Goal: Information Seeking & Learning: Learn about a topic

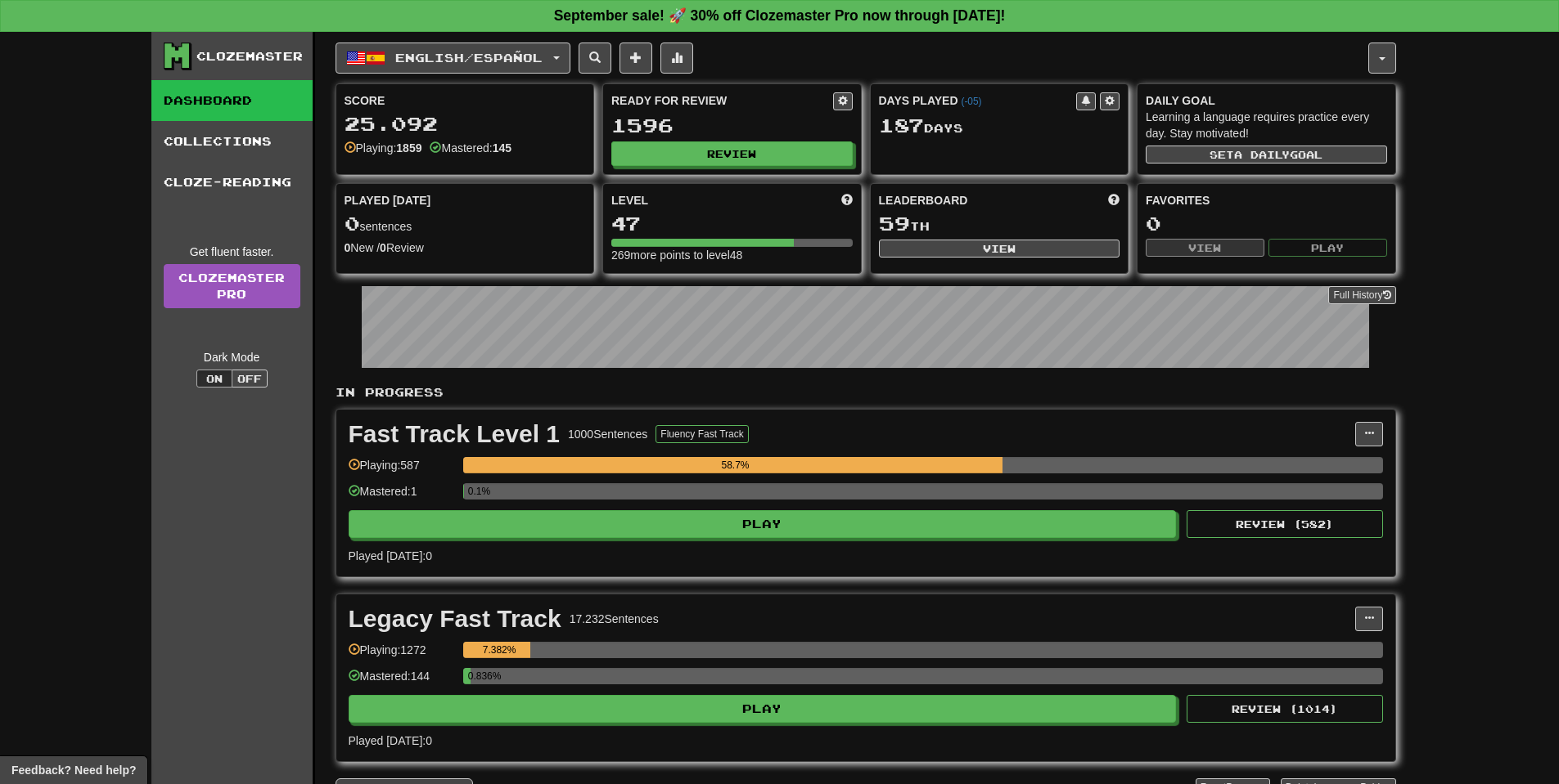
click at [532, 81] on div "English / Español English / Español Days Played: 187 Review: 1596 Points today:…" at bounding box center [865, 445] width 1060 height 825
click at [535, 68] on button "English / Español" at bounding box center [452, 58] width 234 height 31
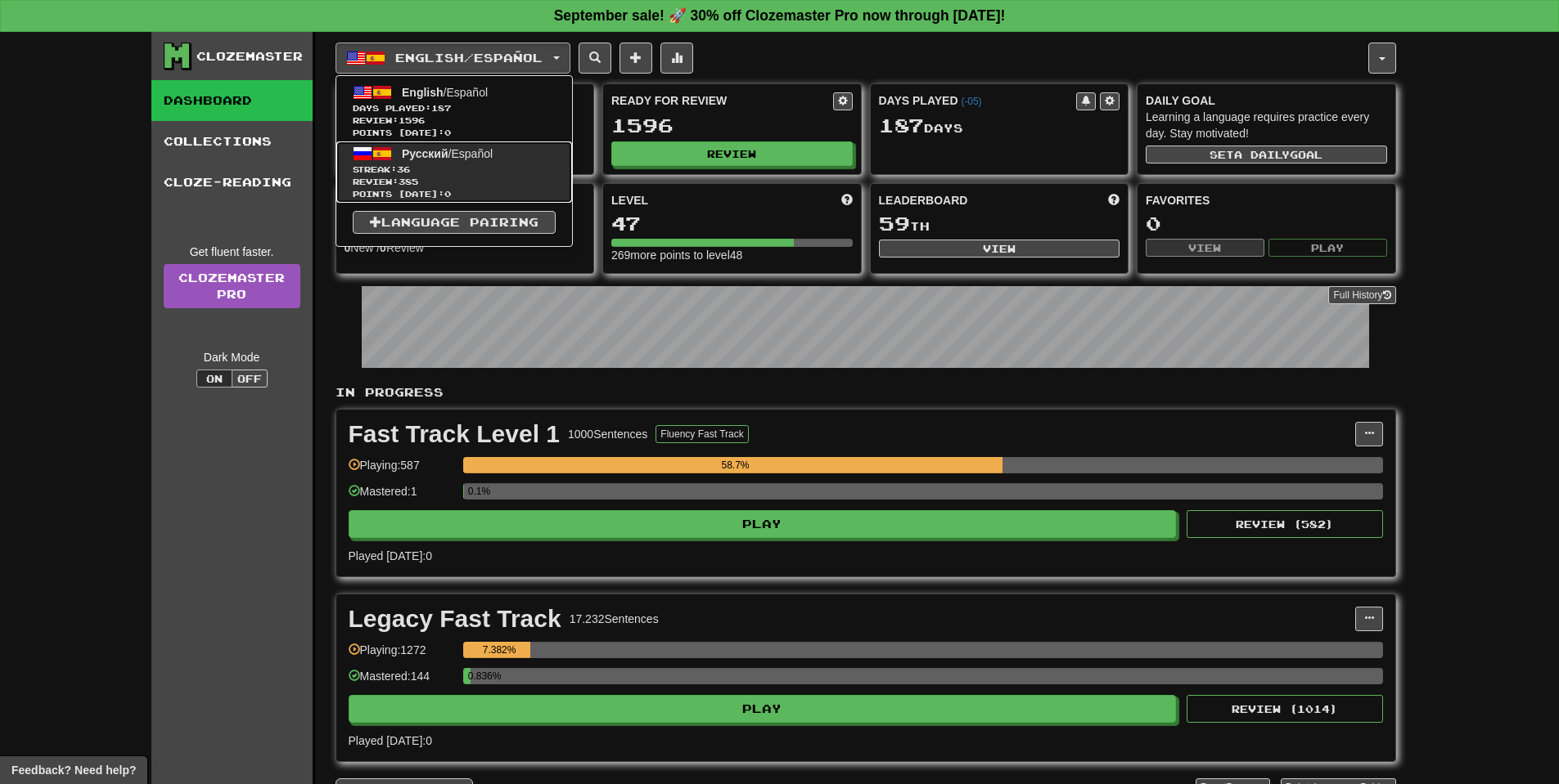
click at [478, 188] on link "Русский / Español Streak: 36 Review: 385 Points today: 0" at bounding box center [454, 172] width 235 height 62
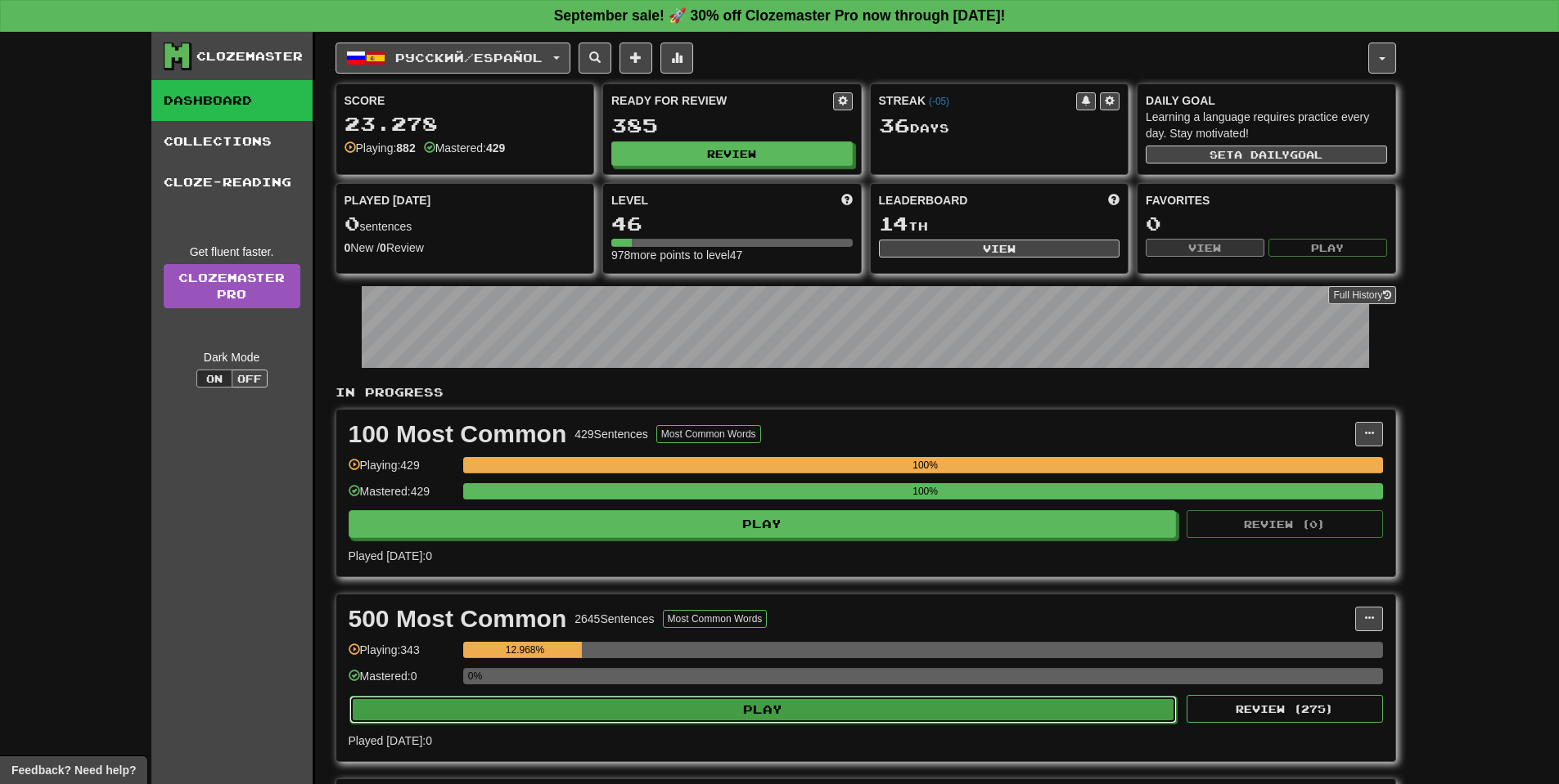
click at [766, 705] on button "Play" at bounding box center [763, 710] width 828 height 27
select select "**"
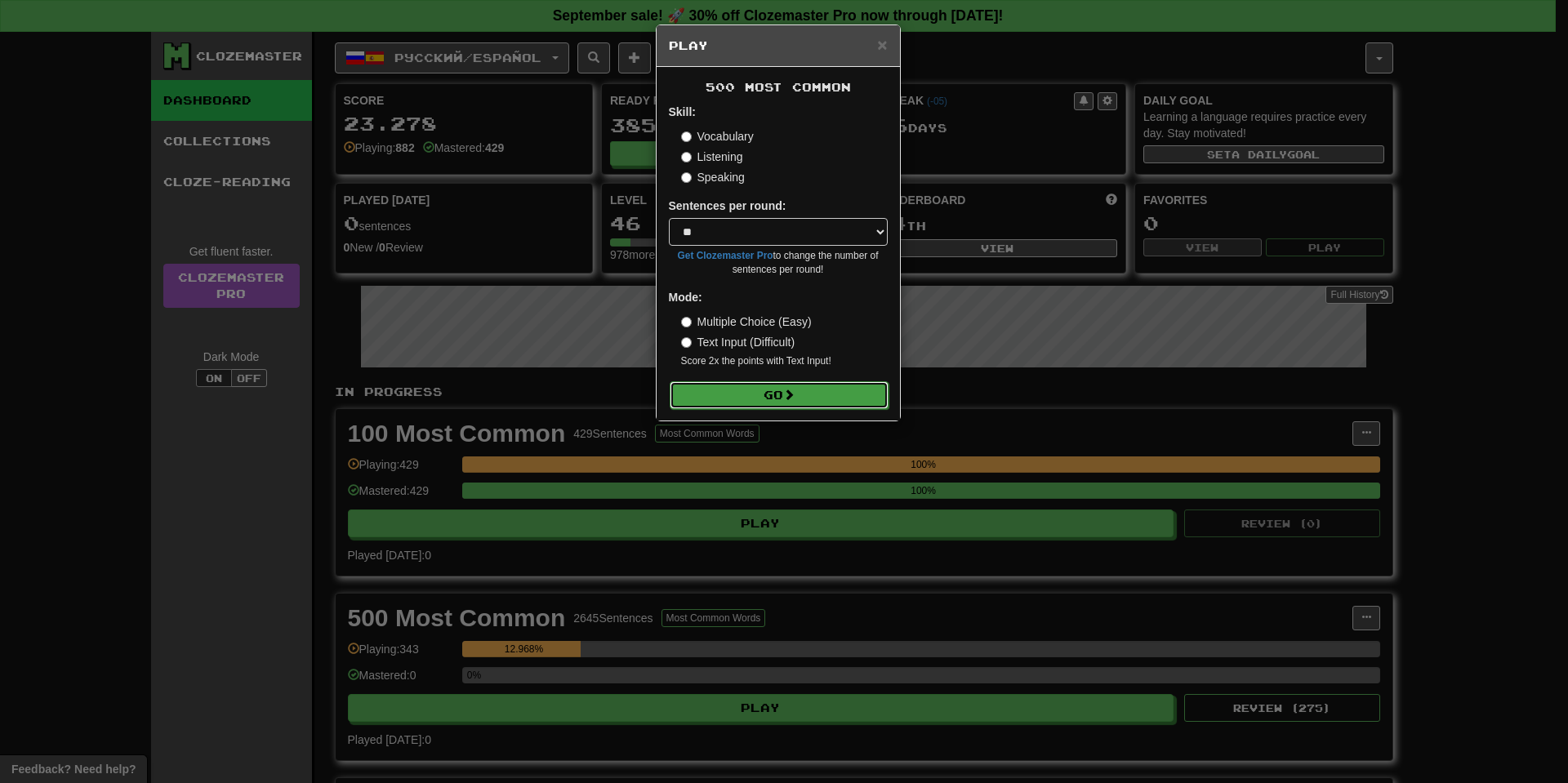
click at [760, 392] on button "Go" at bounding box center [779, 395] width 219 height 27
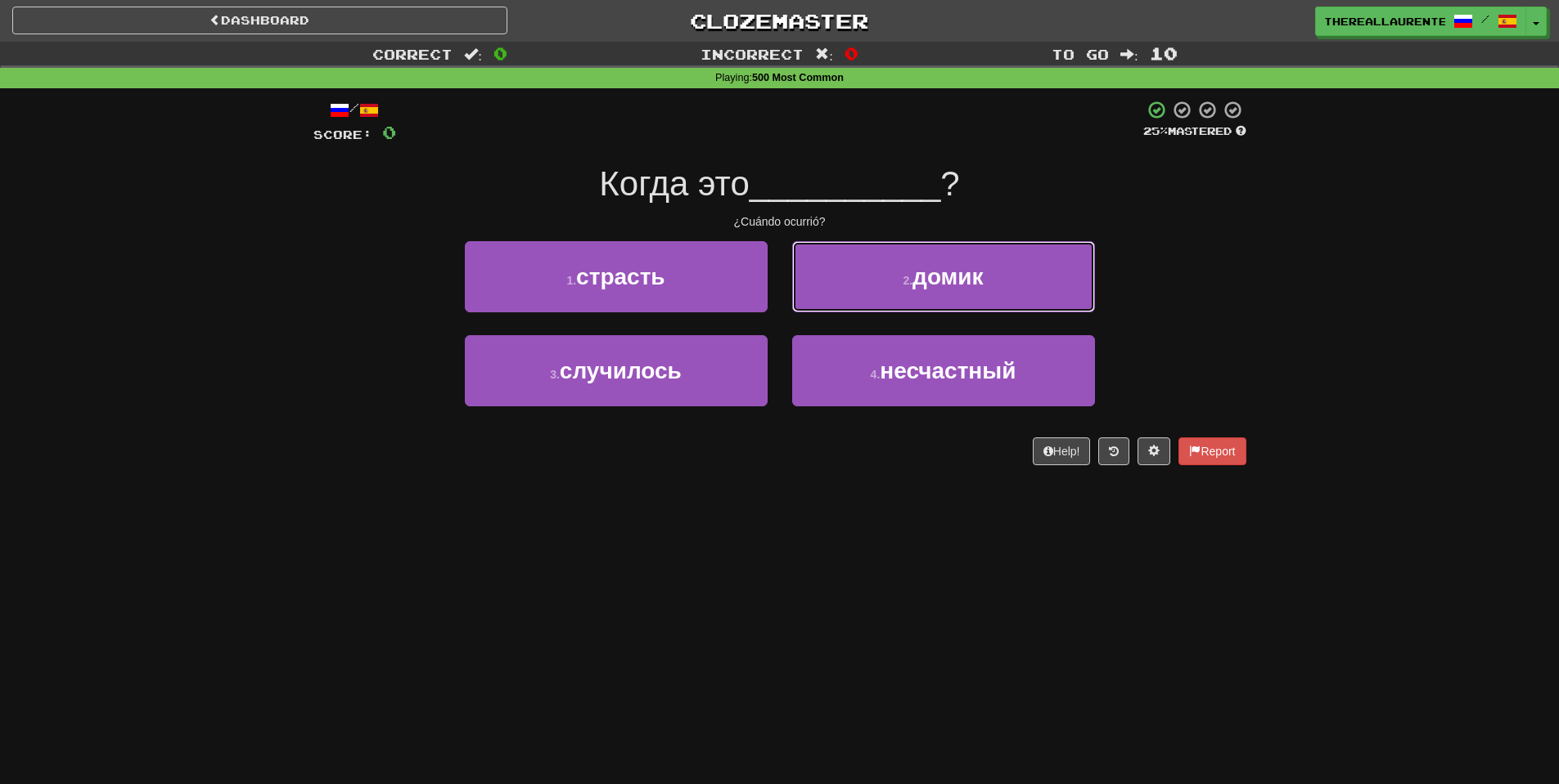
click at [981, 273] on span "домик" at bounding box center [947, 277] width 71 height 25
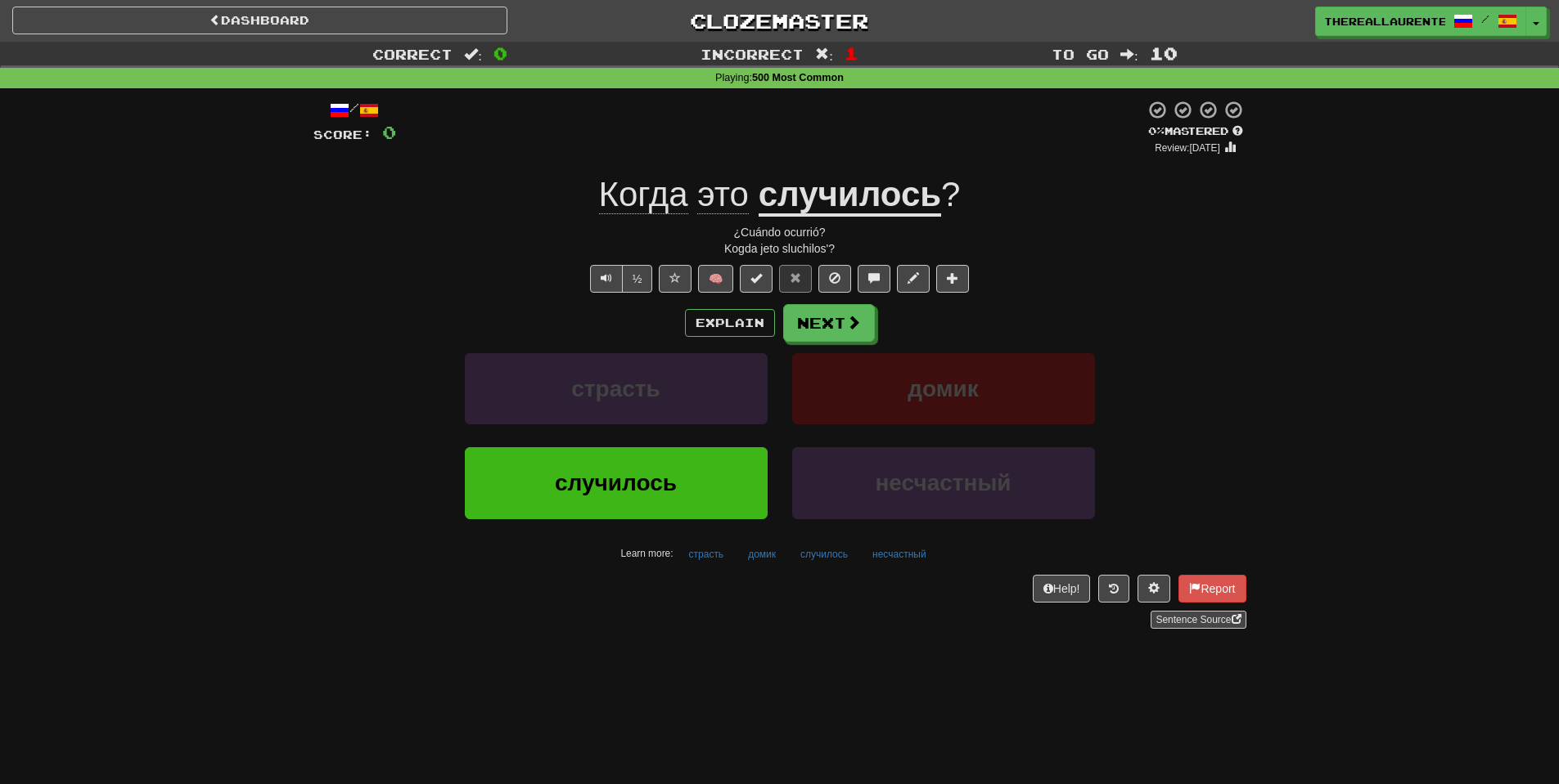
click at [826, 347] on div "Explain Next страсть [PERSON_NAME] случилось несчастный Learn more: страсть [PE…" at bounding box center [780, 435] width 932 height 263
click at [839, 326] on button "Next" at bounding box center [829, 323] width 91 height 37
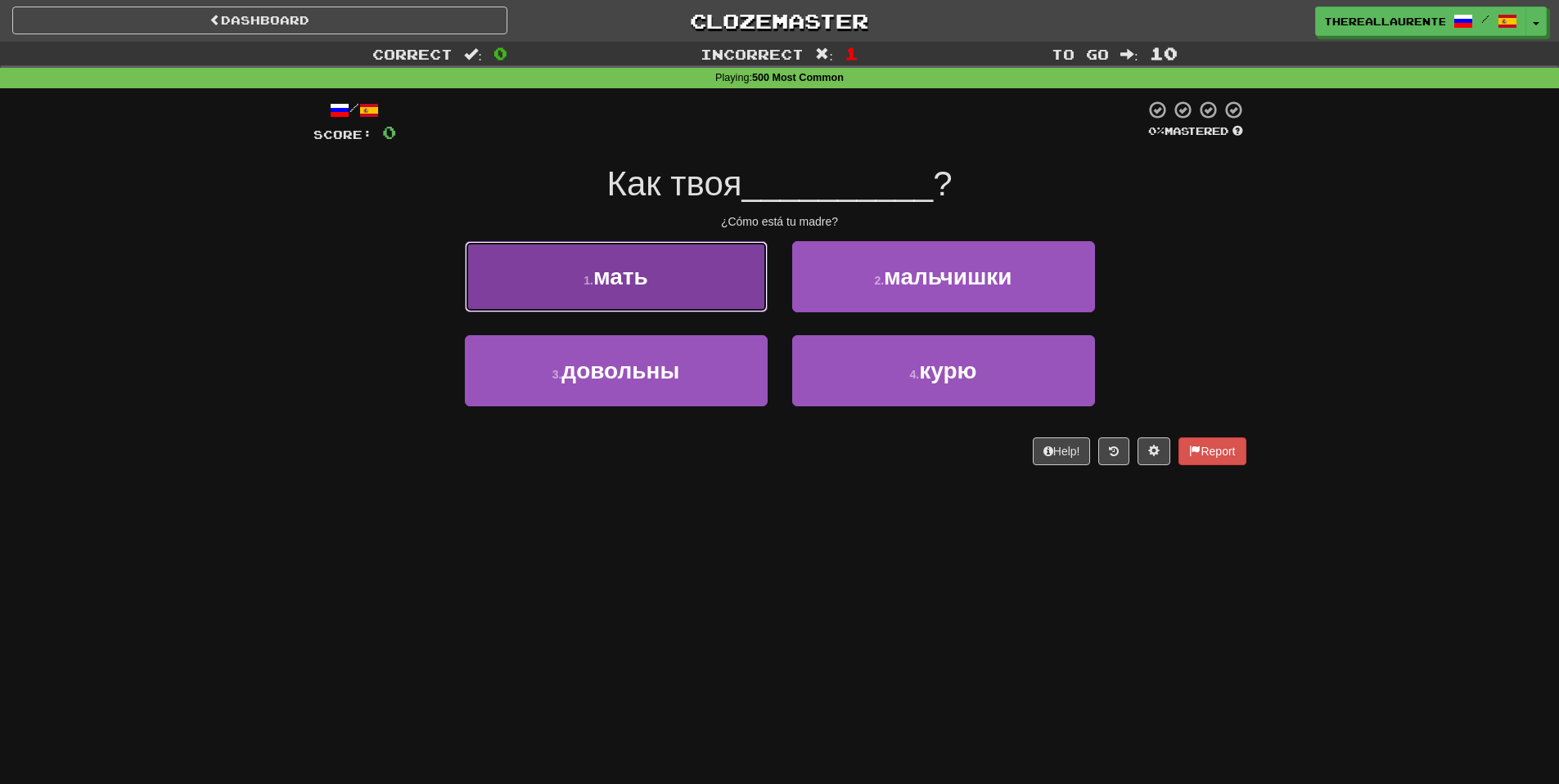
click at [672, 285] on button "1 . мать" at bounding box center [616, 276] width 303 height 72
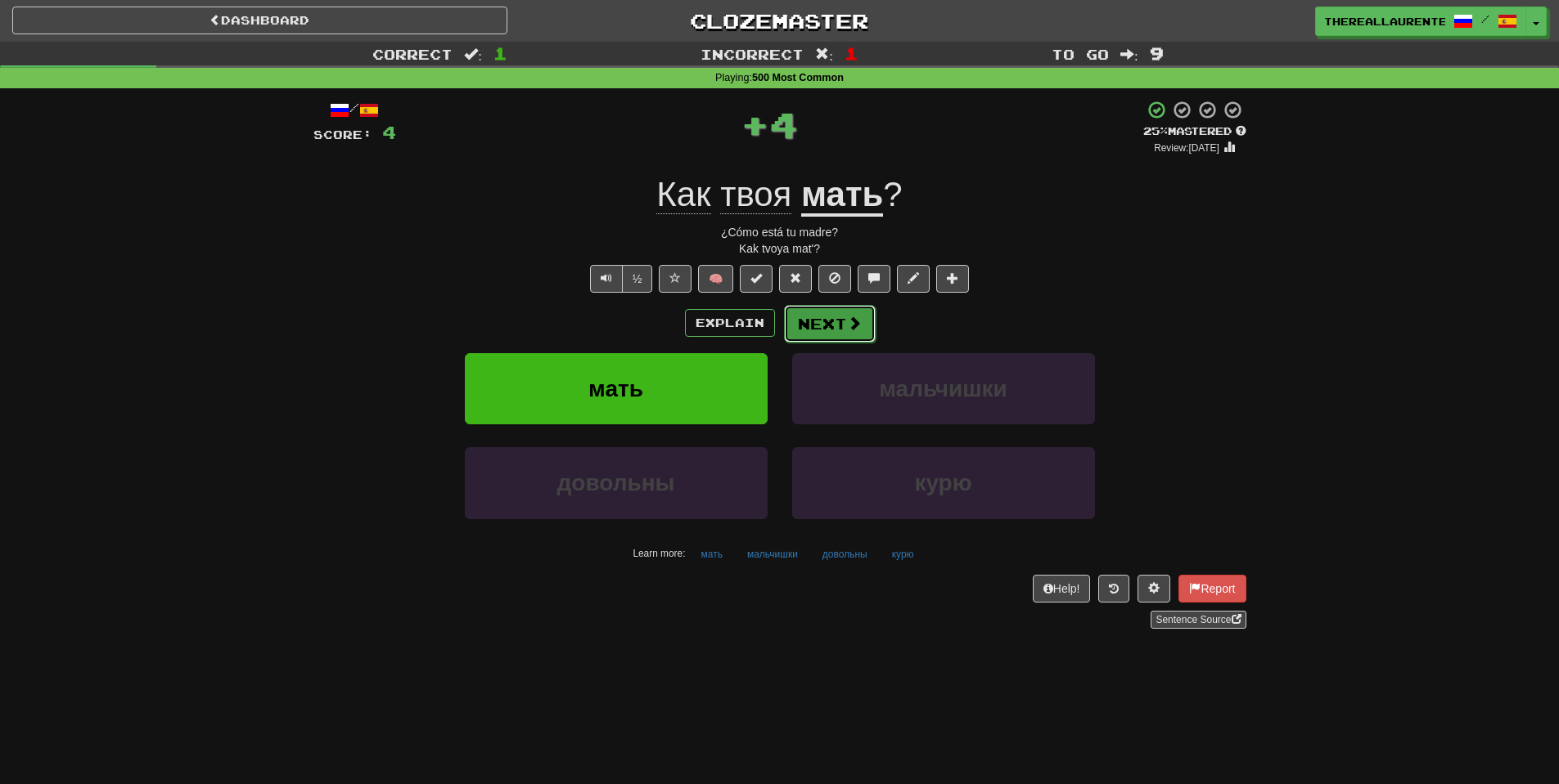
click at [856, 324] on span at bounding box center [854, 322] width 15 height 15
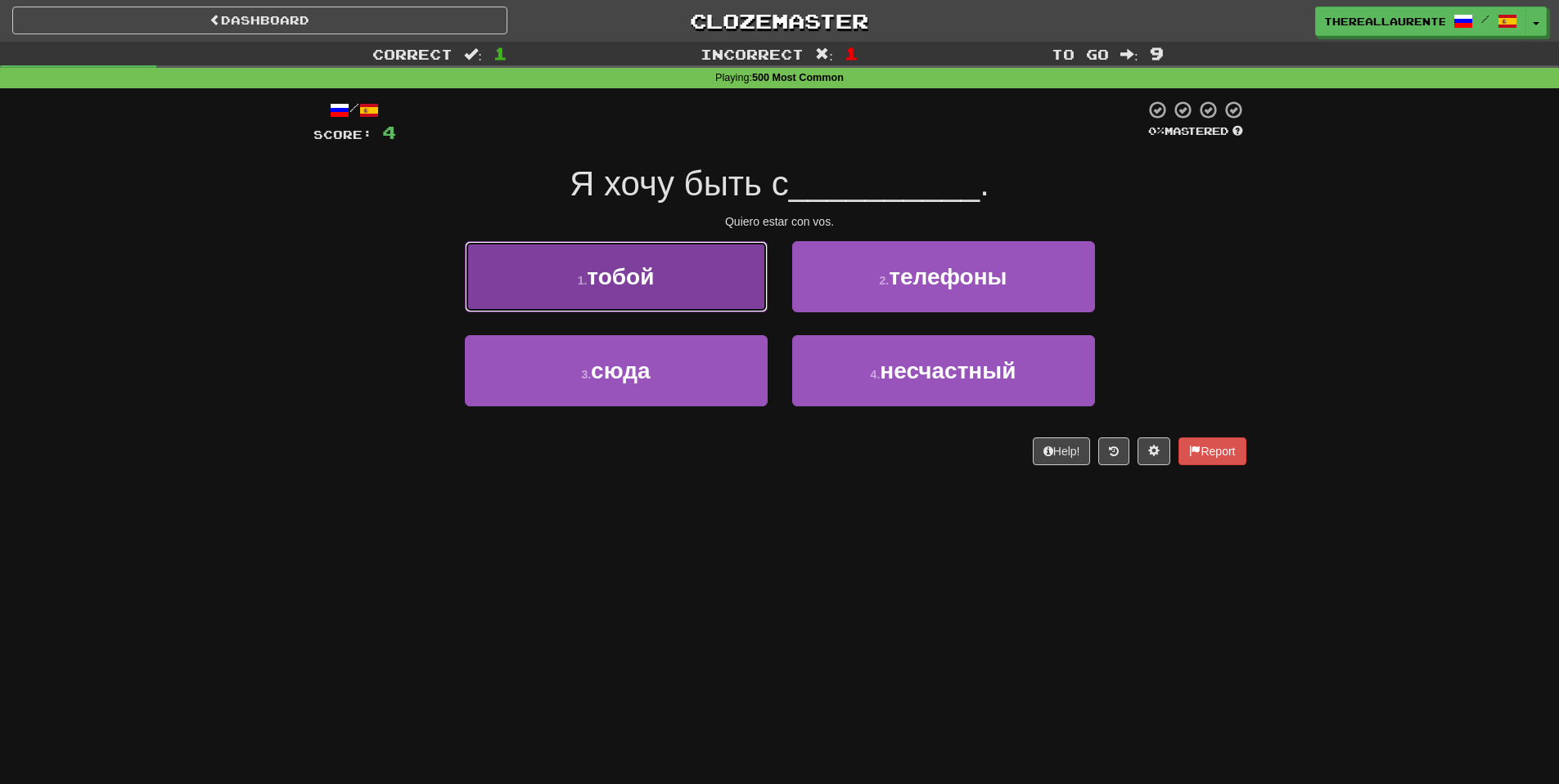
click at [604, 289] on span "тобой" at bounding box center [620, 277] width 67 height 25
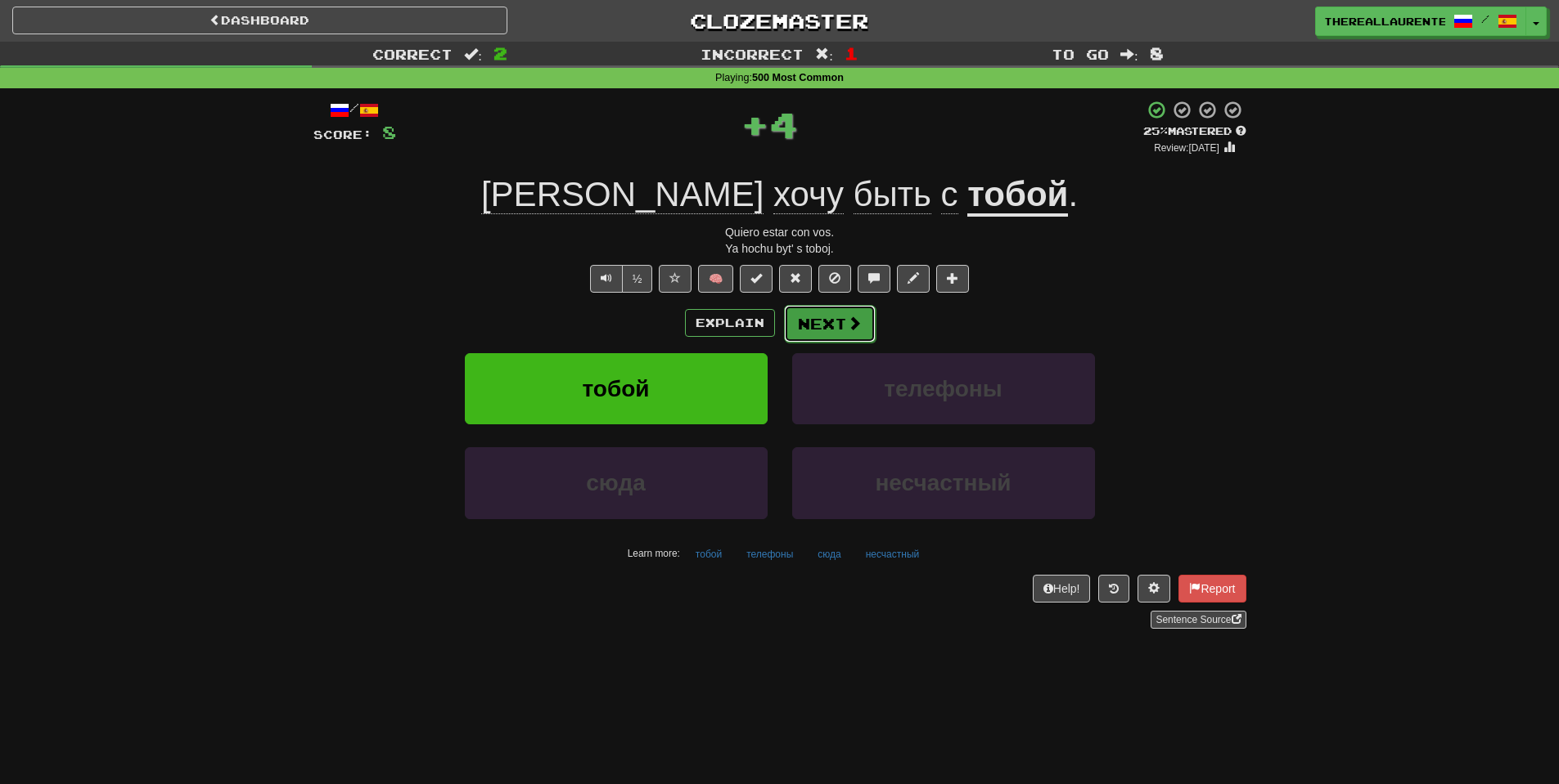
click at [829, 325] on button "Next" at bounding box center [829, 323] width 91 height 37
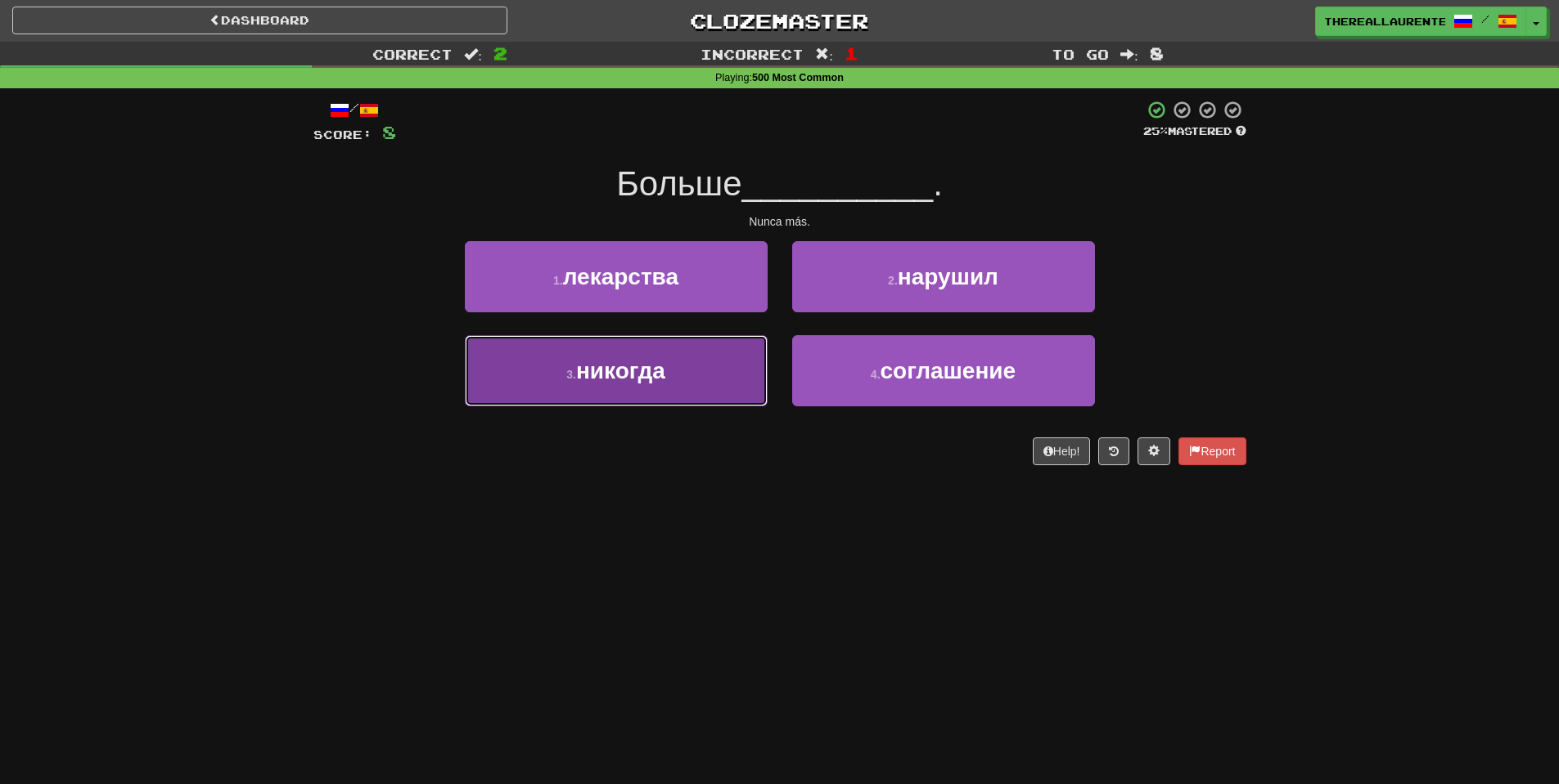
click at [679, 385] on button "3 . никогда" at bounding box center [616, 370] width 303 height 72
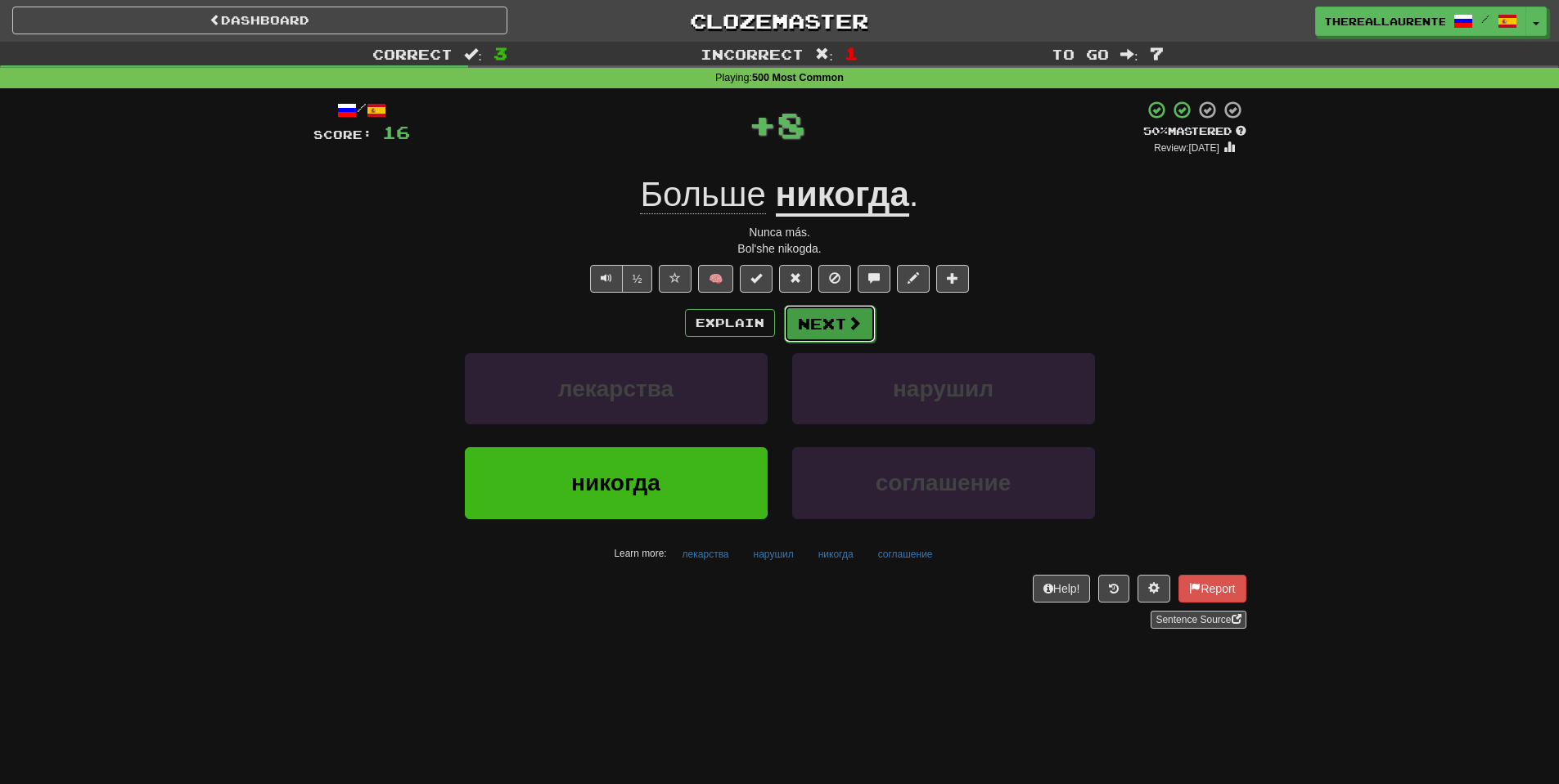
click at [828, 327] on button "Next" at bounding box center [829, 323] width 91 height 37
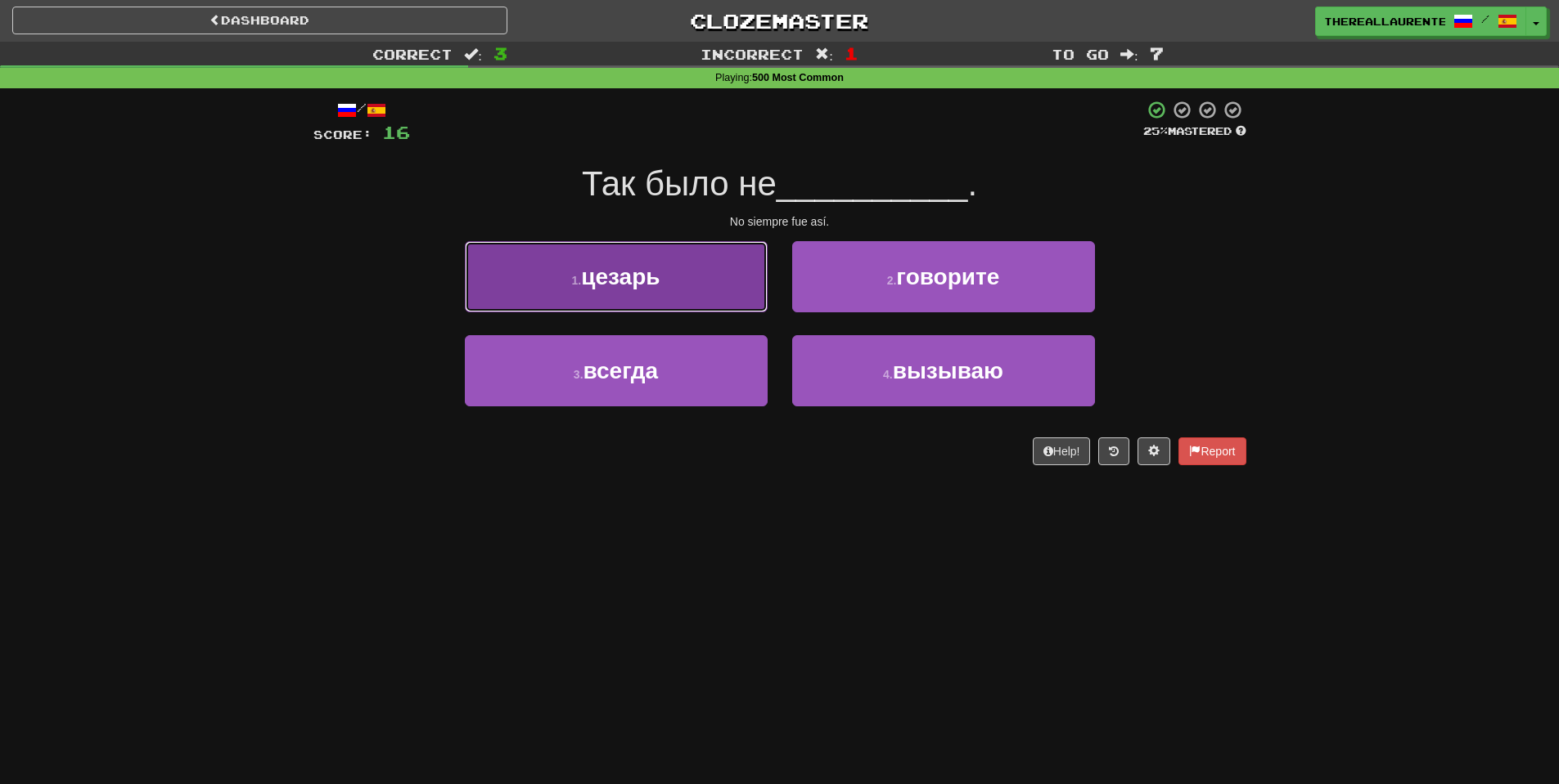
click at [656, 295] on button "1 . цезарь" at bounding box center [616, 276] width 303 height 72
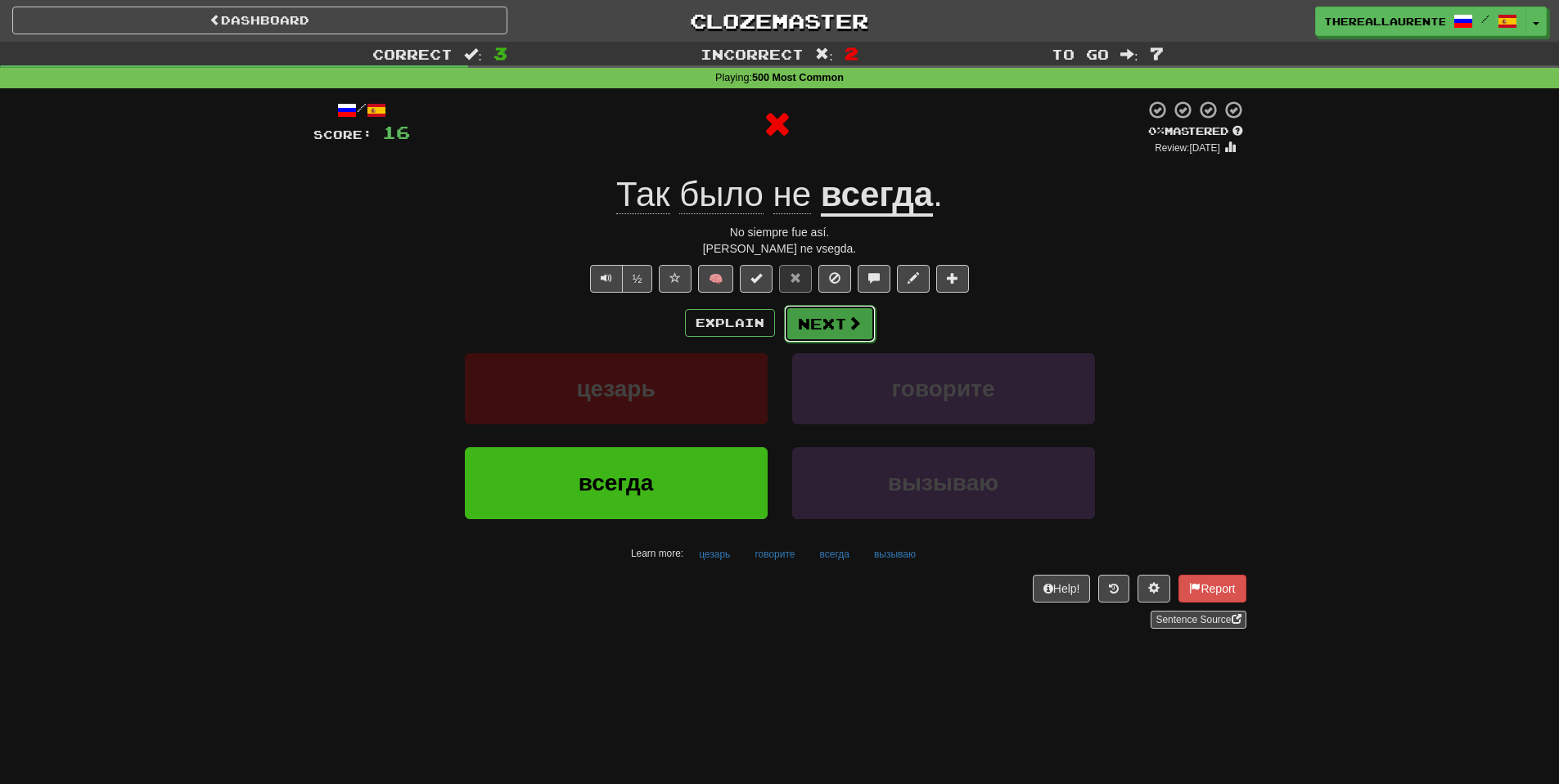
click at [841, 333] on button "Next" at bounding box center [829, 323] width 91 height 37
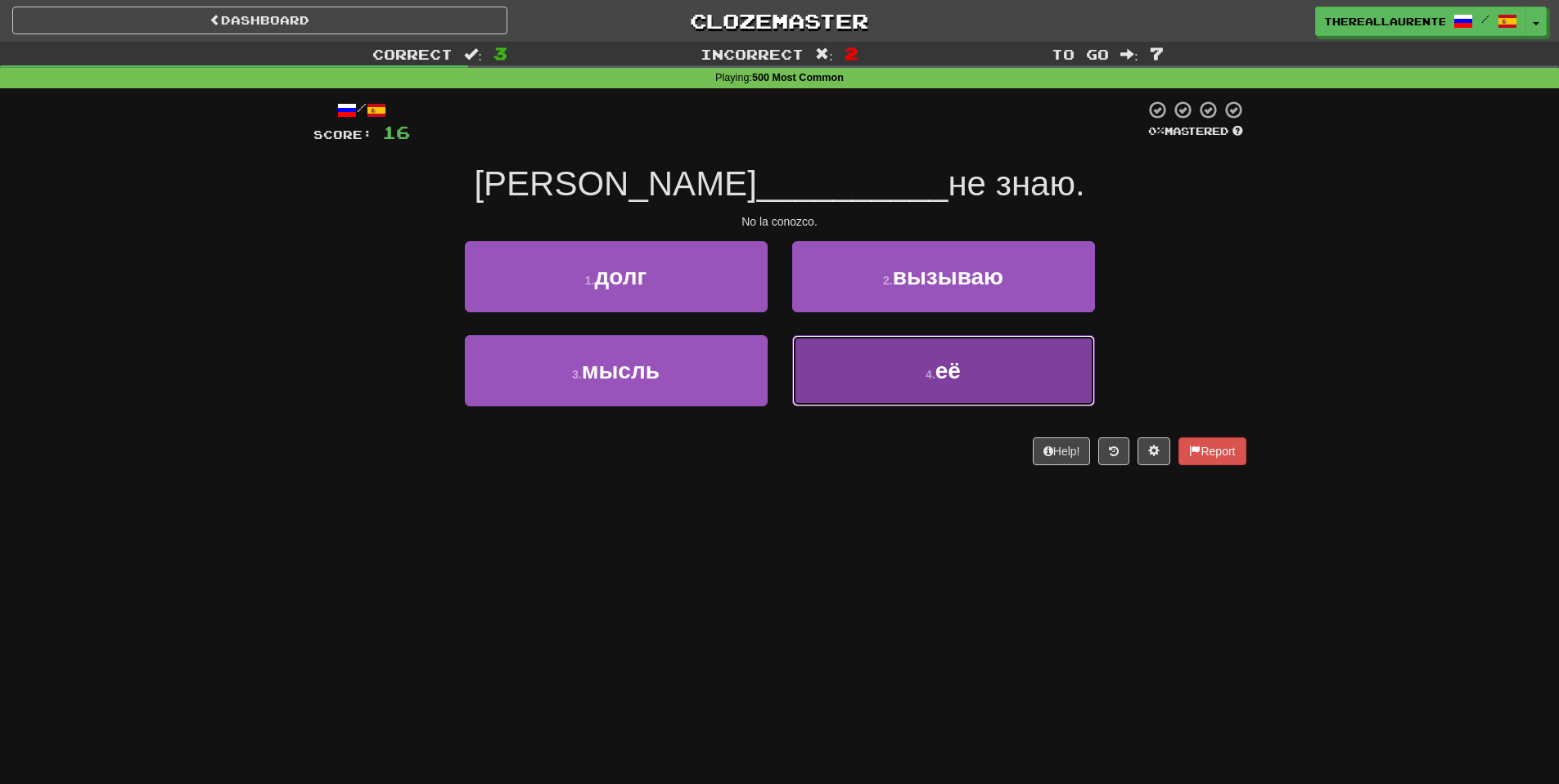
click at [882, 388] on button "4 . её" at bounding box center [943, 370] width 303 height 72
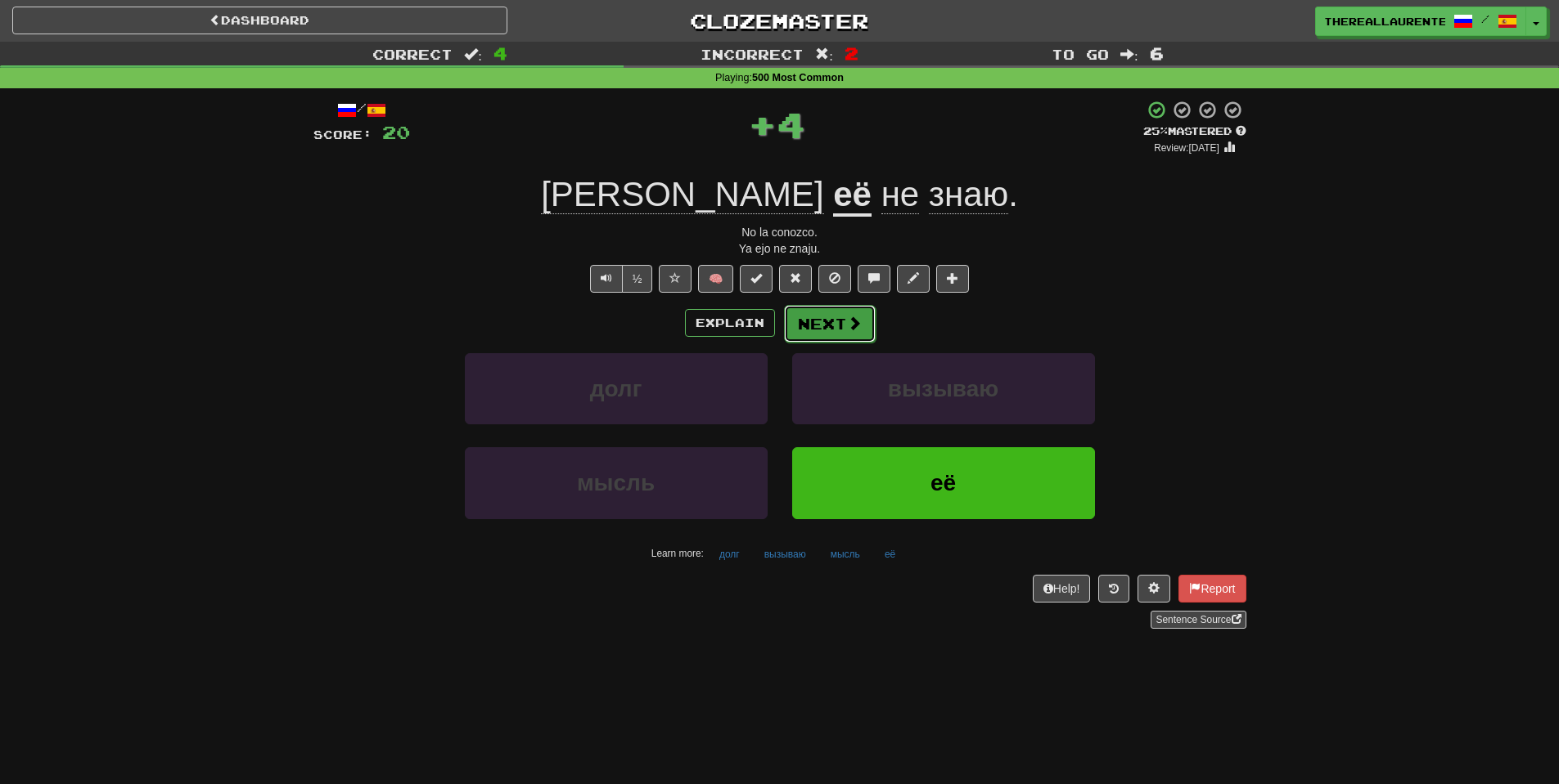
click at [833, 325] on button "Next" at bounding box center [829, 323] width 91 height 37
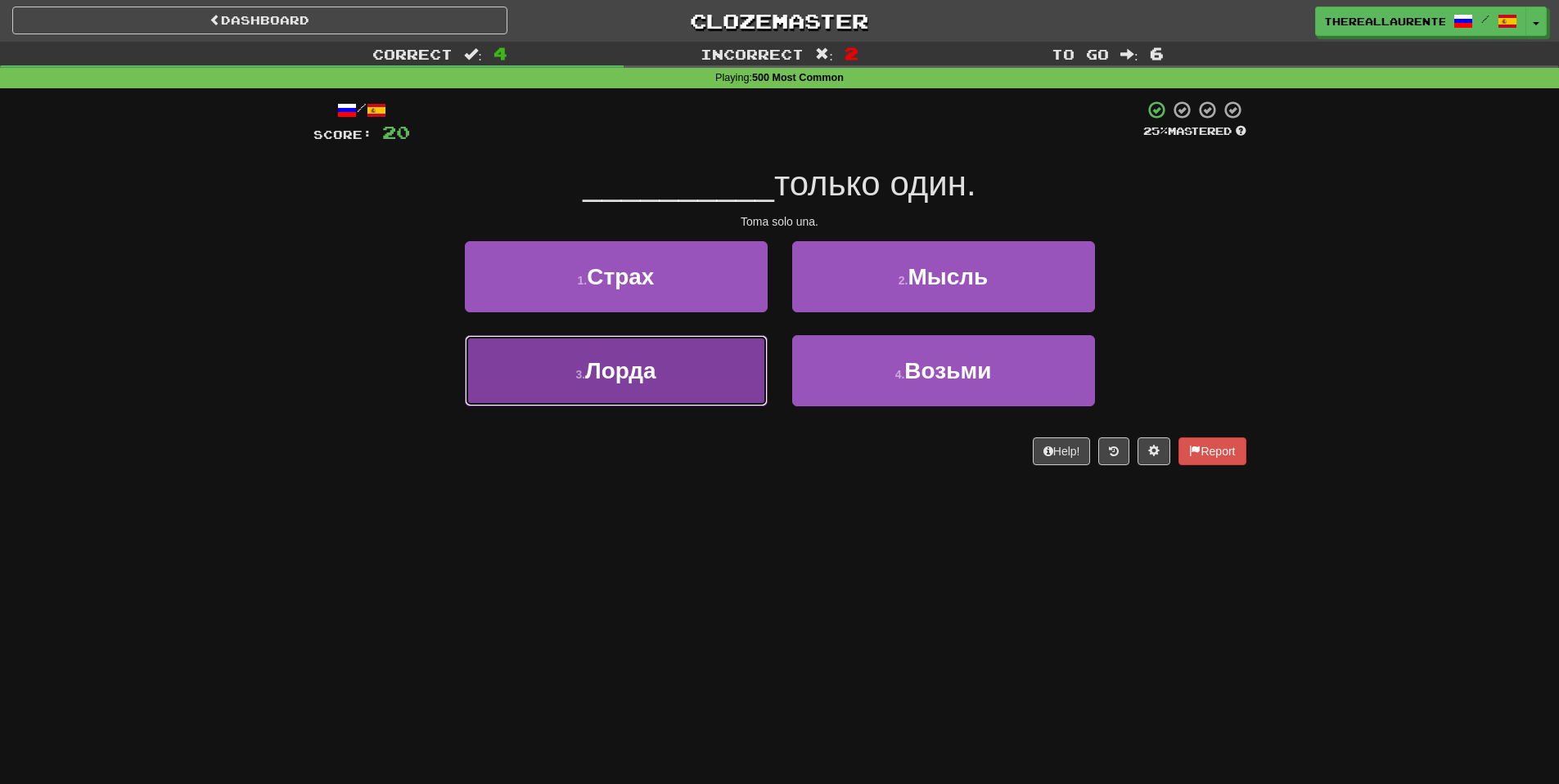
click at [623, 380] on span "Лорда" at bounding box center [621, 370] width 72 height 25
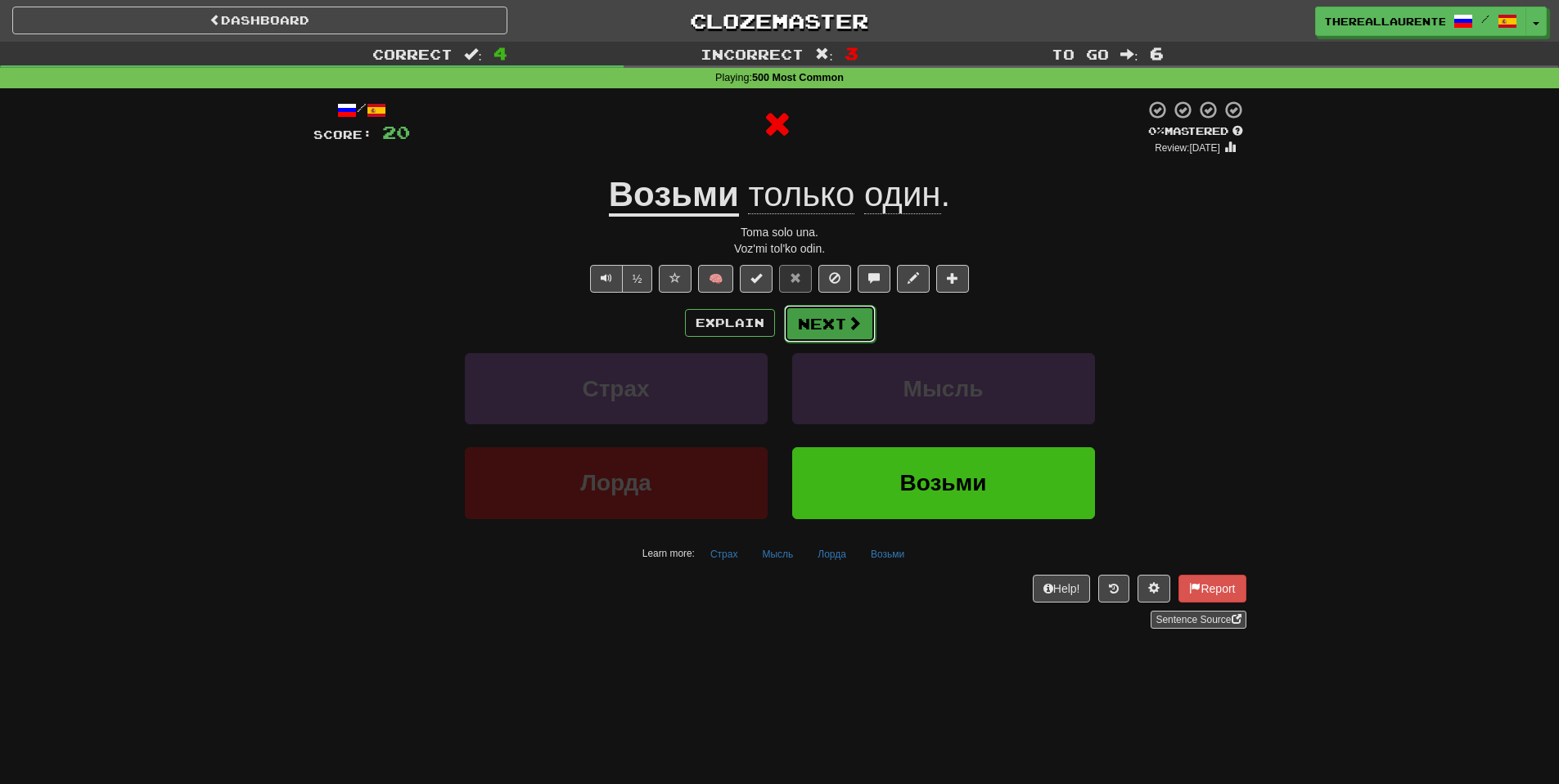
click at [835, 333] on button "Next" at bounding box center [829, 323] width 91 height 37
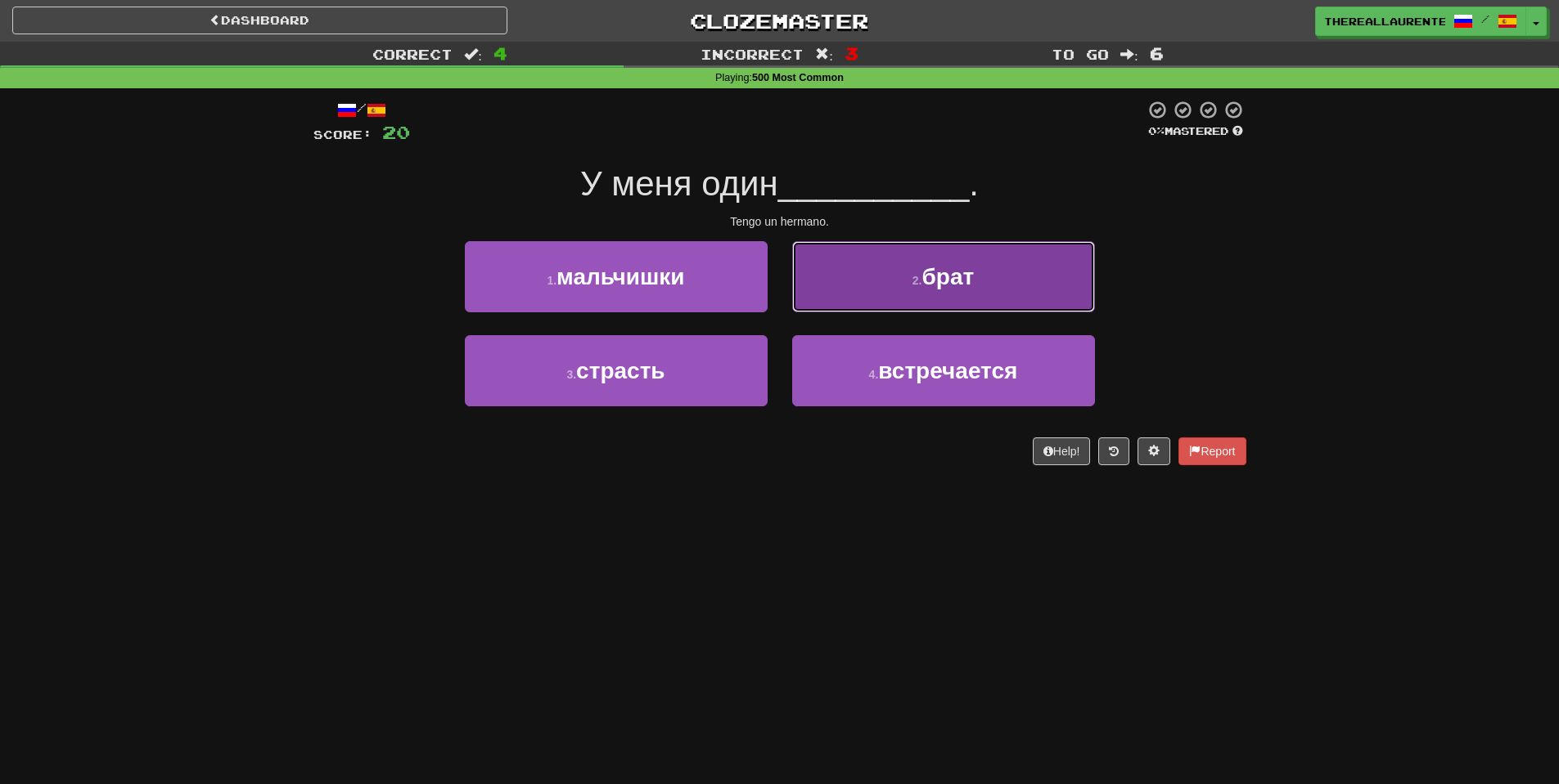
click at [946, 281] on span "брат" at bounding box center [947, 277] width 52 height 25
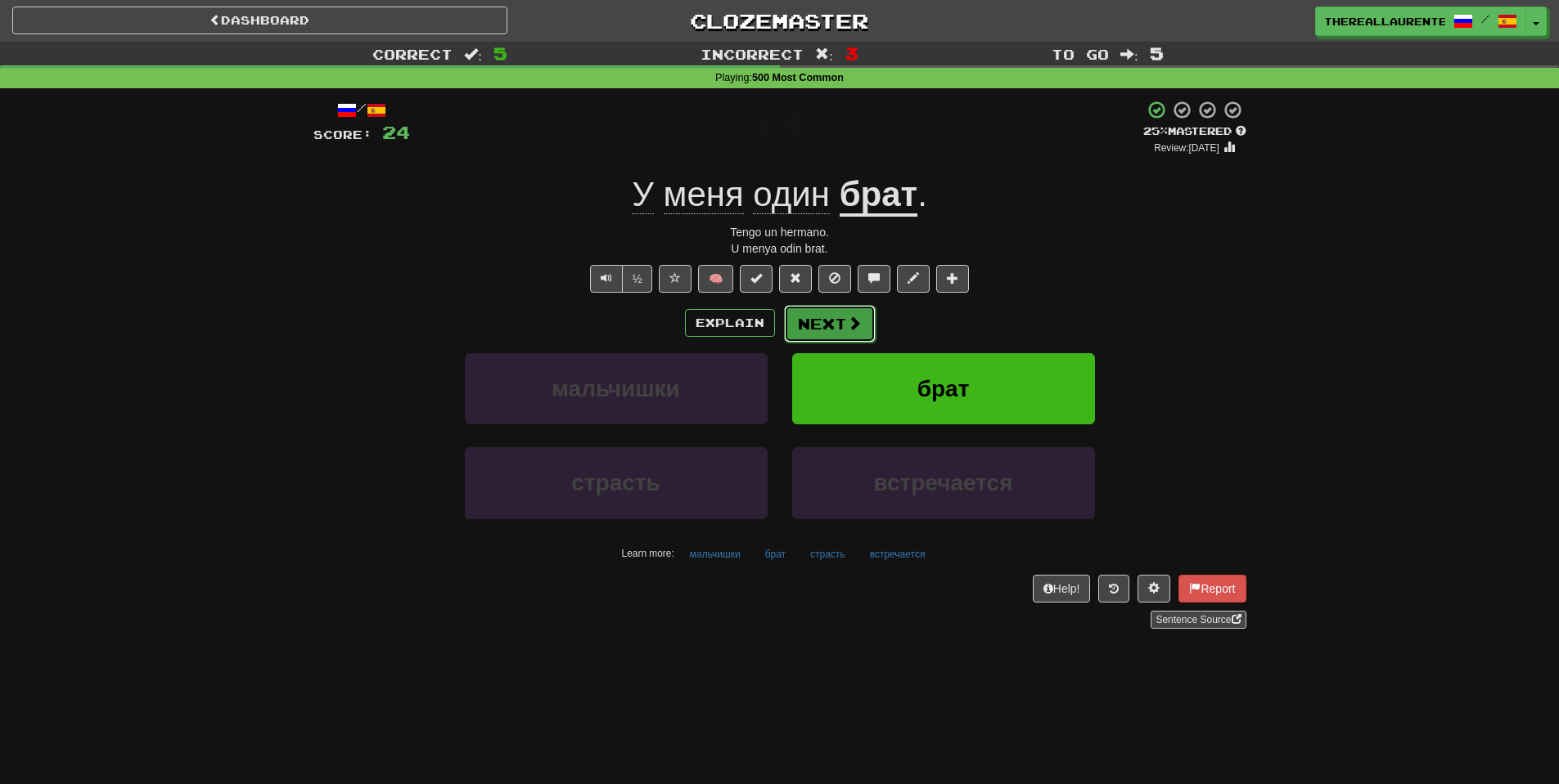
click at [818, 322] on button "Next" at bounding box center [829, 323] width 91 height 37
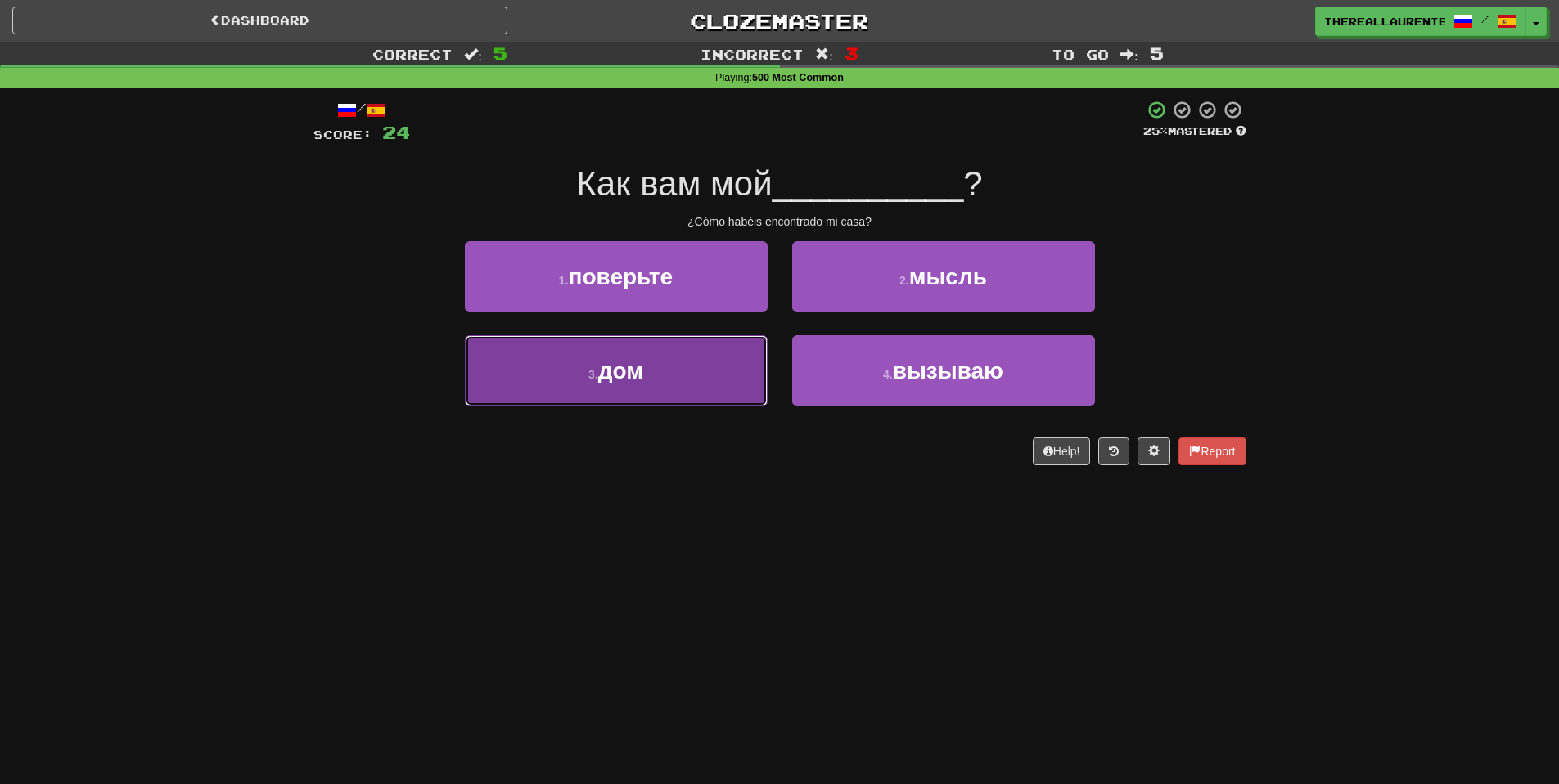
click at [695, 358] on button "3 . дом" at bounding box center [616, 370] width 303 height 72
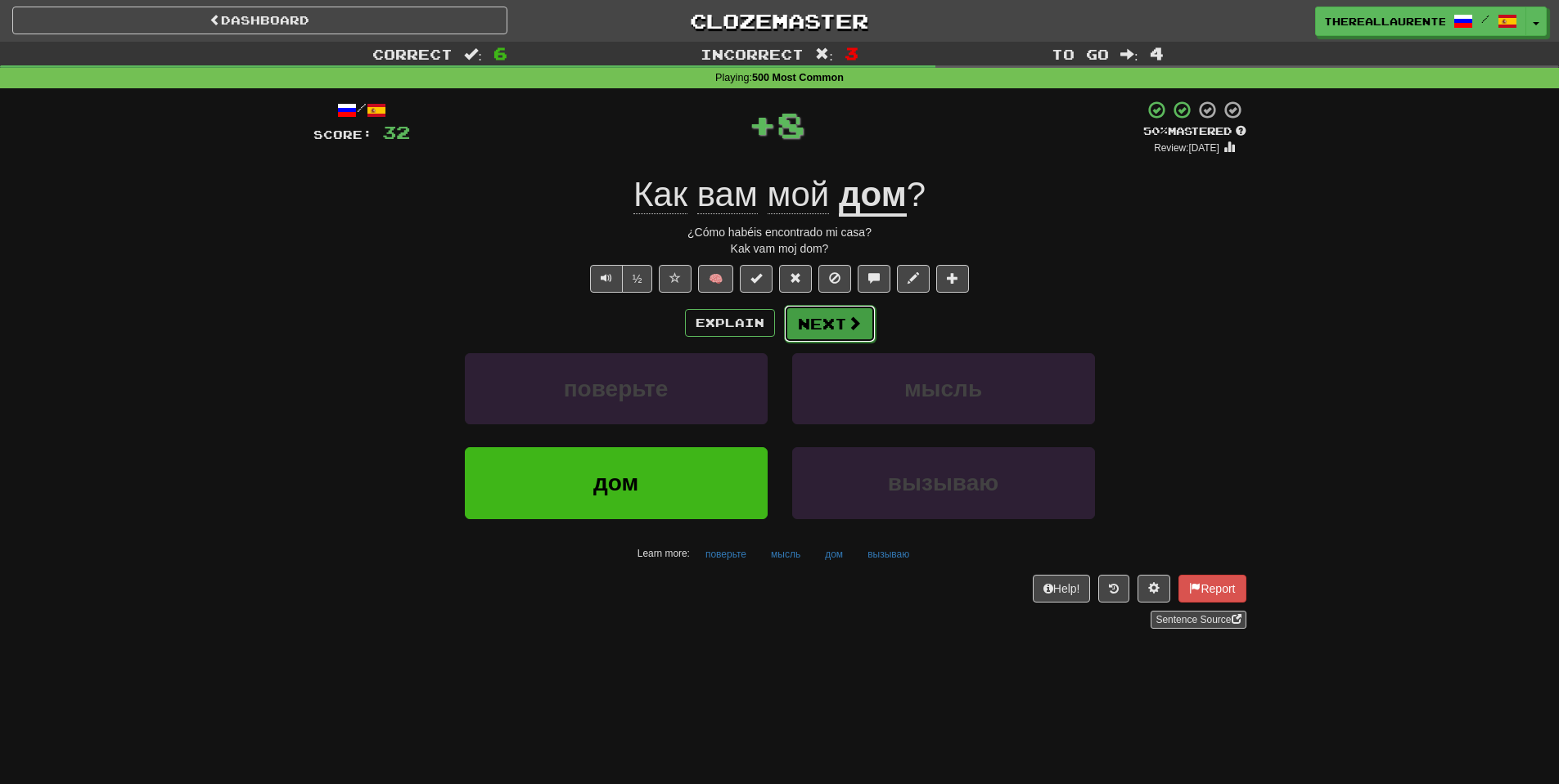
click at [847, 324] on span at bounding box center [854, 322] width 15 height 15
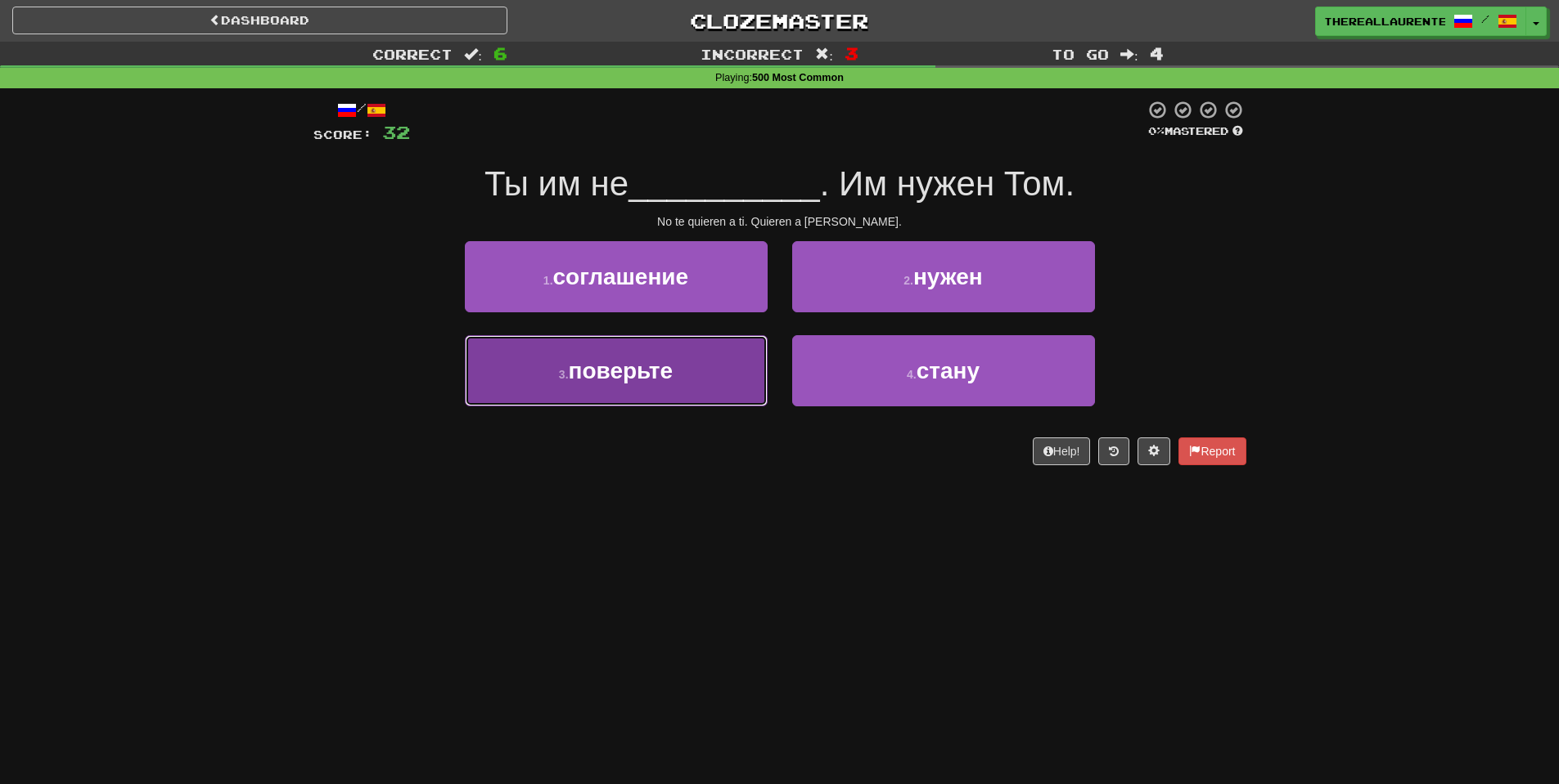
click at [649, 381] on span "поверьте" at bounding box center [621, 370] width 105 height 25
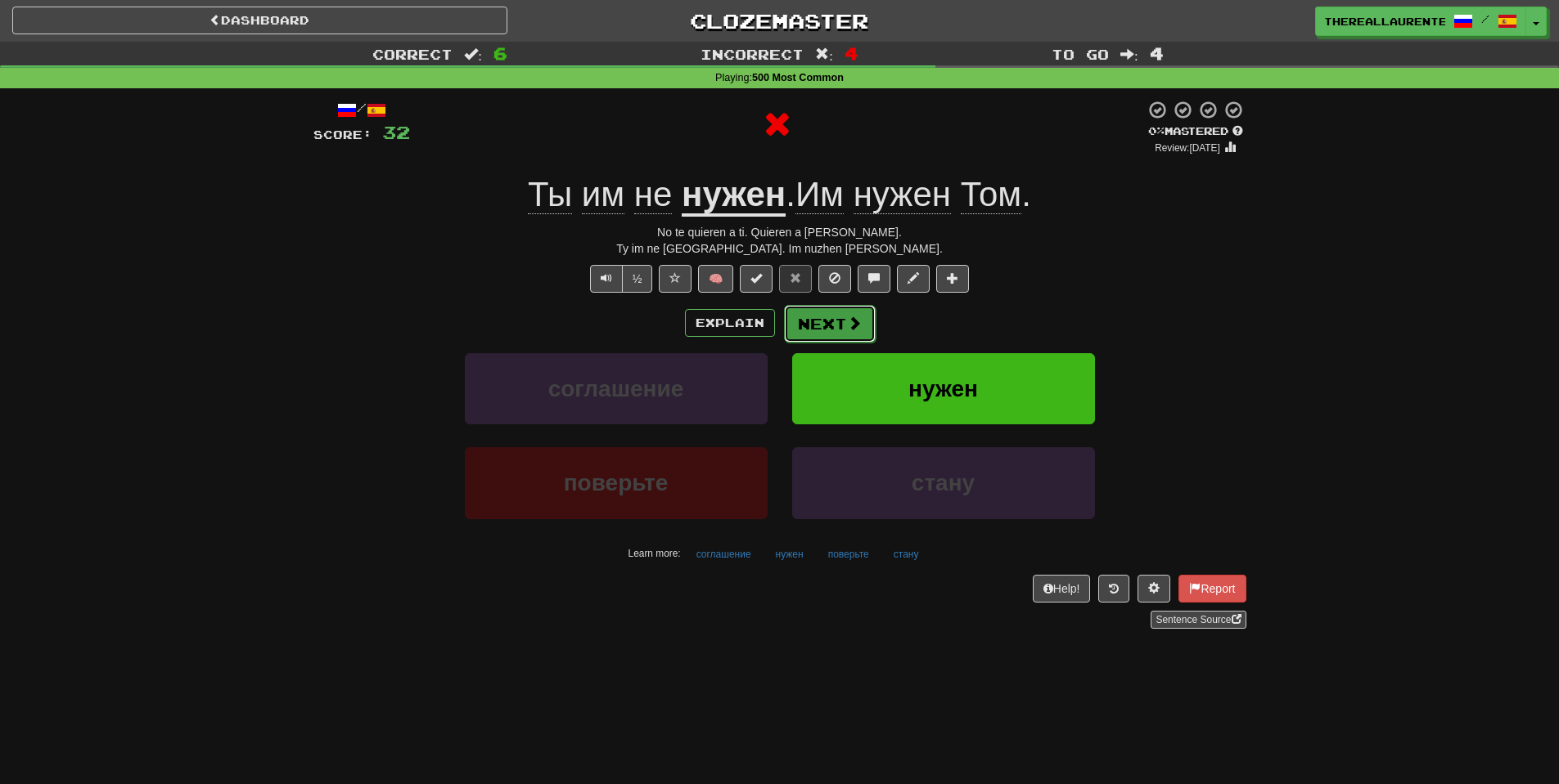
click at [847, 330] on span at bounding box center [854, 322] width 15 height 15
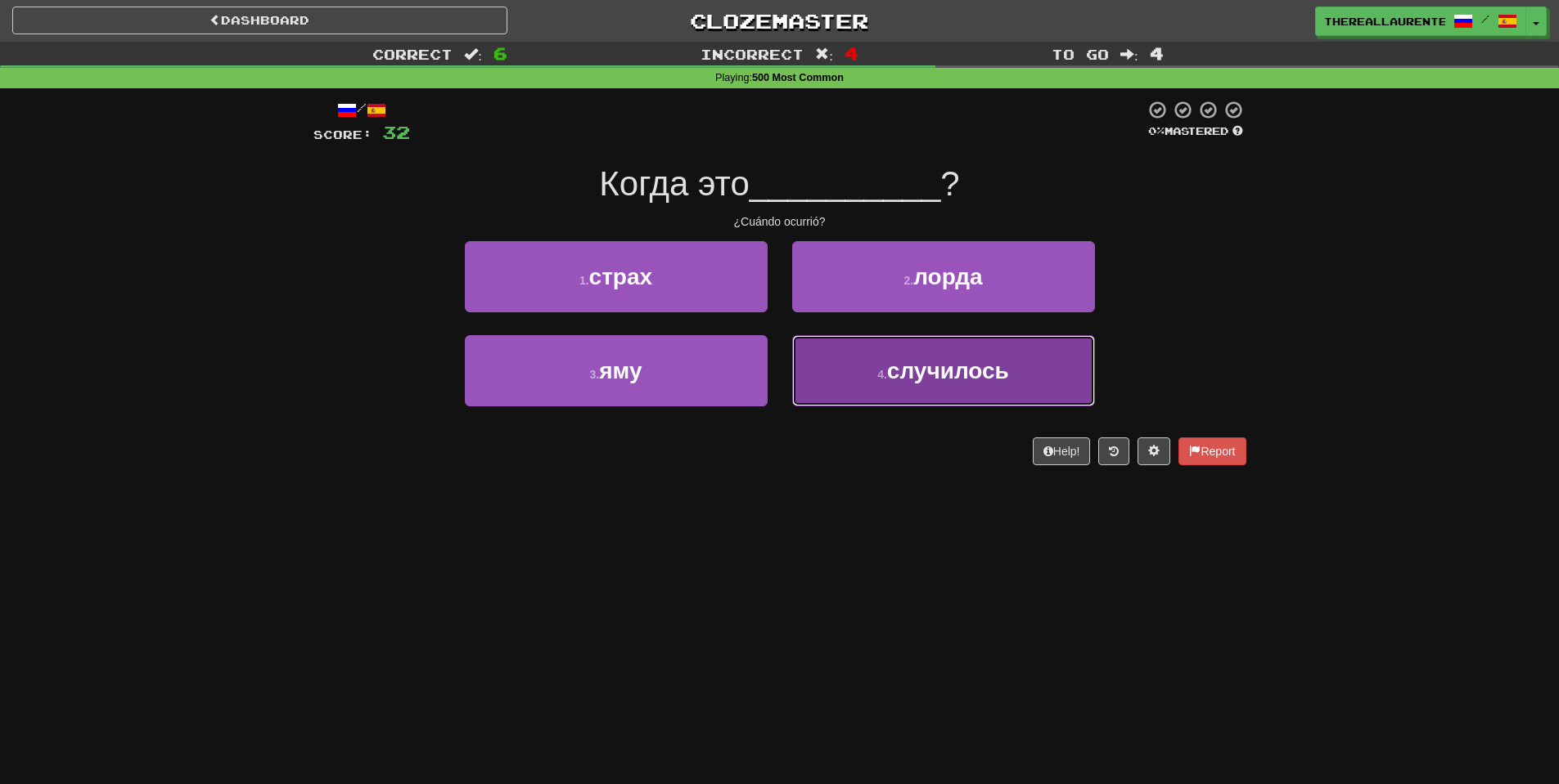
click at [906, 372] on span "случилось" at bounding box center [948, 370] width 122 height 25
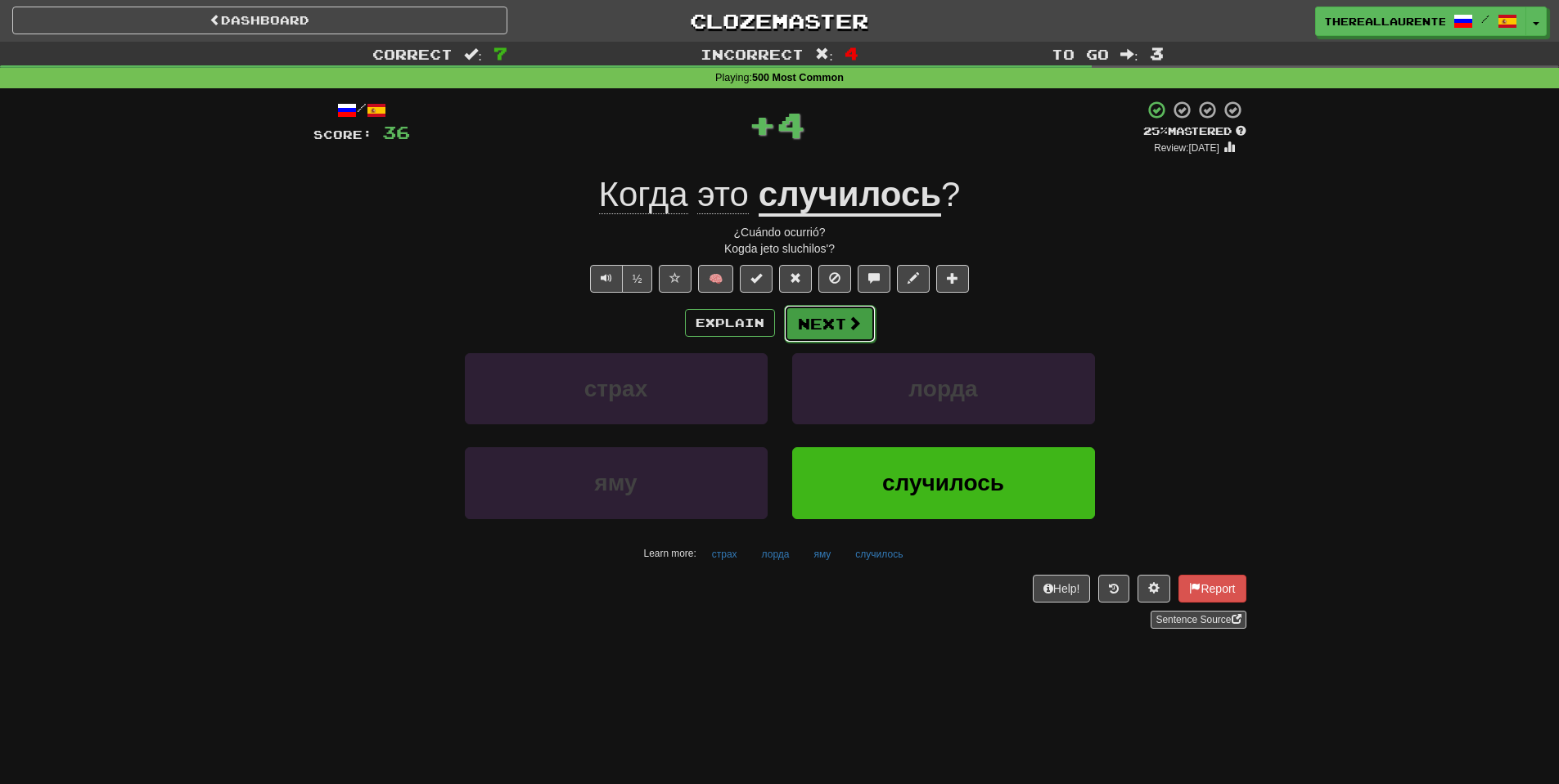
click at [832, 327] on button "Next" at bounding box center [829, 323] width 91 height 37
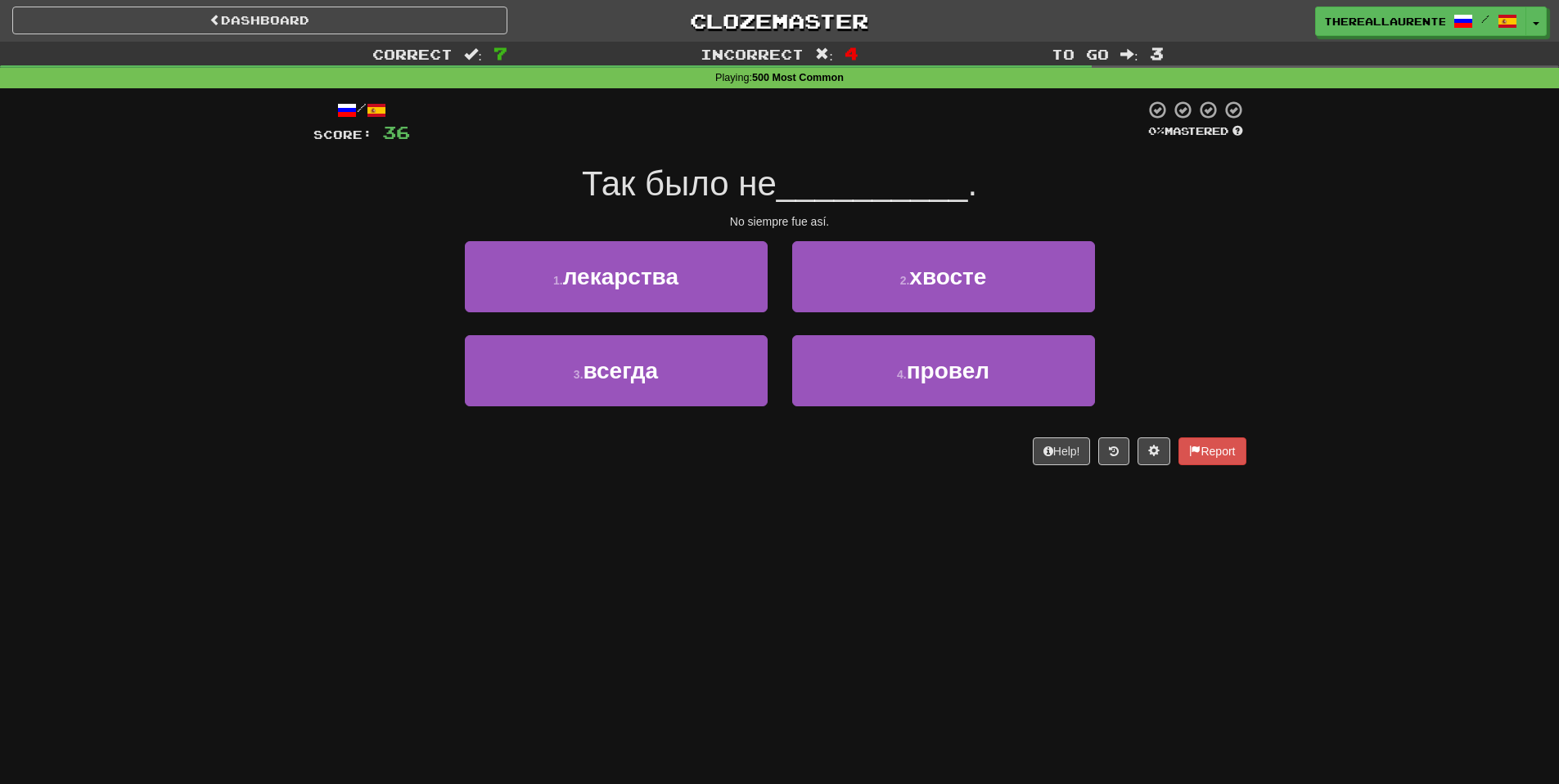
drag, startPoint x: 890, startPoint y: 393, endPoint x: 754, endPoint y: 577, distance: 228.8
click at [754, 577] on div "Dashboard Clozemaster thereallaurente / Toggle Dropdown Dashboard Leaderboard A…" at bounding box center [780, 392] width 1559 height 784
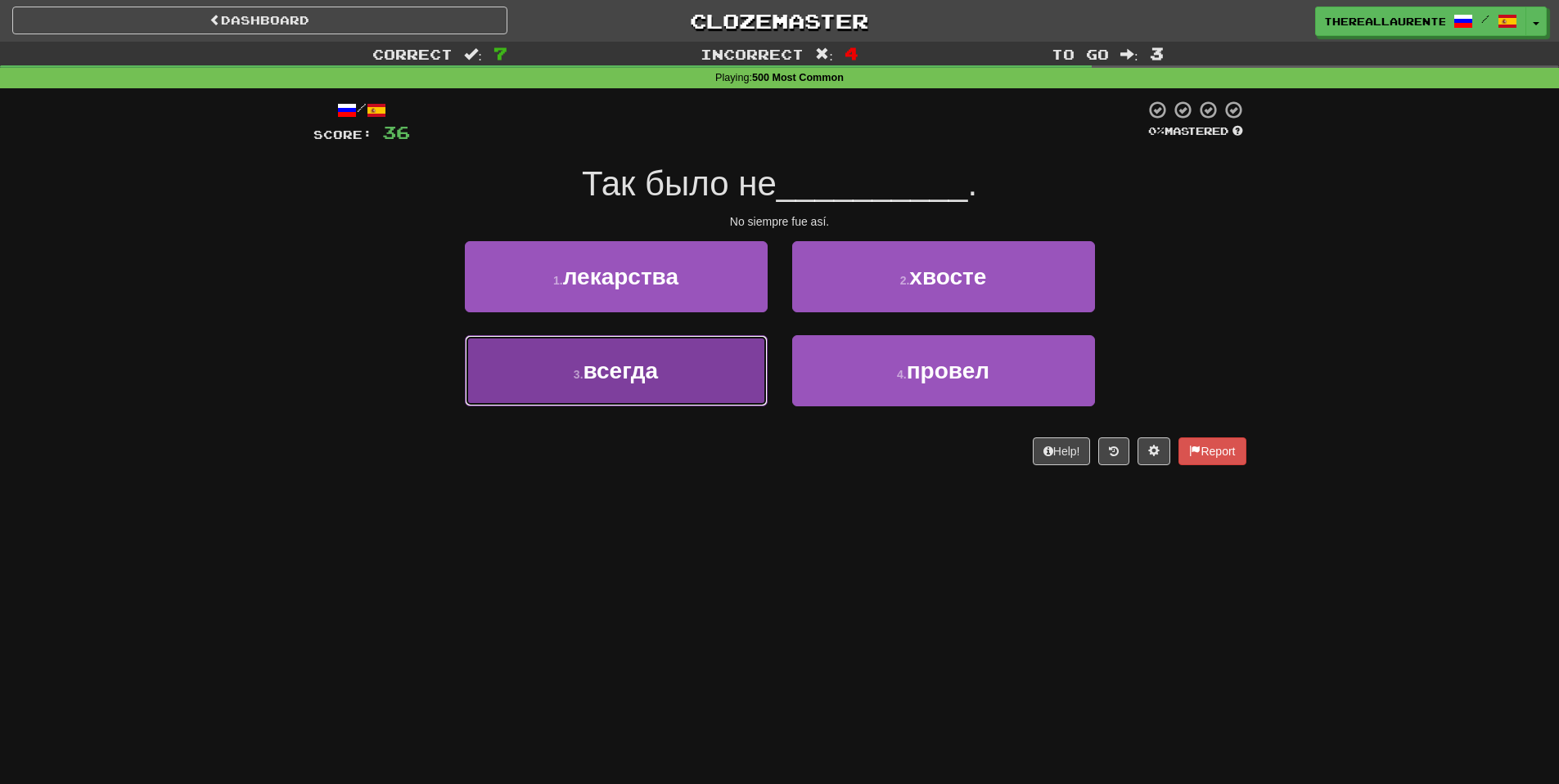
click at [742, 358] on button "3 . всегда" at bounding box center [616, 370] width 303 height 72
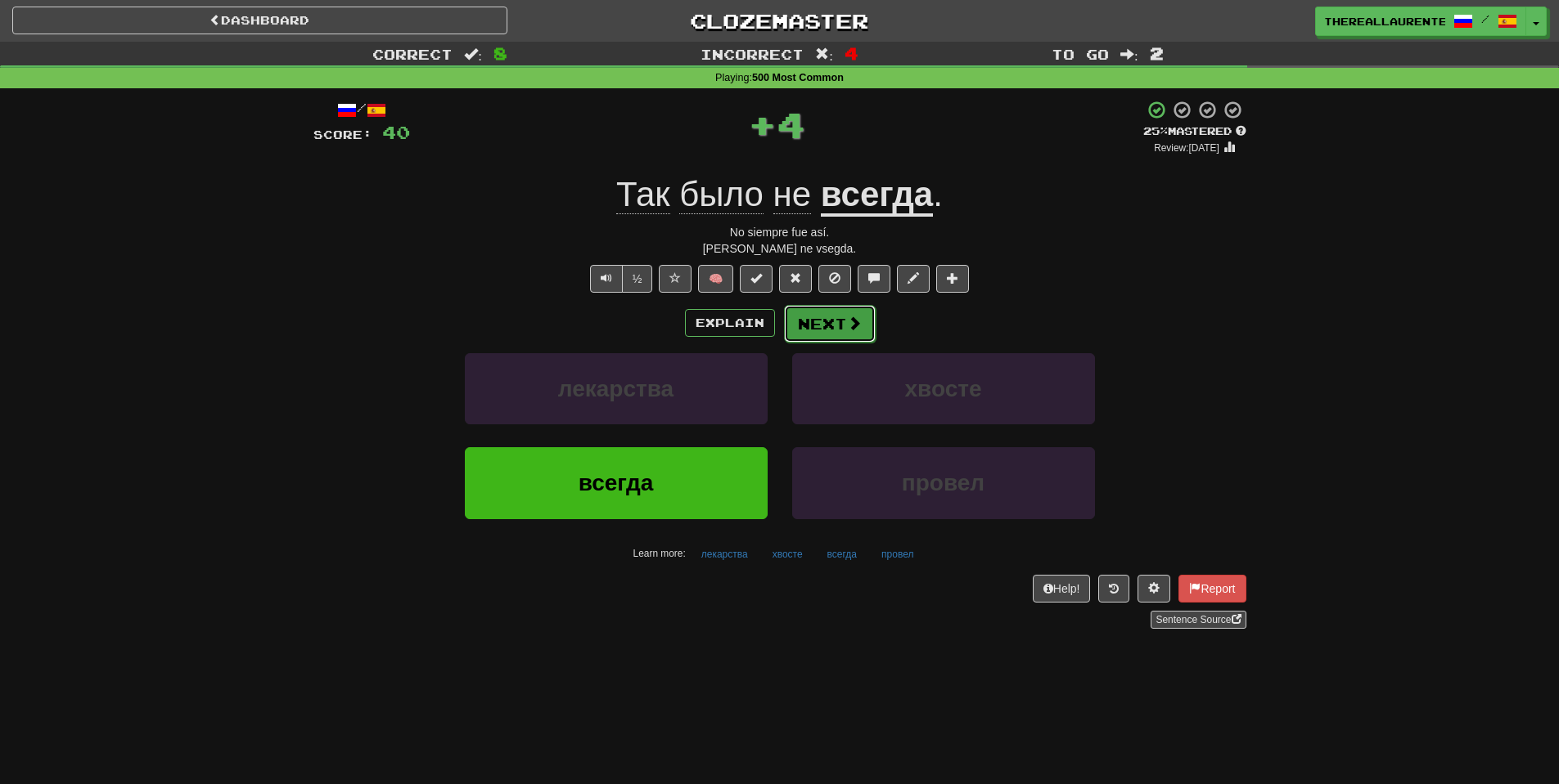
click at [807, 331] on button "Next" at bounding box center [829, 323] width 91 height 37
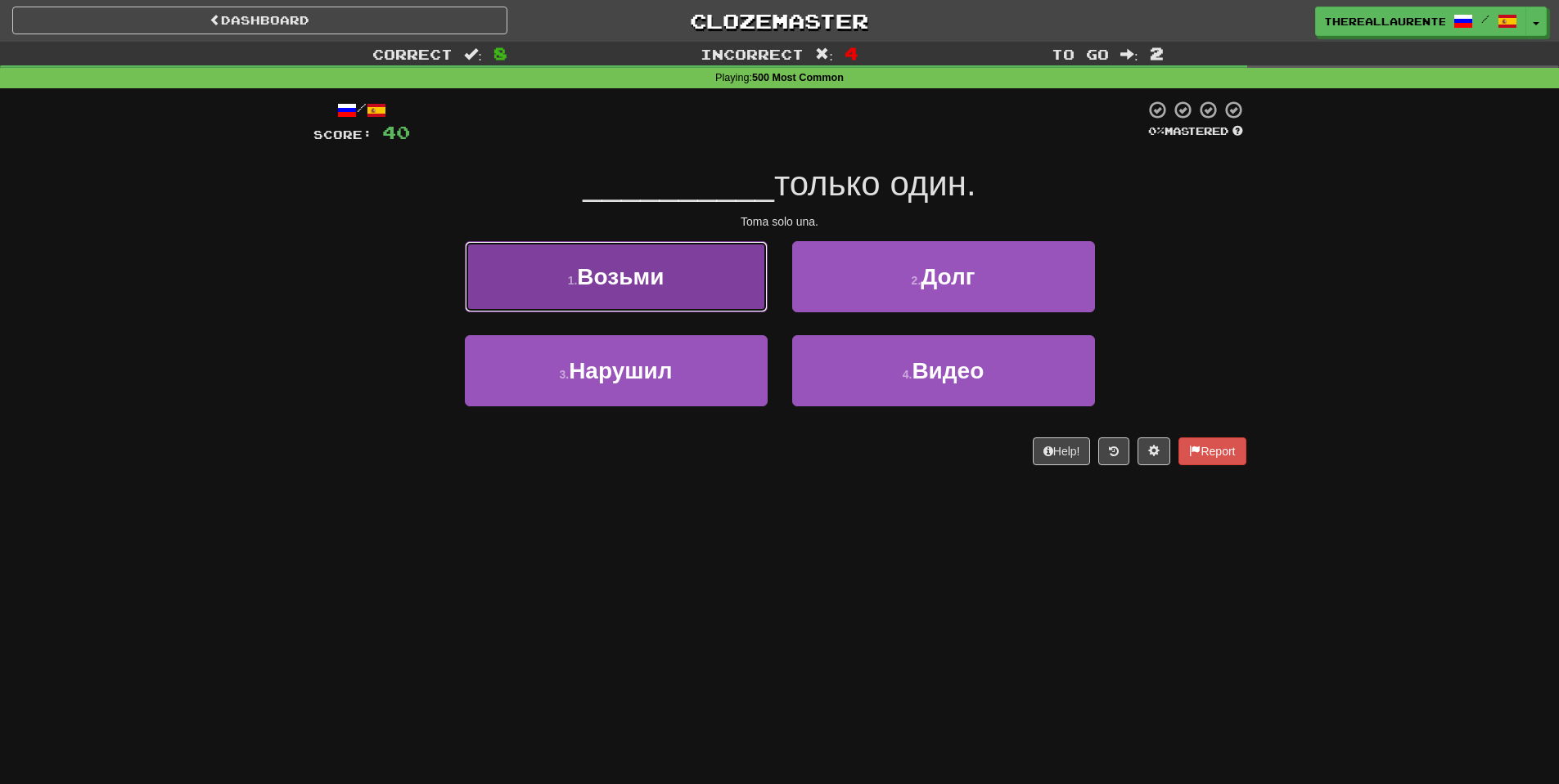
click at [719, 297] on button "1 . Возьми" at bounding box center [616, 276] width 303 height 72
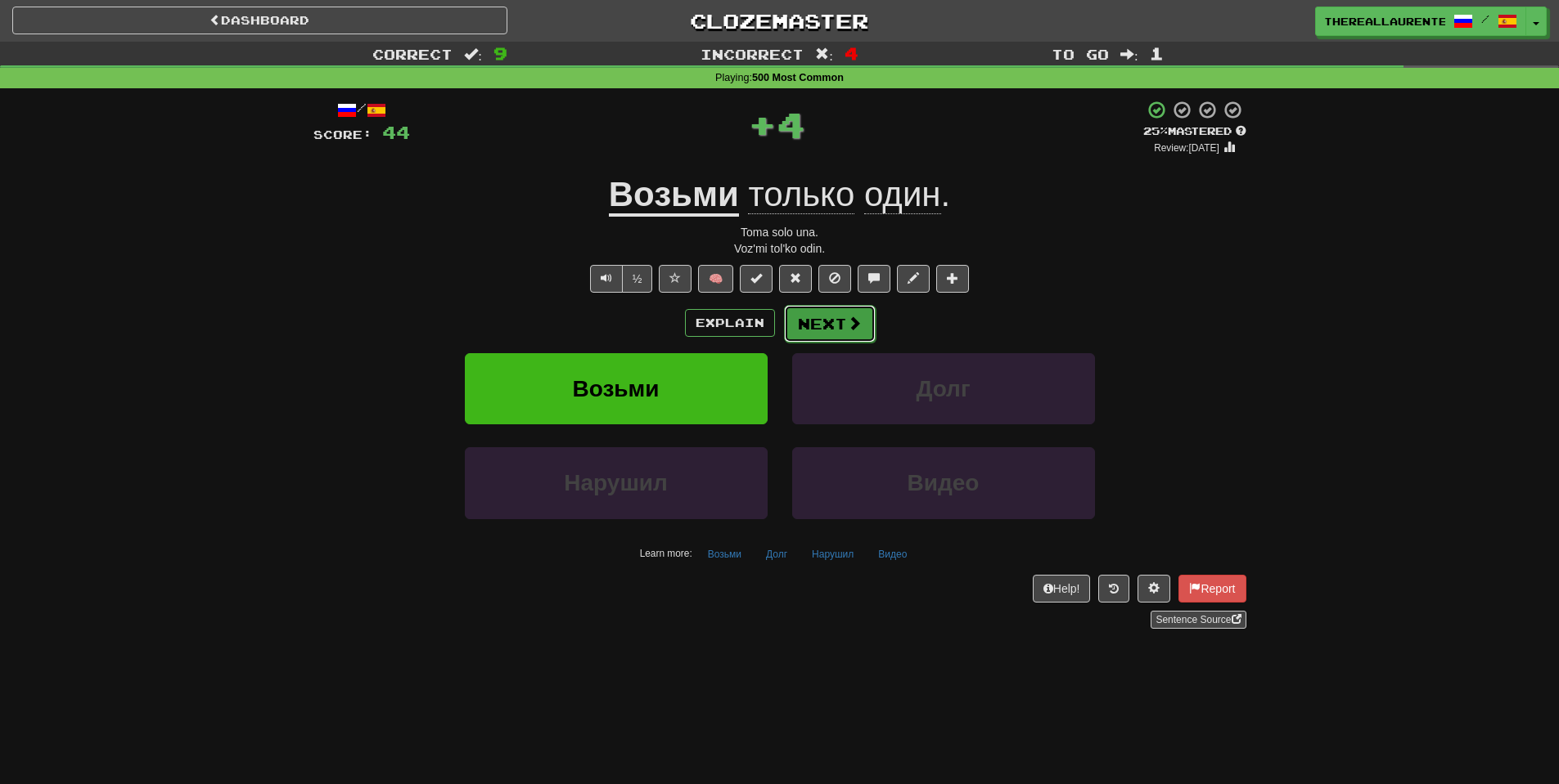
click at [824, 328] on button "Next" at bounding box center [829, 323] width 91 height 37
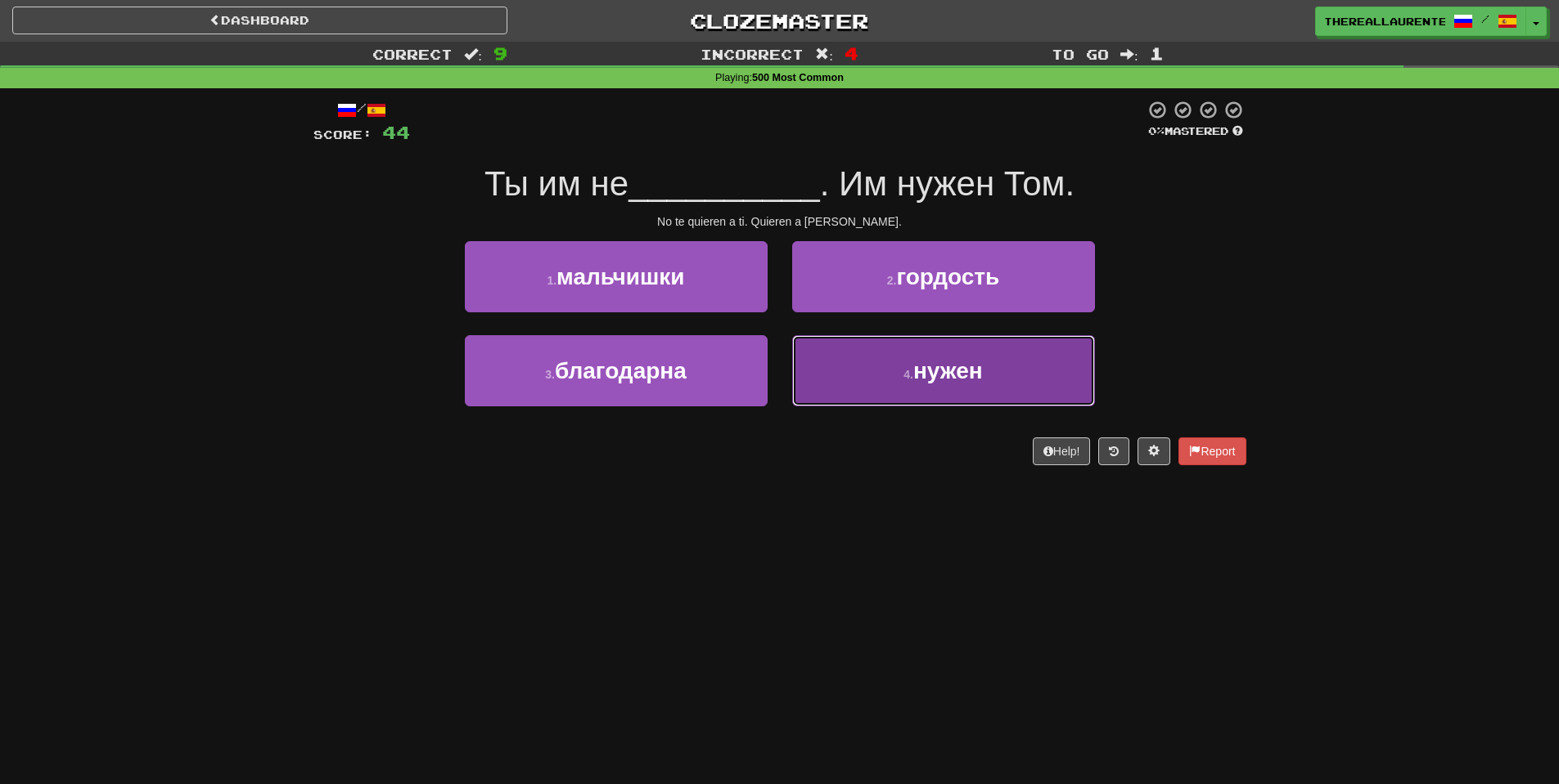
click at [903, 386] on button "4 . нужен" at bounding box center [943, 370] width 303 height 72
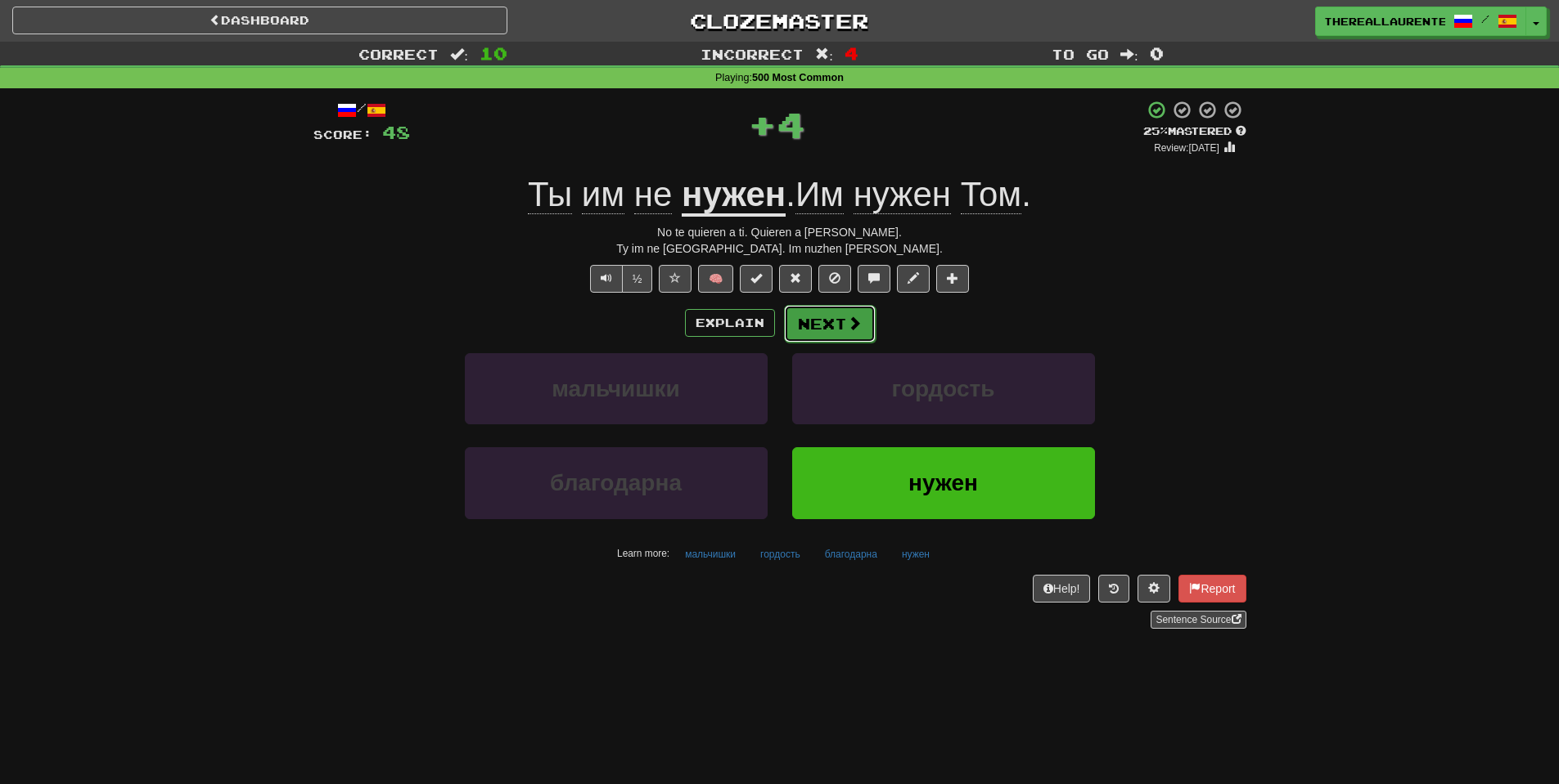
click at [837, 338] on button "Next" at bounding box center [829, 323] width 91 height 37
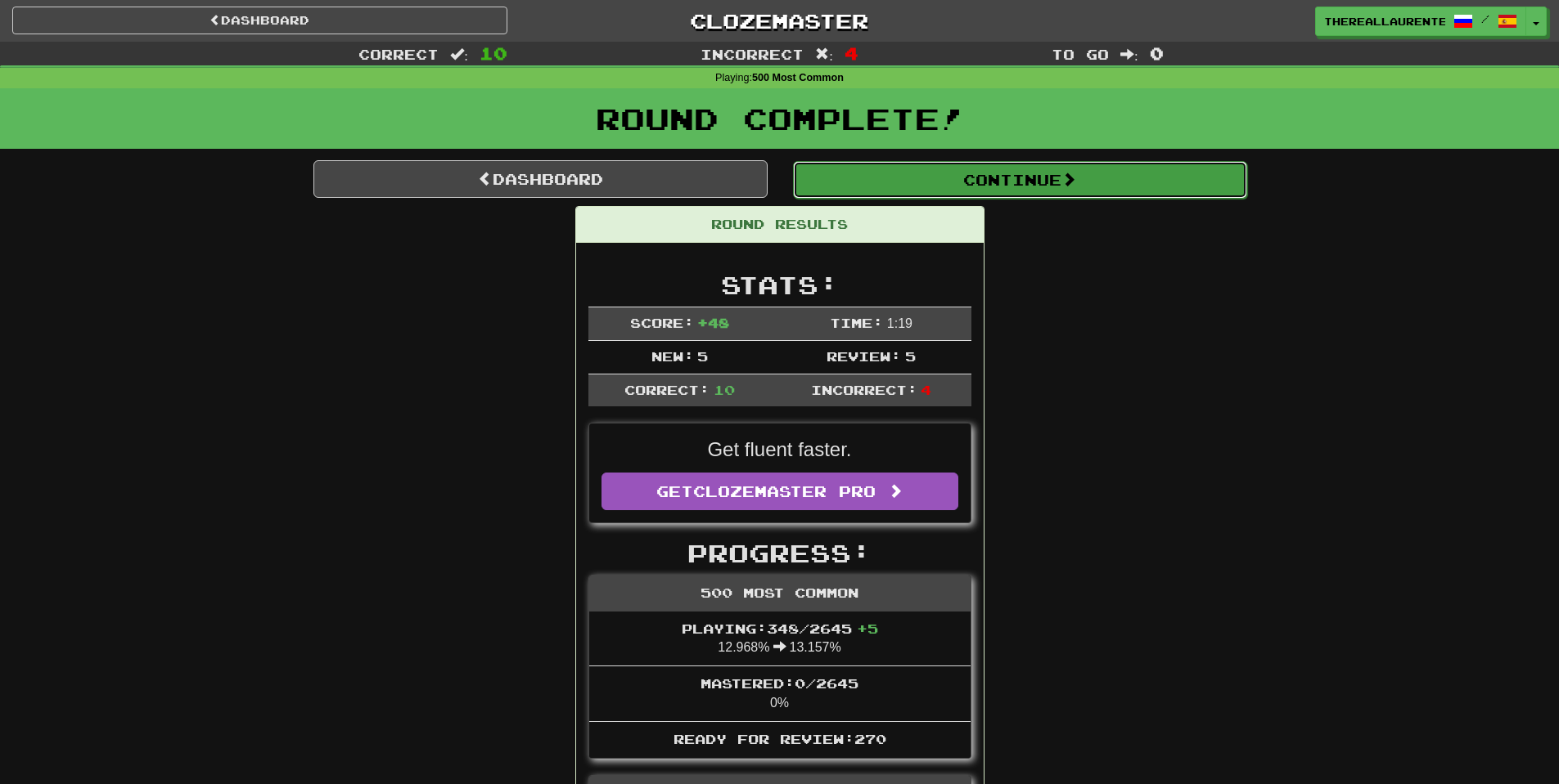
click at [1126, 185] on button "Continue" at bounding box center [1020, 179] width 454 height 37
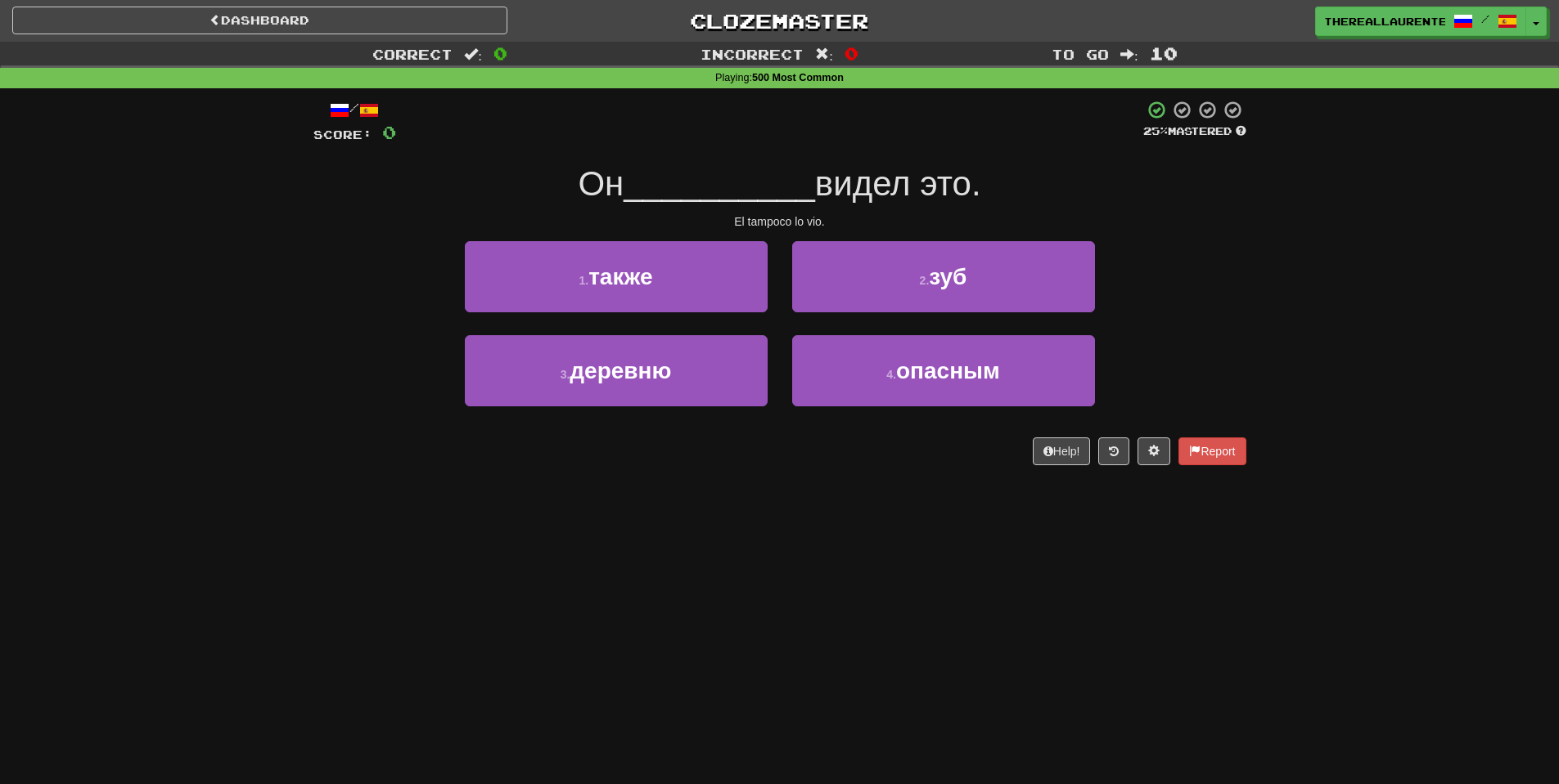
drag, startPoint x: 1125, startPoint y: 185, endPoint x: 1103, endPoint y: 139, distance: 51.0
drag, startPoint x: 1103, startPoint y: 139, endPoint x: 974, endPoint y: 294, distance: 201.7
click at [976, 292] on button "2 . зуб" at bounding box center [943, 276] width 303 height 72
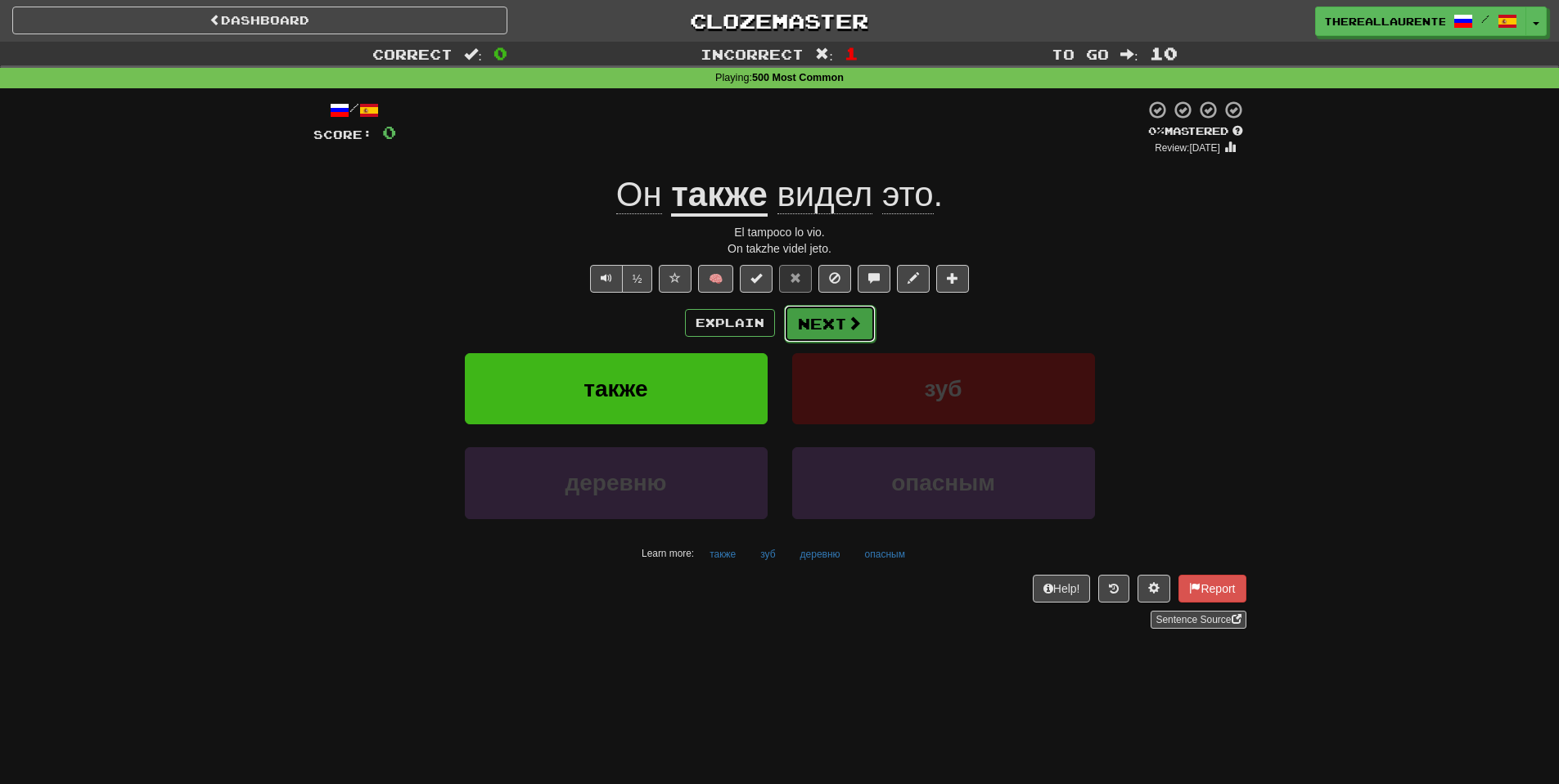
click at [834, 331] on button "Next" at bounding box center [829, 323] width 91 height 37
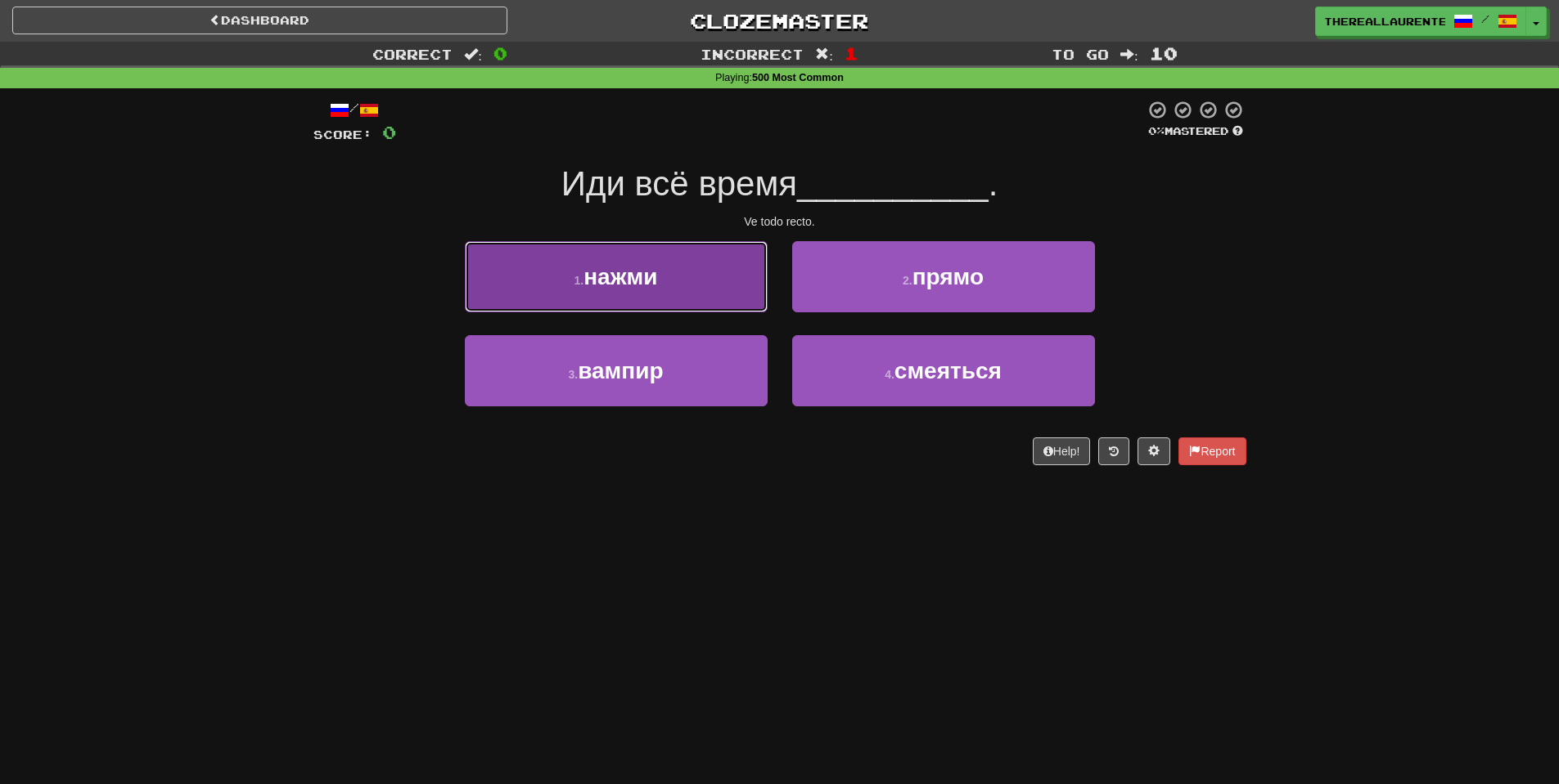
click at [512, 257] on button "1 . нажми" at bounding box center [616, 276] width 303 height 72
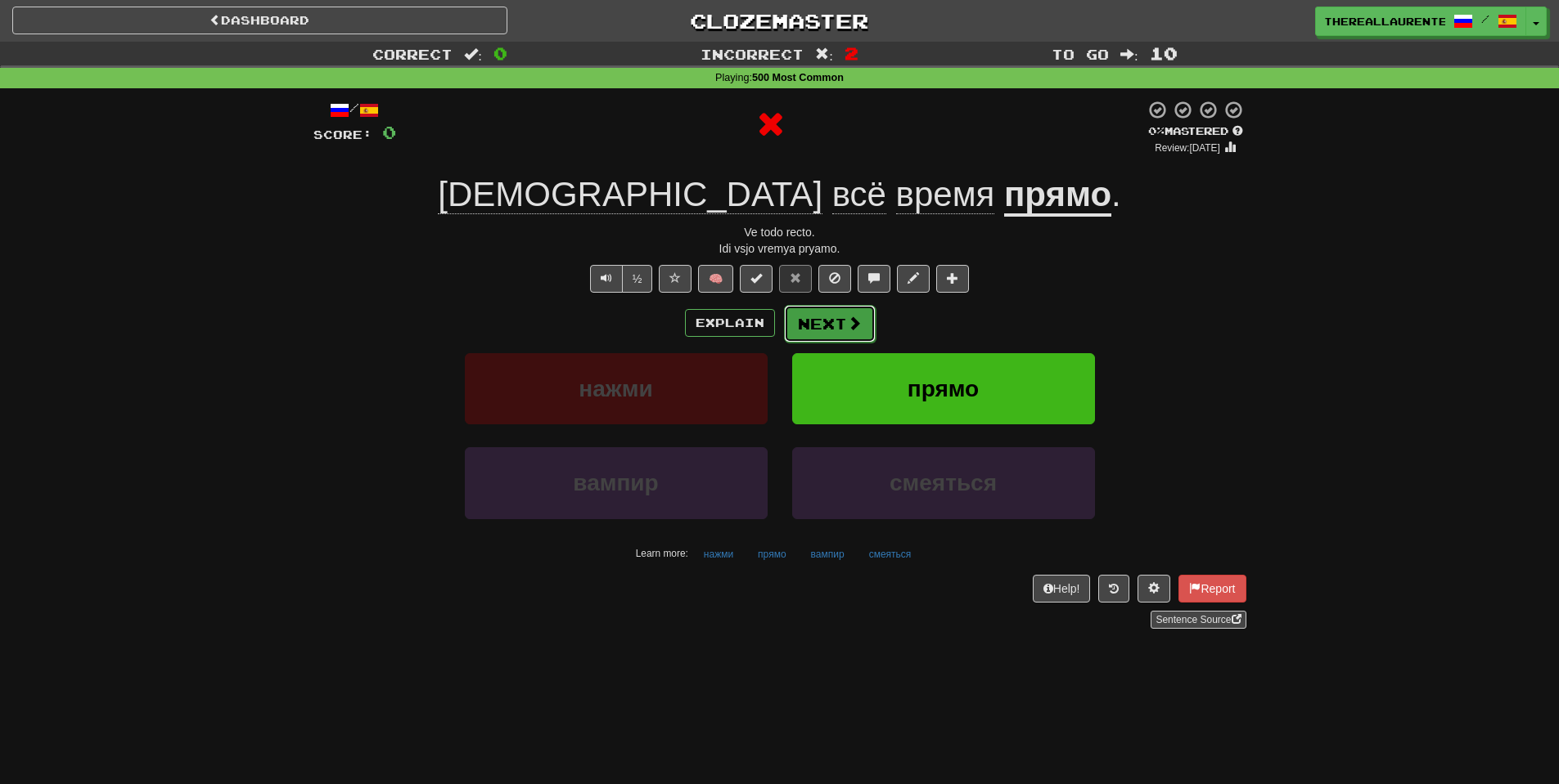
click at [832, 323] on button "Next" at bounding box center [829, 323] width 91 height 37
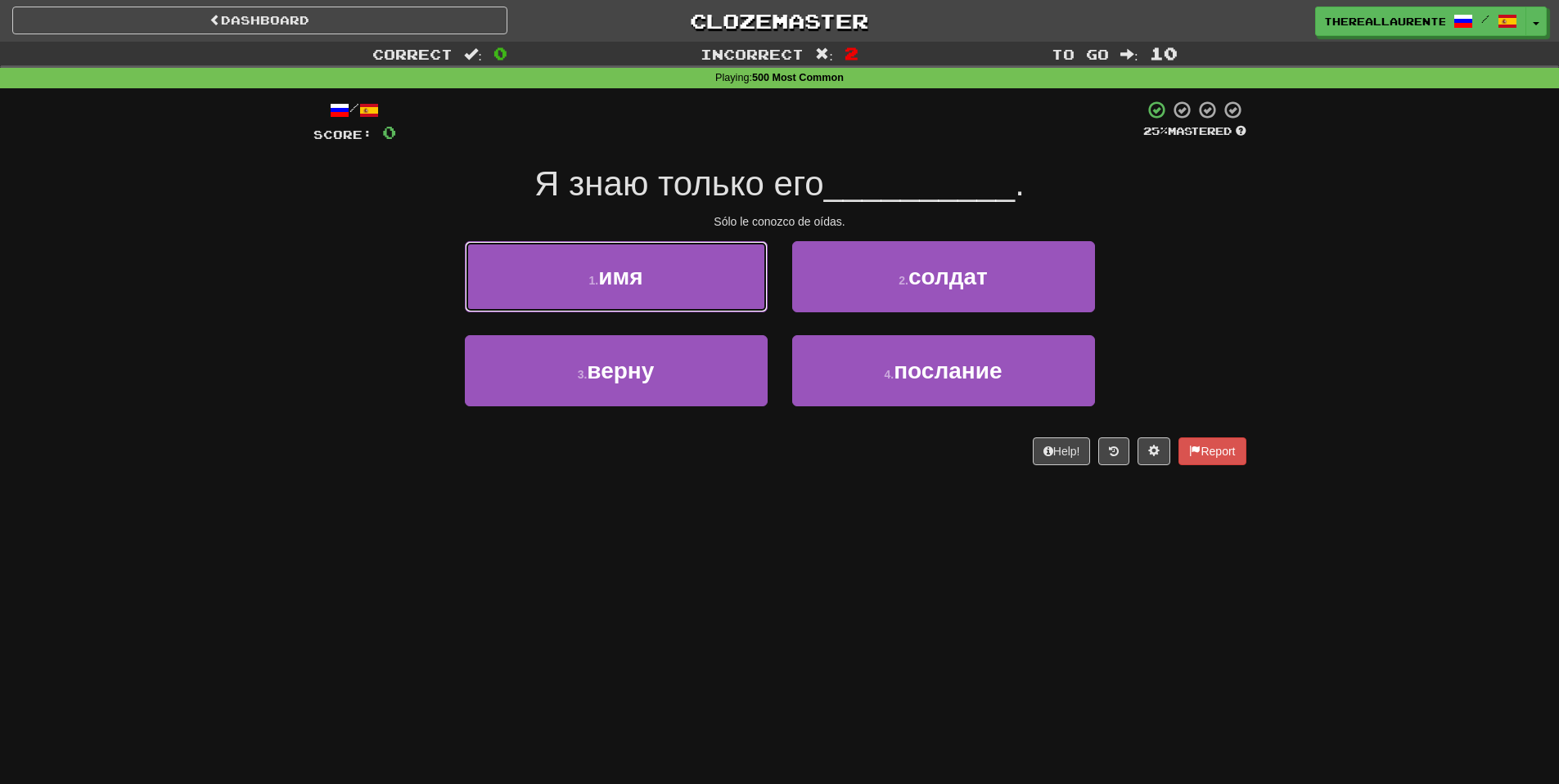
drag, startPoint x: 675, startPoint y: 293, endPoint x: 759, endPoint y: 304, distance: 84.7
click at [679, 292] on button "1 . имя" at bounding box center [616, 276] width 303 height 72
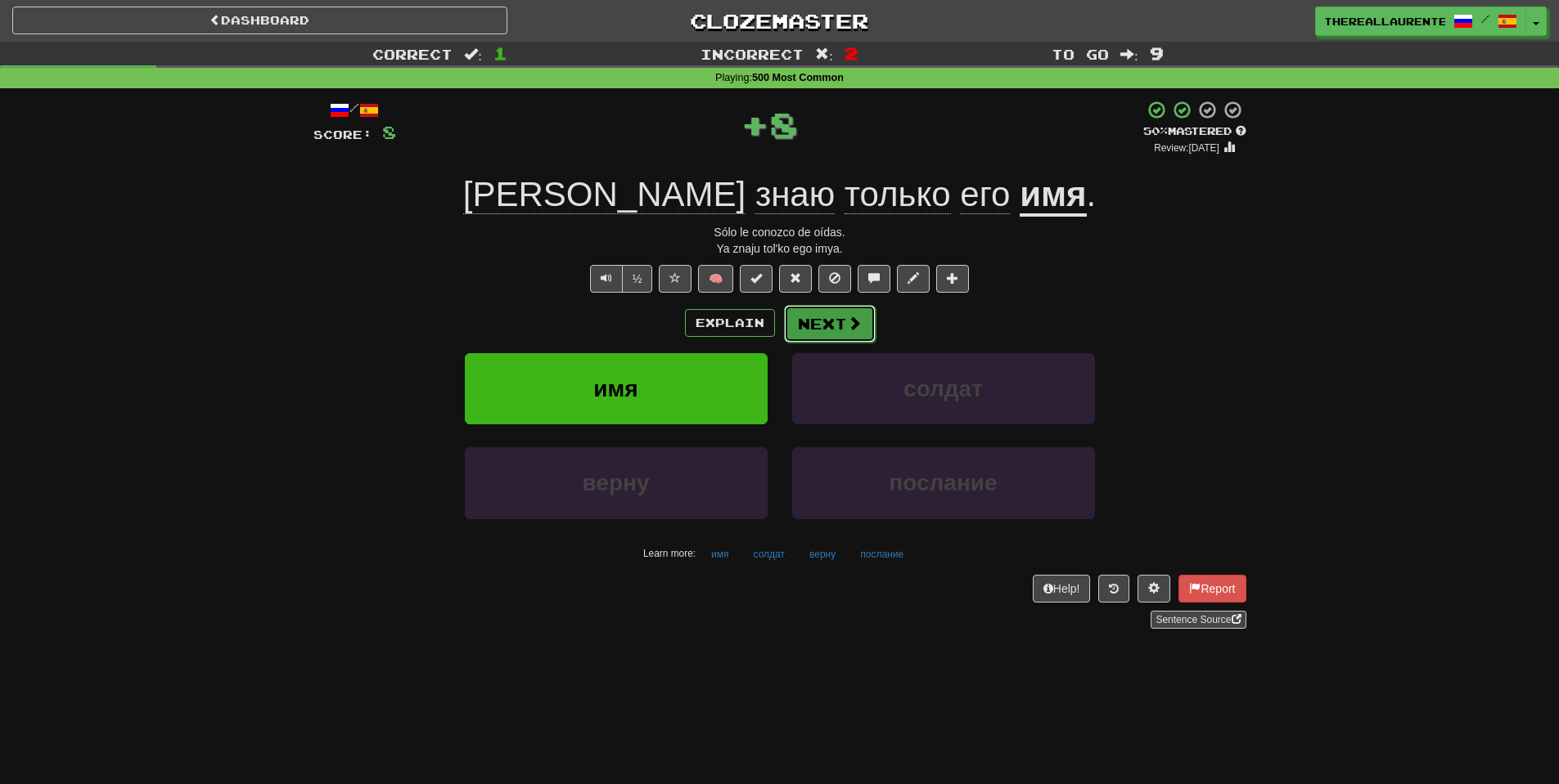
click at [849, 318] on span at bounding box center [854, 322] width 15 height 15
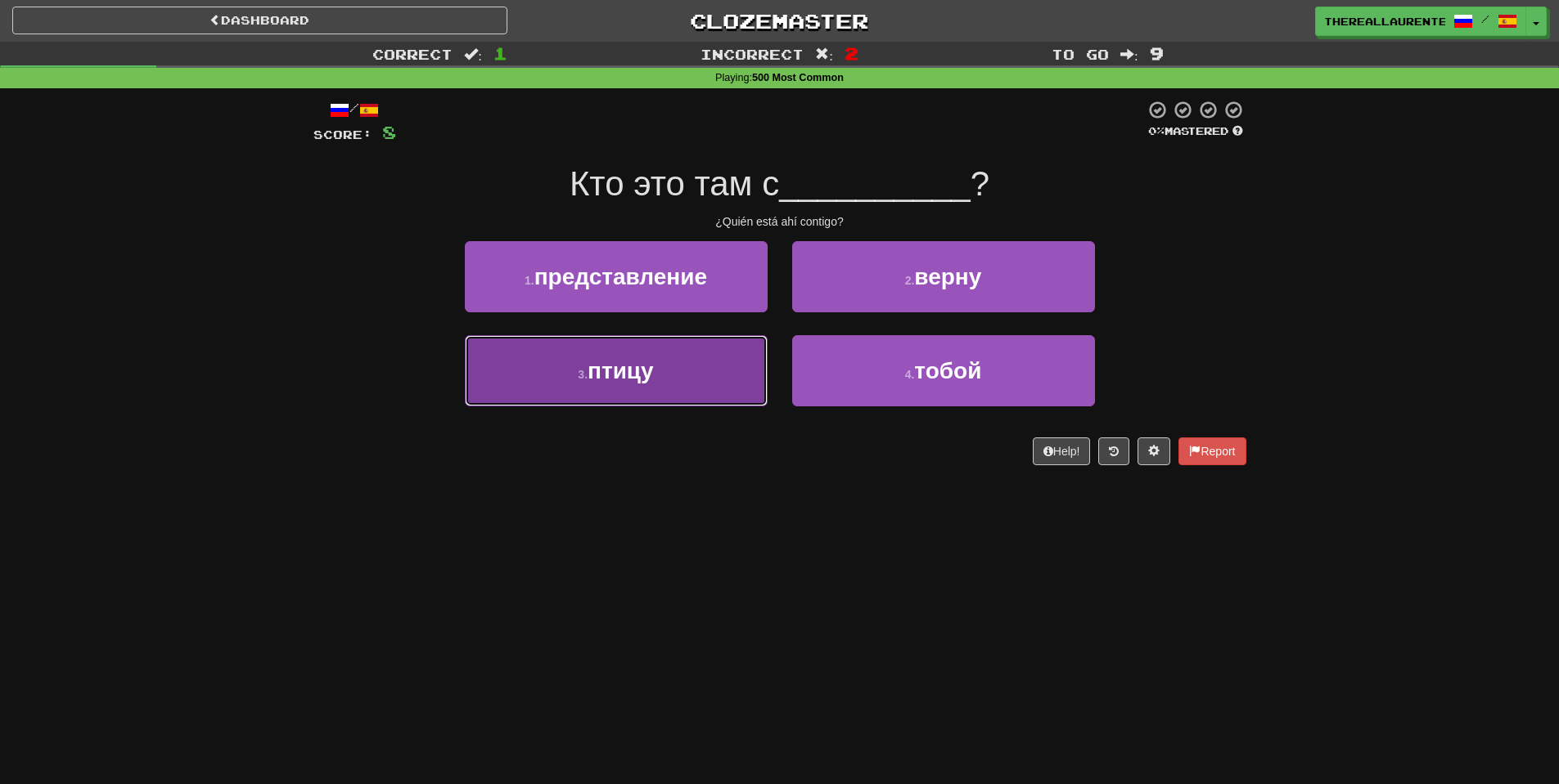
click at [660, 373] on button "3 . птицу" at bounding box center [616, 370] width 303 height 72
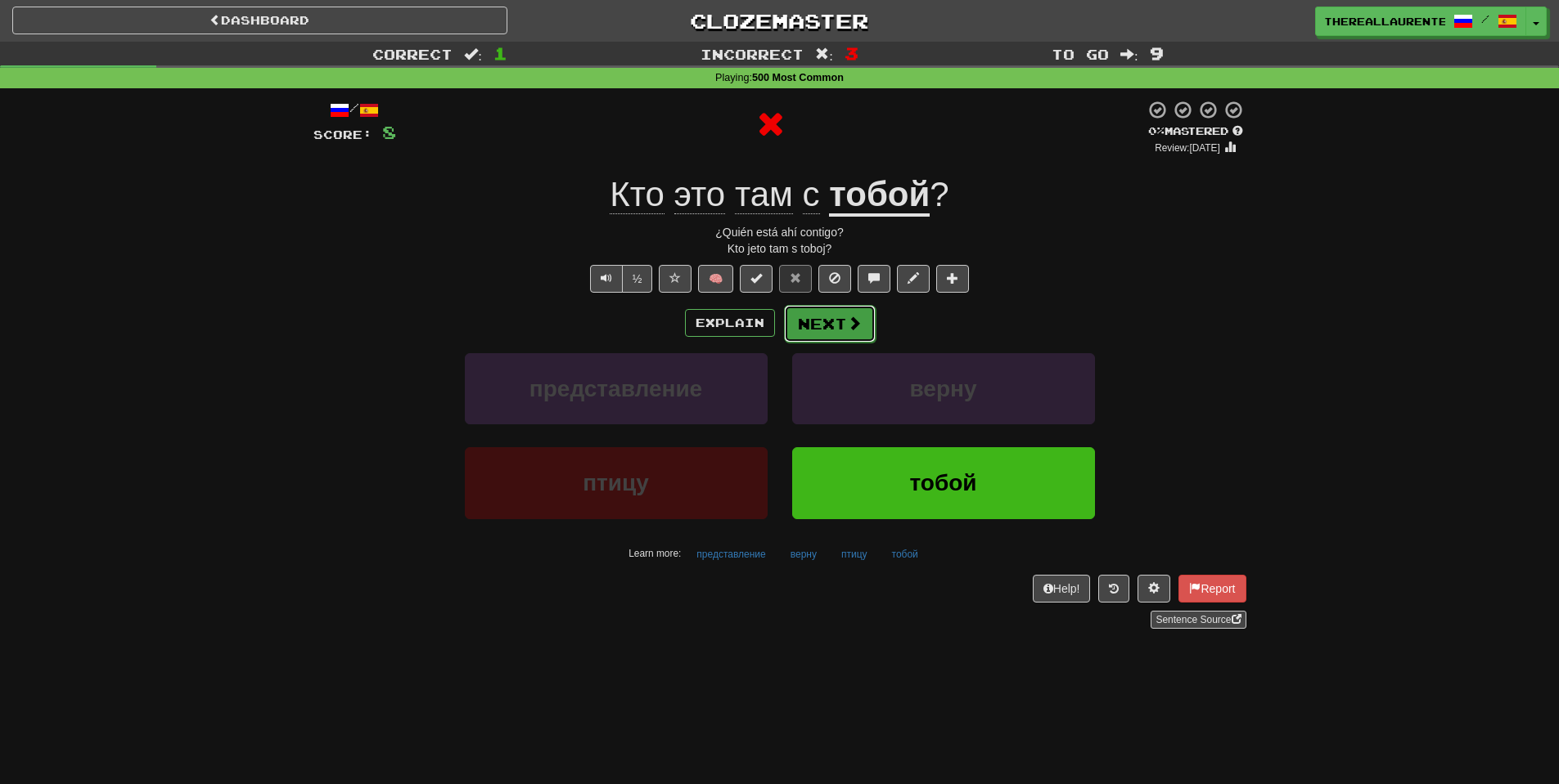
click at [826, 323] on button "Next" at bounding box center [829, 323] width 91 height 37
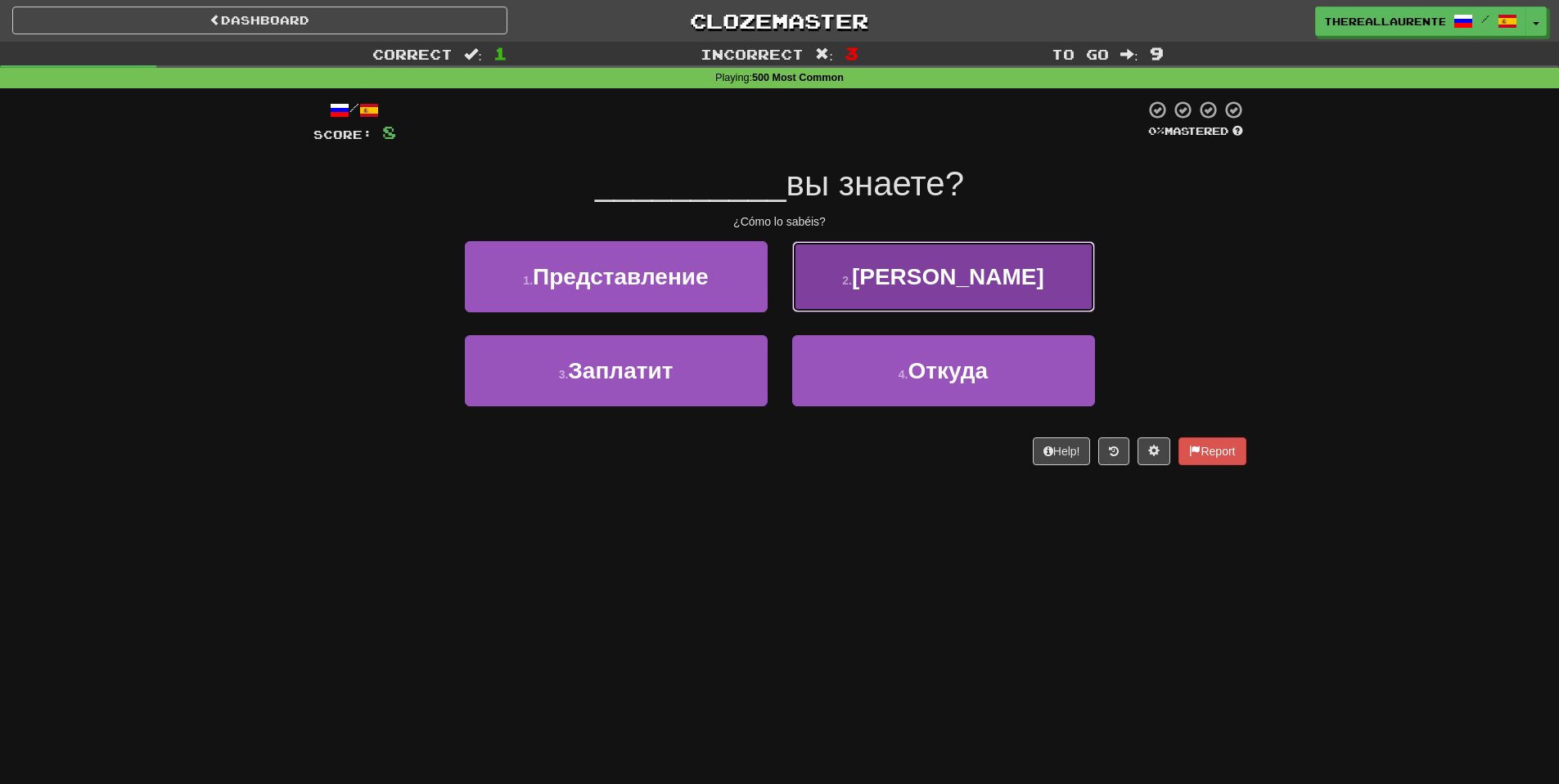
click at [900, 298] on button "2 . Банков" at bounding box center [943, 276] width 303 height 72
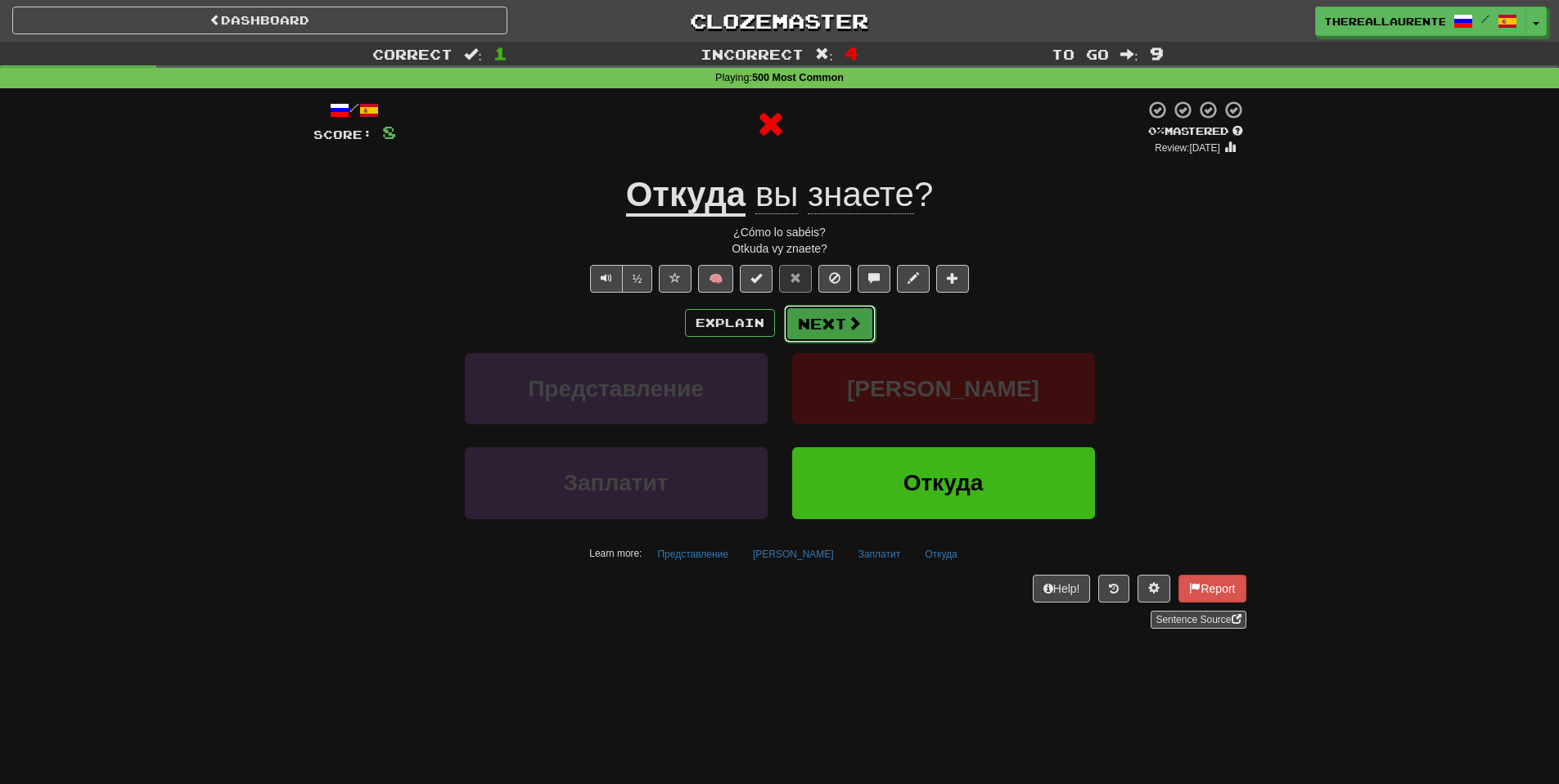
click at [841, 323] on button "Next" at bounding box center [829, 323] width 91 height 37
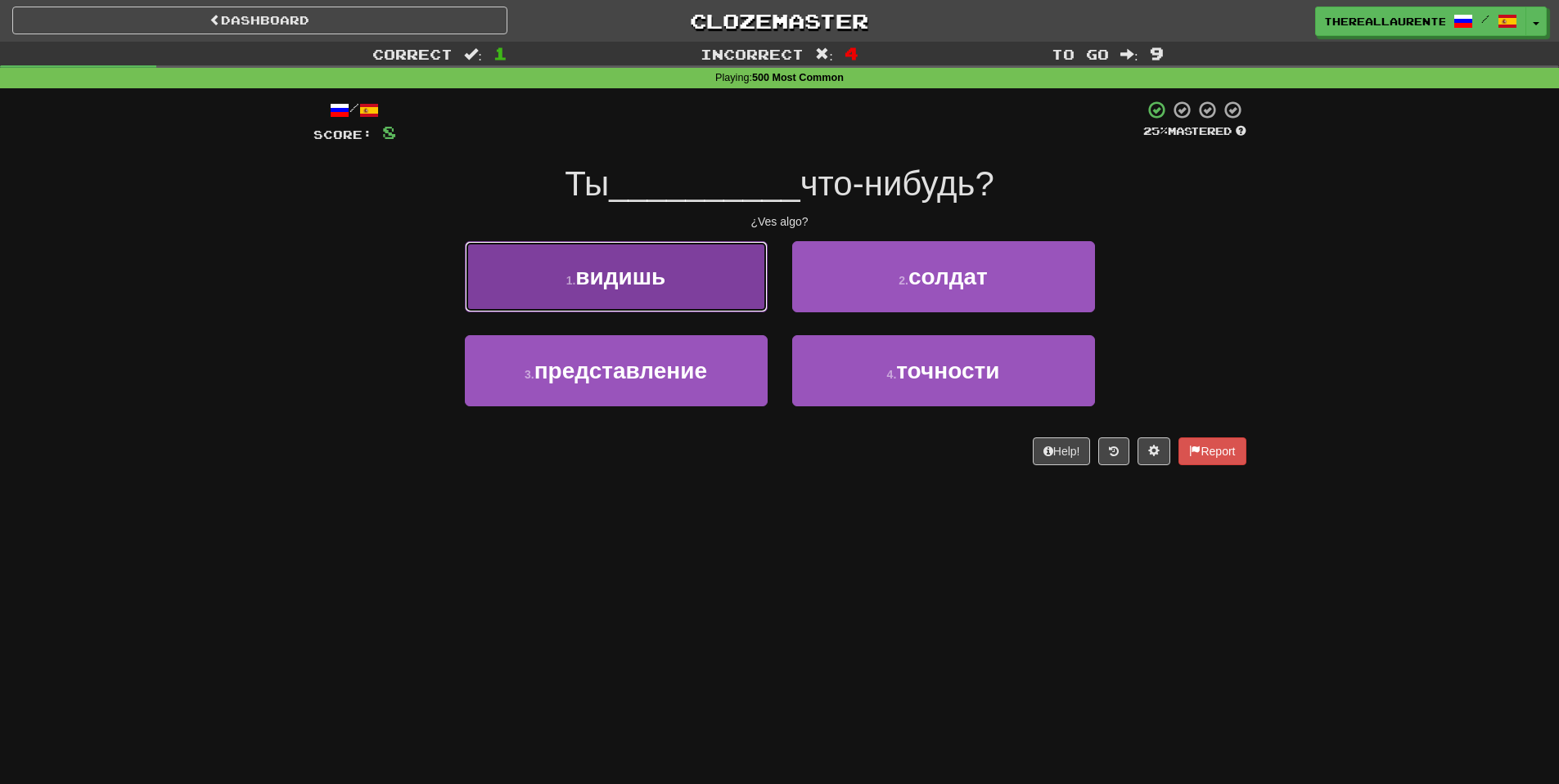
click at [613, 269] on span "видишь" at bounding box center [621, 277] width 90 height 25
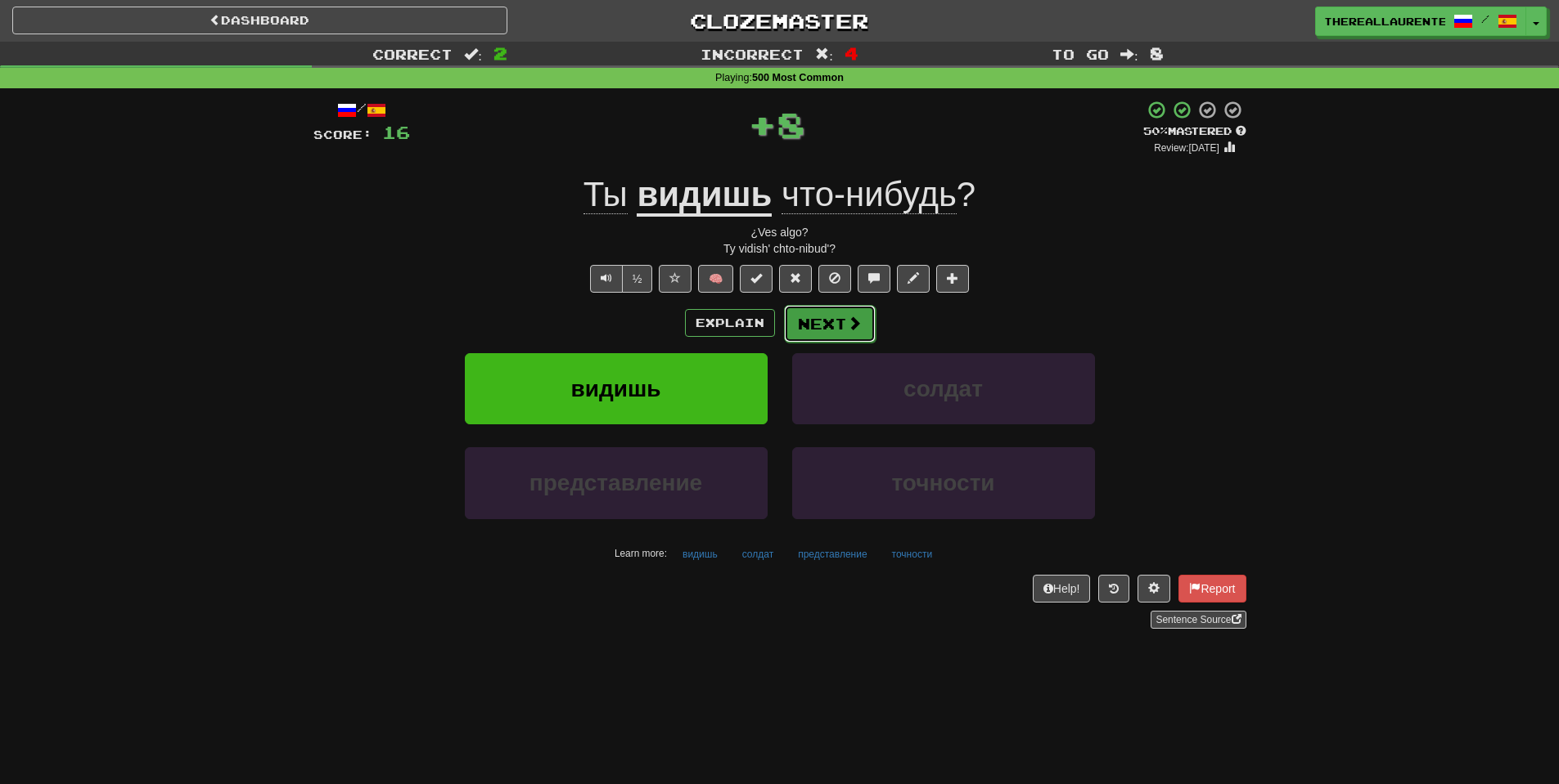
click at [847, 325] on span at bounding box center [854, 322] width 15 height 15
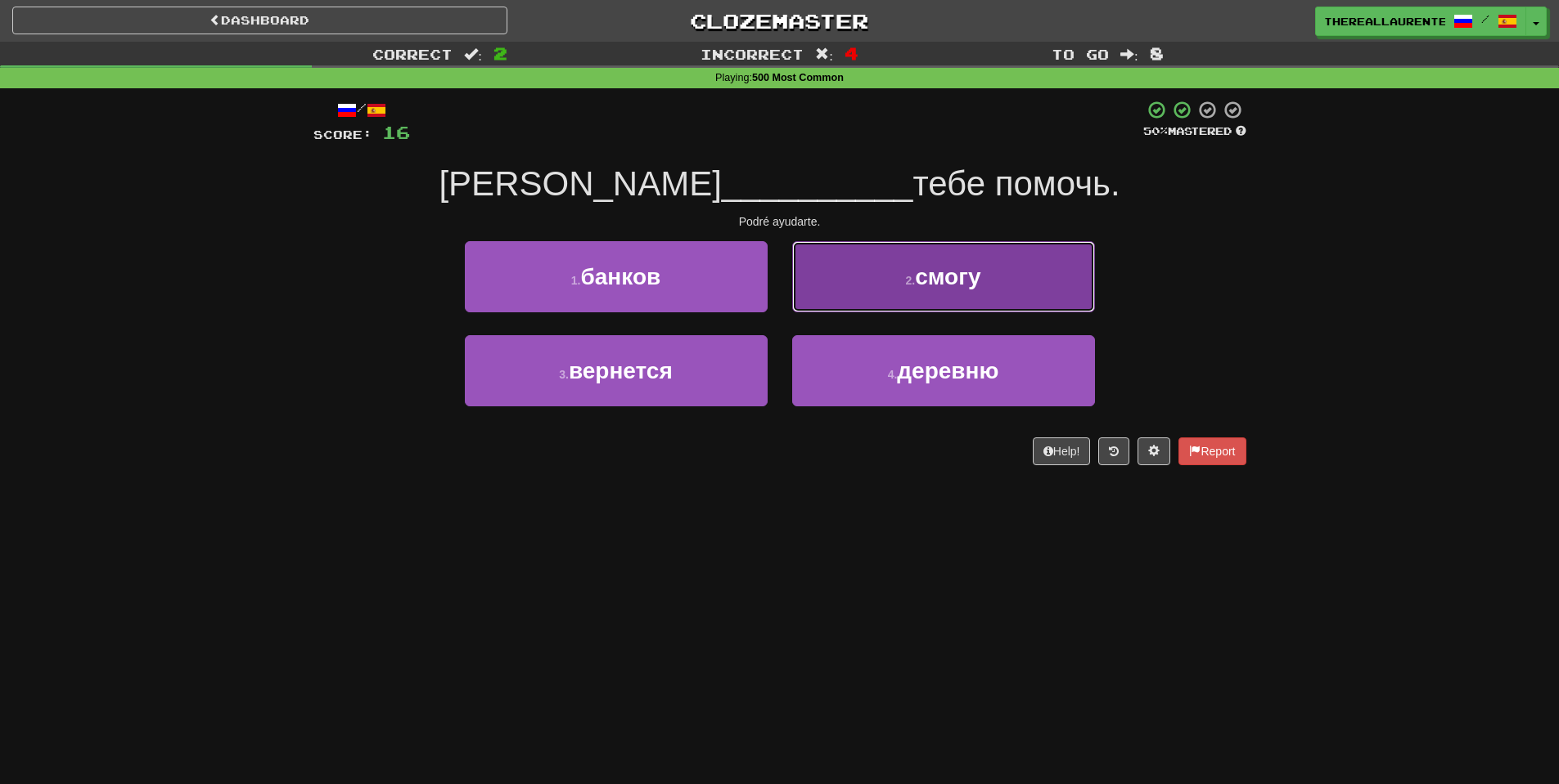
click at [963, 257] on button "2 . смогу" at bounding box center [943, 276] width 303 height 72
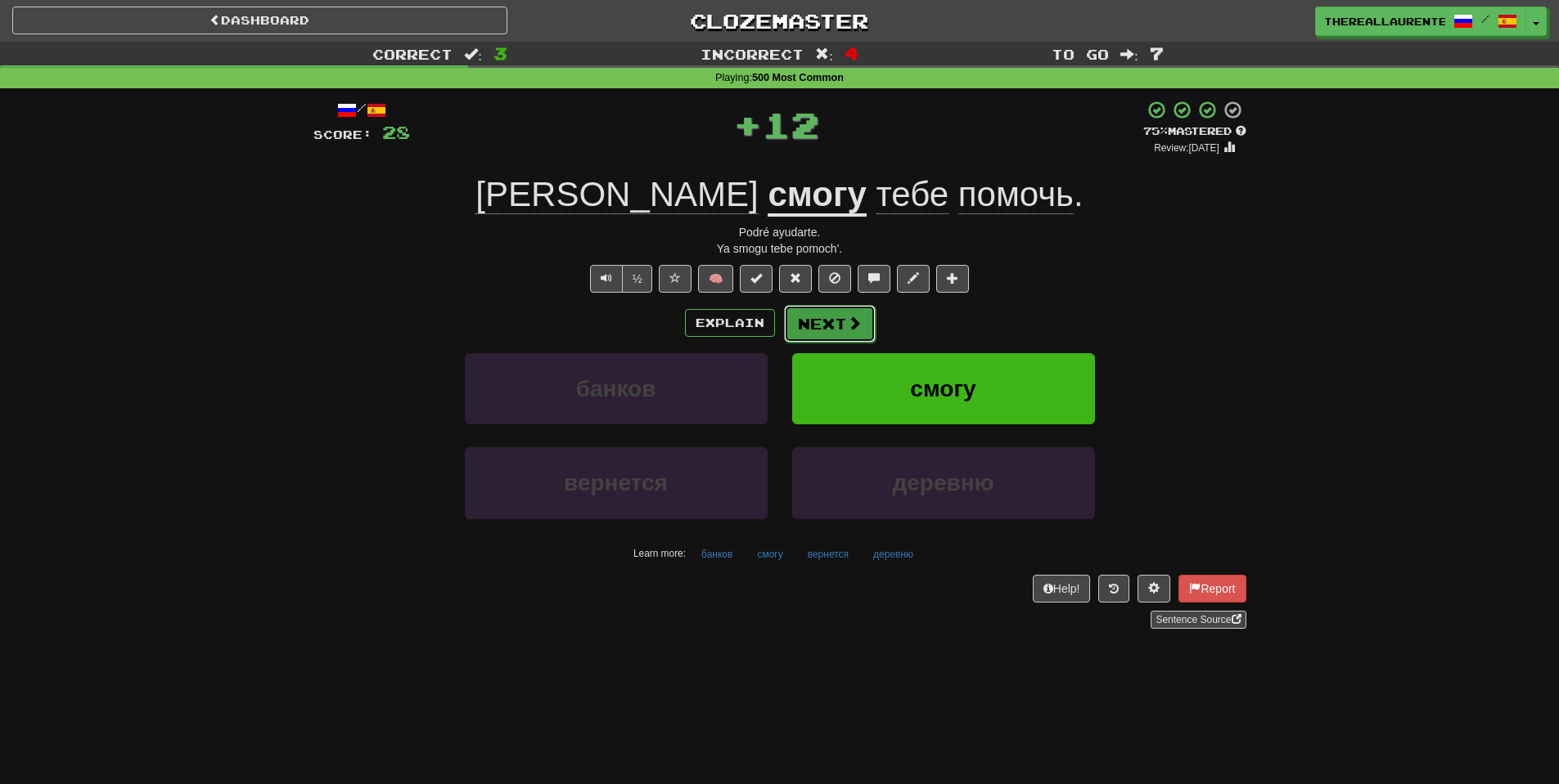
click at [833, 328] on button "Next" at bounding box center [829, 323] width 91 height 37
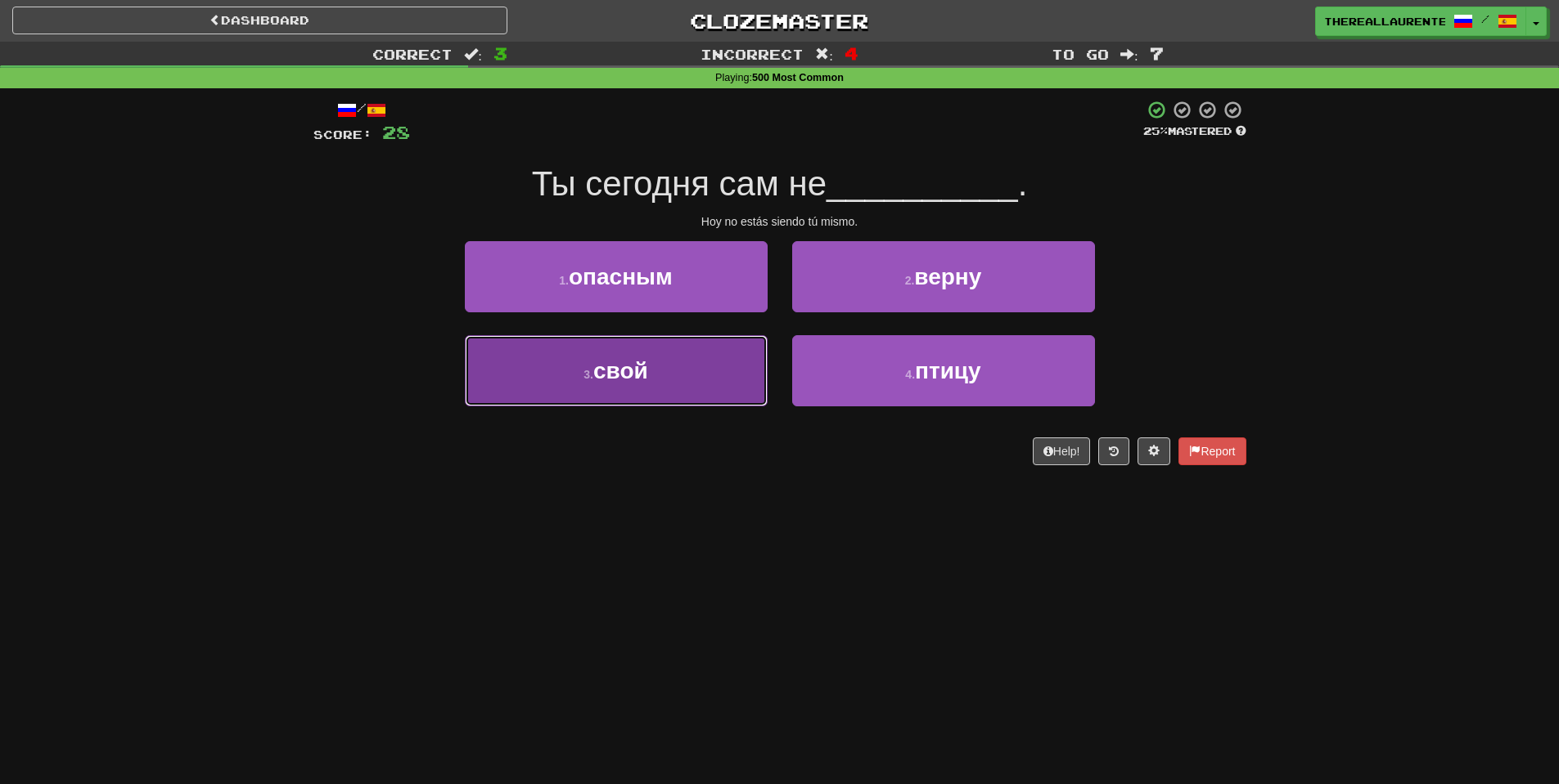
click at [672, 345] on button "3 . свой" at bounding box center [616, 370] width 303 height 72
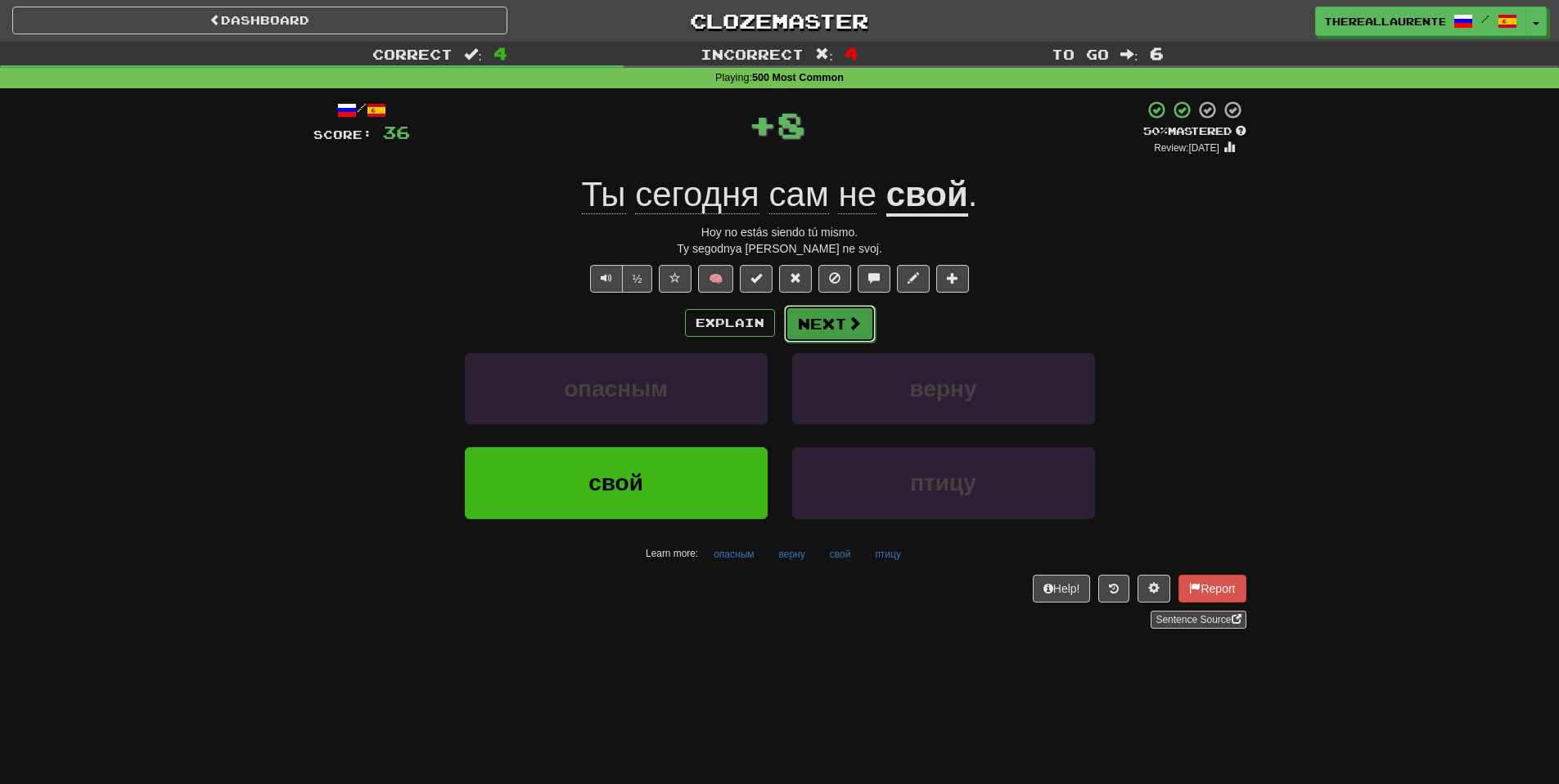
click at [857, 322] on span at bounding box center [854, 322] width 15 height 15
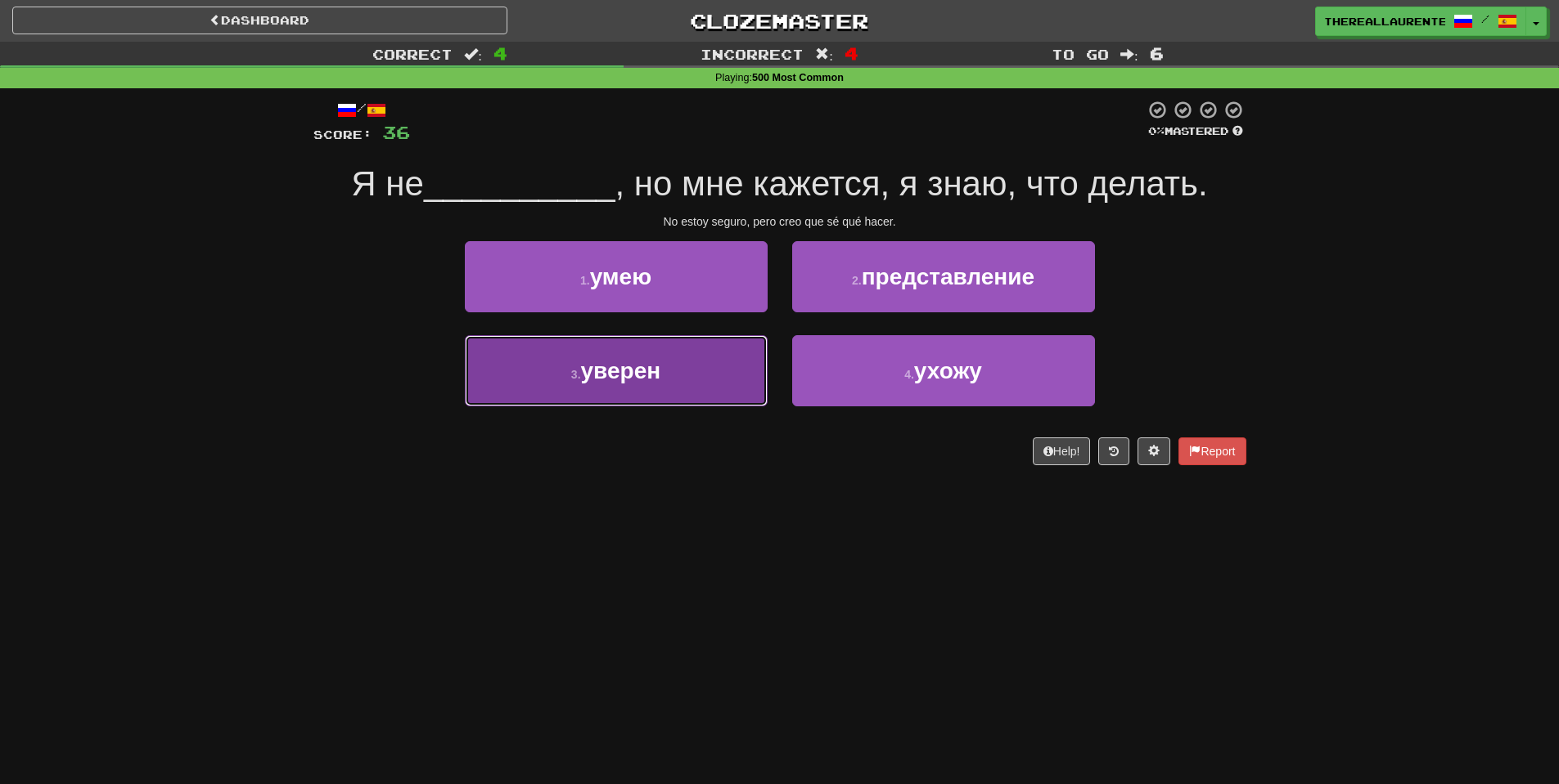
click at [653, 398] on button "3 . уверен" at bounding box center [616, 370] width 303 height 72
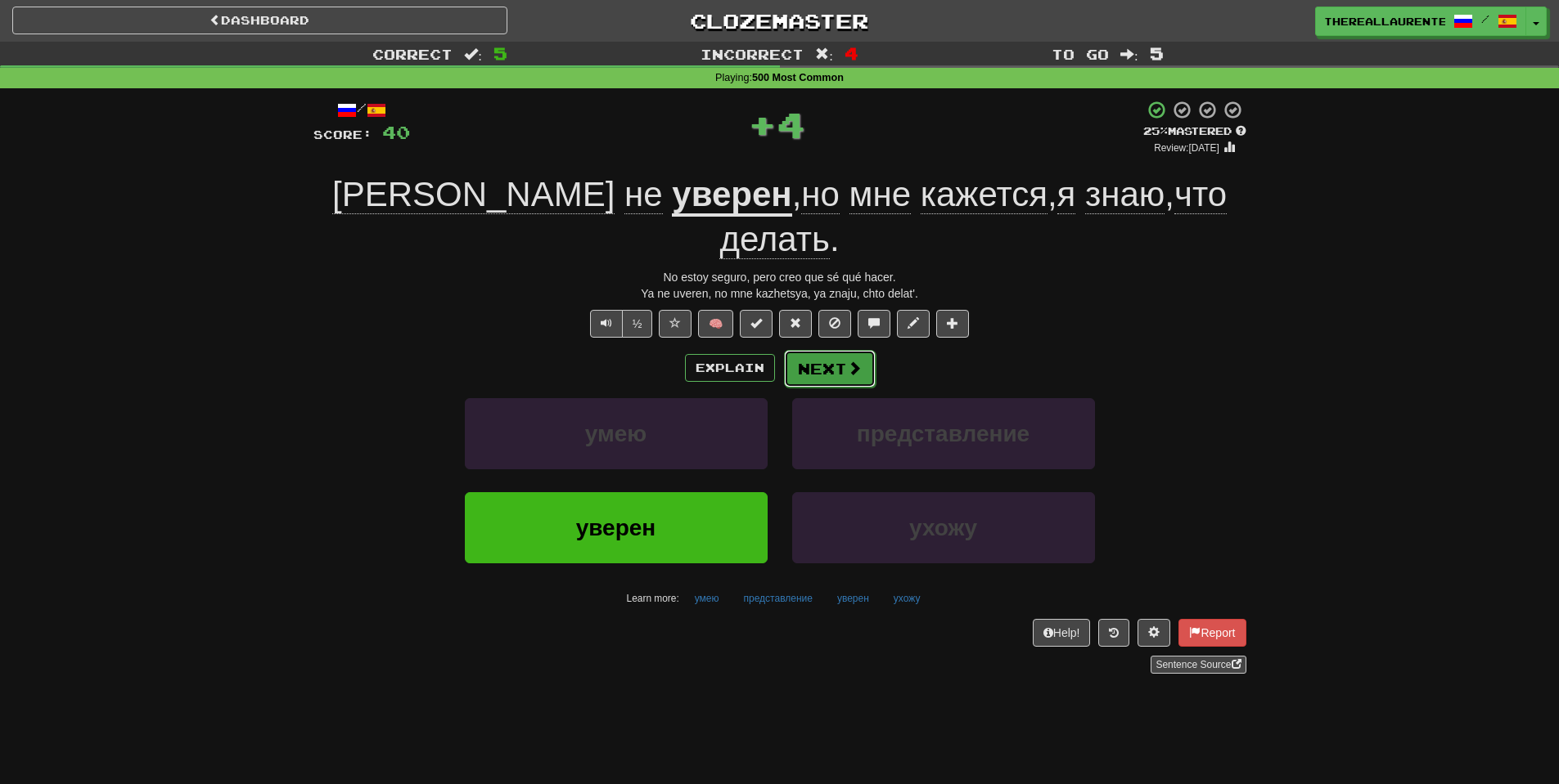
click at [860, 350] on button "Next" at bounding box center [829, 368] width 91 height 37
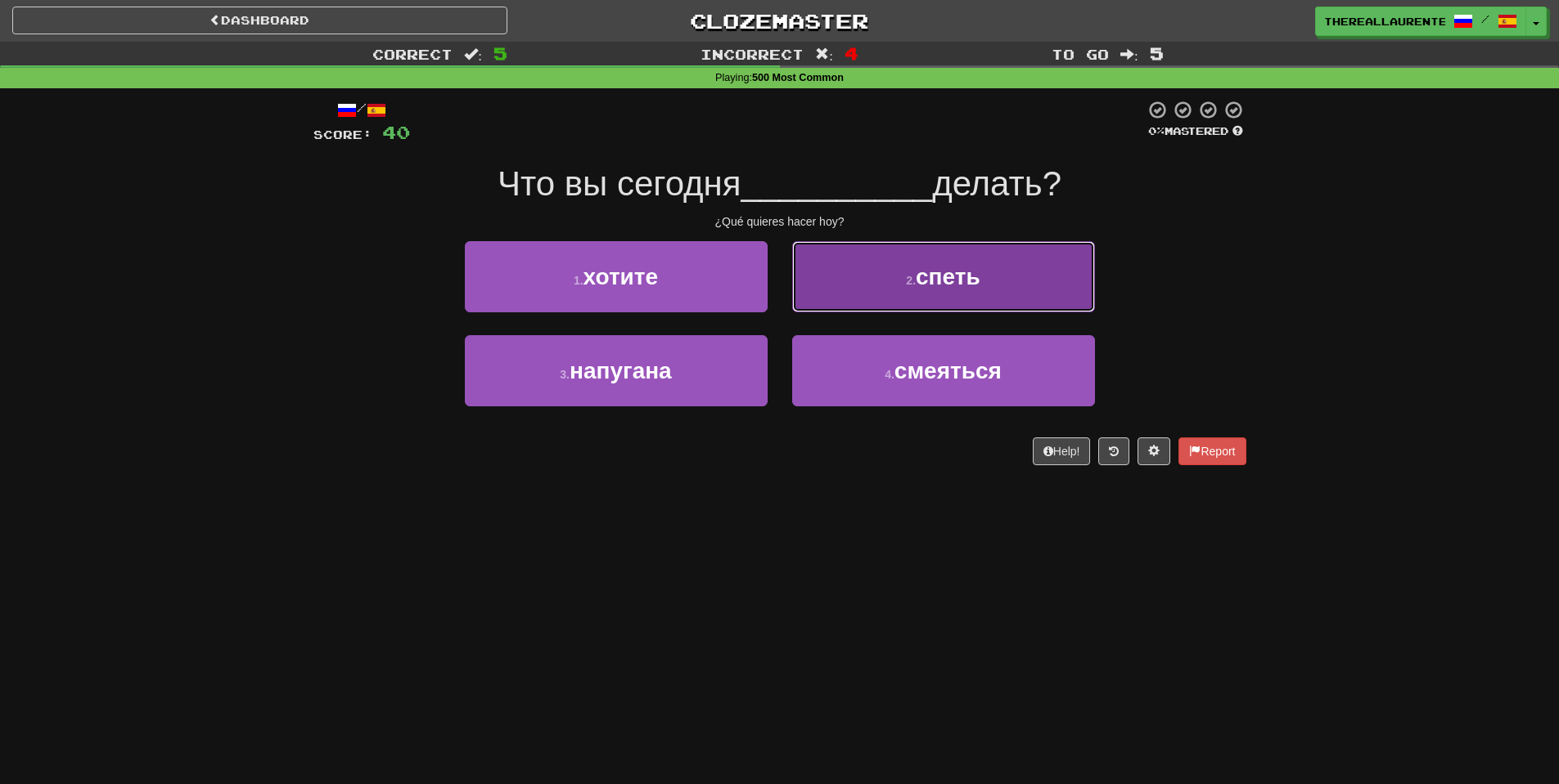
click at [887, 268] on button "2 . спеть" at bounding box center [943, 276] width 303 height 72
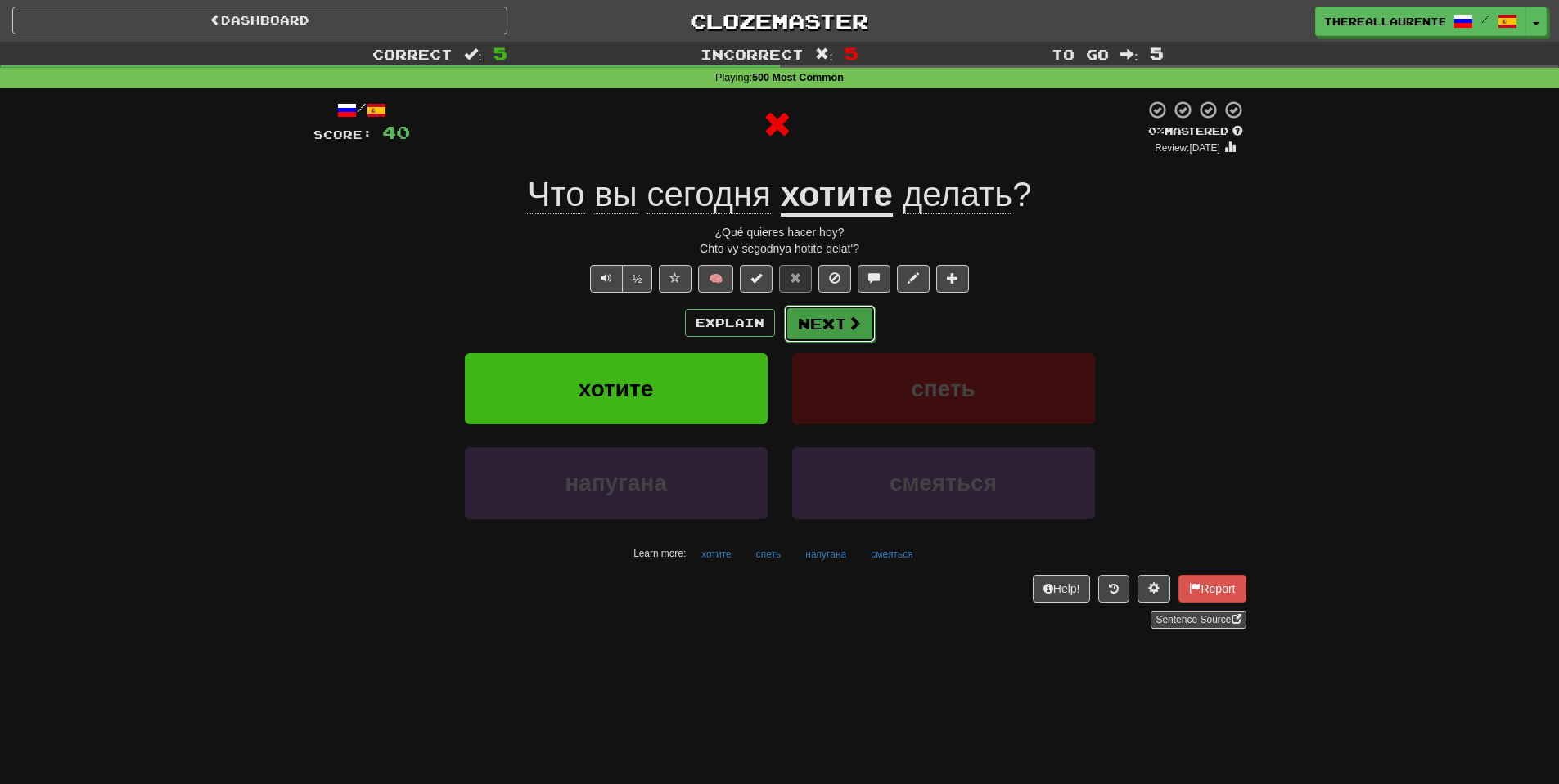
click at [817, 333] on button "Next" at bounding box center [829, 323] width 91 height 37
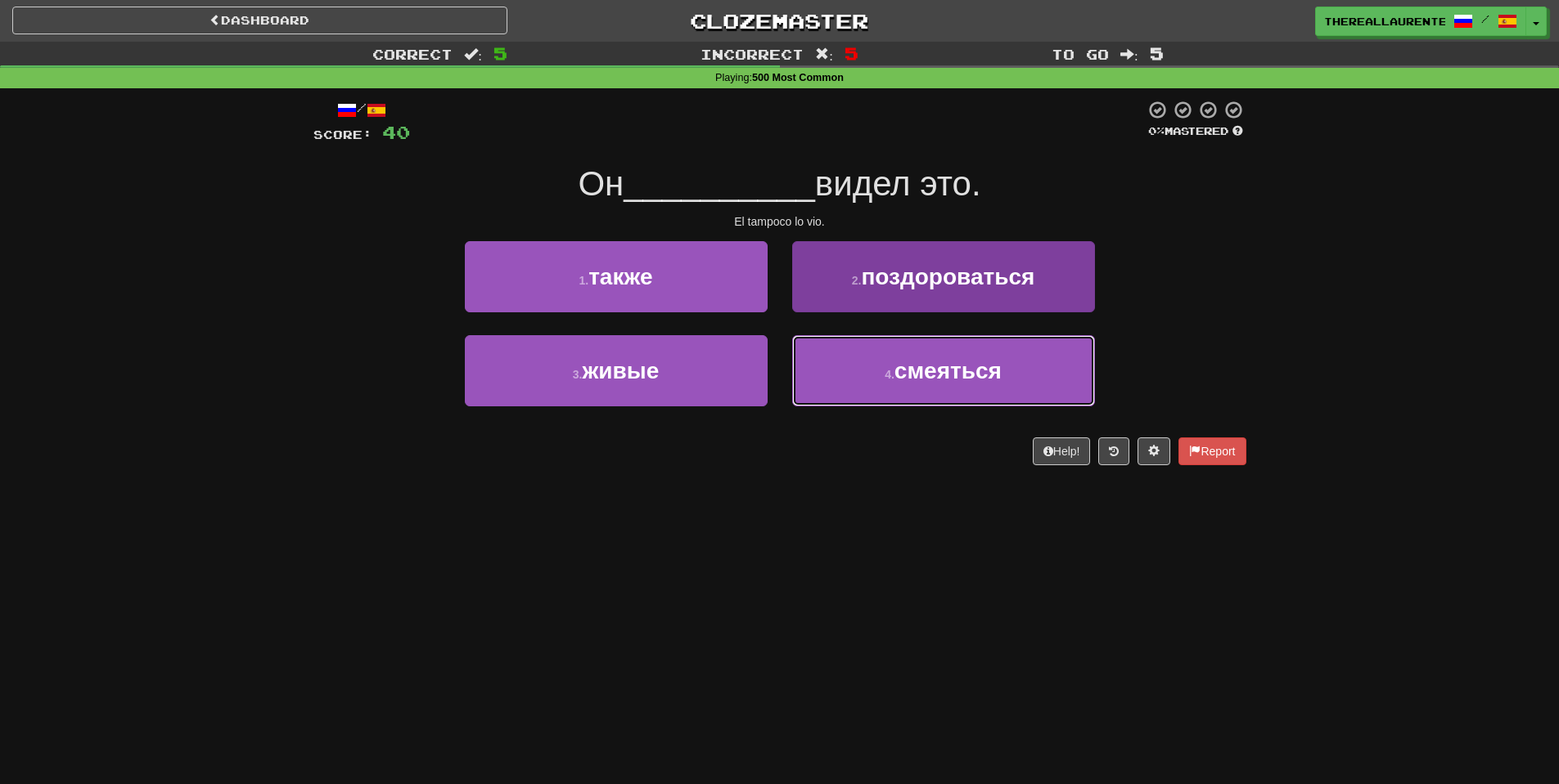
click at [916, 381] on span "смеяться" at bounding box center [947, 370] width 107 height 25
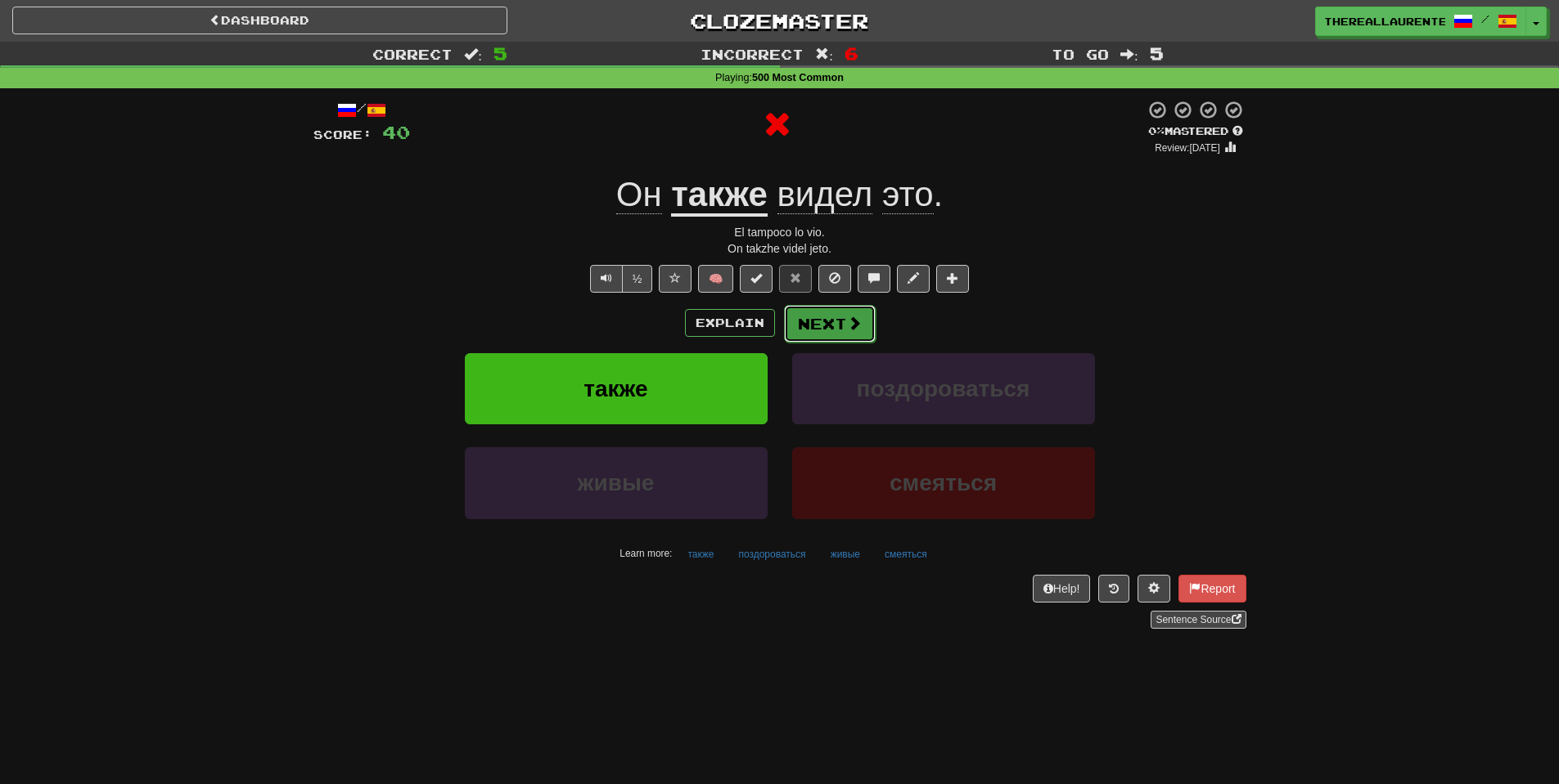
click at [820, 324] on button "Next" at bounding box center [829, 323] width 91 height 37
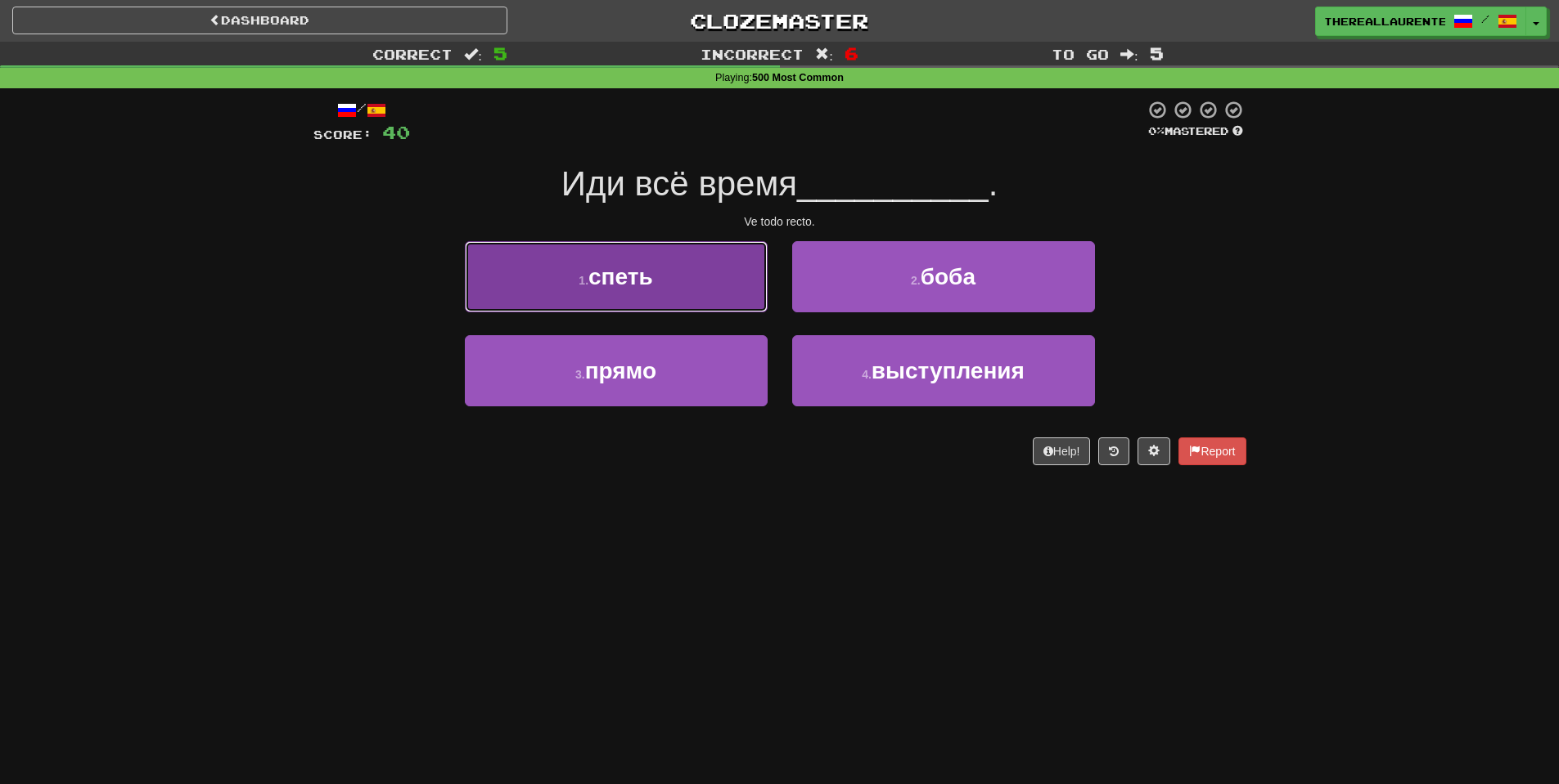
click at [618, 295] on button "1 . спеть" at bounding box center [616, 276] width 303 height 72
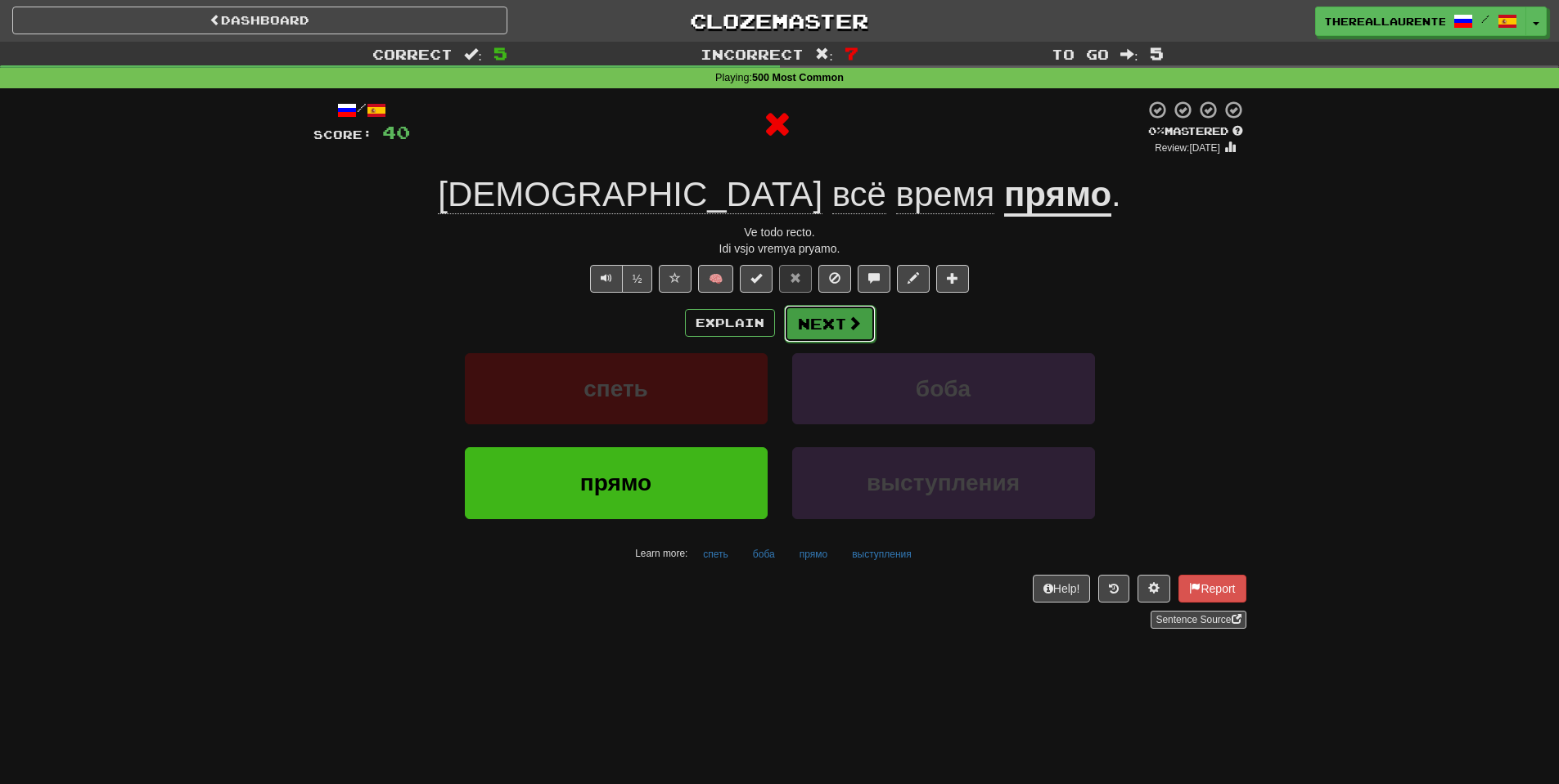
click at [838, 329] on button "Next" at bounding box center [829, 323] width 91 height 37
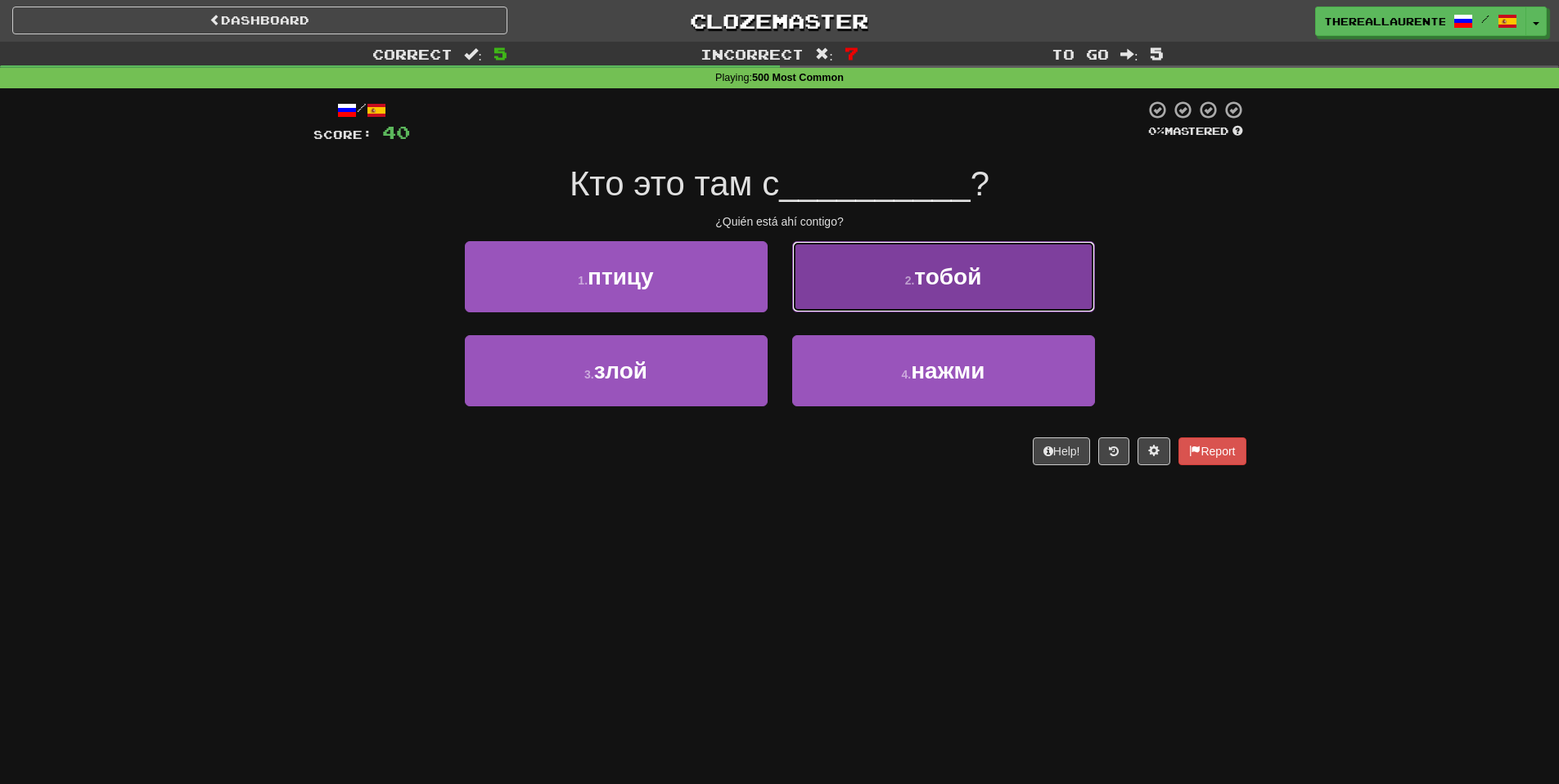
click at [888, 282] on button "2 . тобой" at bounding box center [943, 276] width 303 height 72
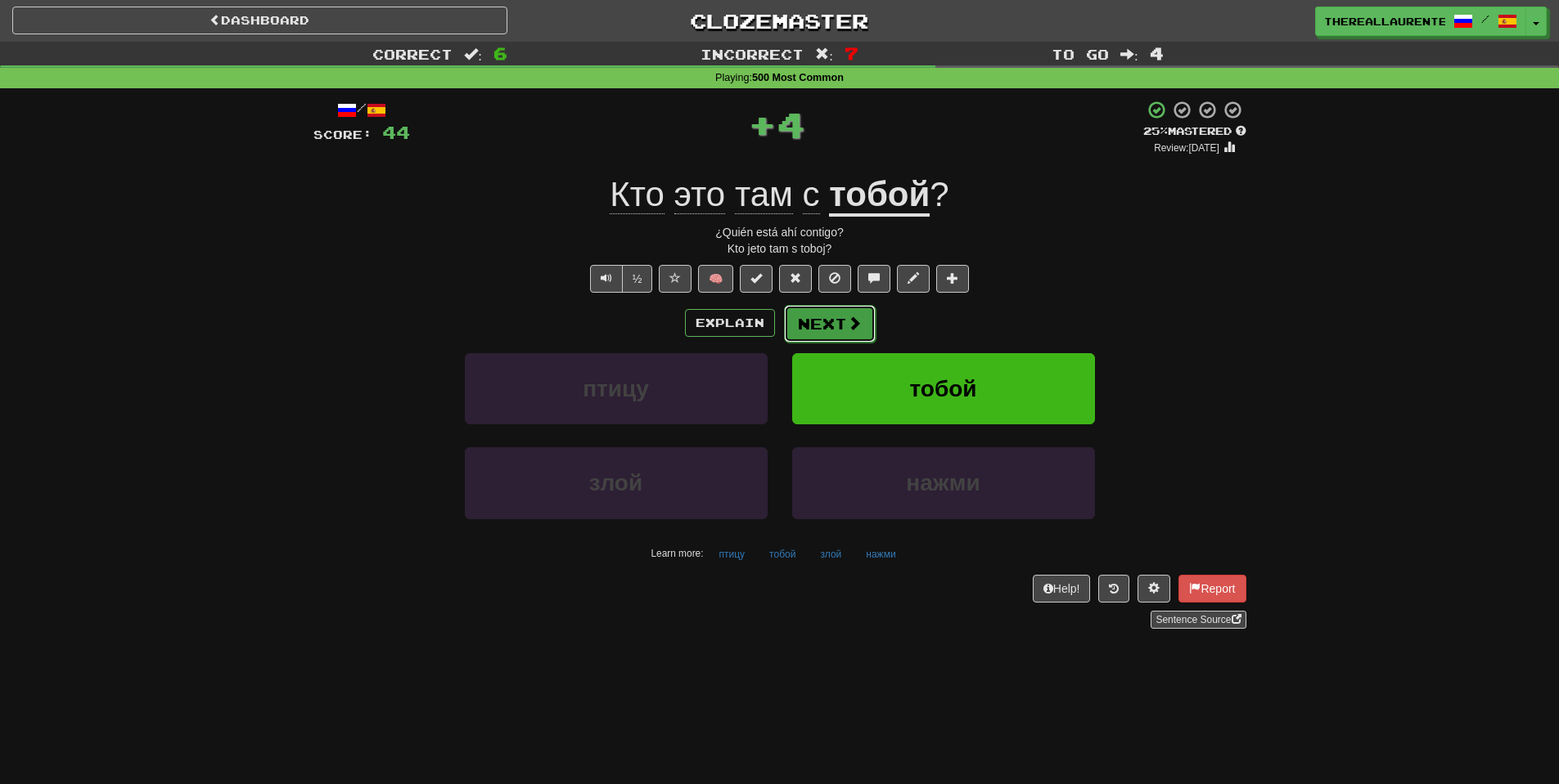
click at [830, 315] on button "Next" at bounding box center [829, 323] width 91 height 37
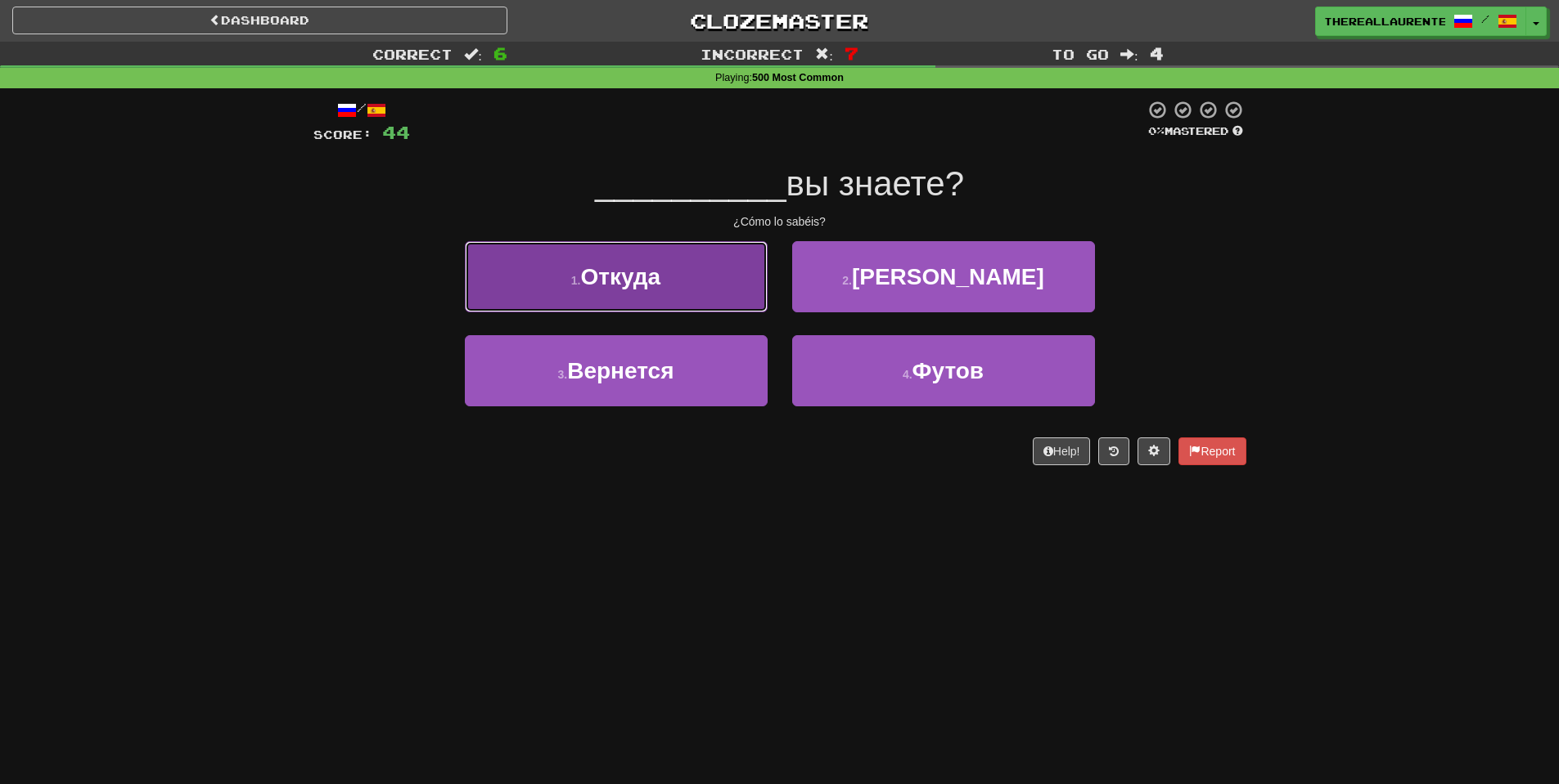
click at [599, 311] on button "1 . Откуда" at bounding box center [616, 276] width 303 height 72
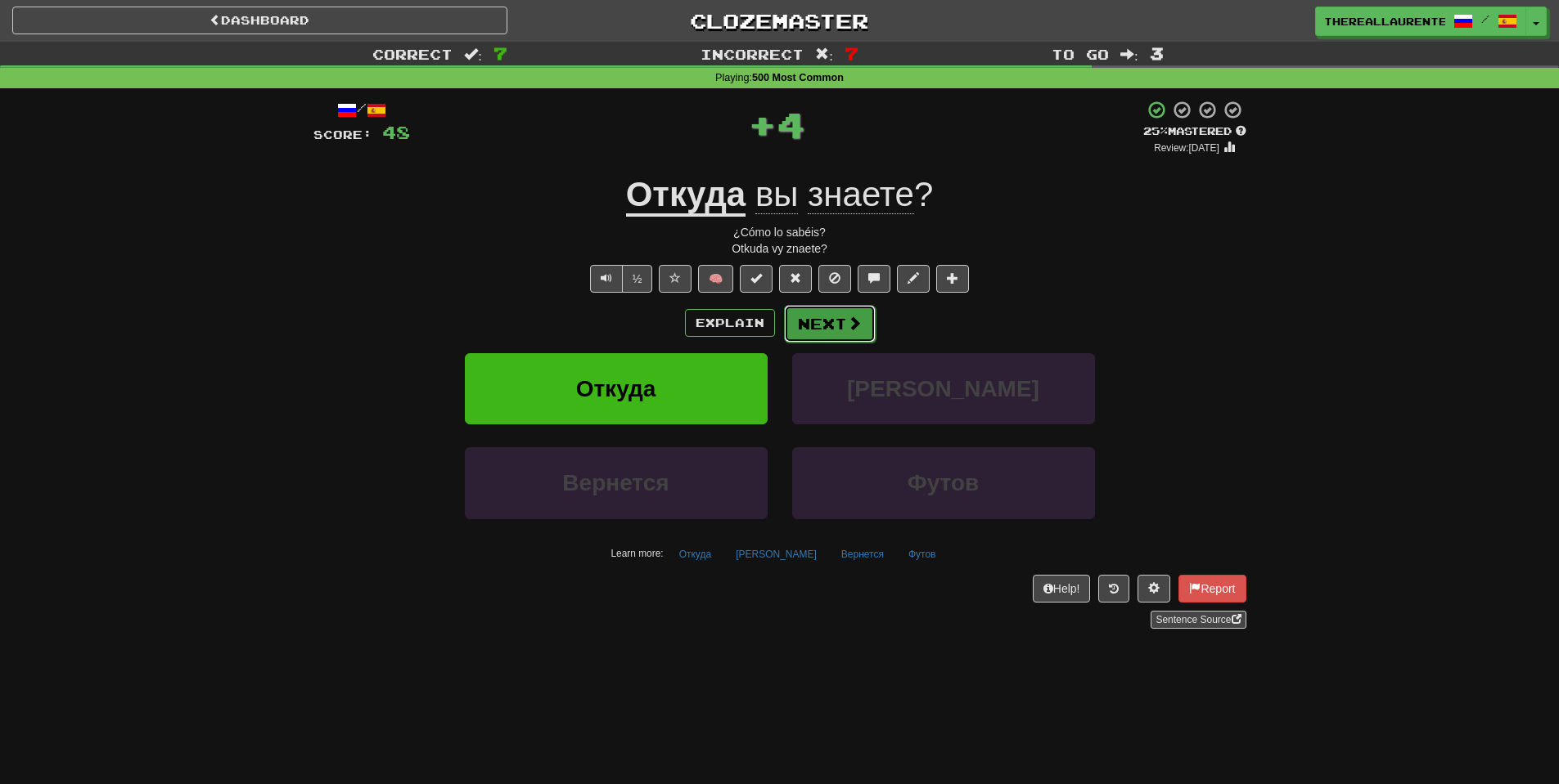
click at [847, 318] on span at bounding box center [854, 322] width 15 height 15
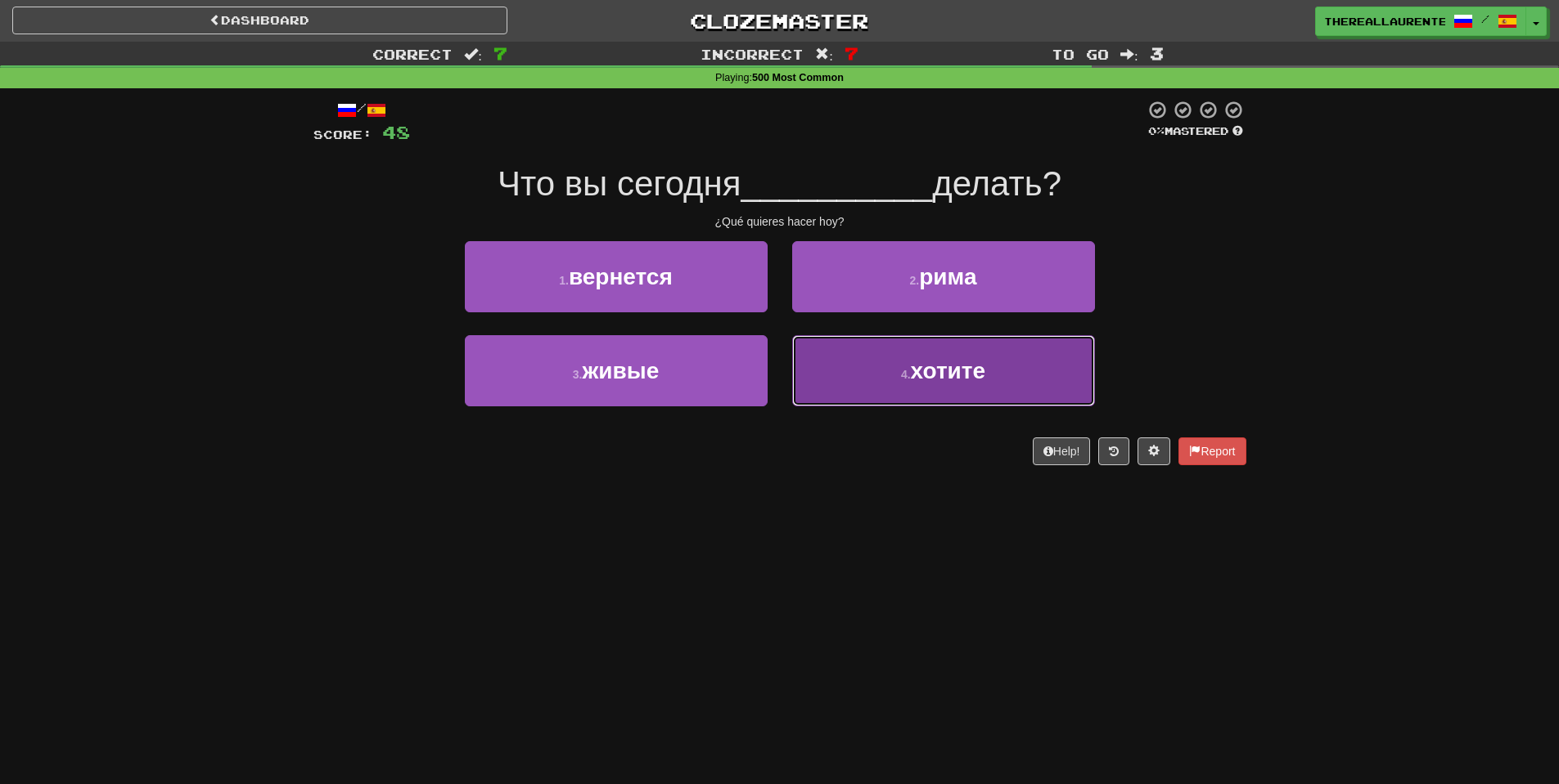
click at [841, 377] on button "4 . хотите" at bounding box center [943, 370] width 303 height 72
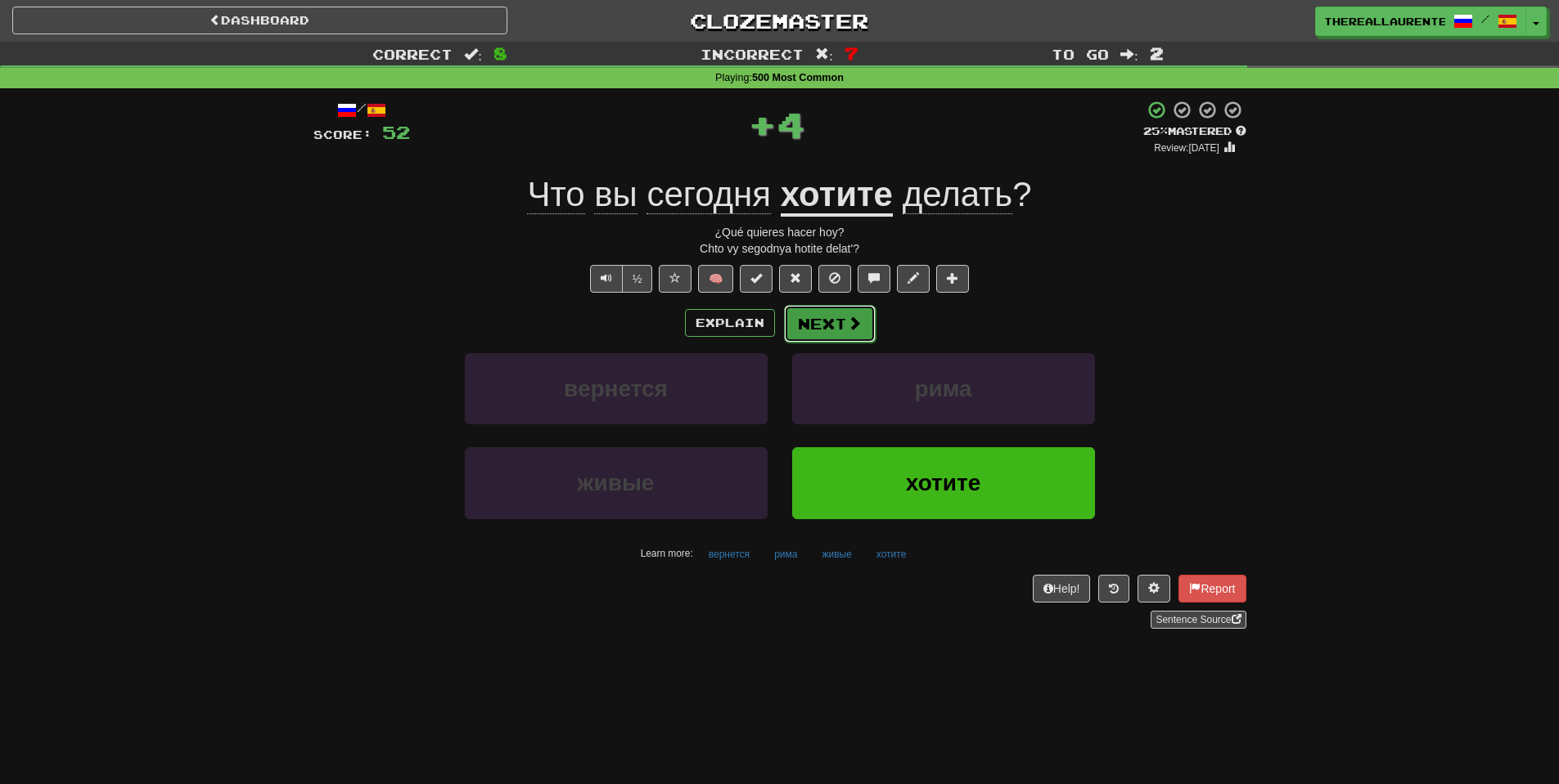
click at [834, 336] on button "Next" at bounding box center [829, 323] width 91 height 37
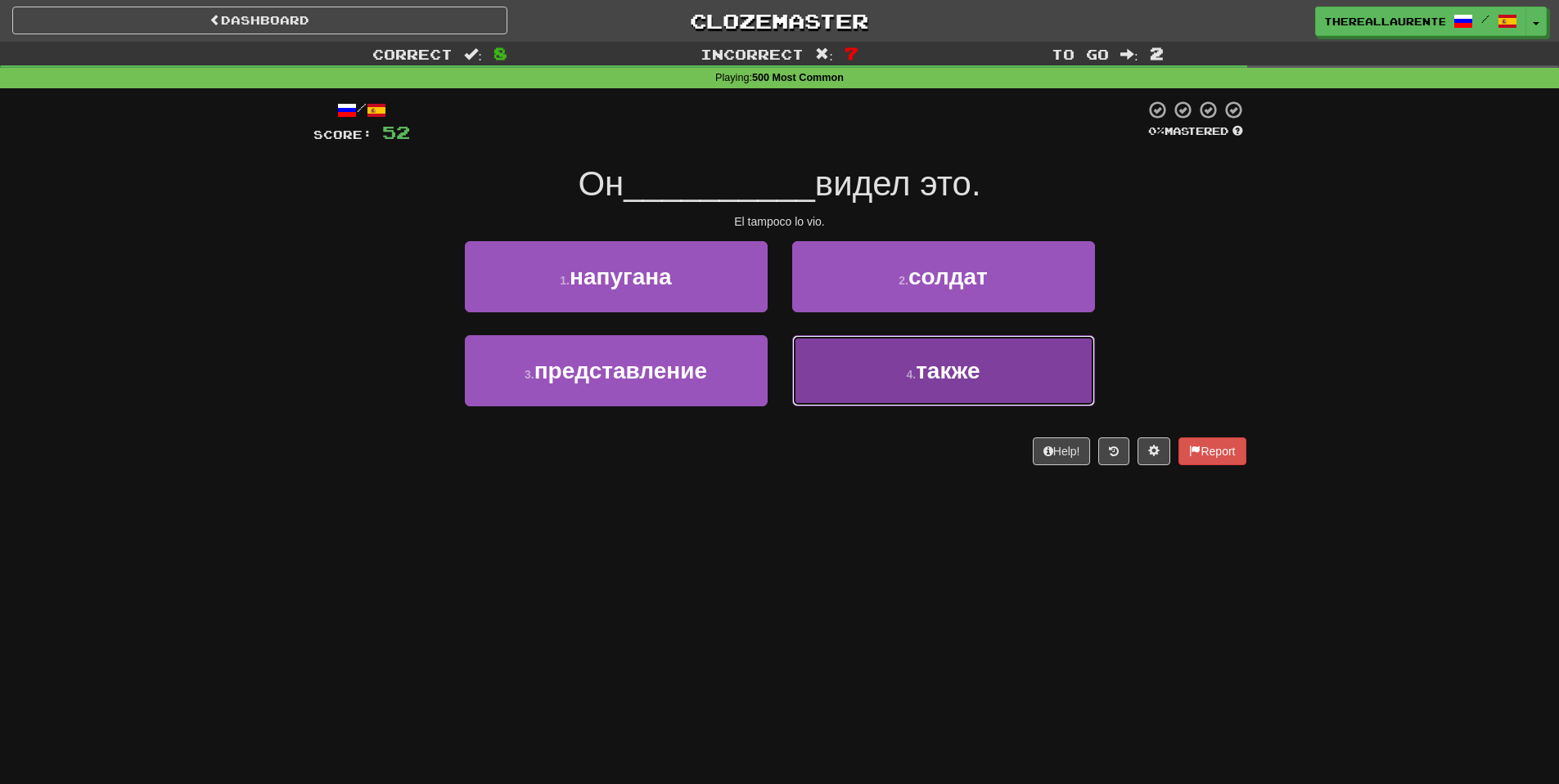
click at [908, 368] on small "4 ." at bounding box center [911, 373] width 10 height 13
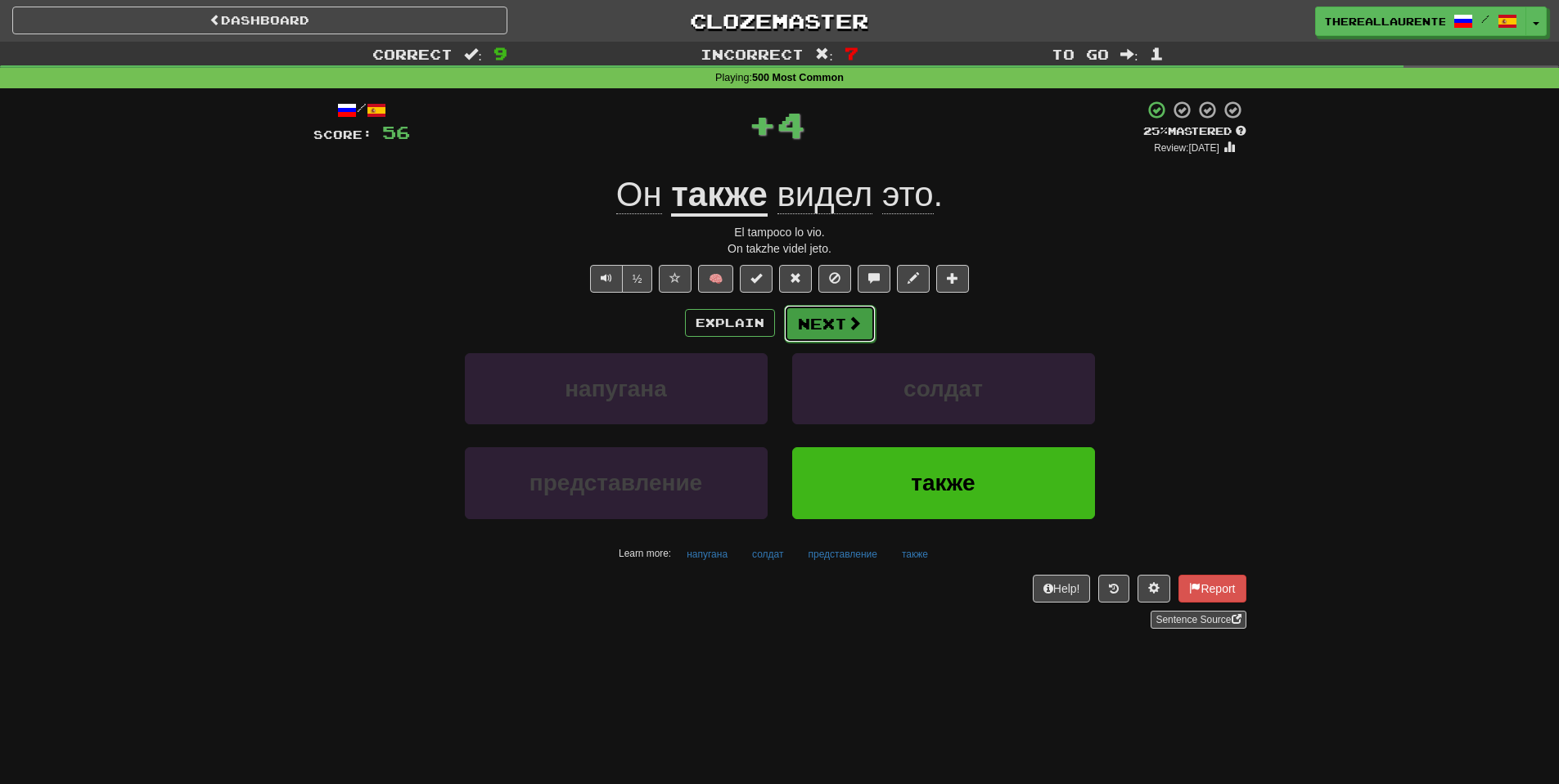
click at [830, 333] on button "Next" at bounding box center [829, 323] width 91 height 37
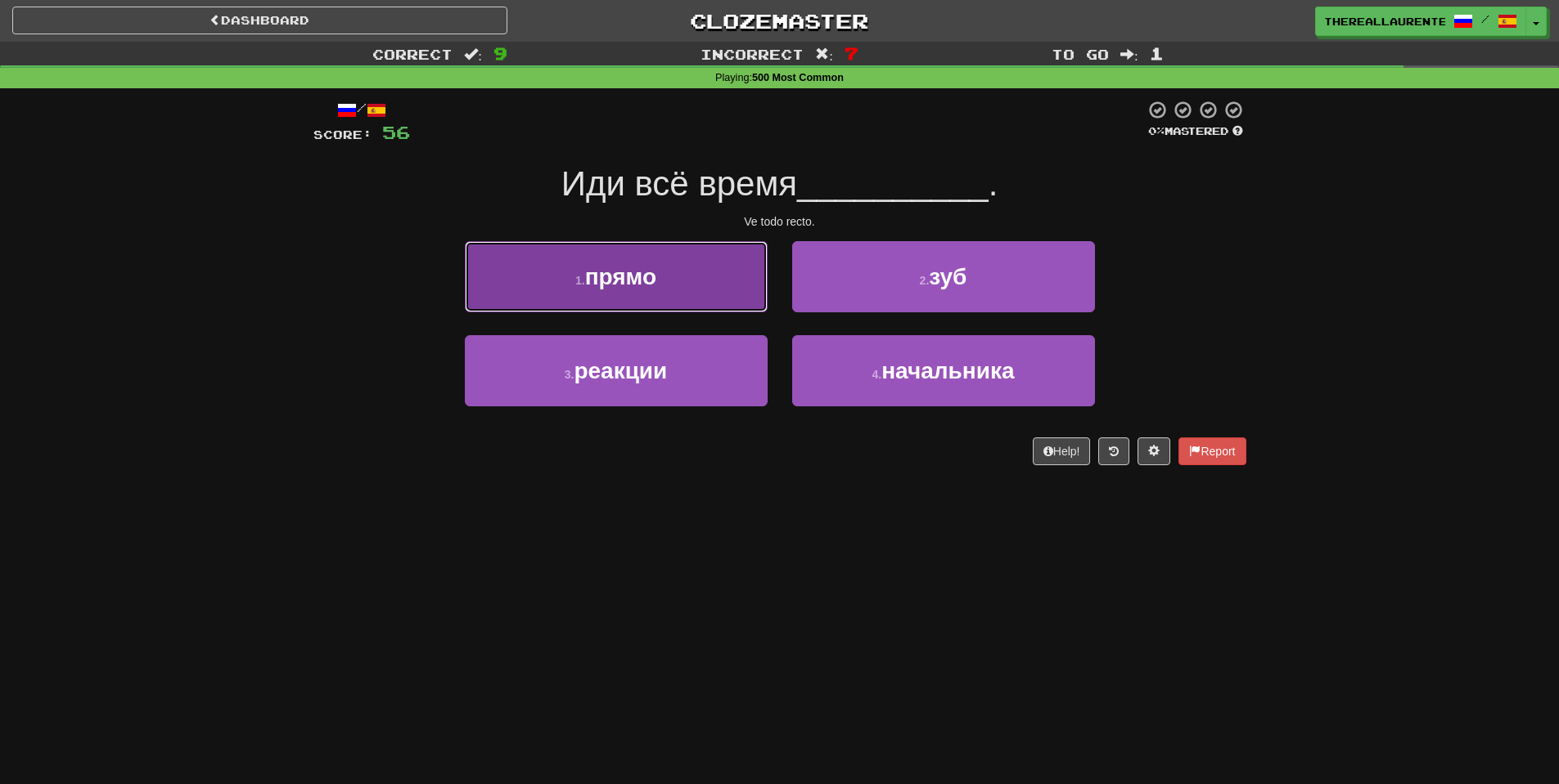
click at [670, 299] on button "1 . прямо" at bounding box center [616, 276] width 303 height 72
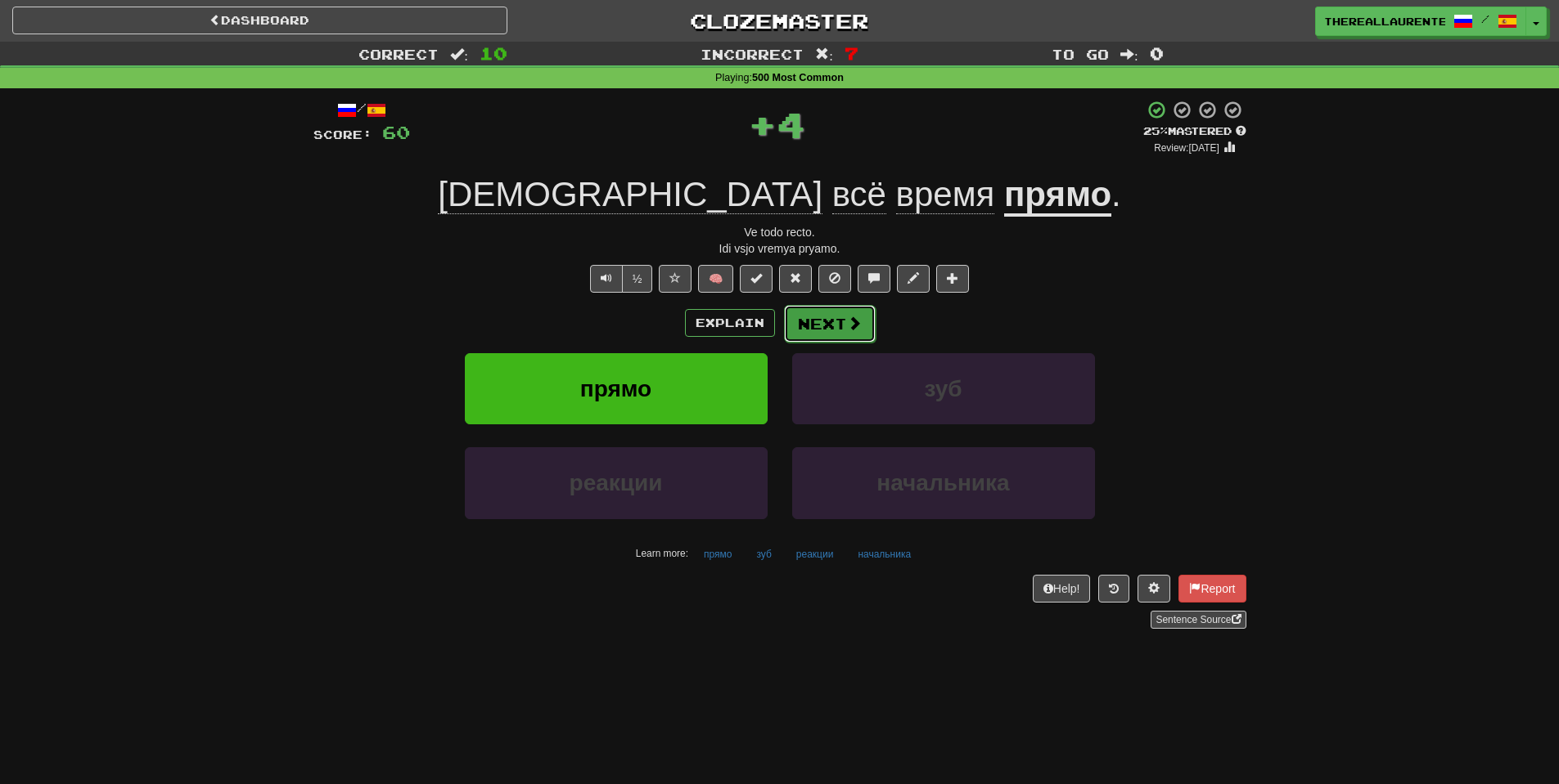
click at [855, 327] on span at bounding box center [854, 322] width 15 height 15
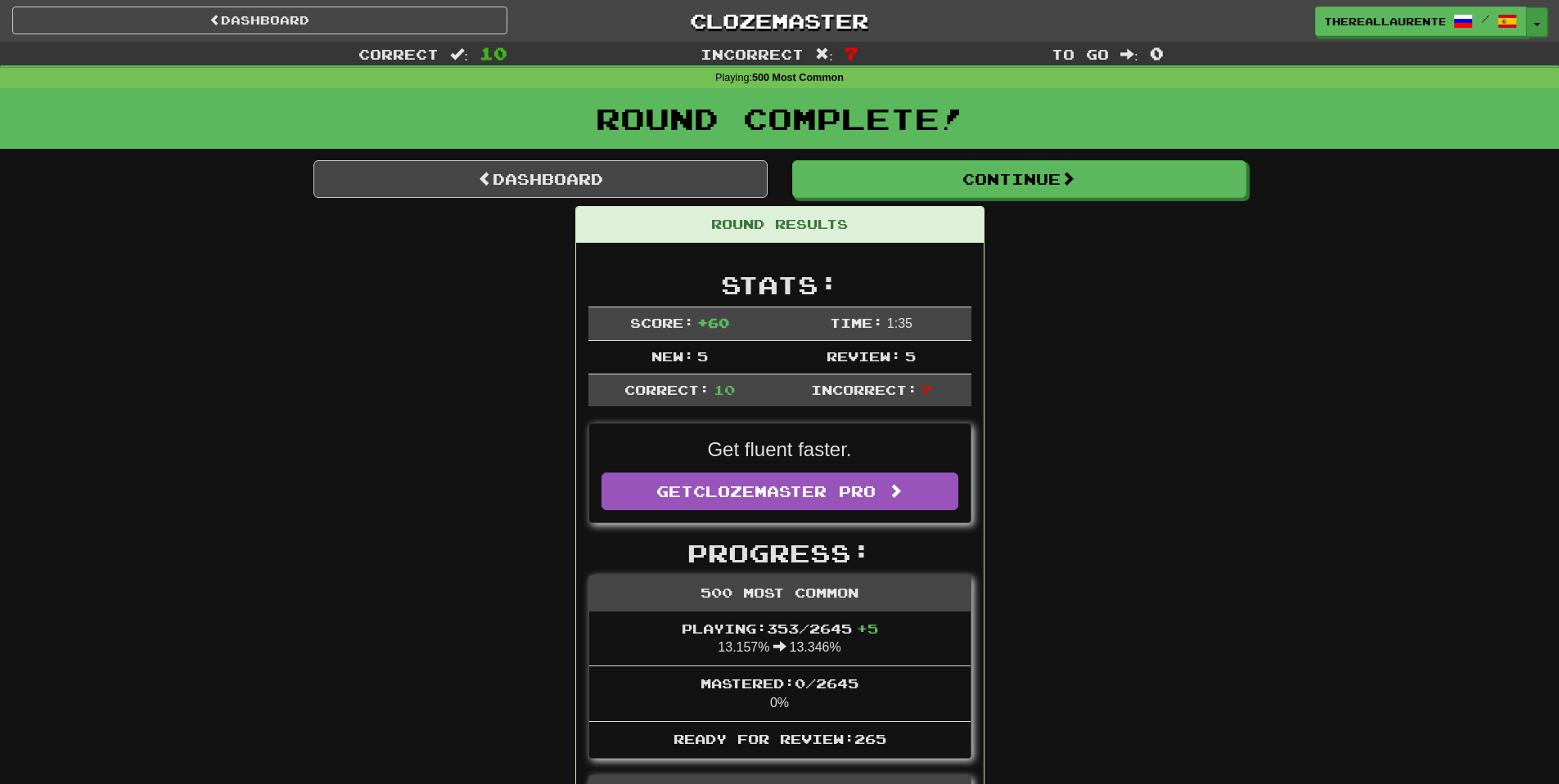
click at [1540, 32] on button "Toggle Dropdown" at bounding box center [1536, 23] width 22 height 29
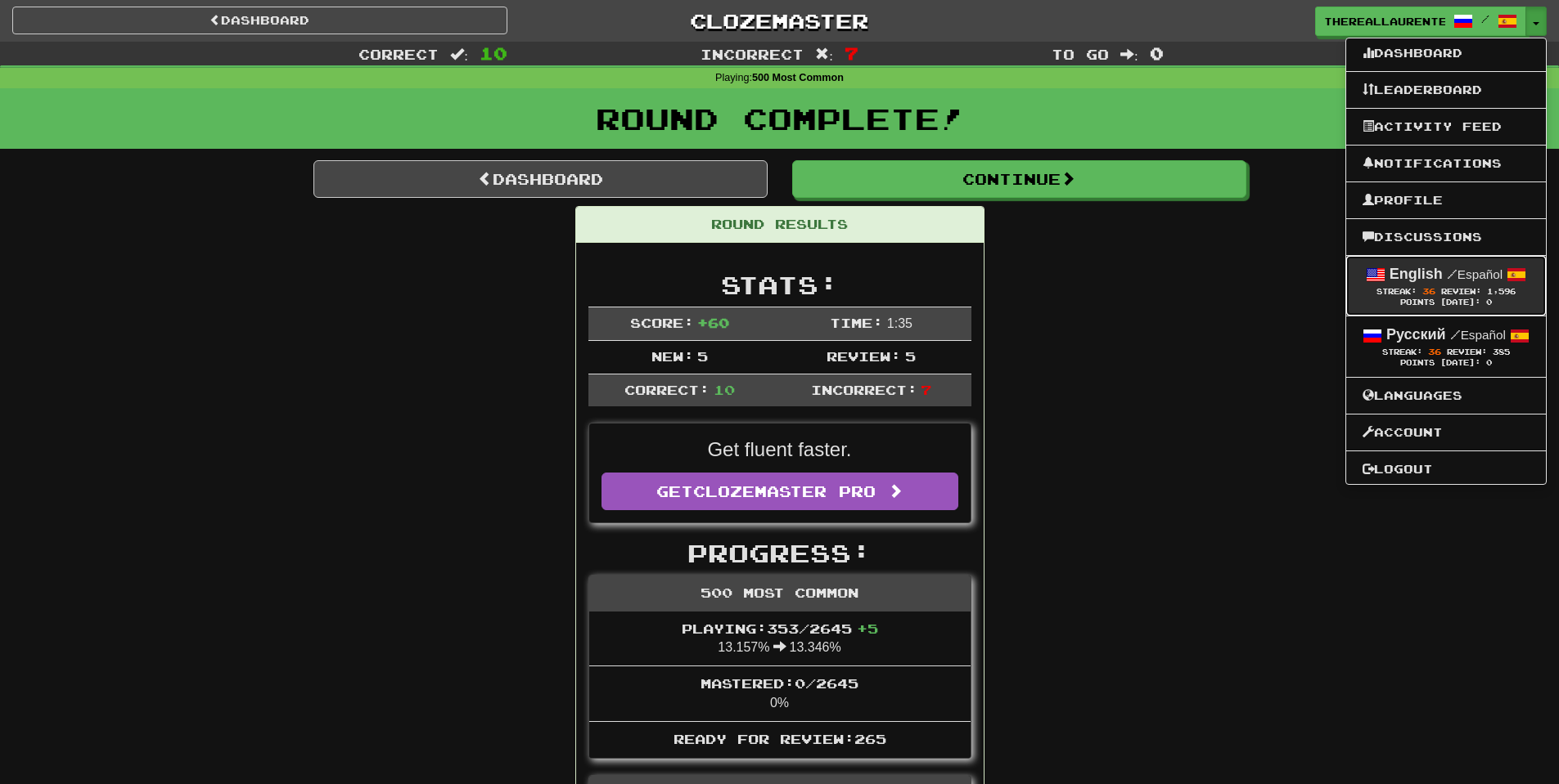
click at [1376, 294] on span "Streak:" at bounding box center [1395, 291] width 40 height 9
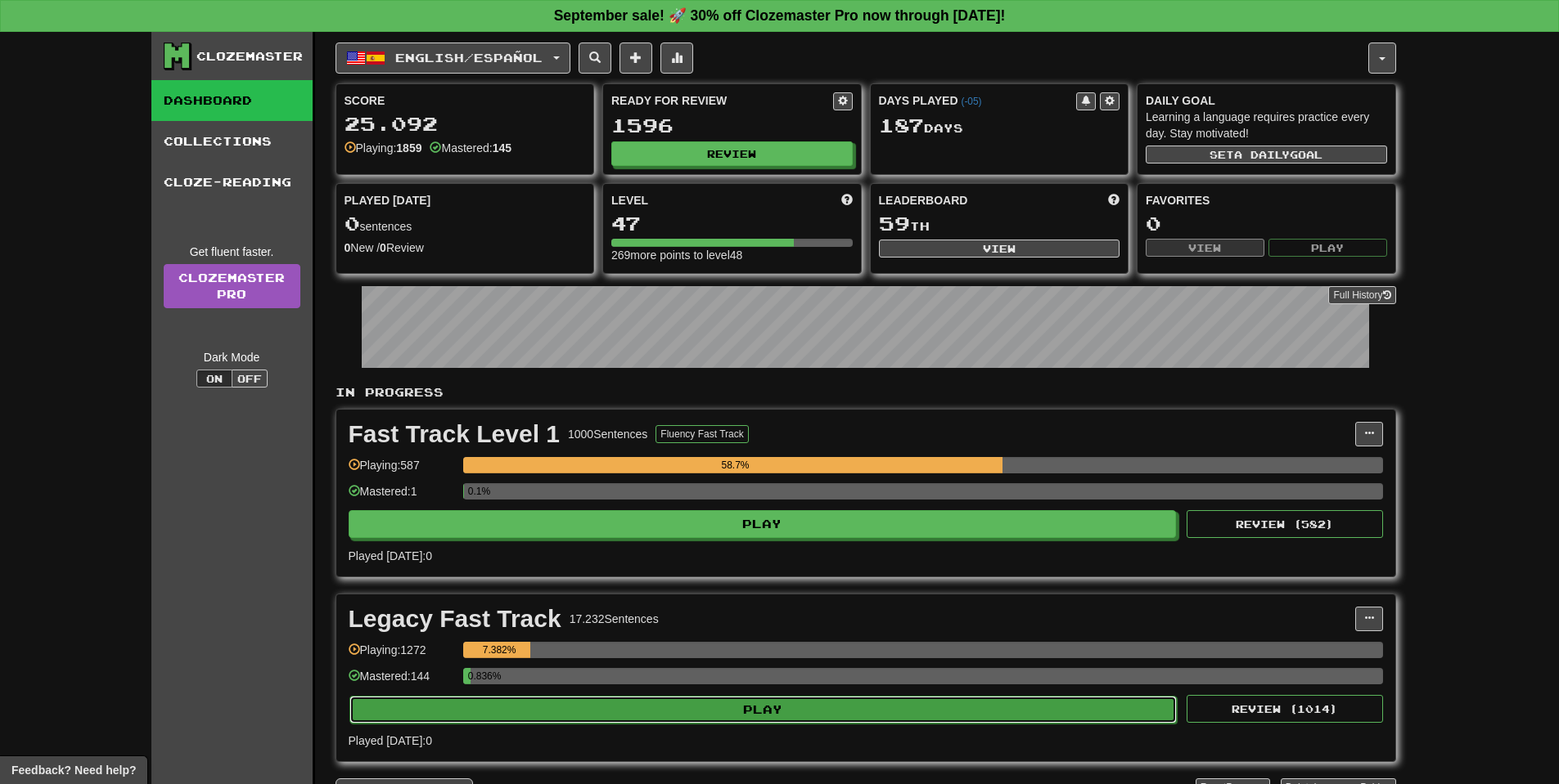
click at [770, 713] on button "Play" at bounding box center [763, 710] width 828 height 27
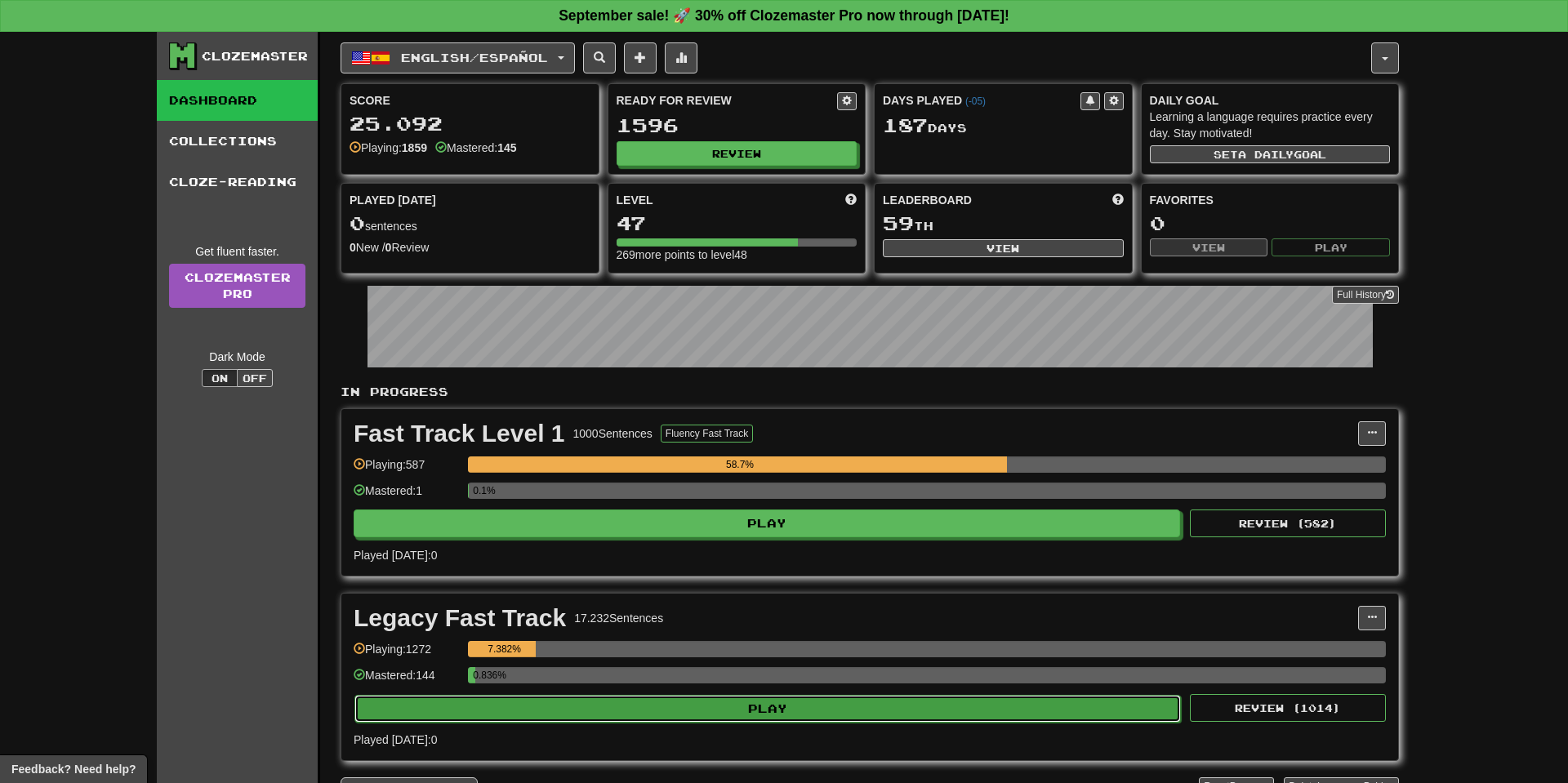
select select "**"
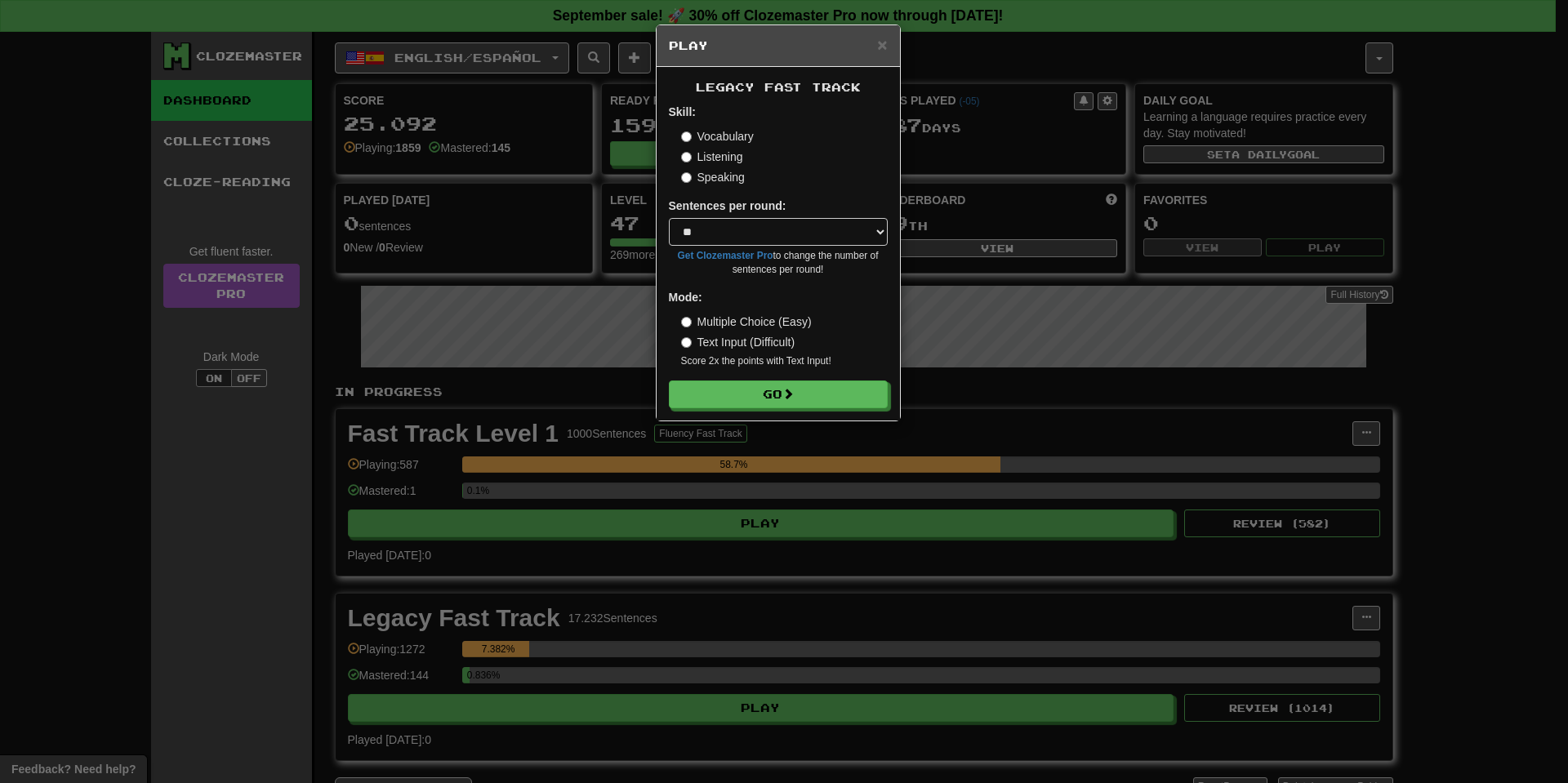
click at [806, 409] on div "Legacy Fast Track Skill: Vocabulary Listening Speaking Sentences per round: * *…" at bounding box center [778, 243] width 244 height 353
click at [817, 397] on button "Go" at bounding box center [779, 395] width 219 height 27
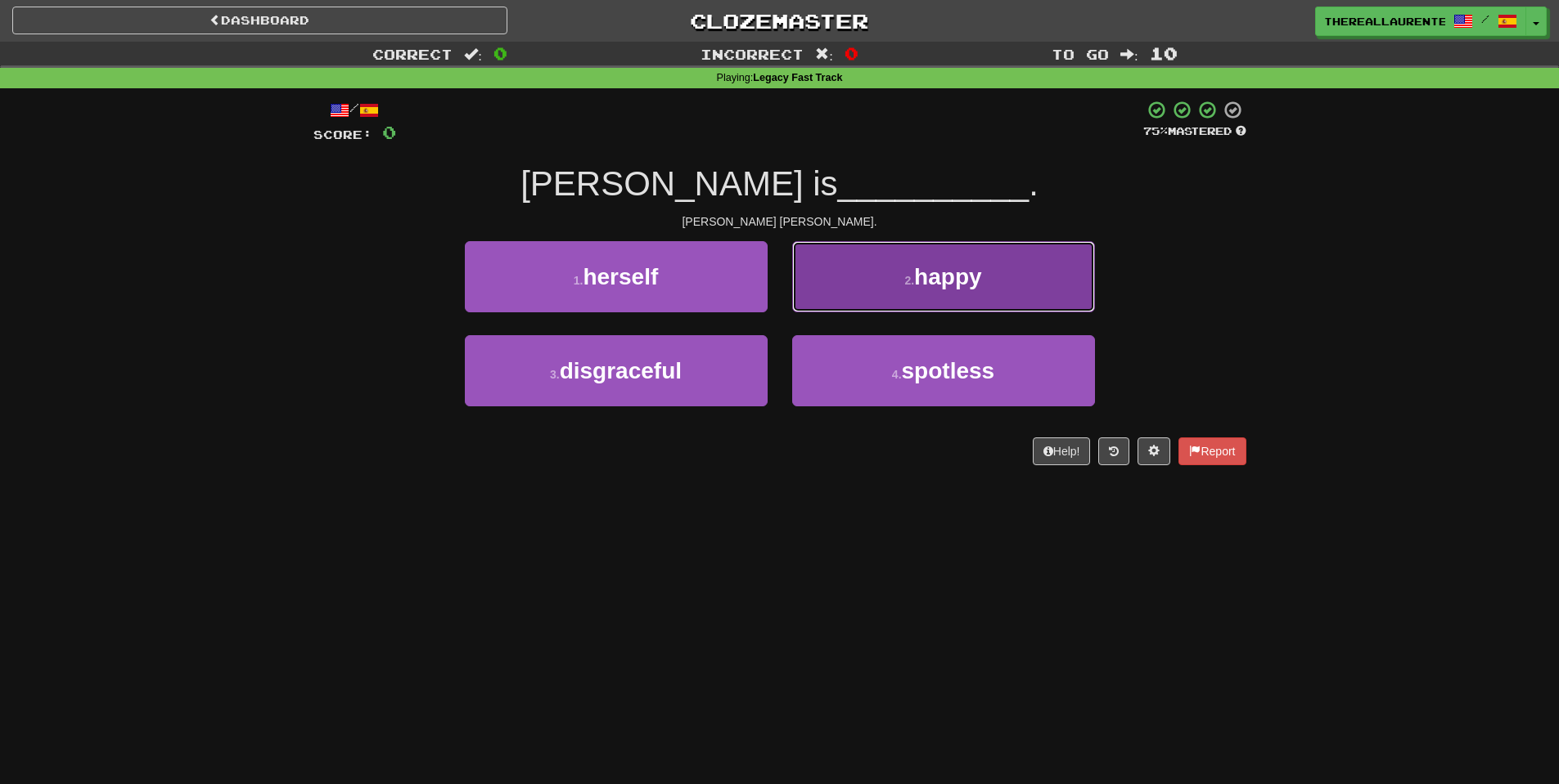
click at [934, 246] on button "2 . happy" at bounding box center [943, 276] width 303 height 72
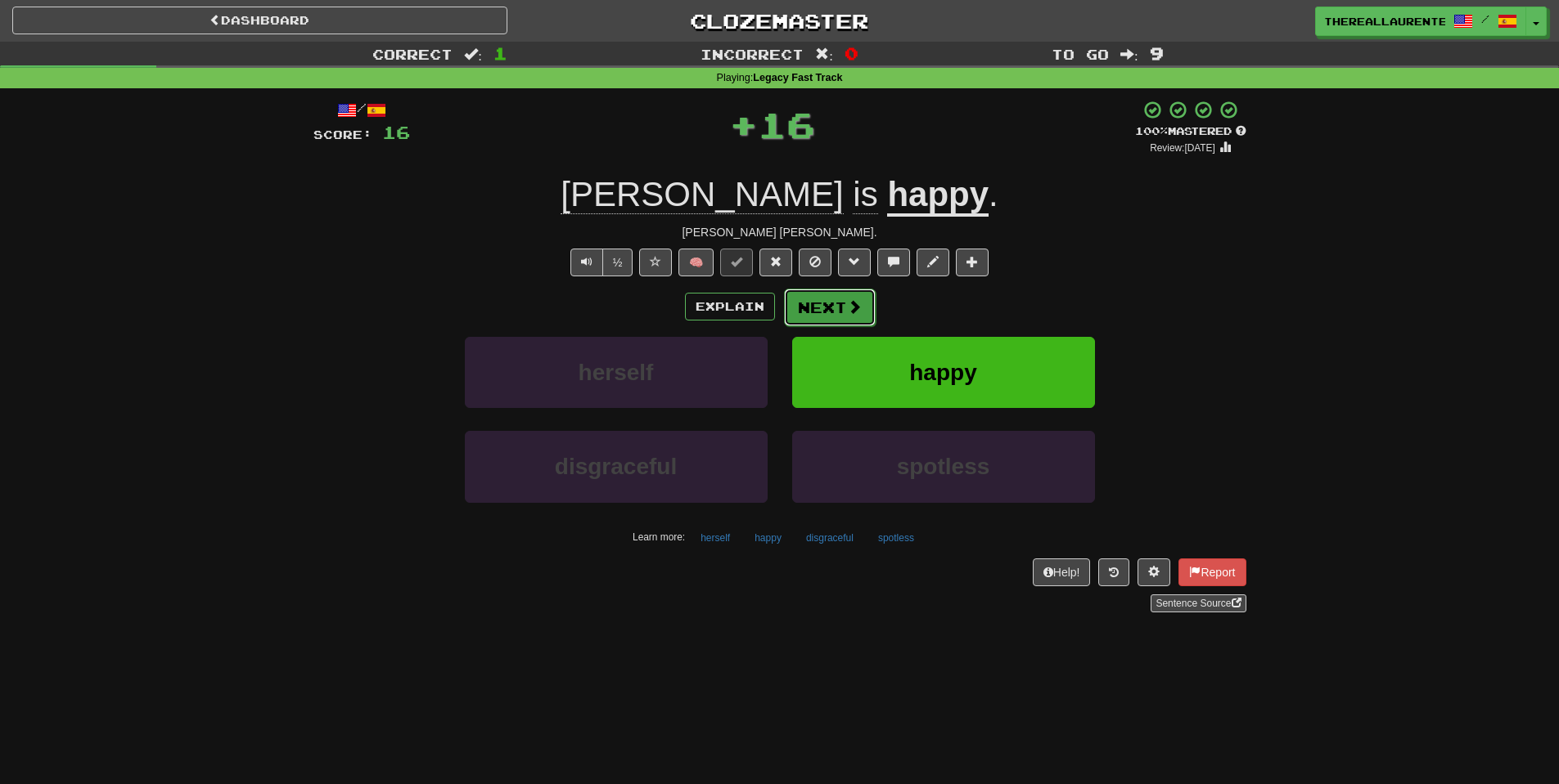
click at [791, 312] on button "Next" at bounding box center [829, 308] width 91 height 37
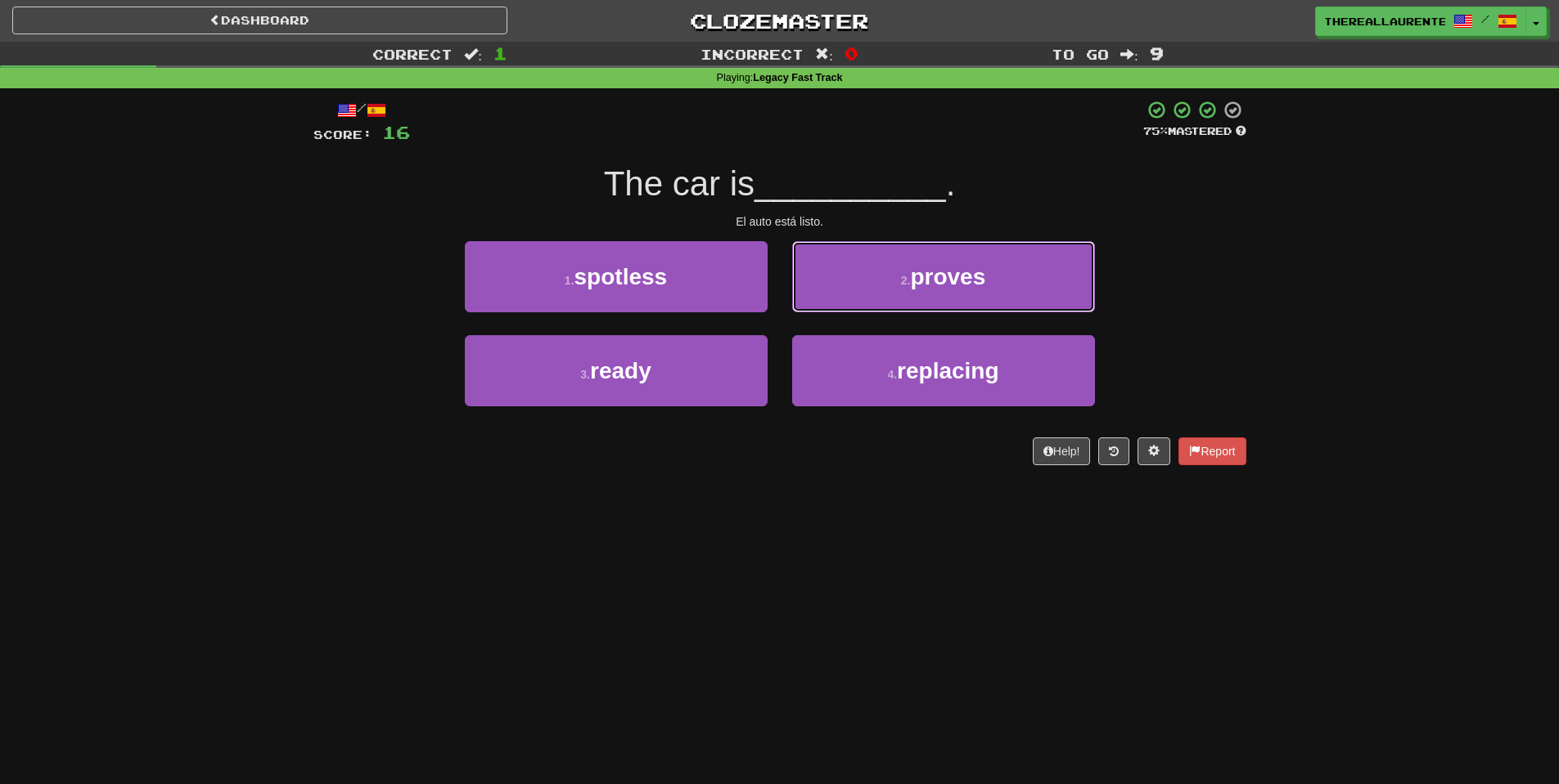
click at [813, 307] on button "2 . proves" at bounding box center [943, 276] width 303 height 72
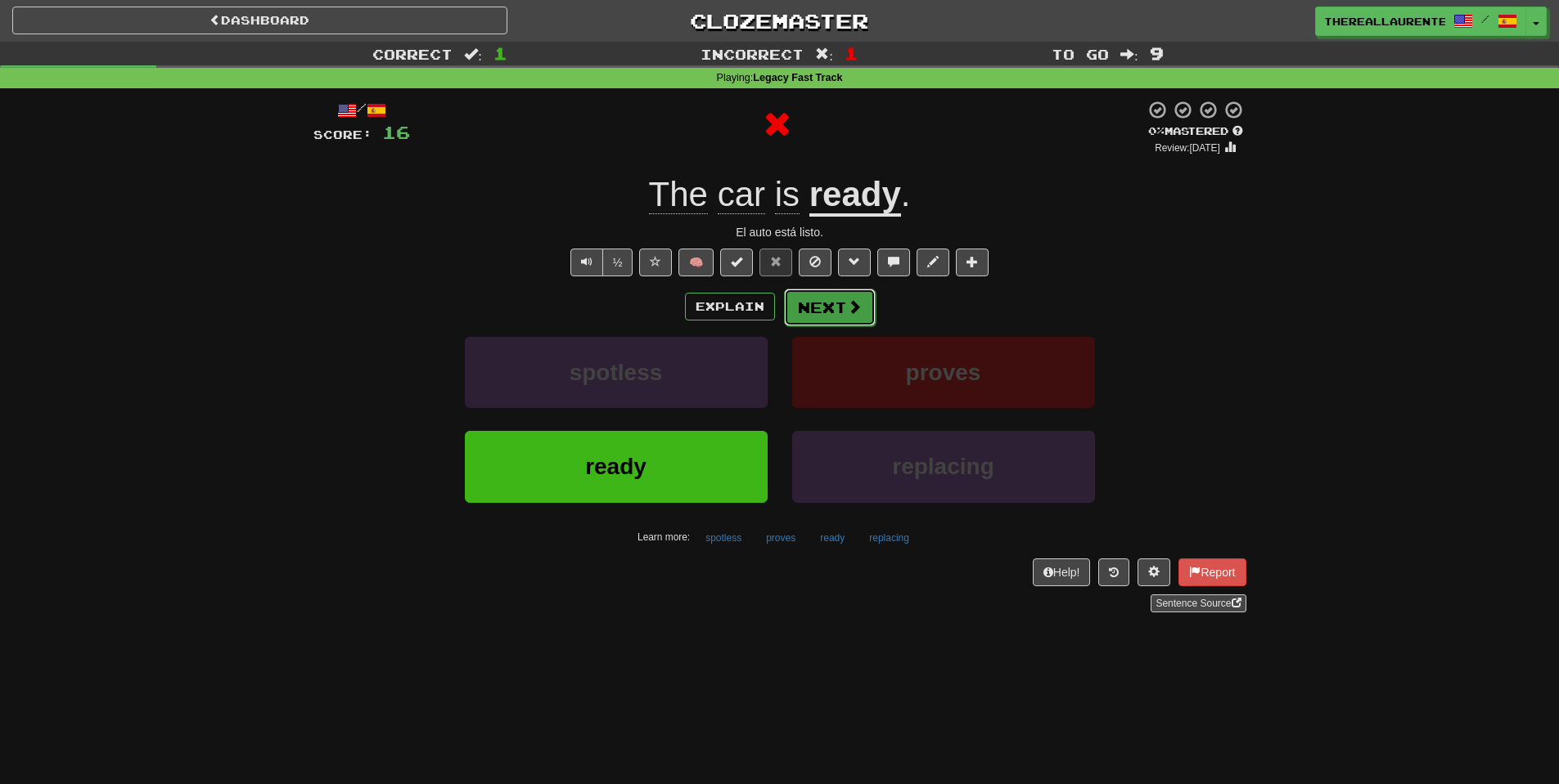
click at [825, 309] on button "Next" at bounding box center [829, 308] width 91 height 37
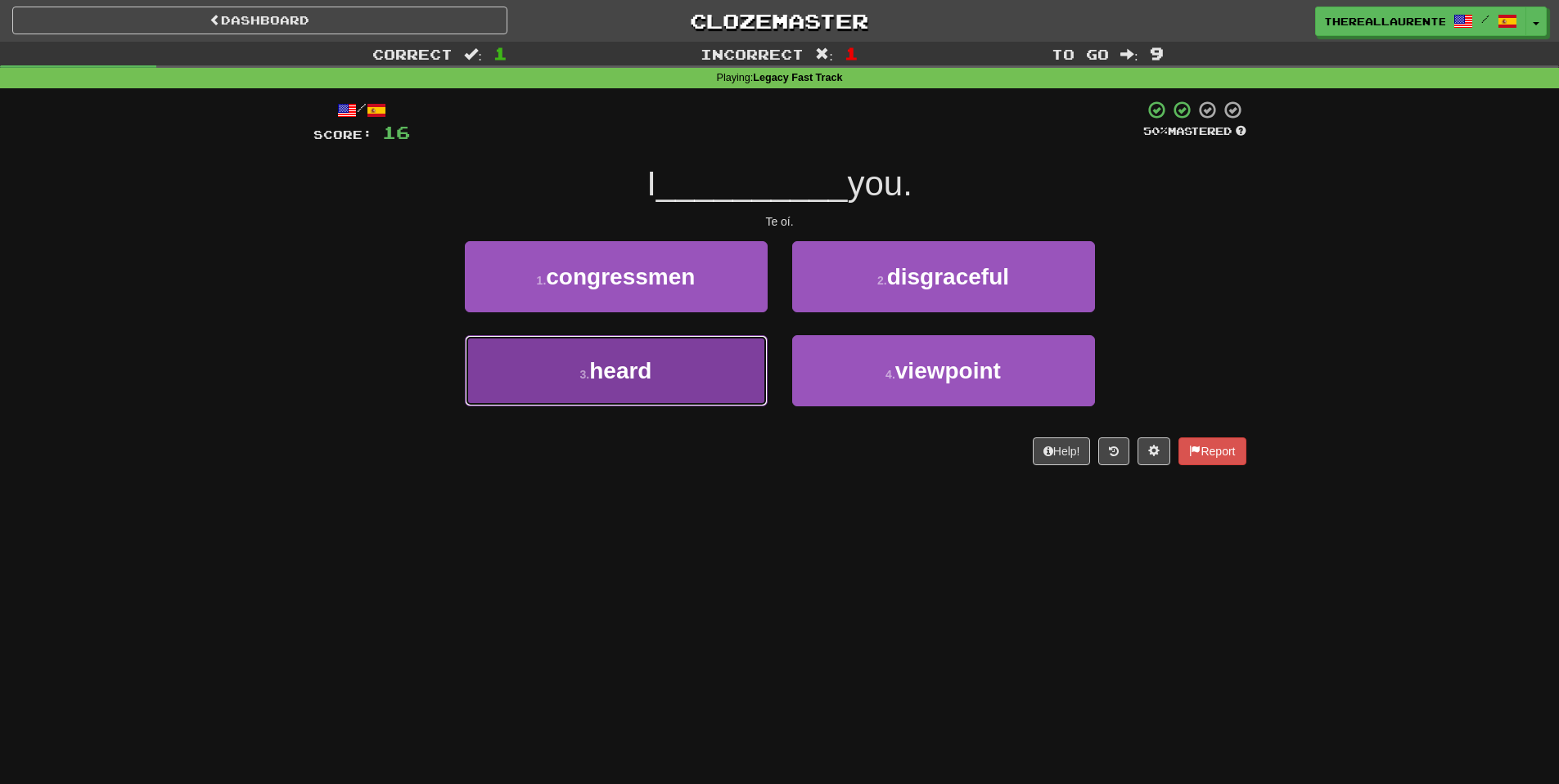
click at [643, 377] on span "heard" at bounding box center [620, 370] width 62 height 25
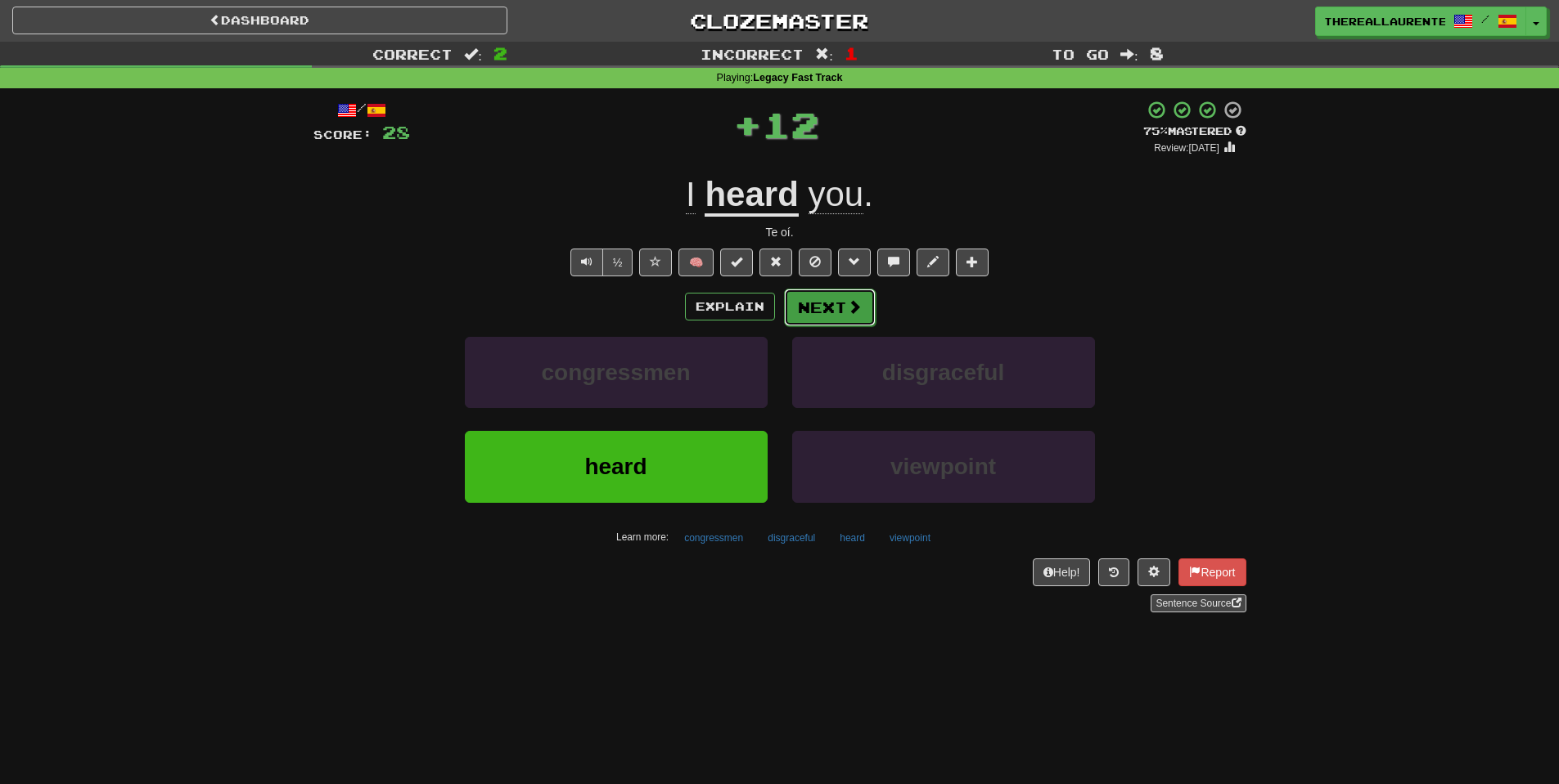
click at [850, 304] on span at bounding box center [854, 306] width 15 height 15
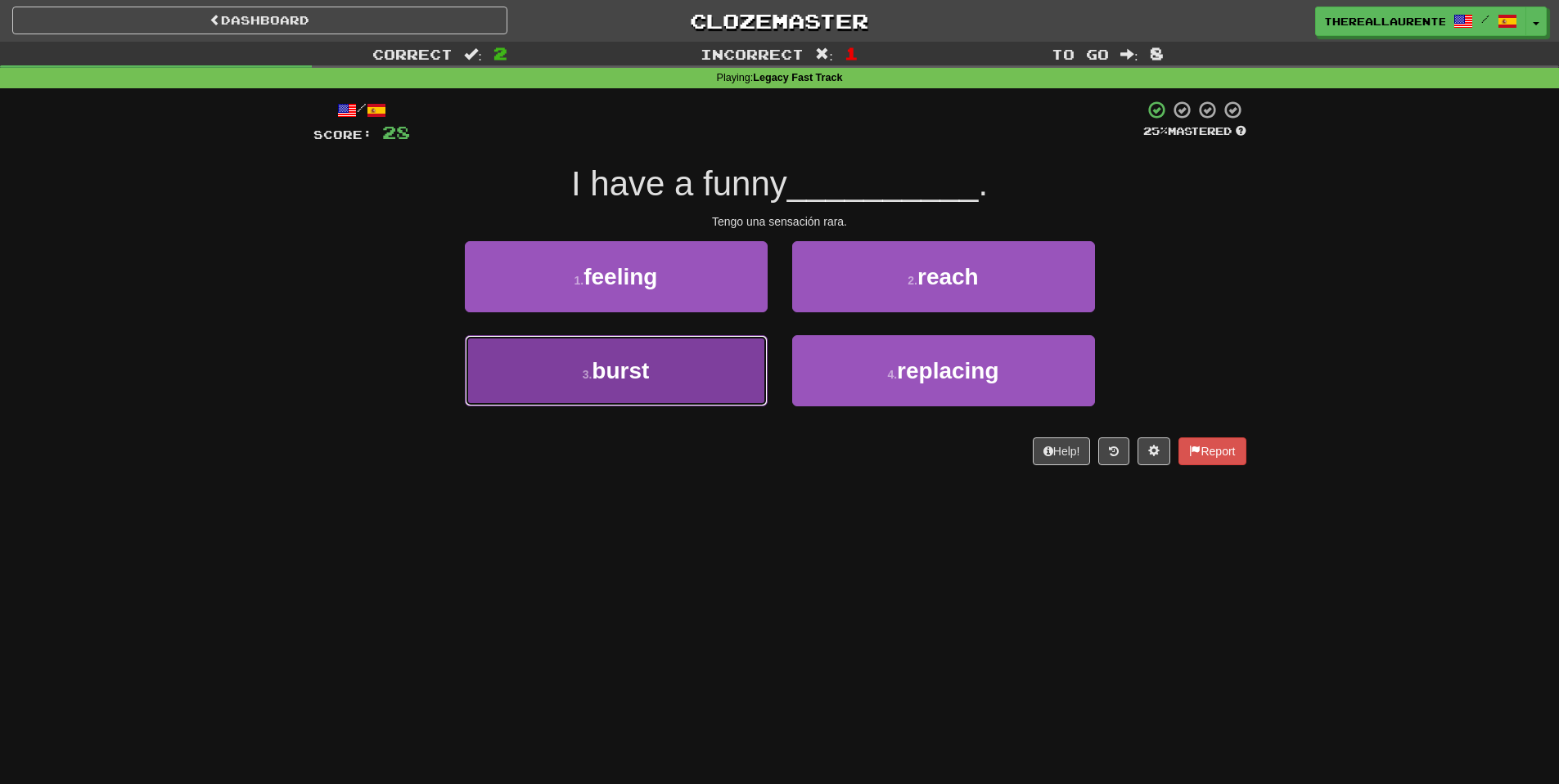
click at [681, 348] on button "3 . burst" at bounding box center [616, 370] width 303 height 72
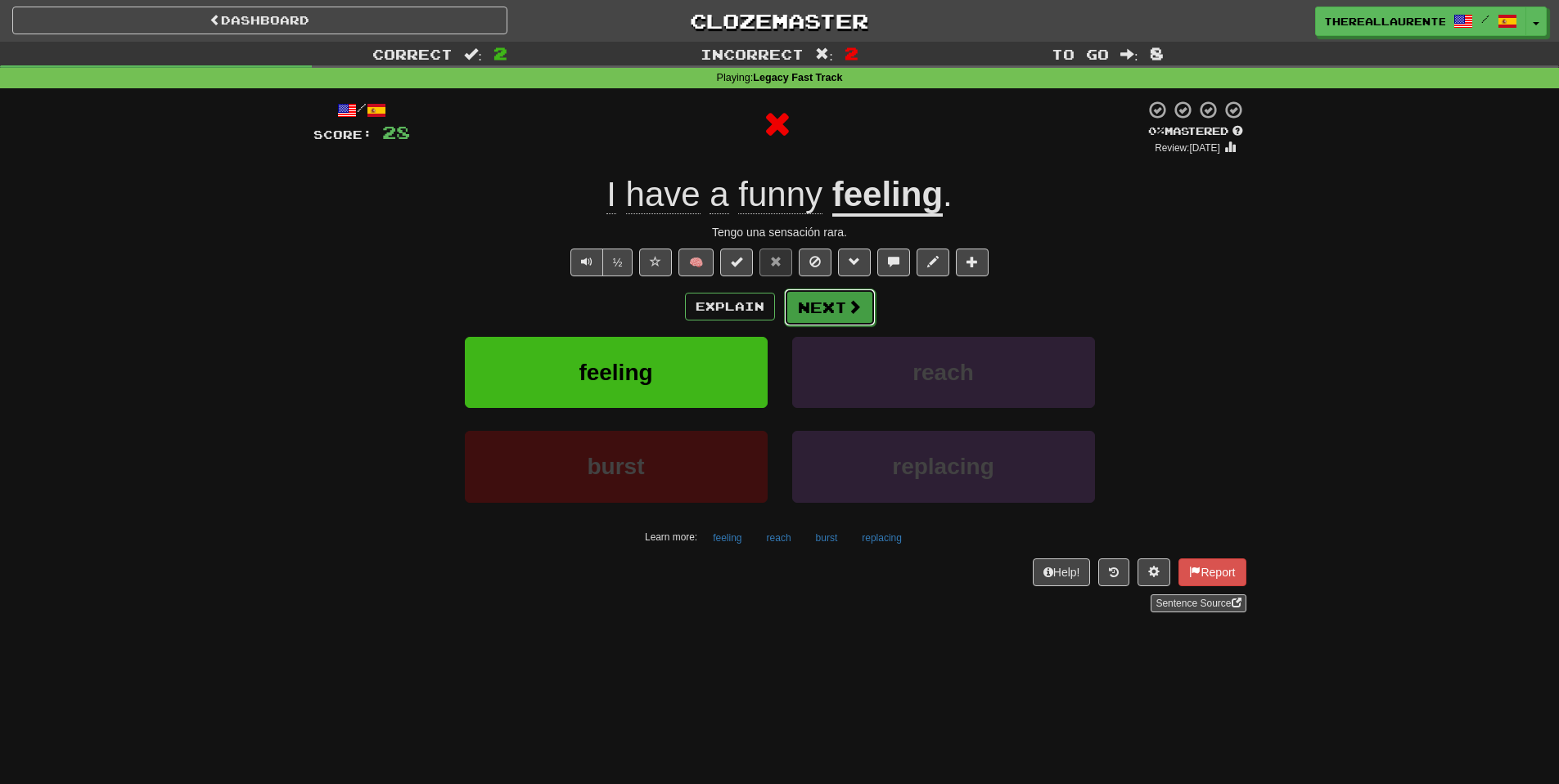
click at [847, 303] on span at bounding box center [854, 306] width 15 height 15
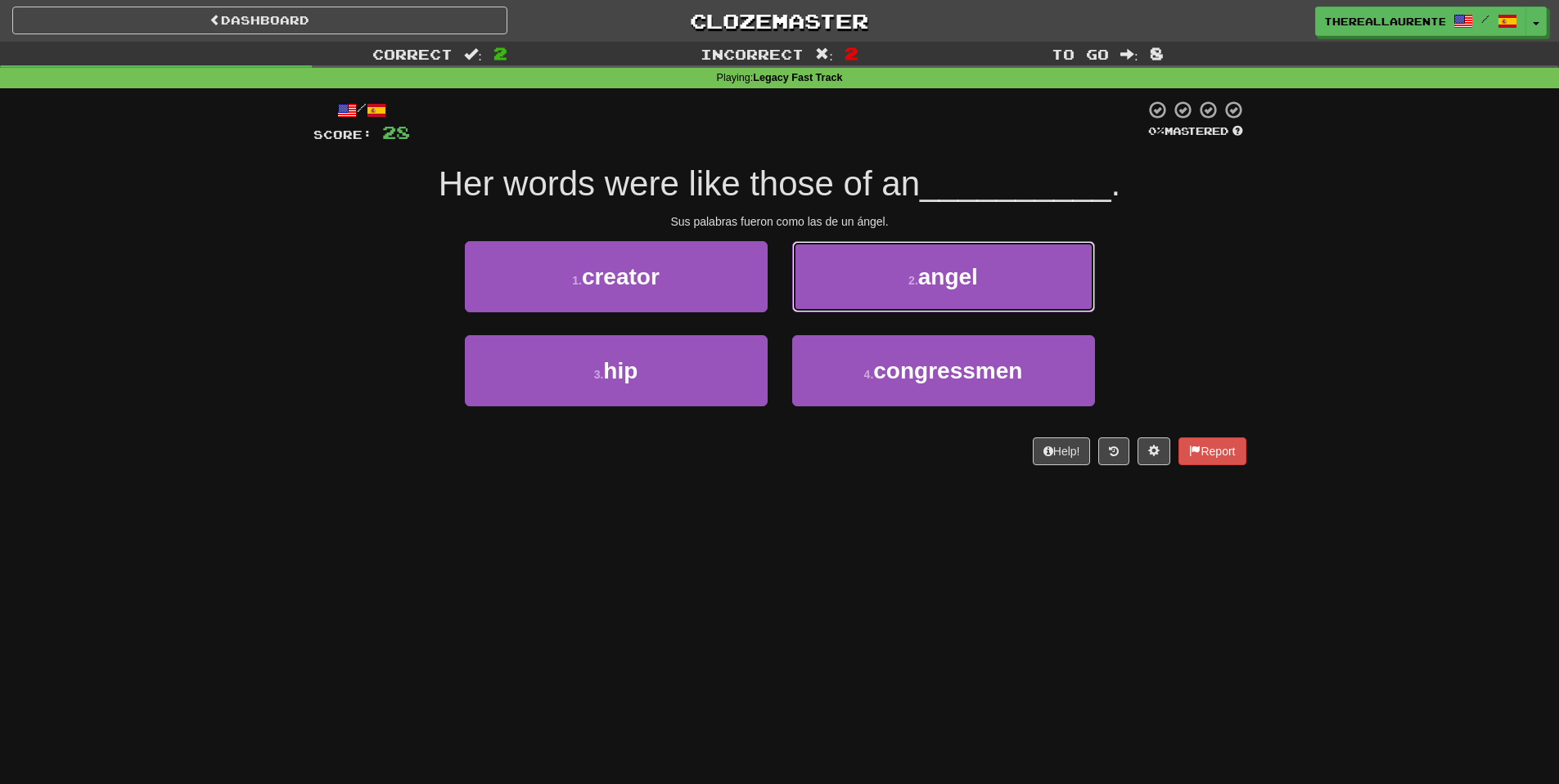
click at [844, 303] on button "2 . angel" at bounding box center [943, 276] width 303 height 72
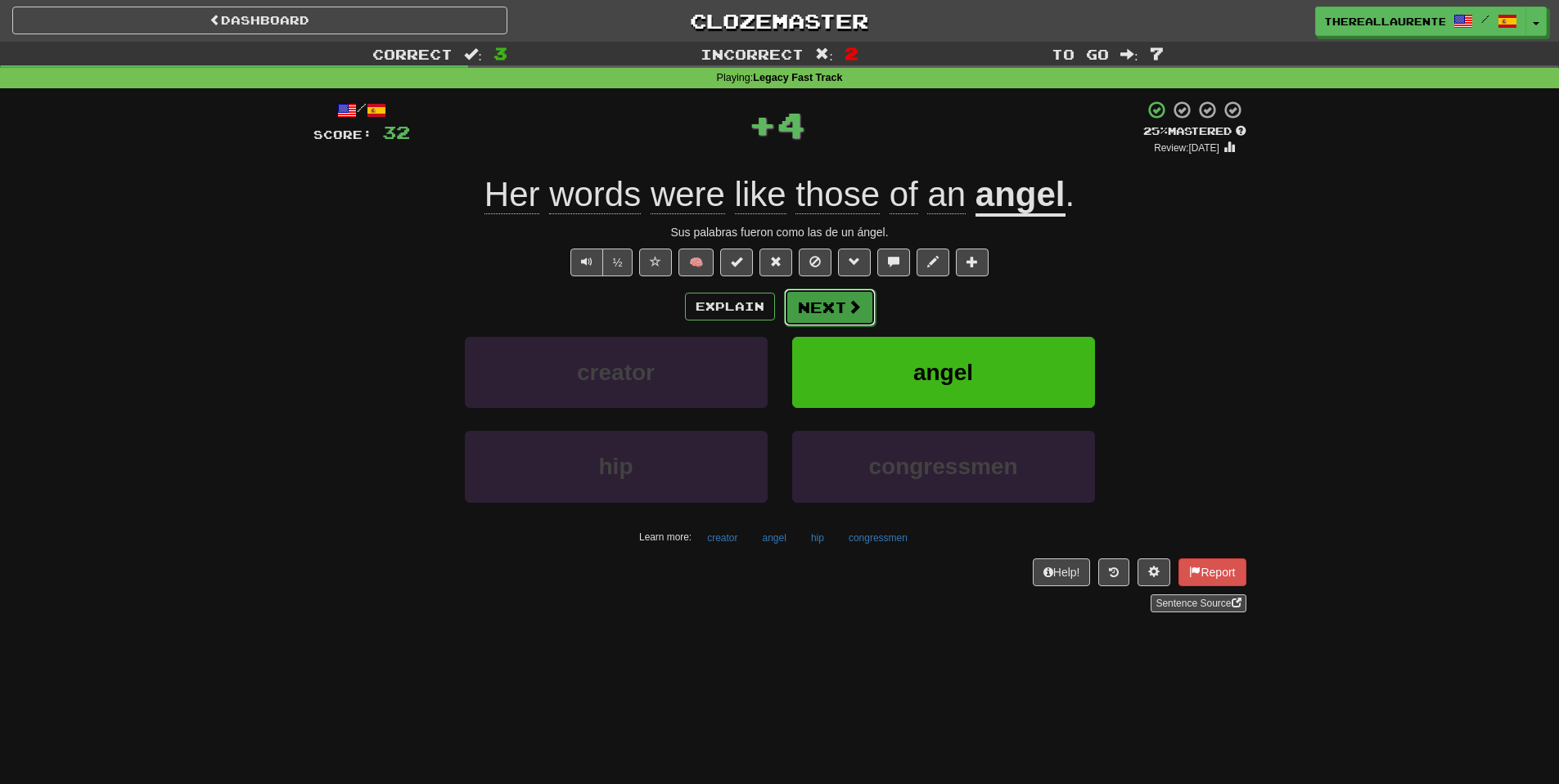
click at [842, 310] on button "Next" at bounding box center [829, 308] width 91 height 37
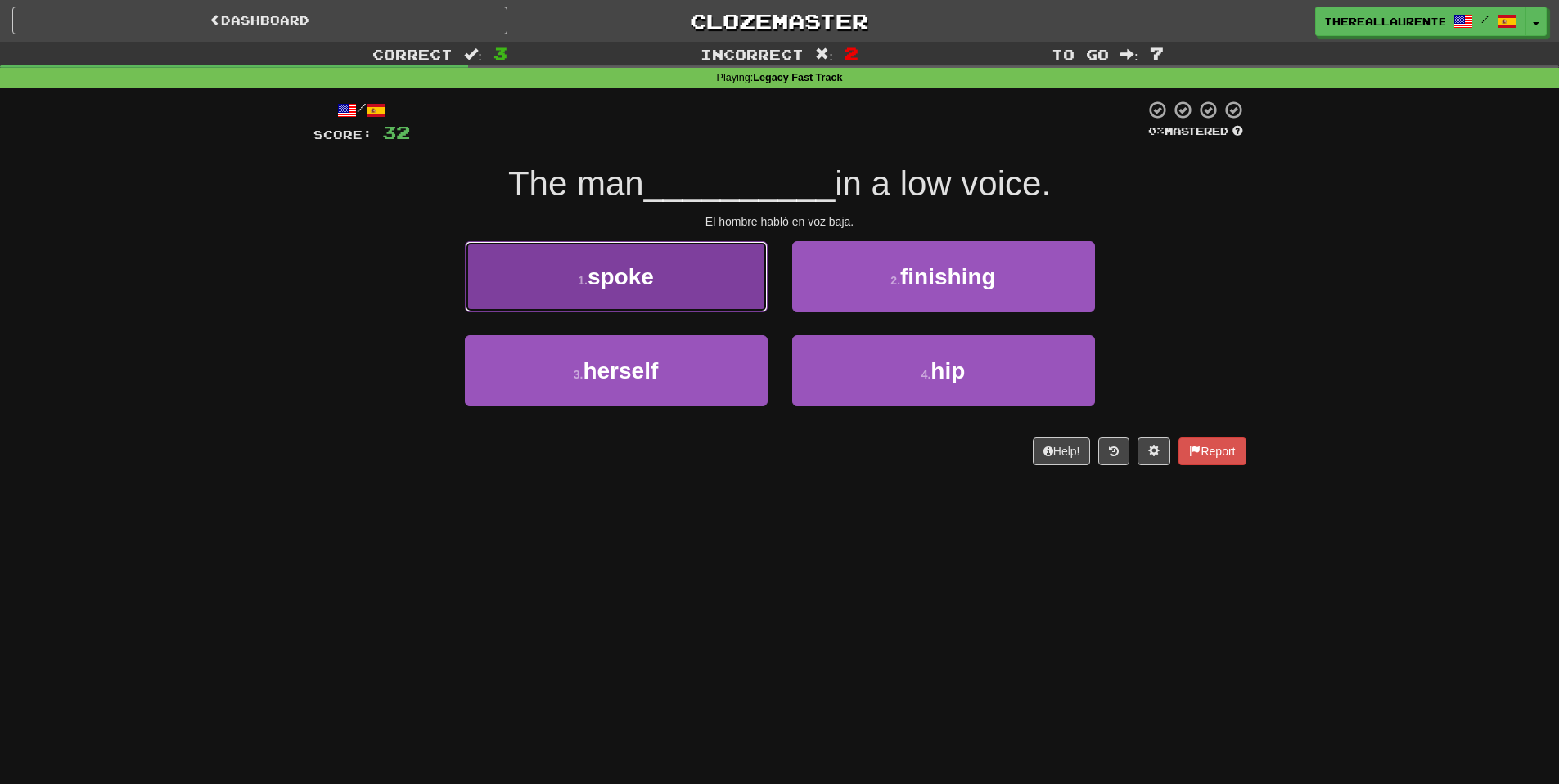
click at [661, 270] on button "1 . spoke" at bounding box center [616, 276] width 303 height 72
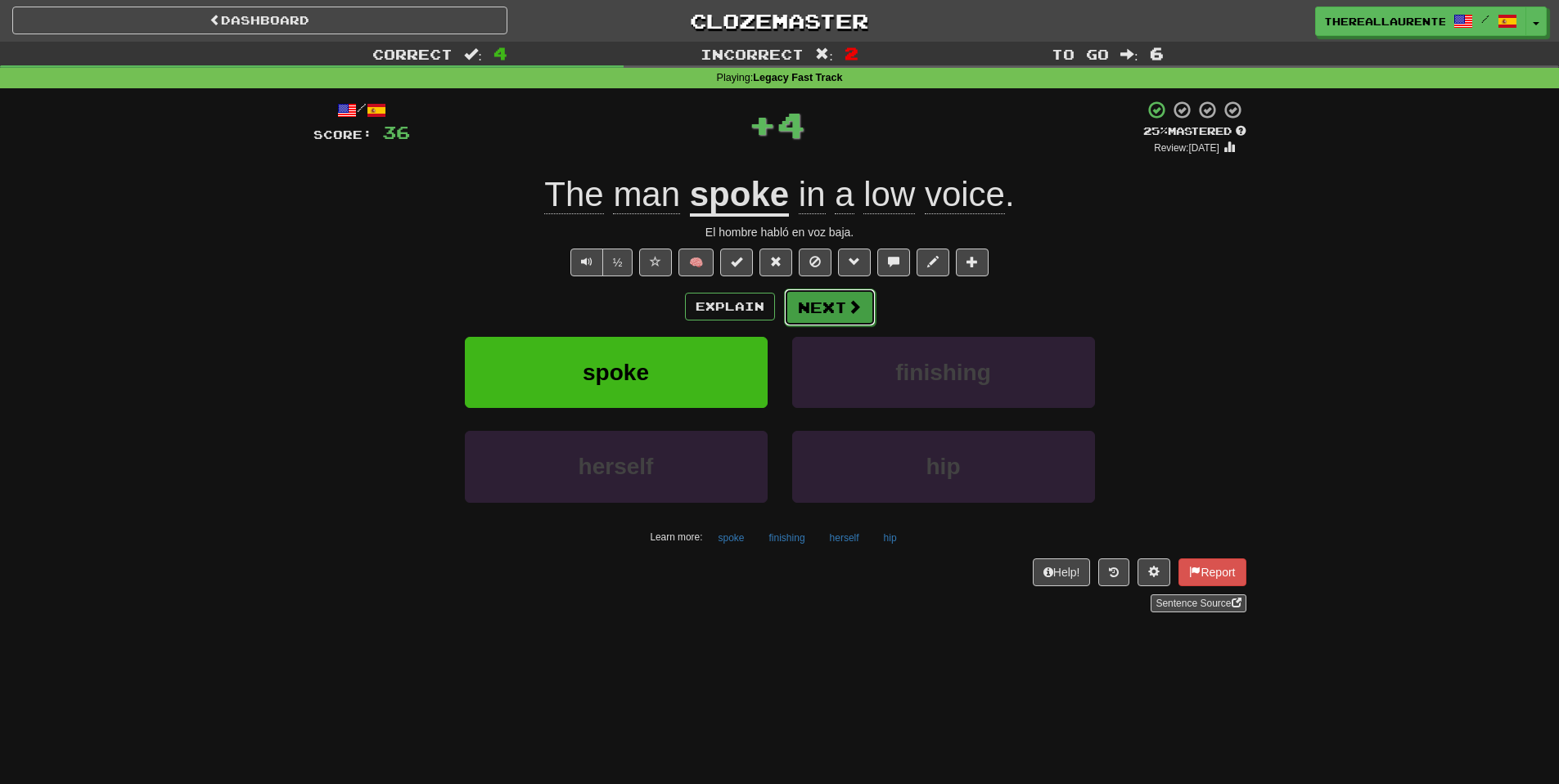
click at [848, 309] on span at bounding box center [854, 306] width 15 height 15
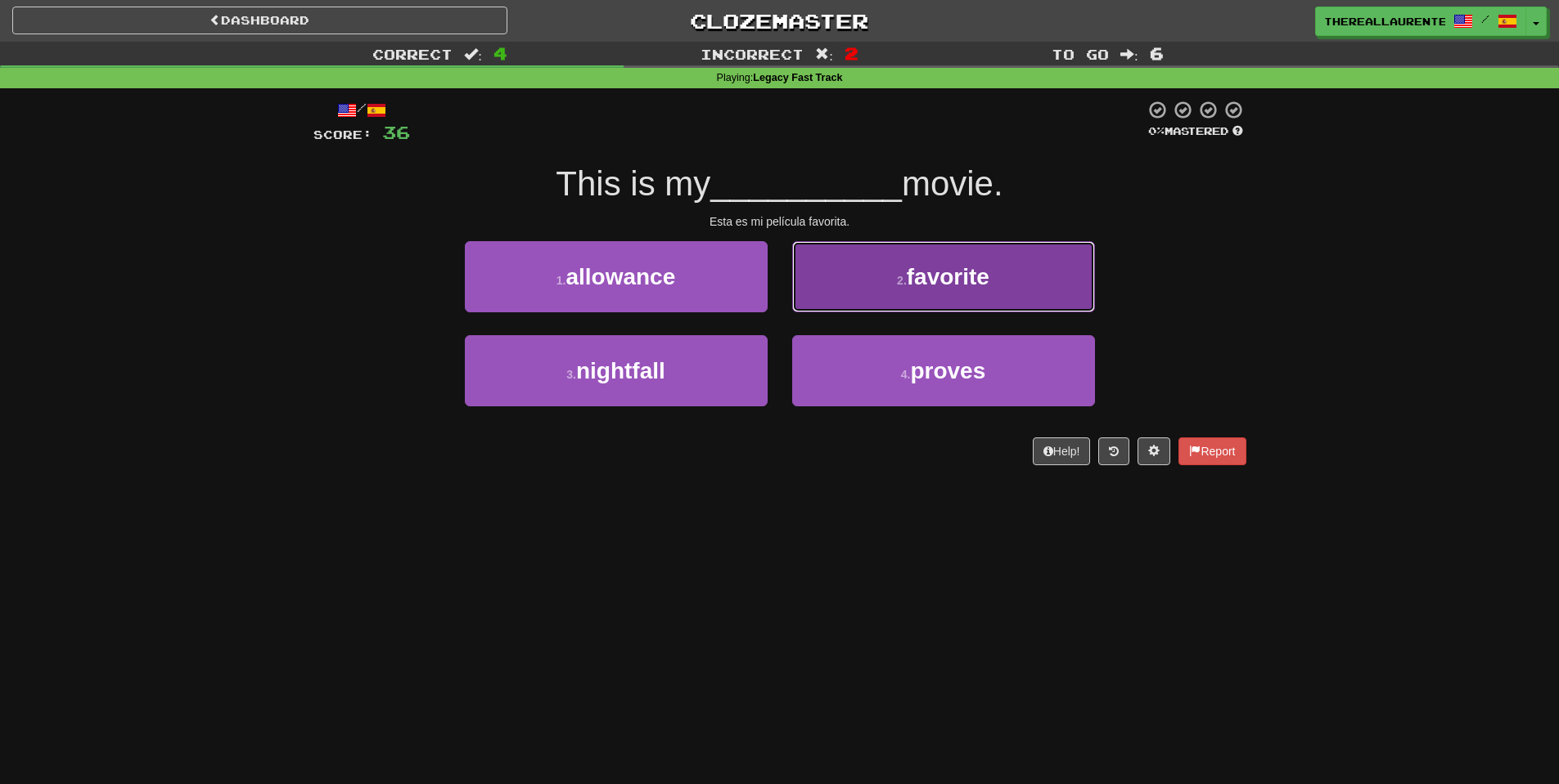
click at [988, 283] on span "favorite" at bounding box center [948, 277] width 82 height 25
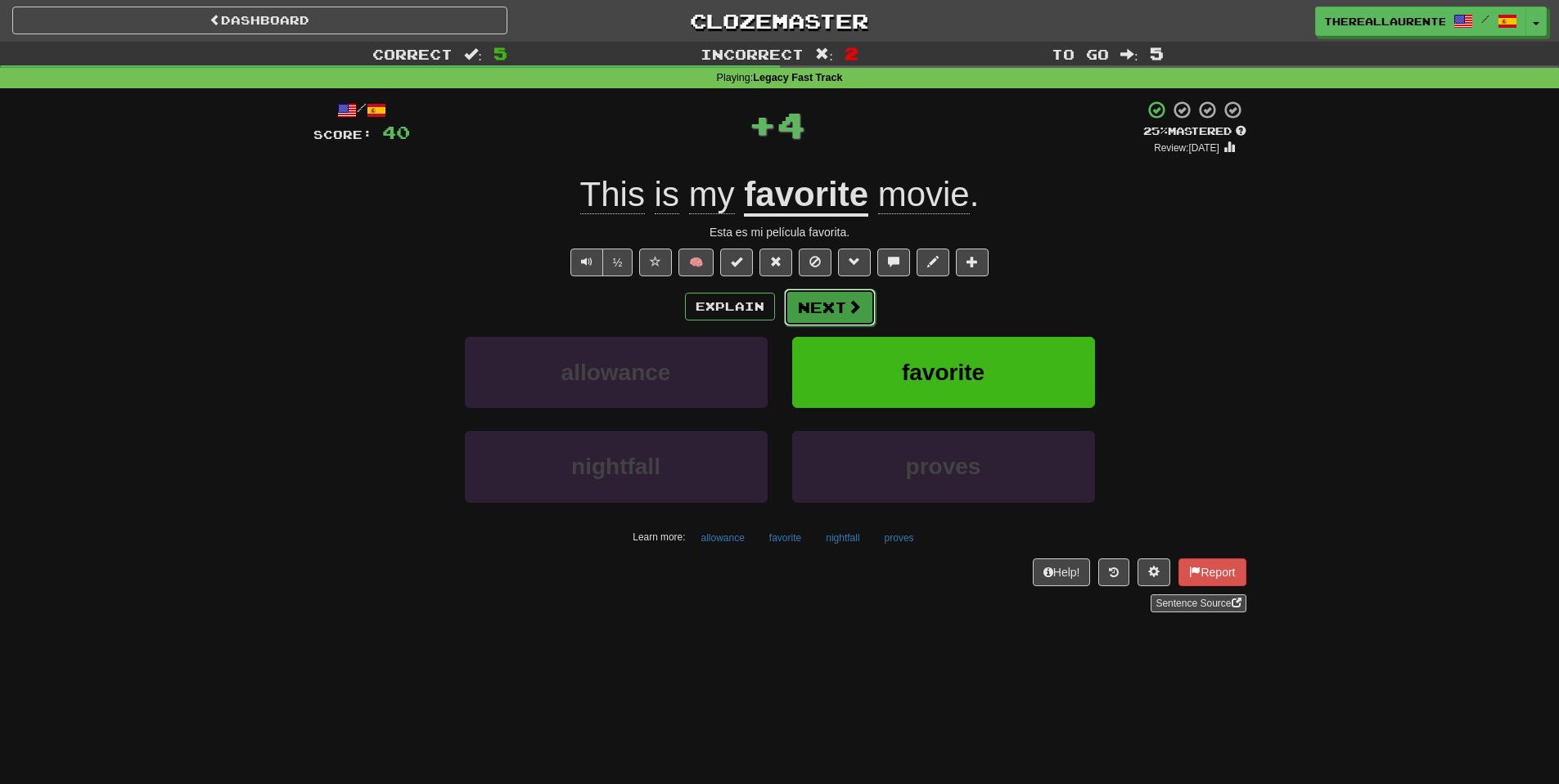
click at [832, 311] on button "Next" at bounding box center [829, 308] width 91 height 37
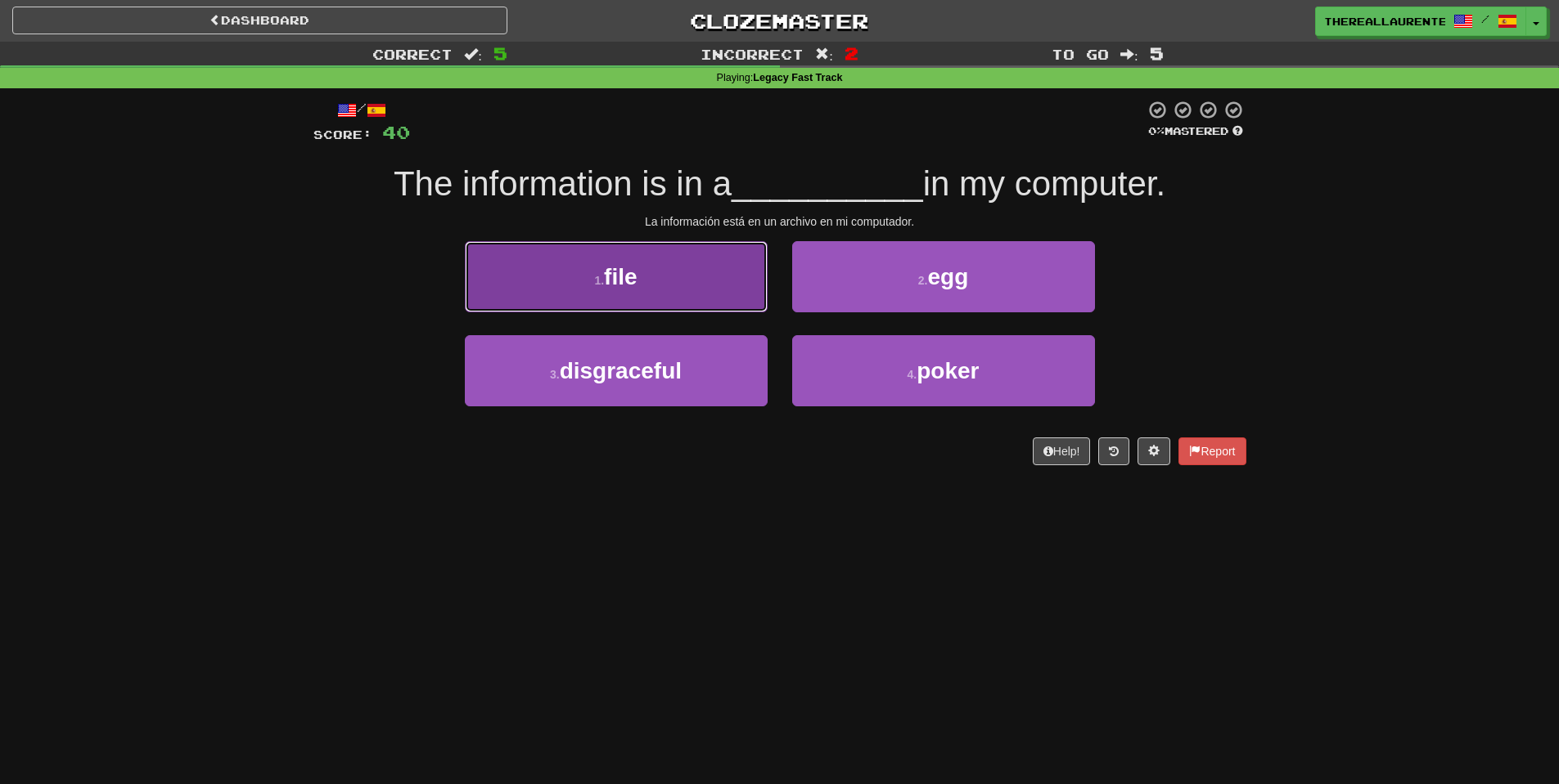
click at [667, 273] on button "1 . file" at bounding box center [616, 276] width 303 height 72
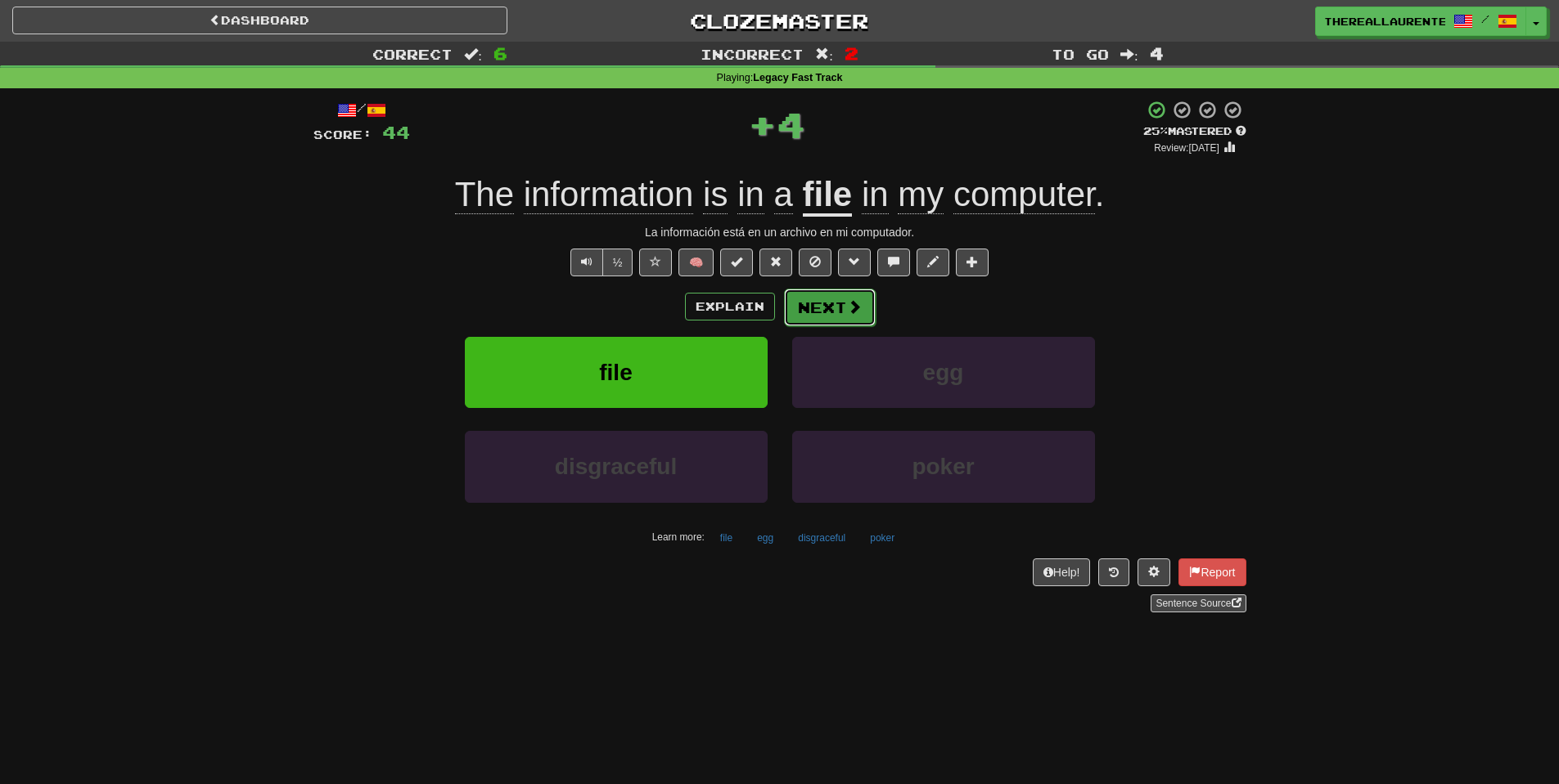
click at [813, 313] on button "Next" at bounding box center [829, 308] width 91 height 37
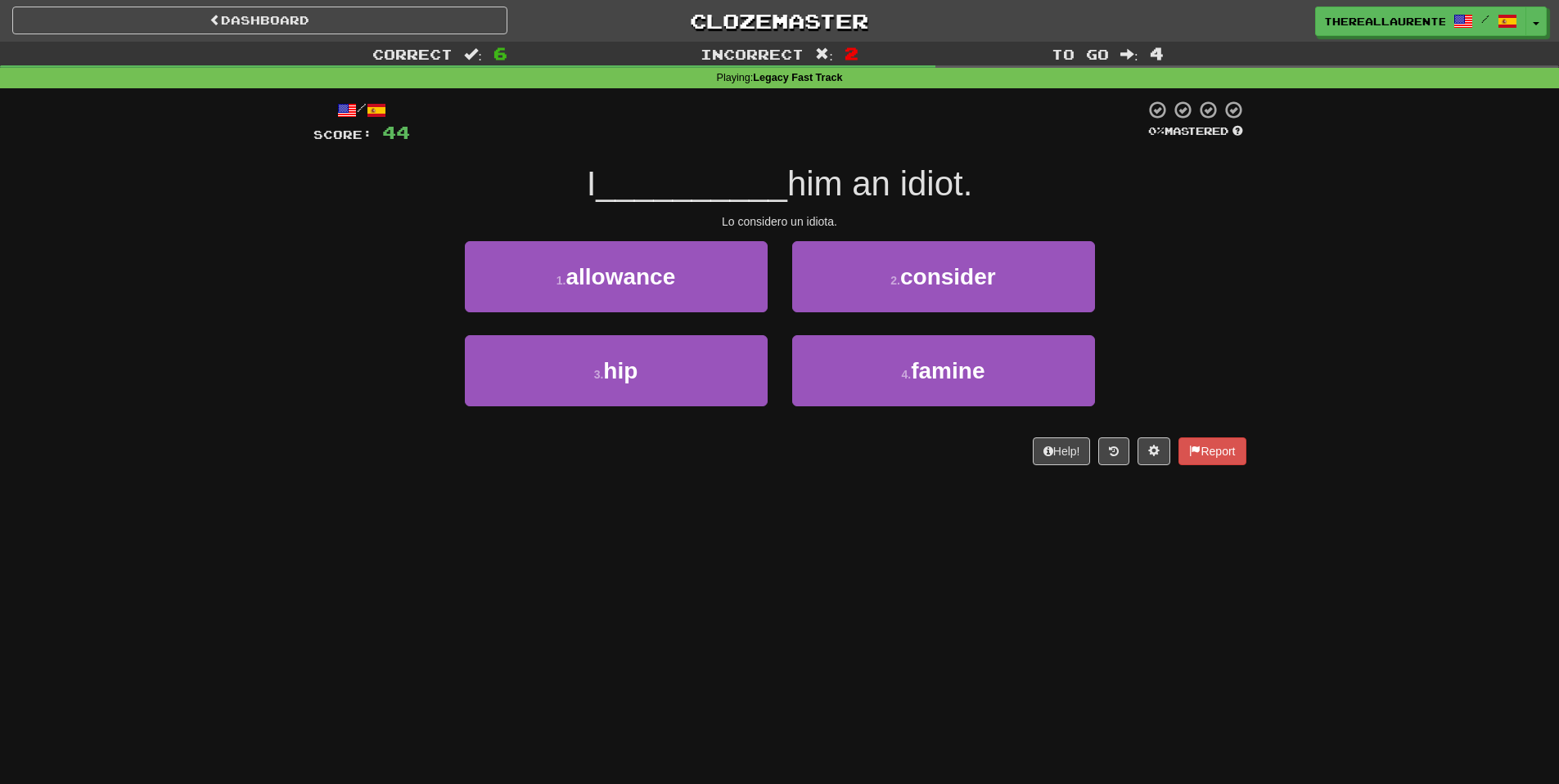
click at [833, 317] on div "2 . consider" at bounding box center [943, 288] width 327 height 94
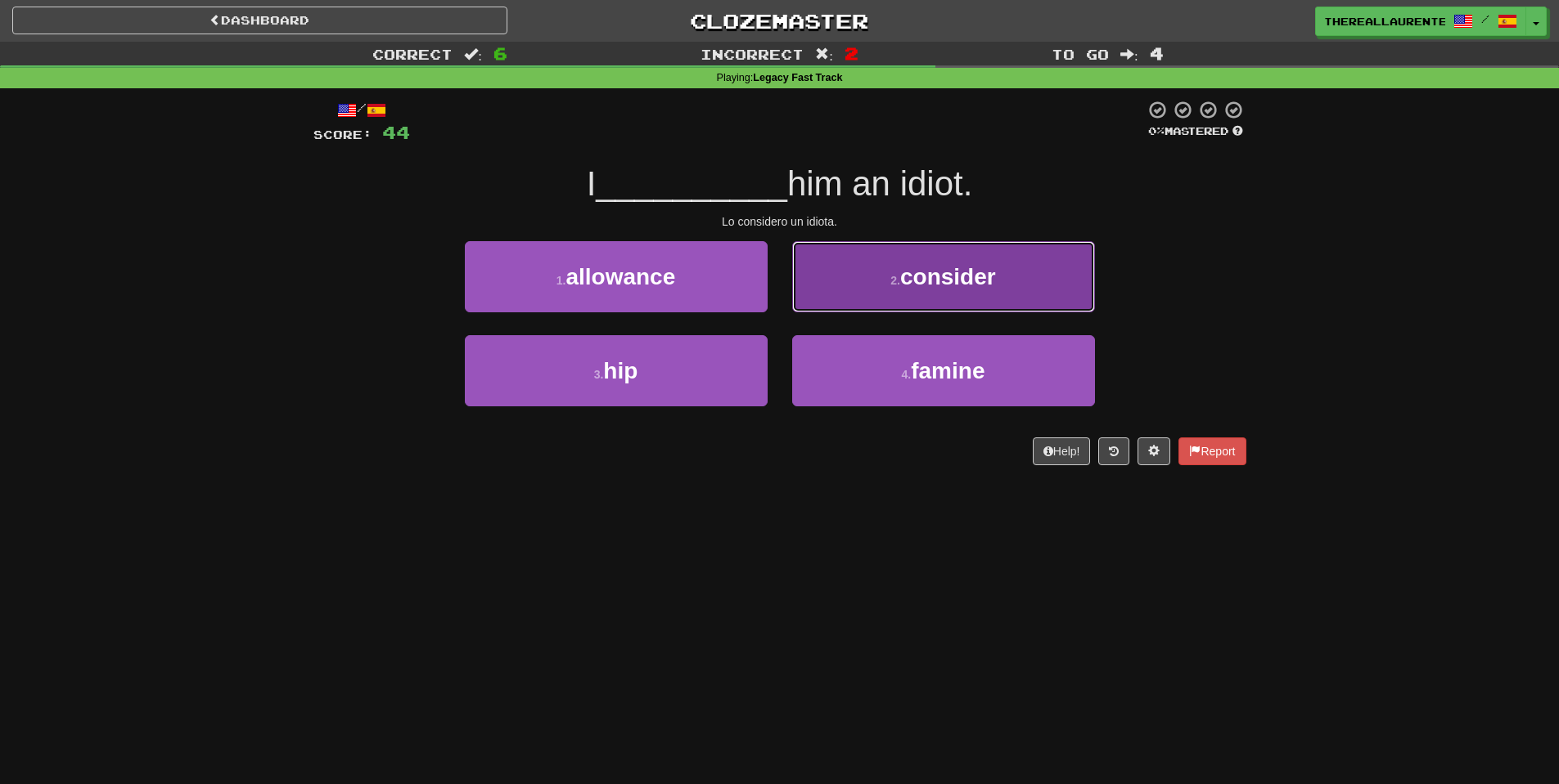
click at [943, 304] on button "2 . consider" at bounding box center [943, 276] width 303 height 72
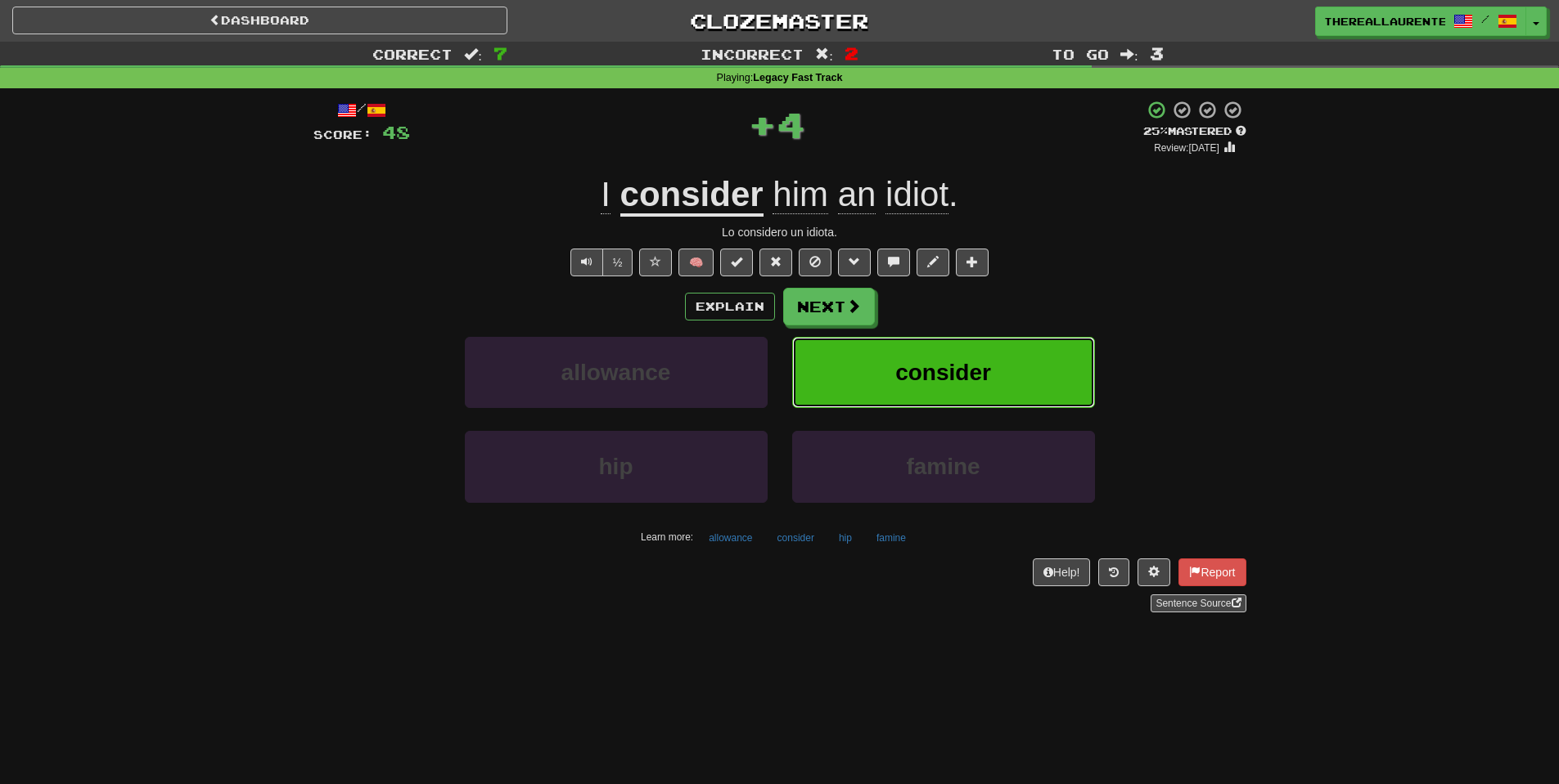
click at [1062, 383] on button "consider" at bounding box center [943, 372] width 303 height 72
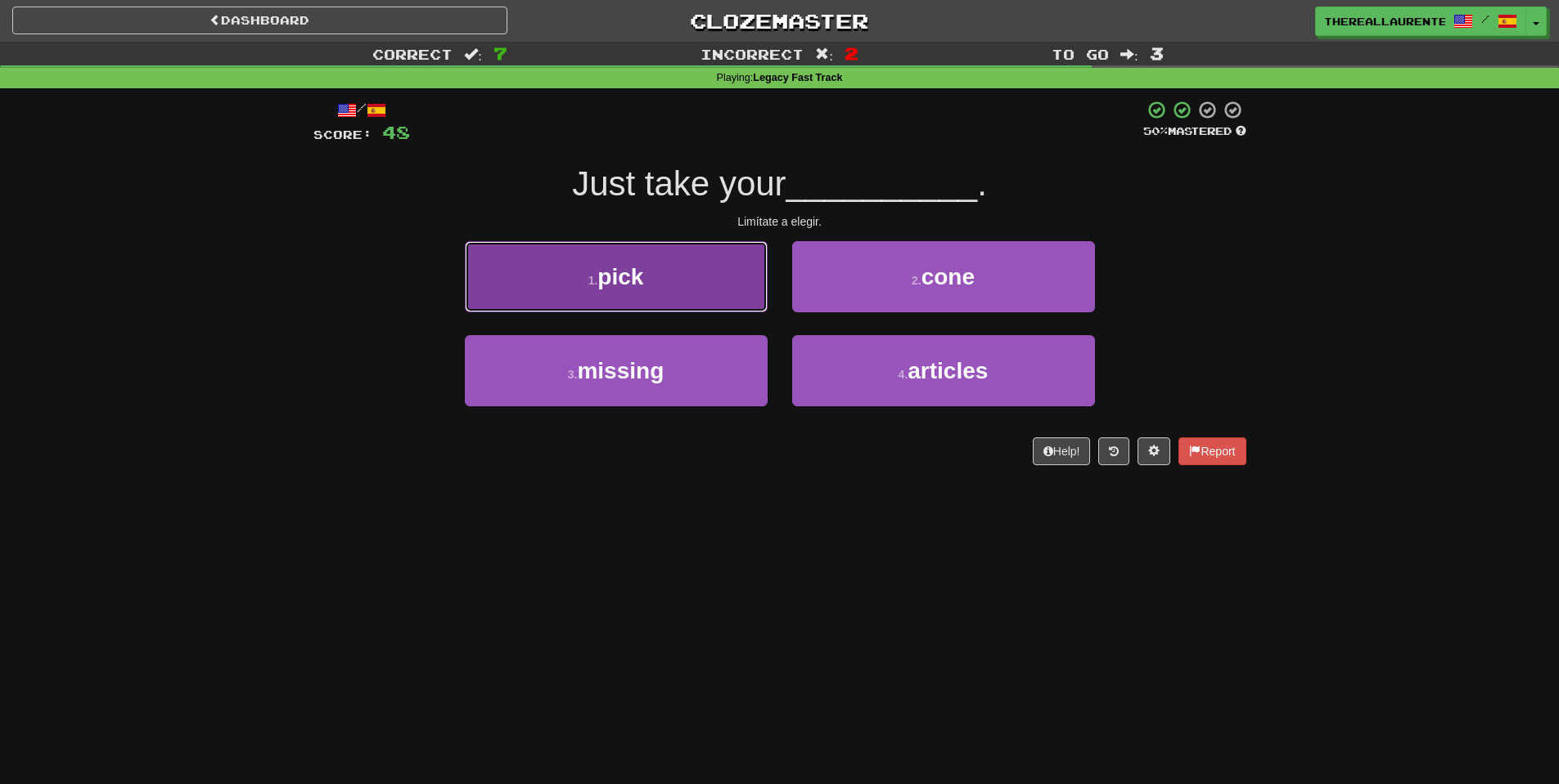
drag, startPoint x: 704, startPoint y: 278, endPoint x: 765, endPoint y: 287, distance: 61.7
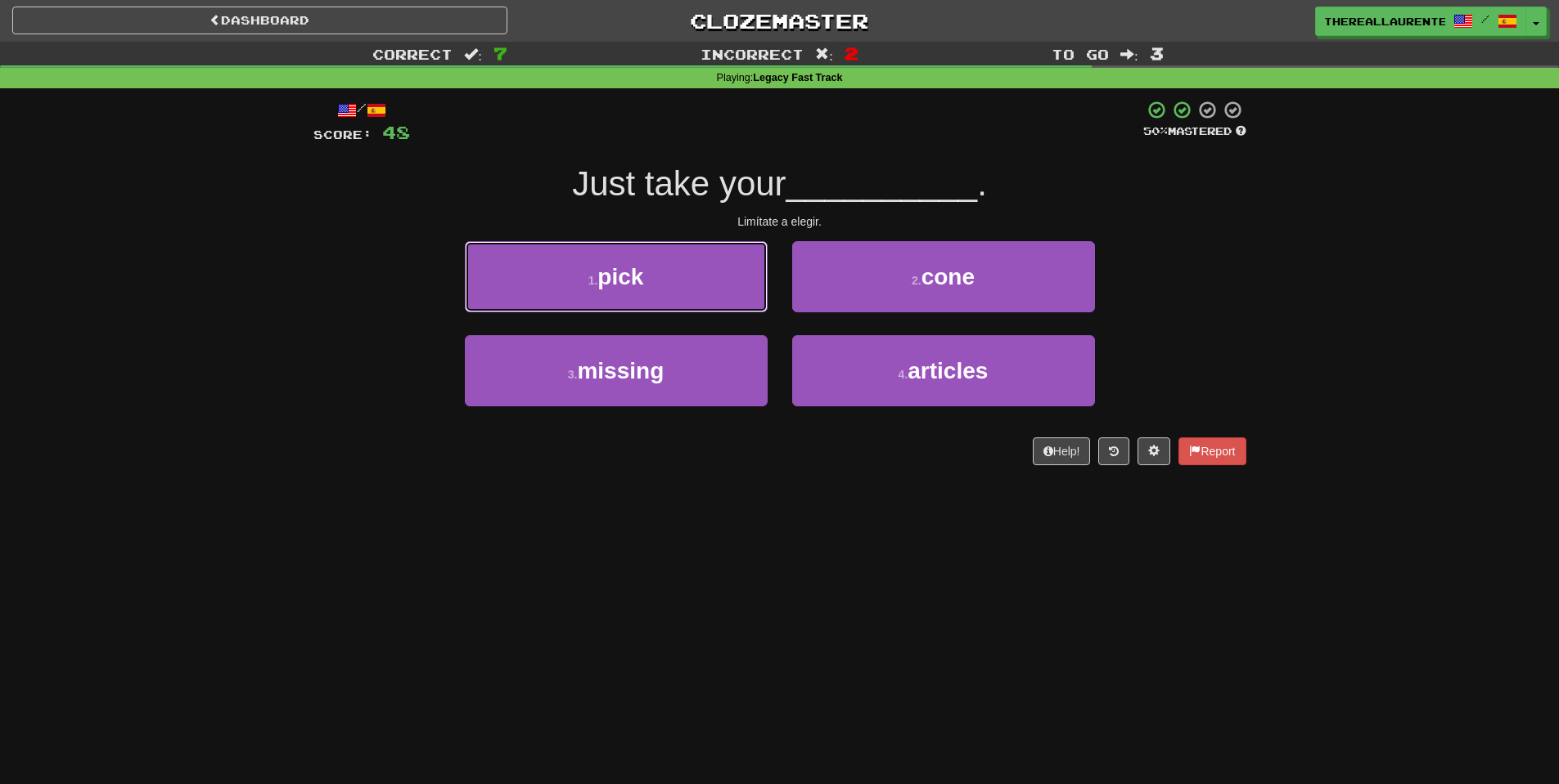
click at [707, 278] on button "1 . pick" at bounding box center [616, 276] width 303 height 72
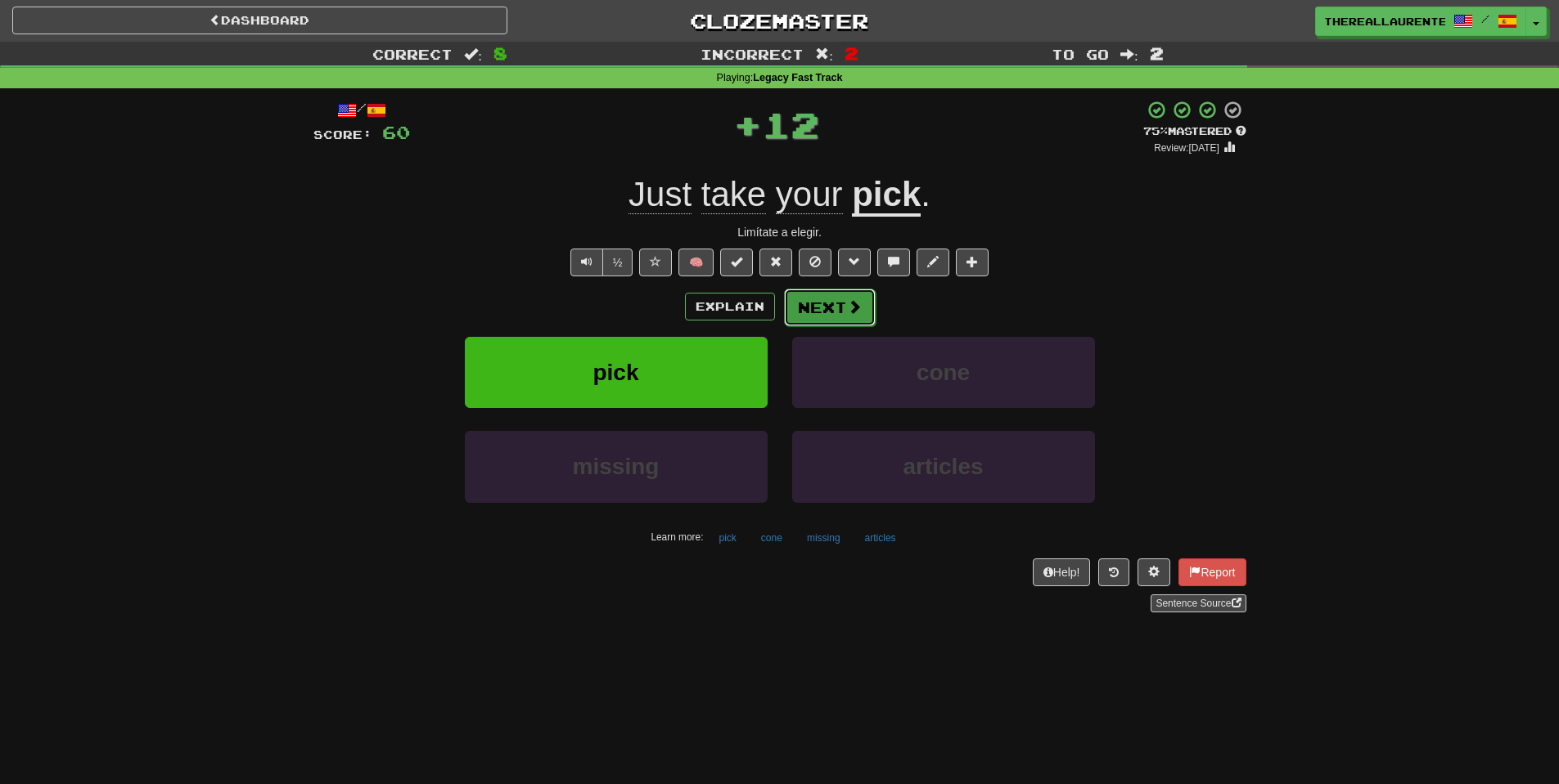
click at [840, 309] on button "Next" at bounding box center [829, 308] width 91 height 37
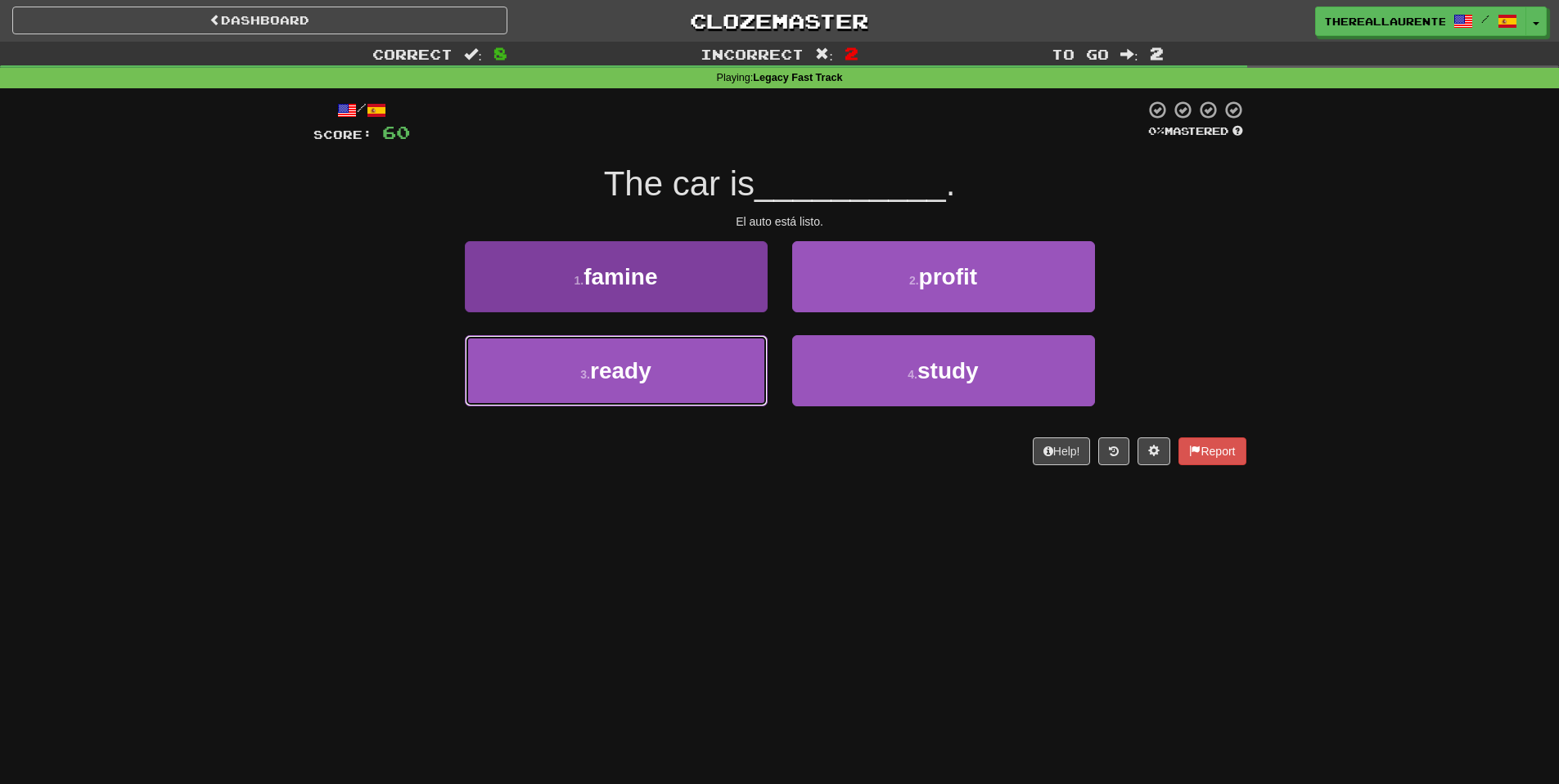
drag, startPoint x: 616, startPoint y: 370, endPoint x: 635, endPoint y: 368, distance: 19.1
click at [615, 368] on span "ready" at bounding box center [621, 370] width 62 height 25
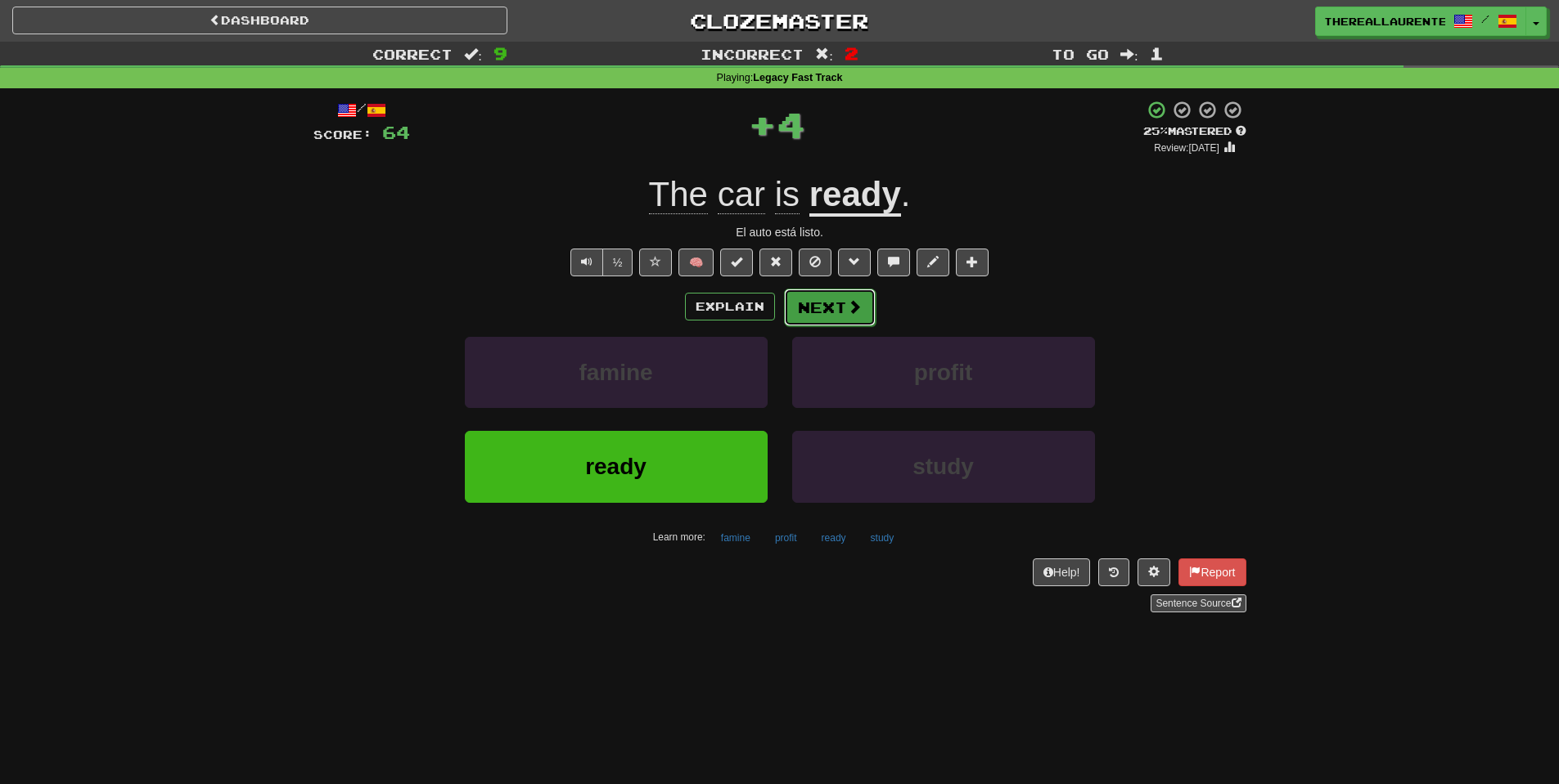
click at [849, 314] on span at bounding box center [854, 306] width 15 height 15
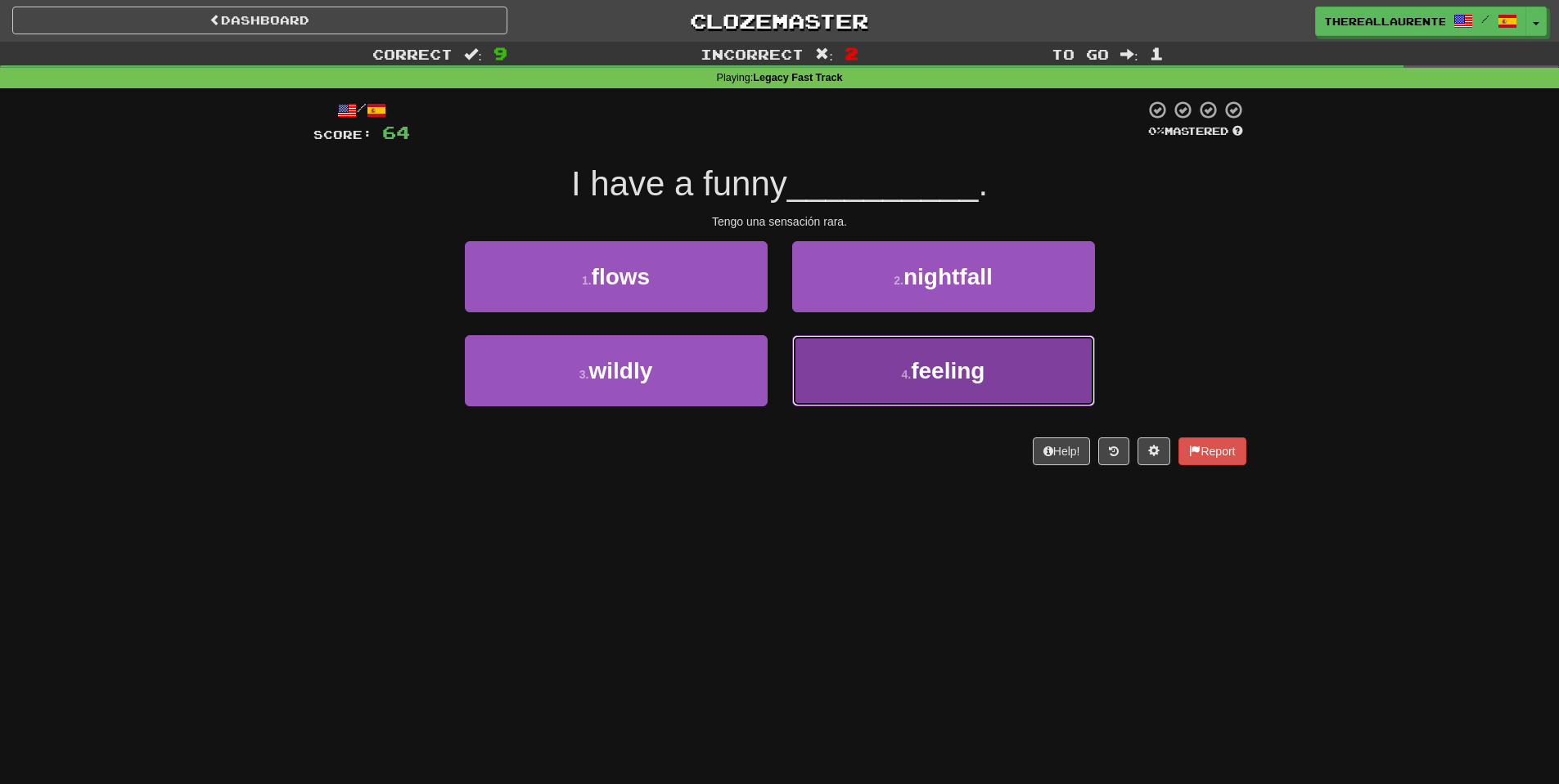
click at [946, 367] on span "feeling" at bounding box center [947, 370] width 74 height 25
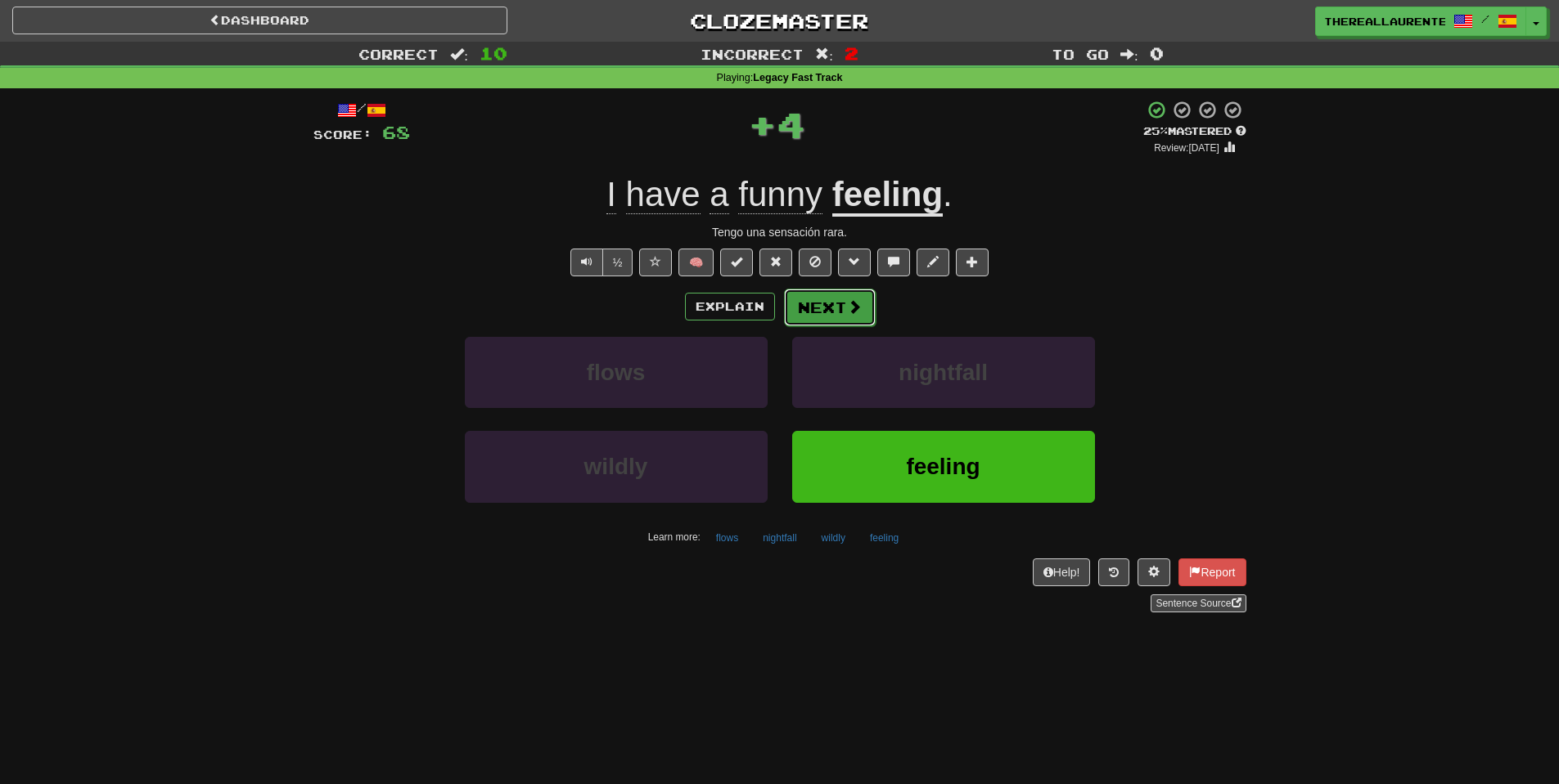
click at [847, 314] on span at bounding box center [854, 306] width 15 height 15
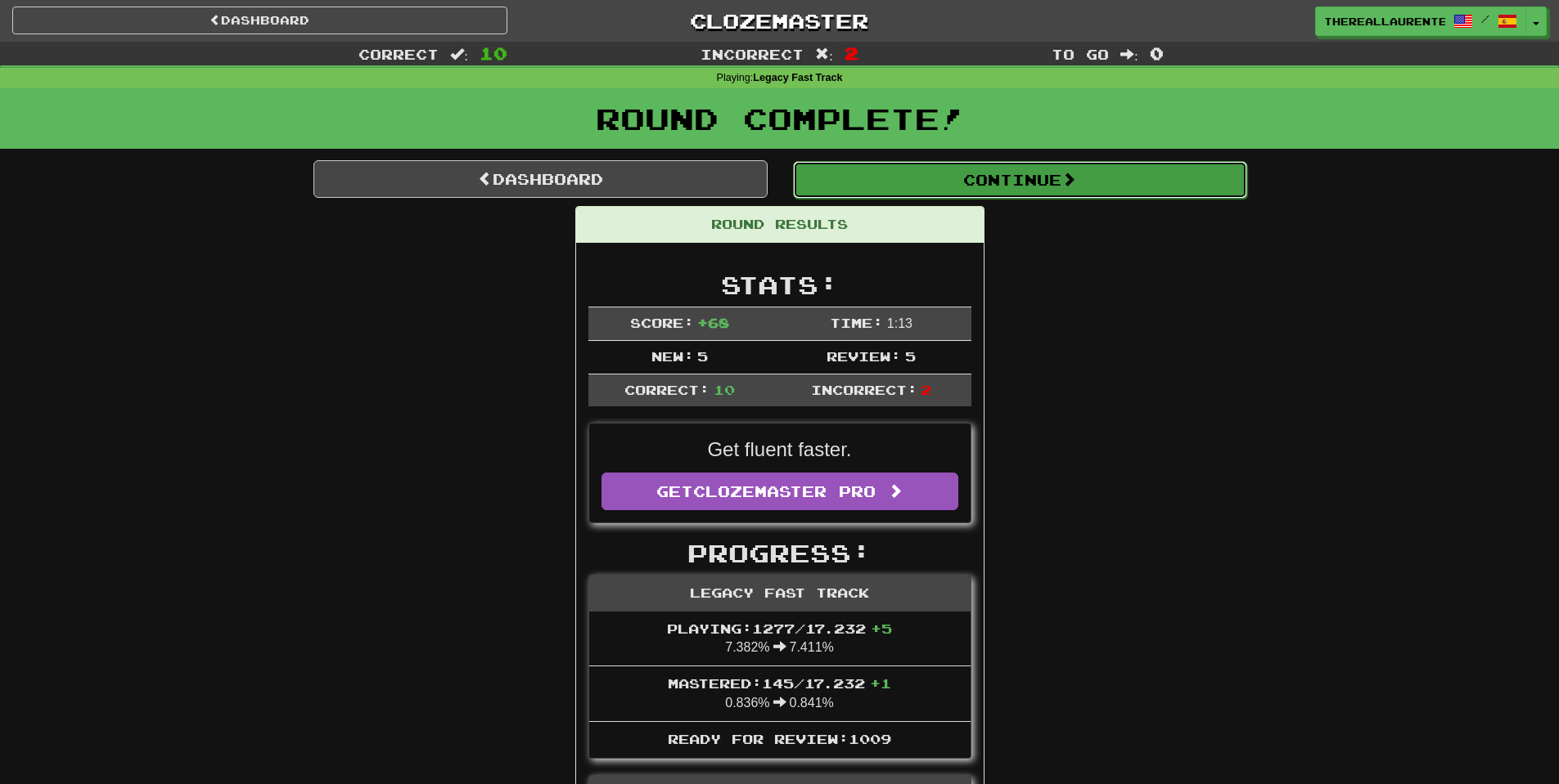
click at [1104, 179] on button "Continue" at bounding box center [1020, 179] width 454 height 37
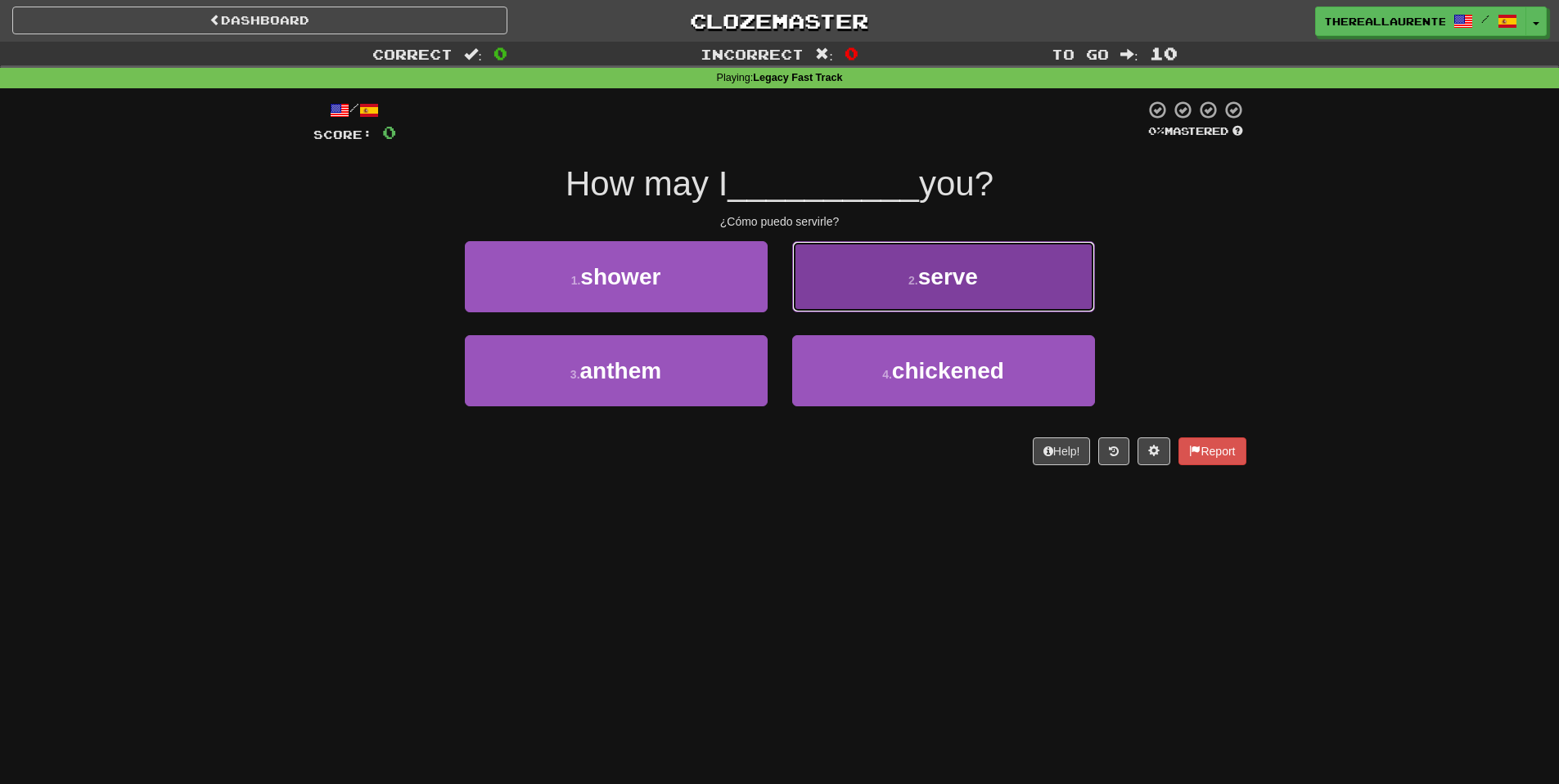
click at [946, 299] on button "2 . serve" at bounding box center [943, 276] width 303 height 72
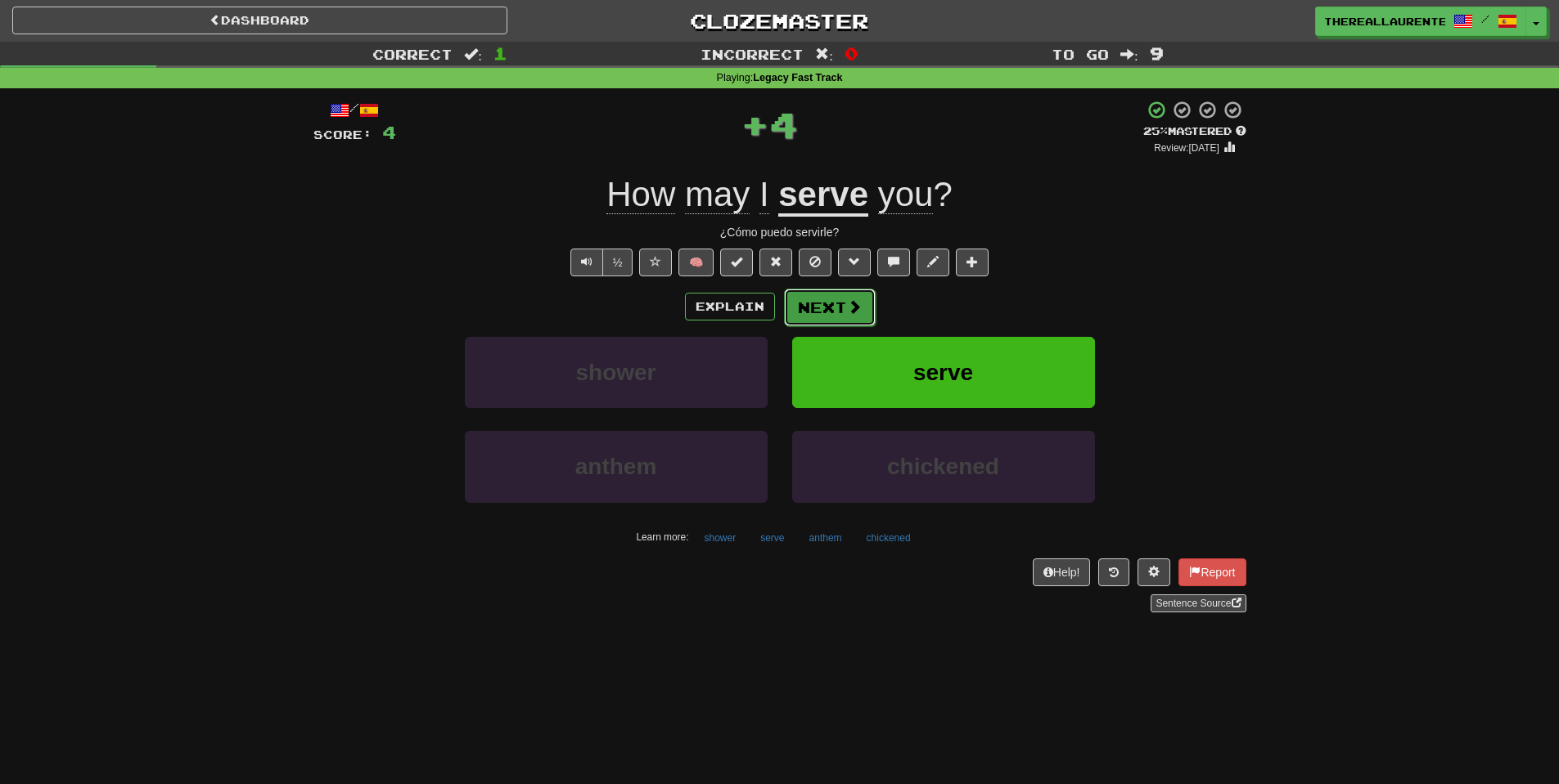
click at [840, 301] on button "Next" at bounding box center [829, 308] width 91 height 37
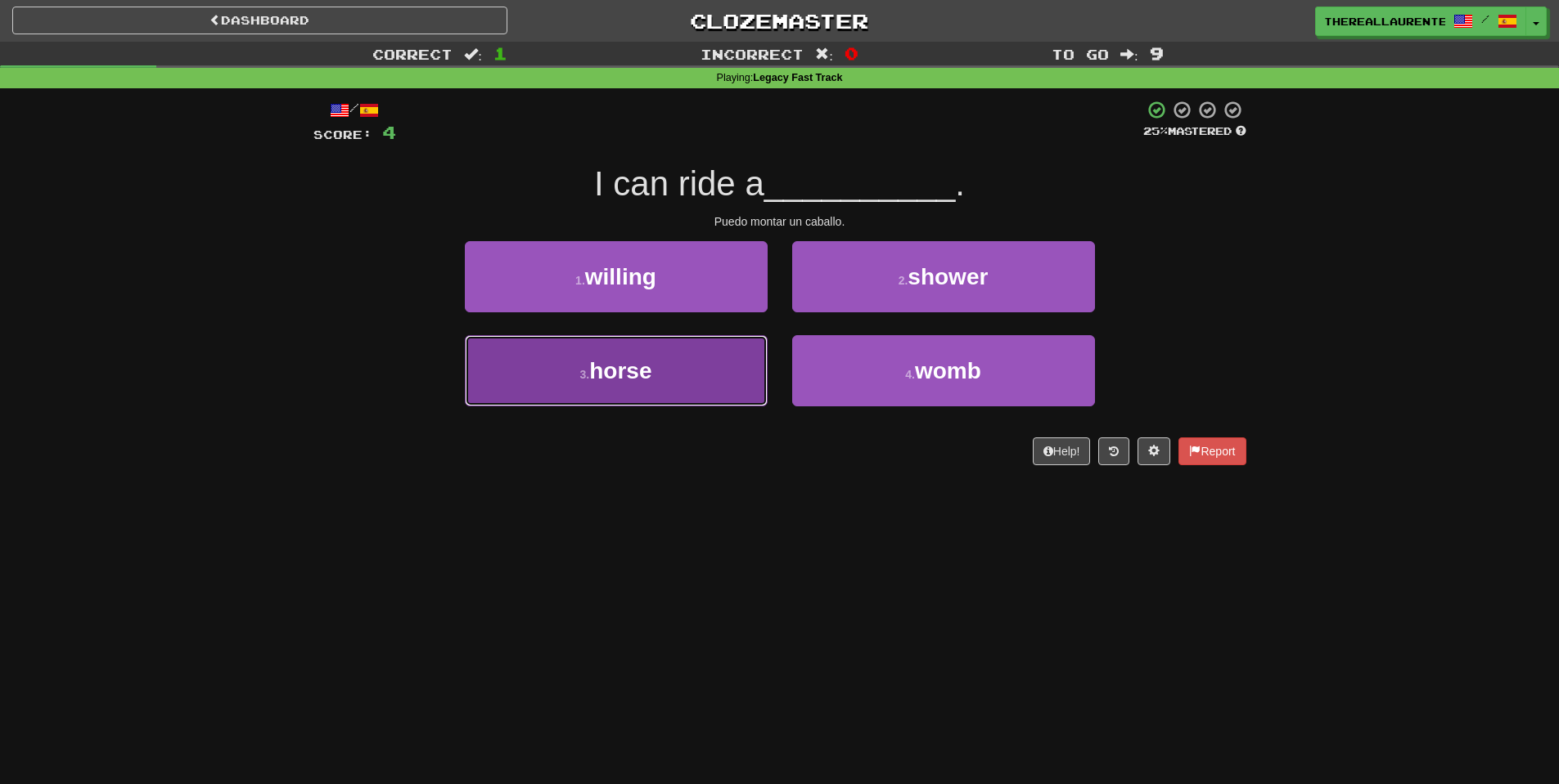
click at [620, 378] on span "horse" at bounding box center [620, 370] width 62 height 25
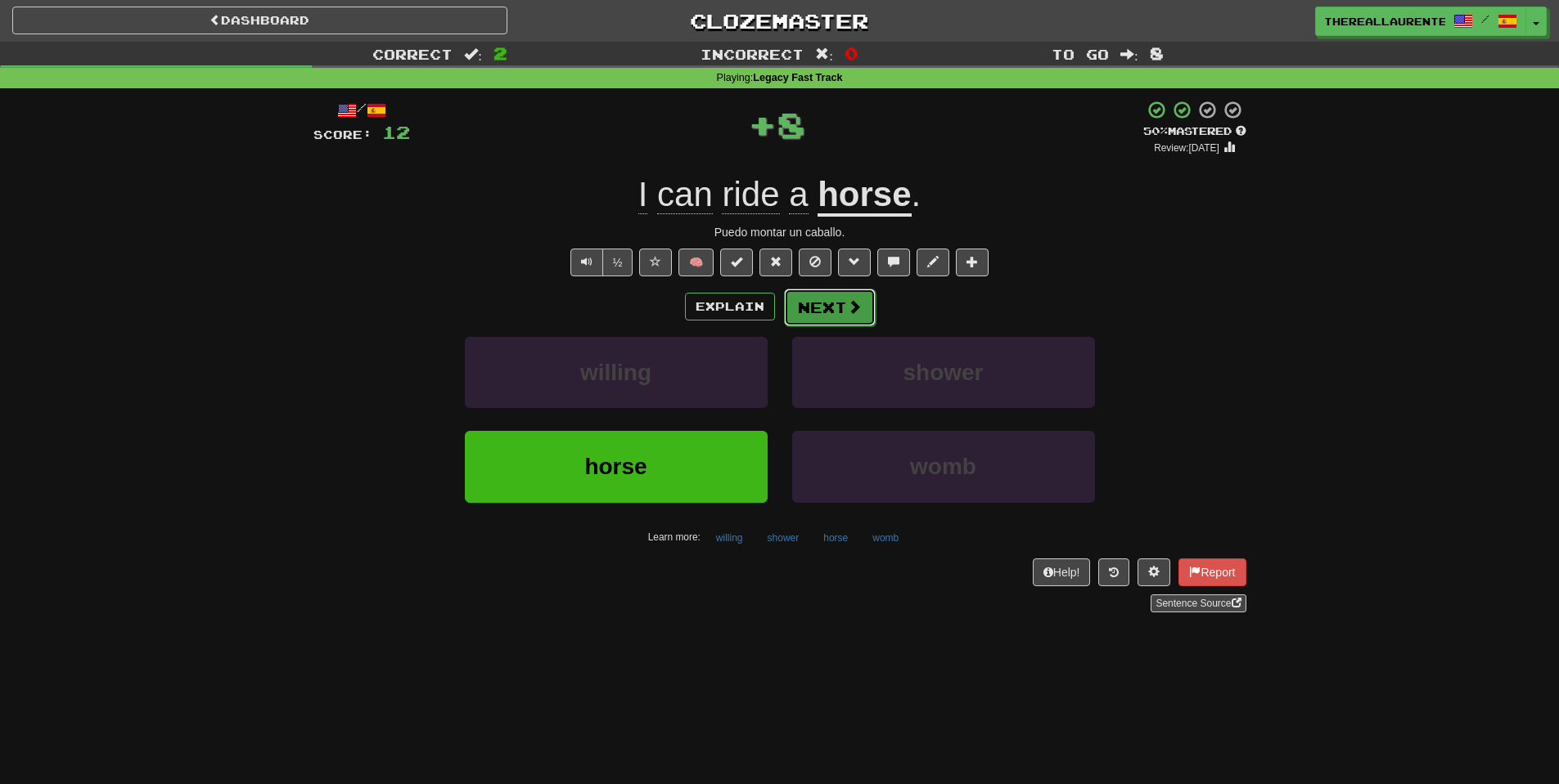
click at [812, 306] on button "Next" at bounding box center [829, 308] width 91 height 37
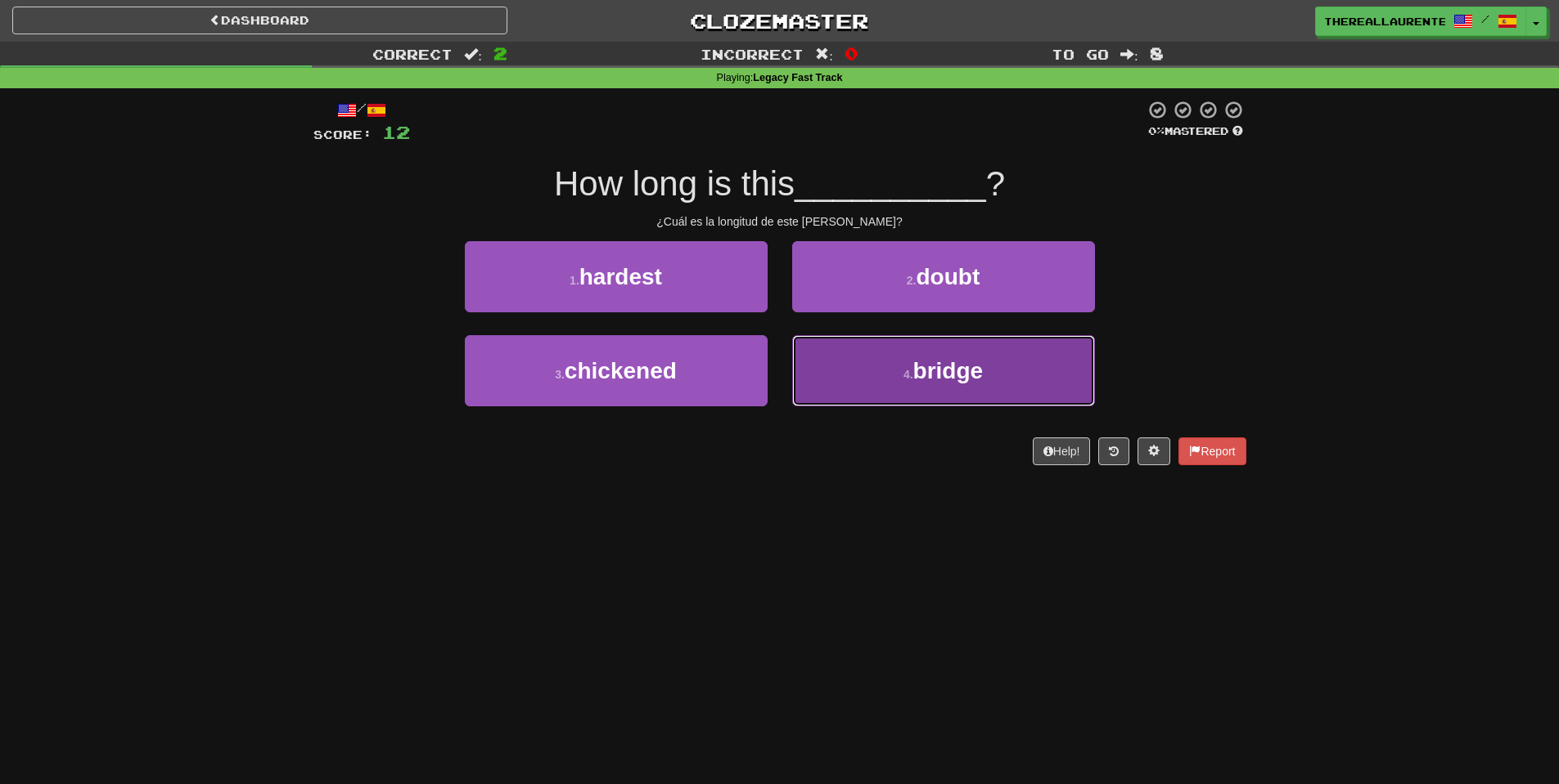
click at [948, 383] on span "bridge" at bounding box center [948, 370] width 71 height 25
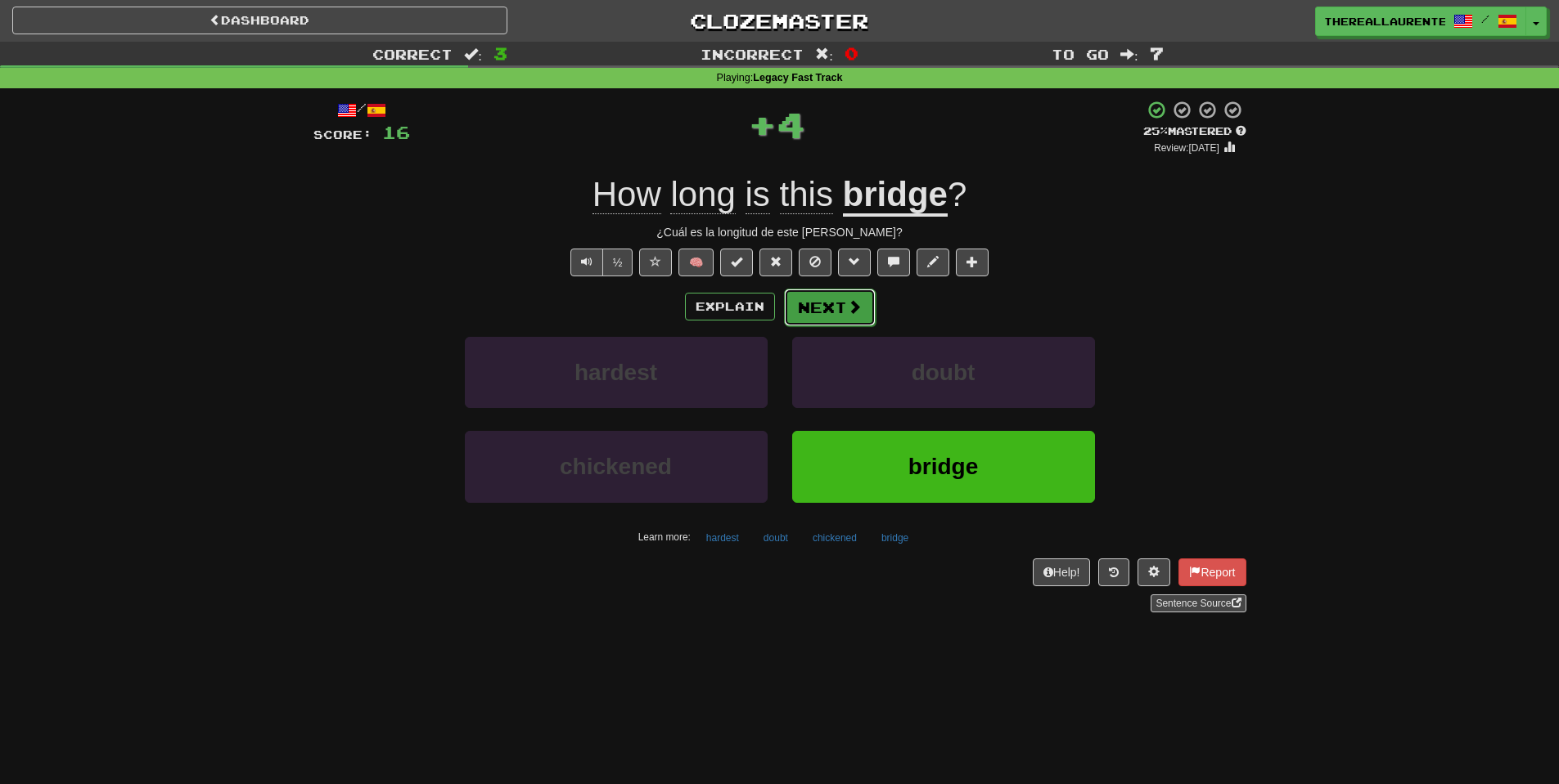
click at [855, 318] on button "Next" at bounding box center [829, 308] width 91 height 37
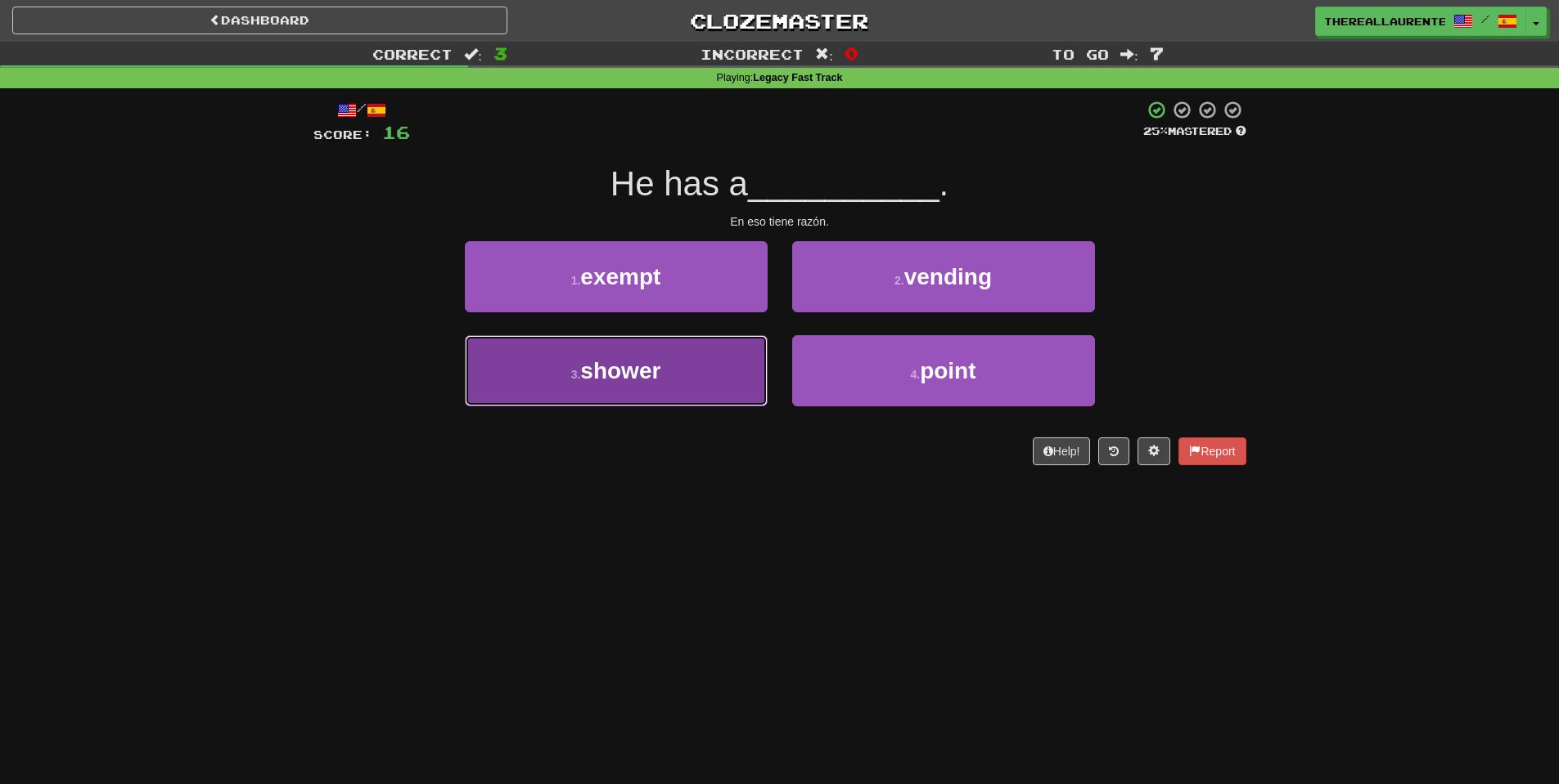
click at [660, 363] on span "shower" at bounding box center [621, 370] width 80 height 25
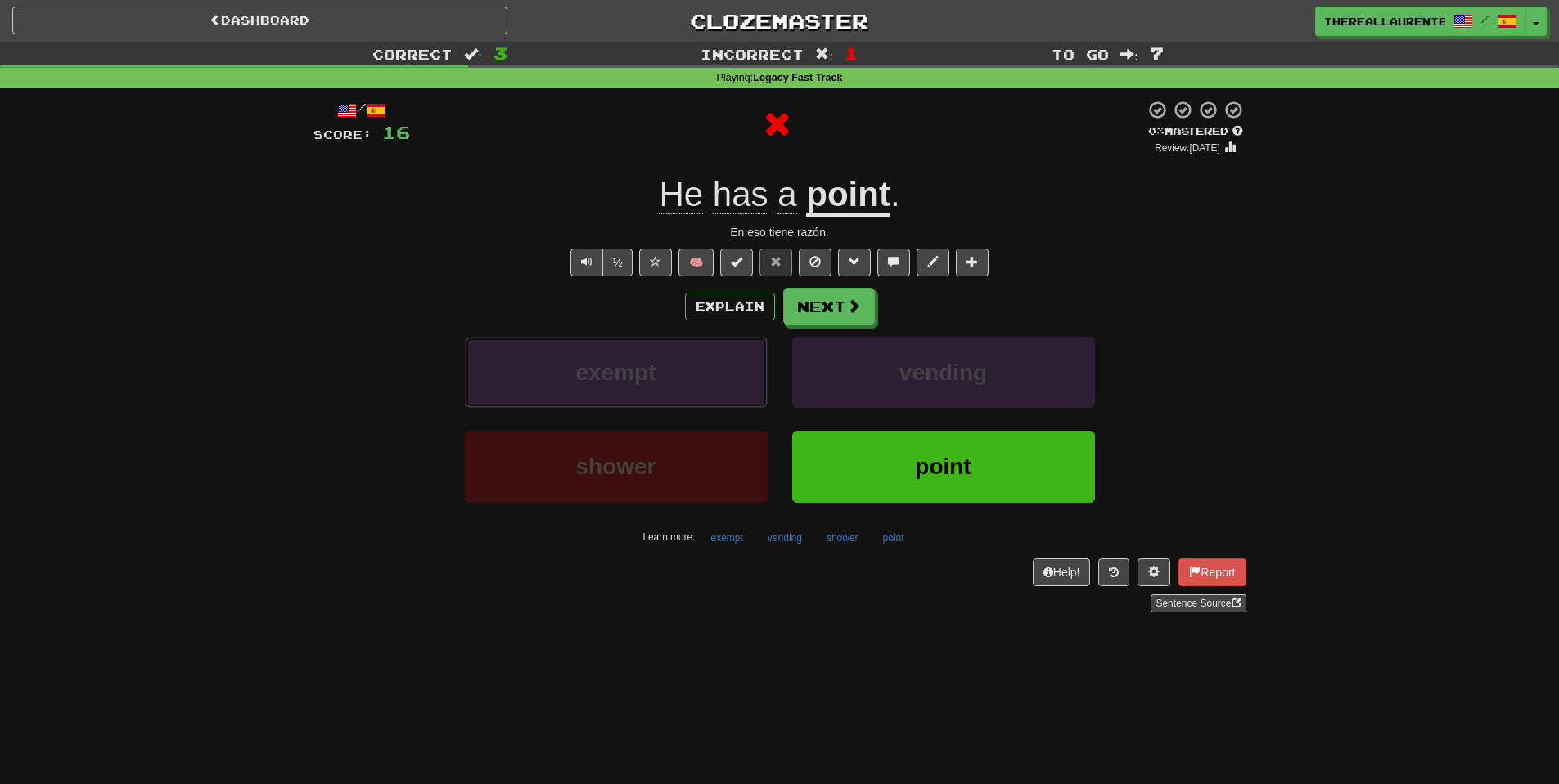
click at [664, 363] on button "exempt" at bounding box center [616, 372] width 303 height 72
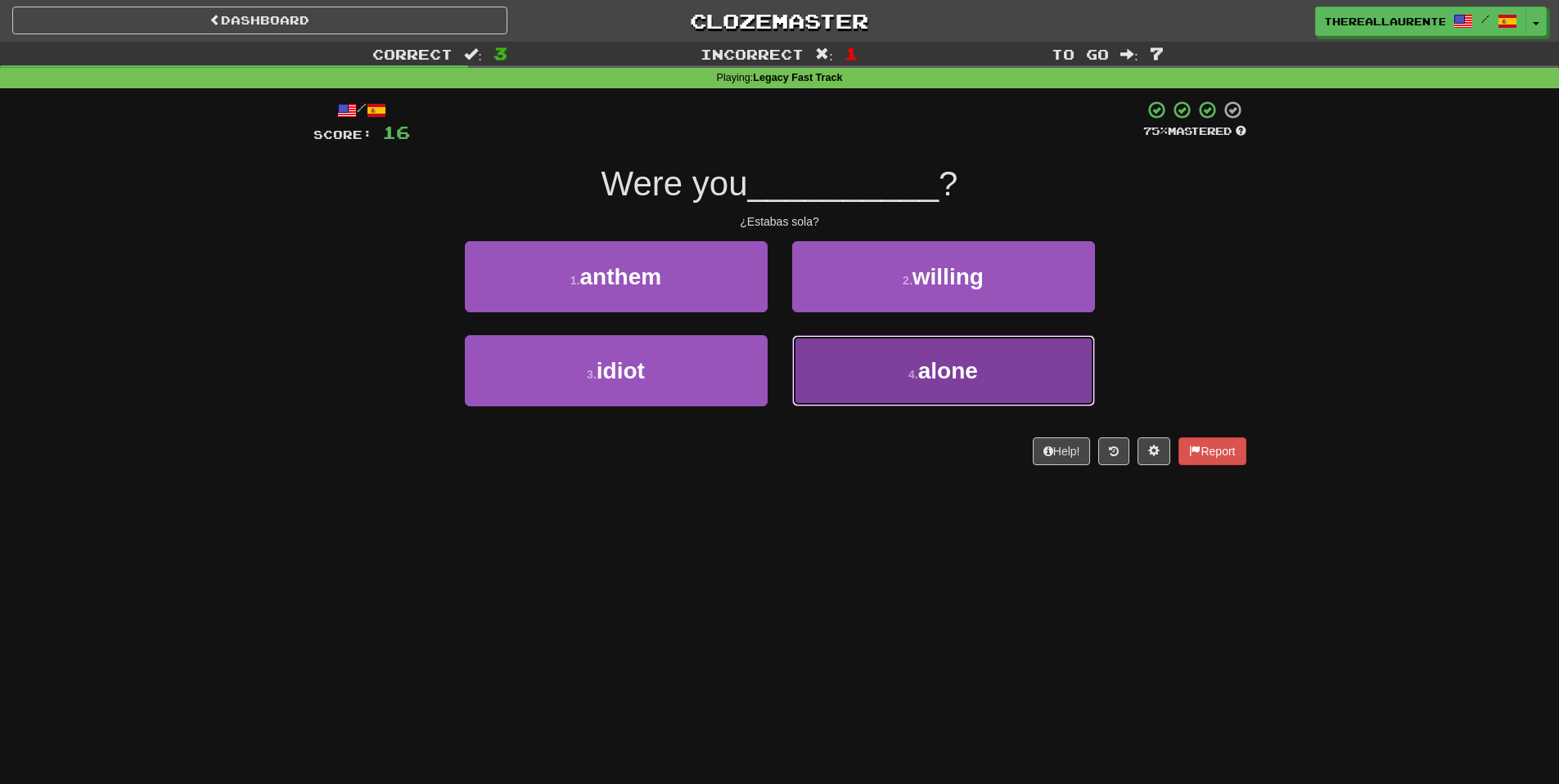
click at [941, 361] on span "alone" at bounding box center [947, 370] width 60 height 25
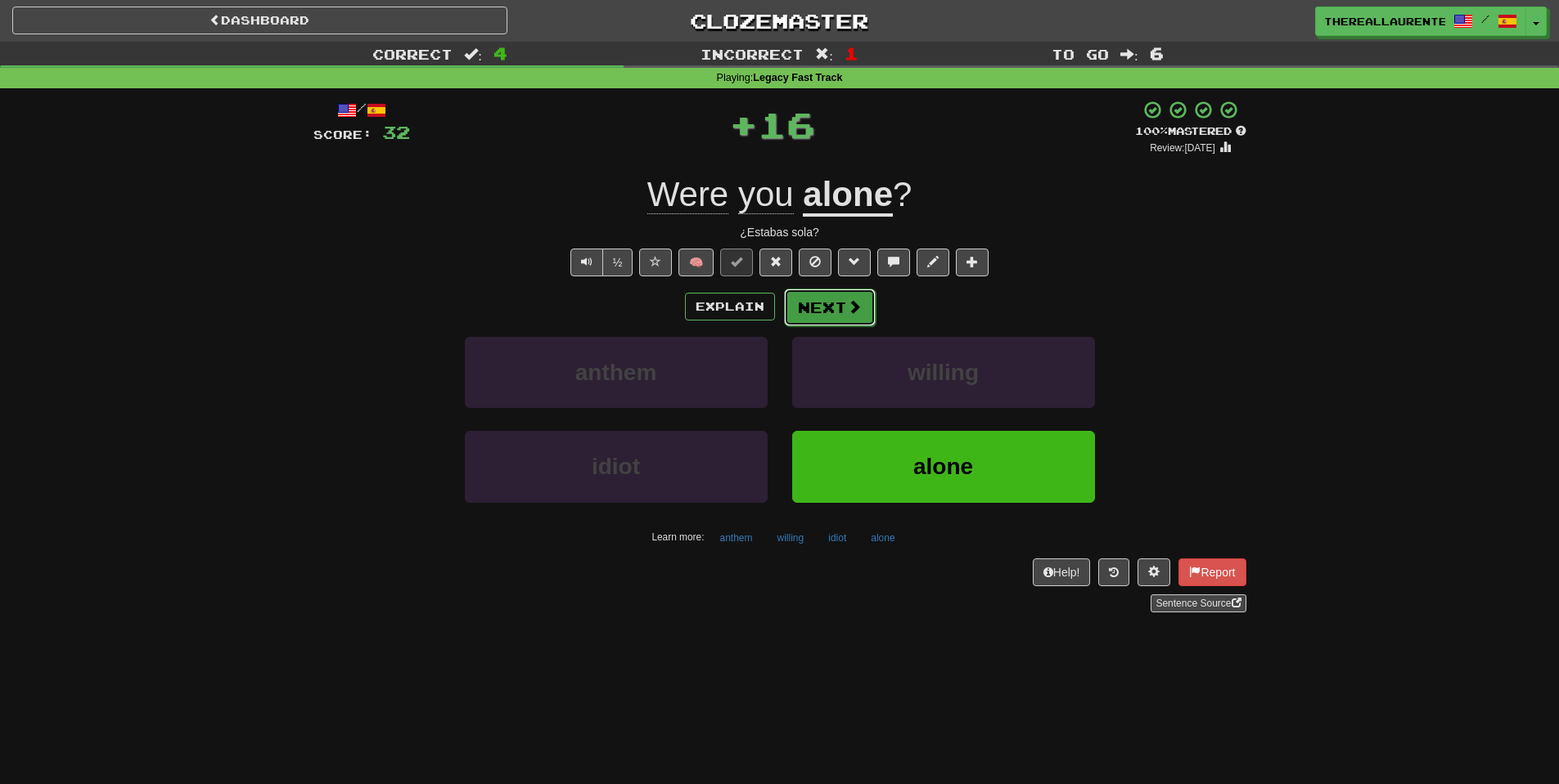
click at [862, 299] on button "Next" at bounding box center [829, 308] width 91 height 37
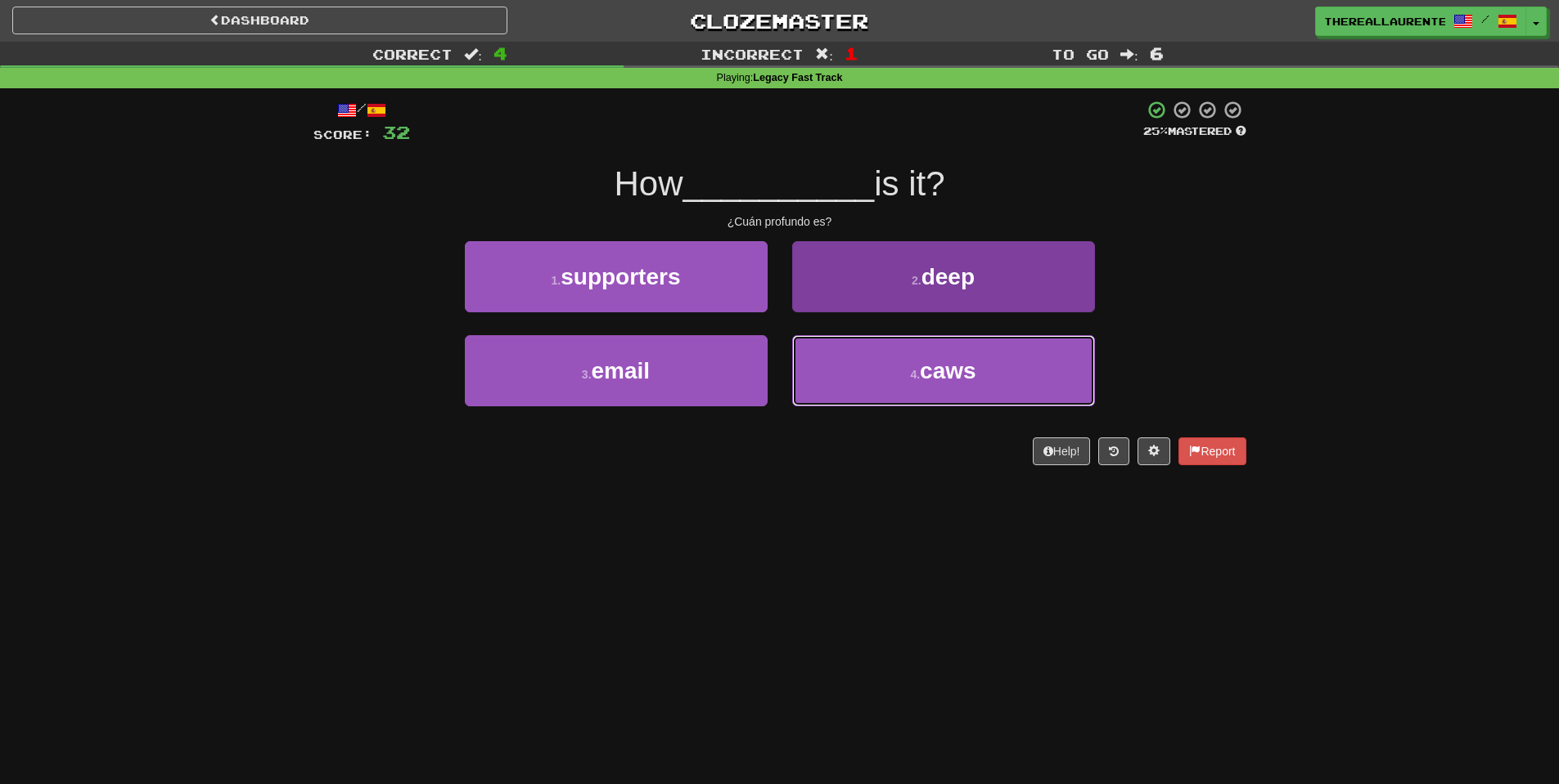
click at [863, 370] on button "4 . caws" at bounding box center [943, 370] width 303 height 72
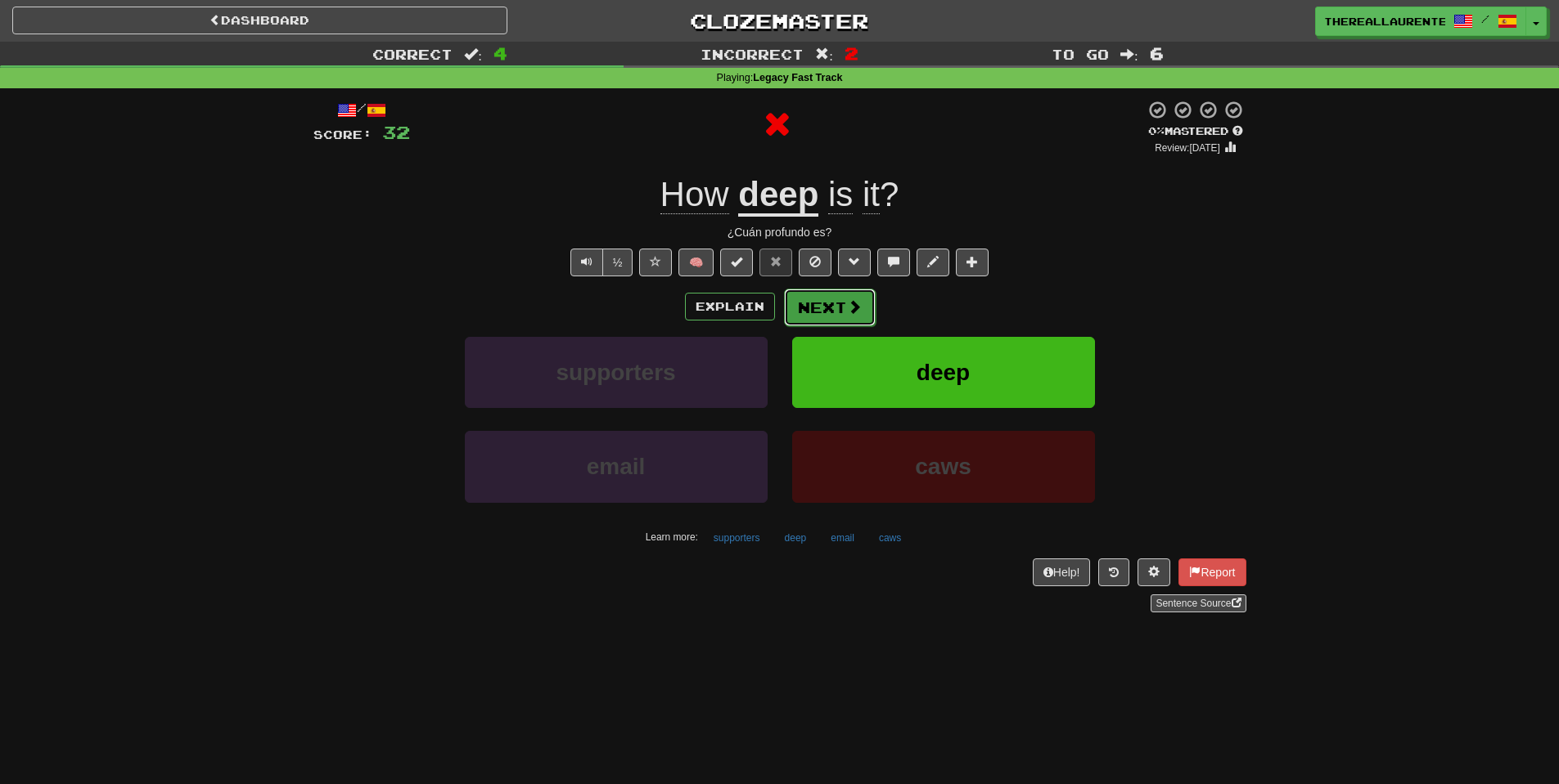
click at [841, 297] on button "Next" at bounding box center [829, 308] width 91 height 37
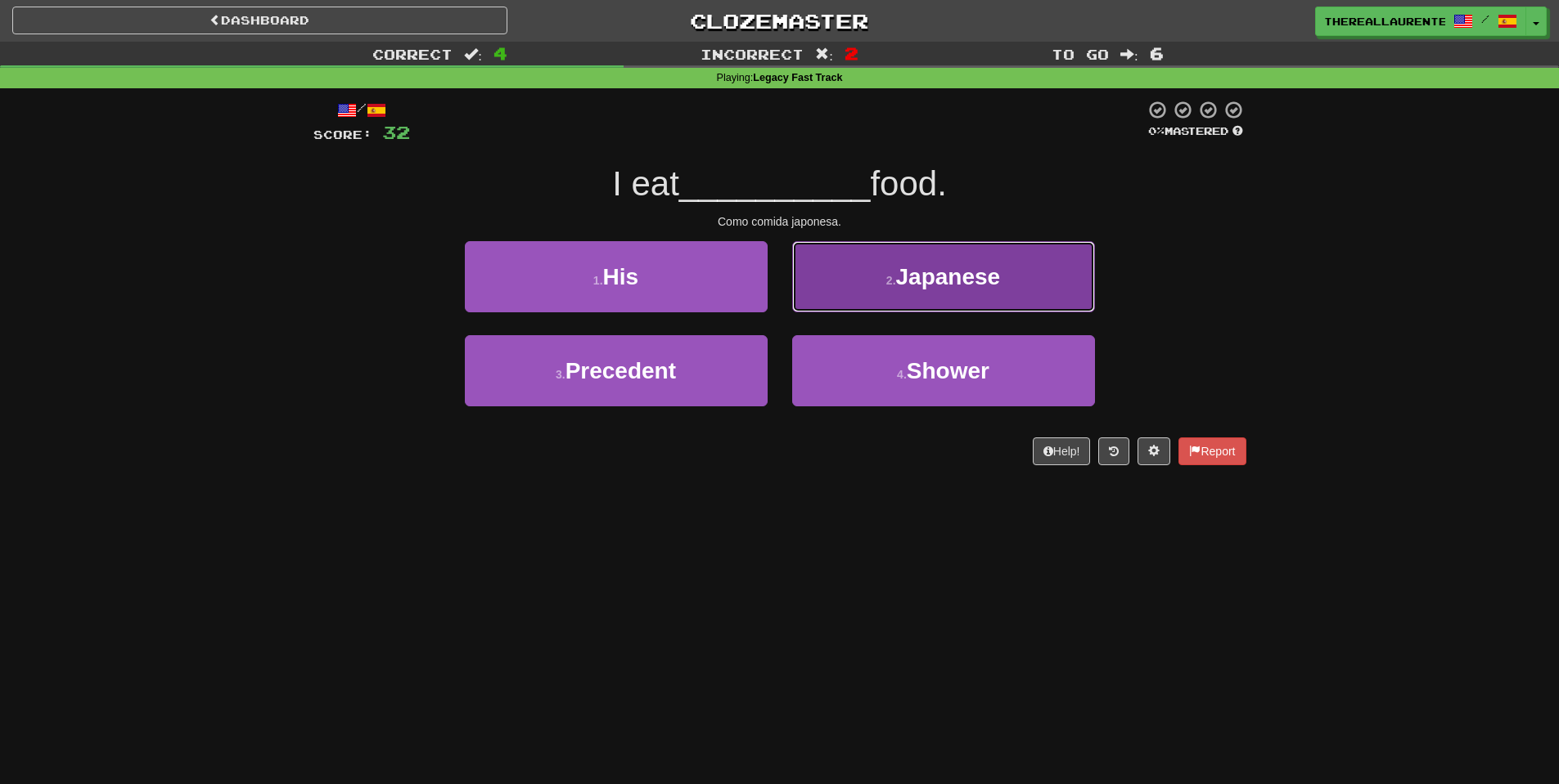
click at [902, 284] on span "Japanese" at bounding box center [948, 277] width 105 height 25
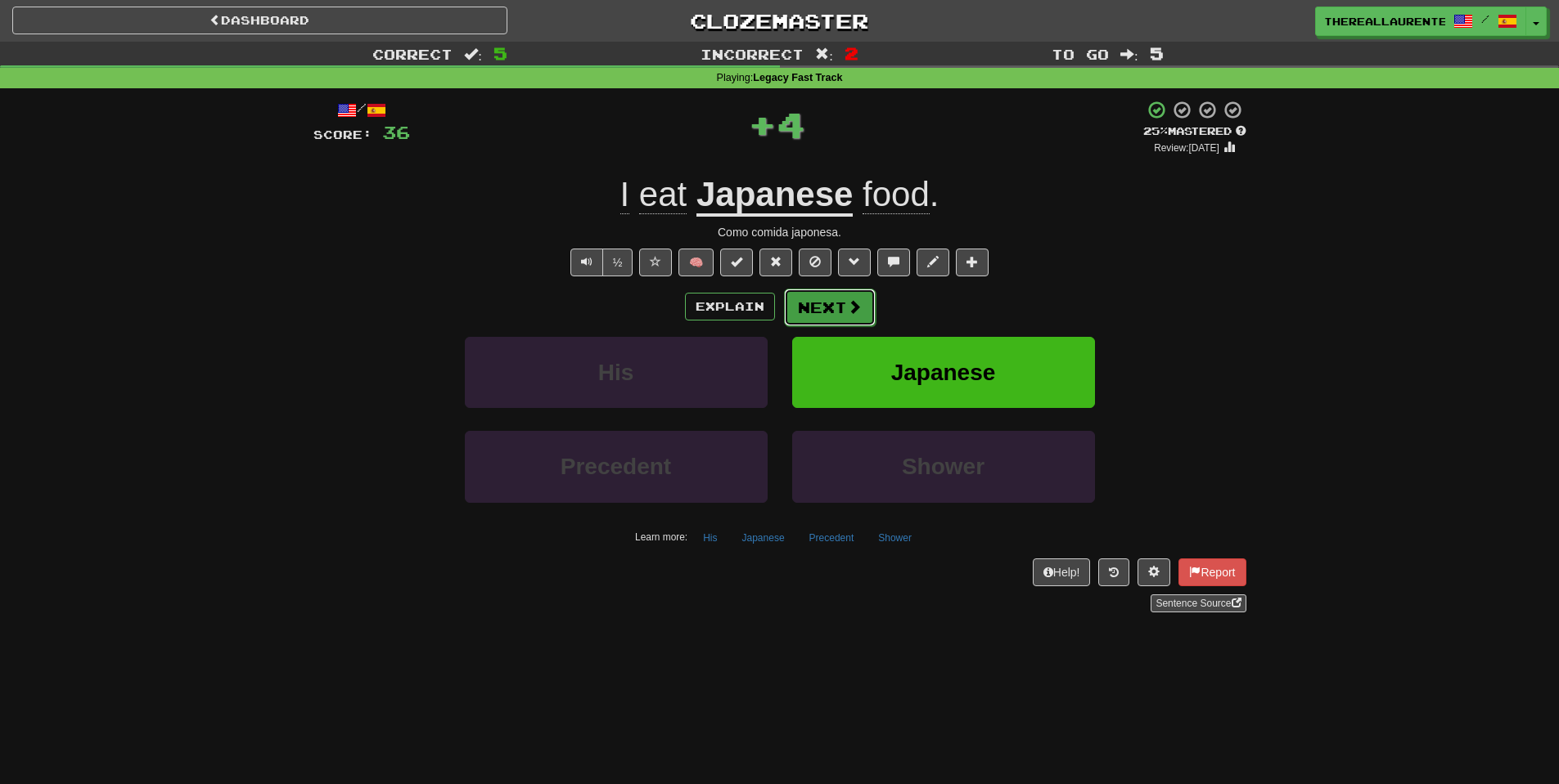
click at [819, 312] on button "Next" at bounding box center [829, 308] width 91 height 37
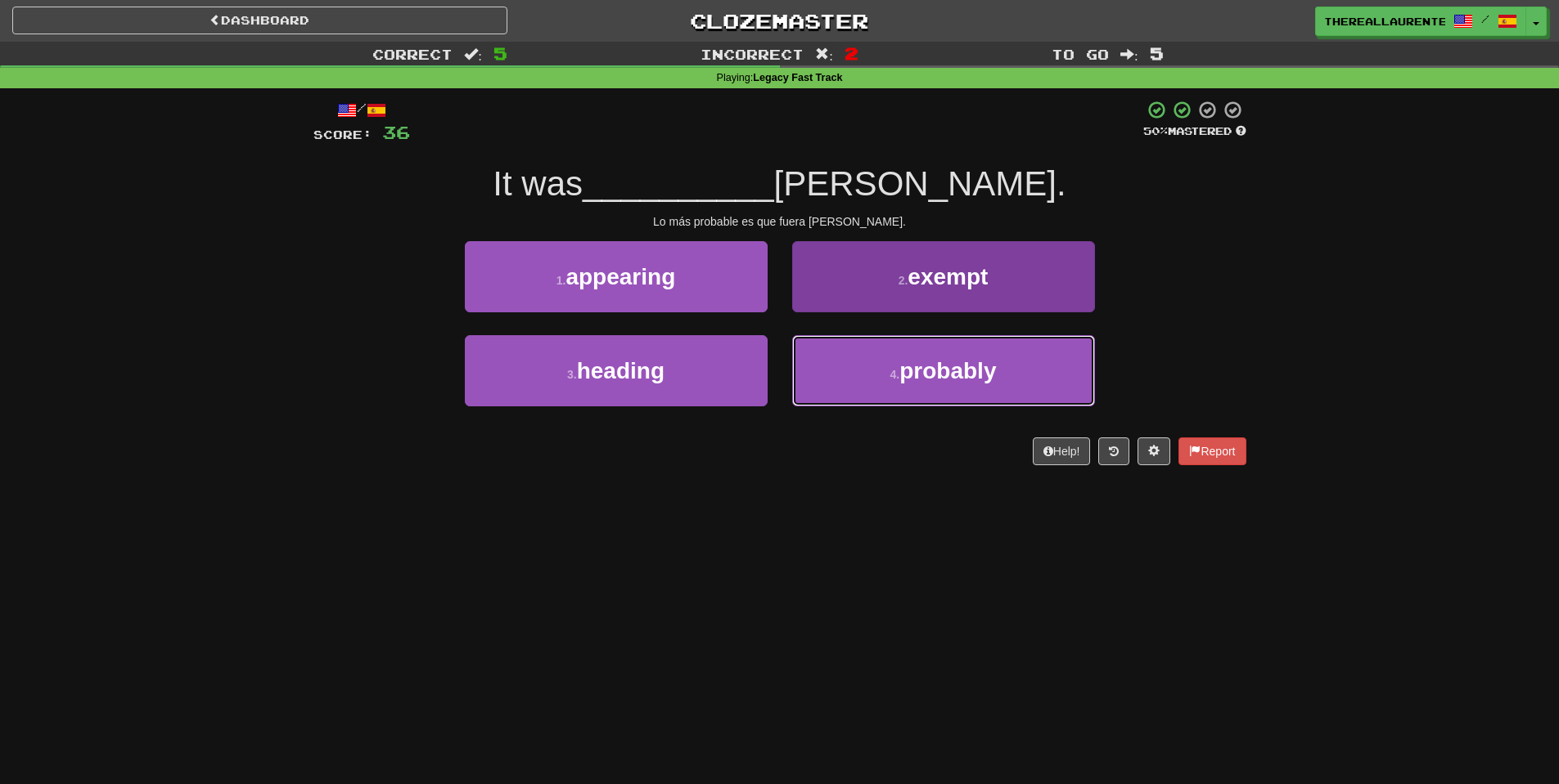
click at [971, 363] on span "probably" at bounding box center [947, 370] width 96 height 25
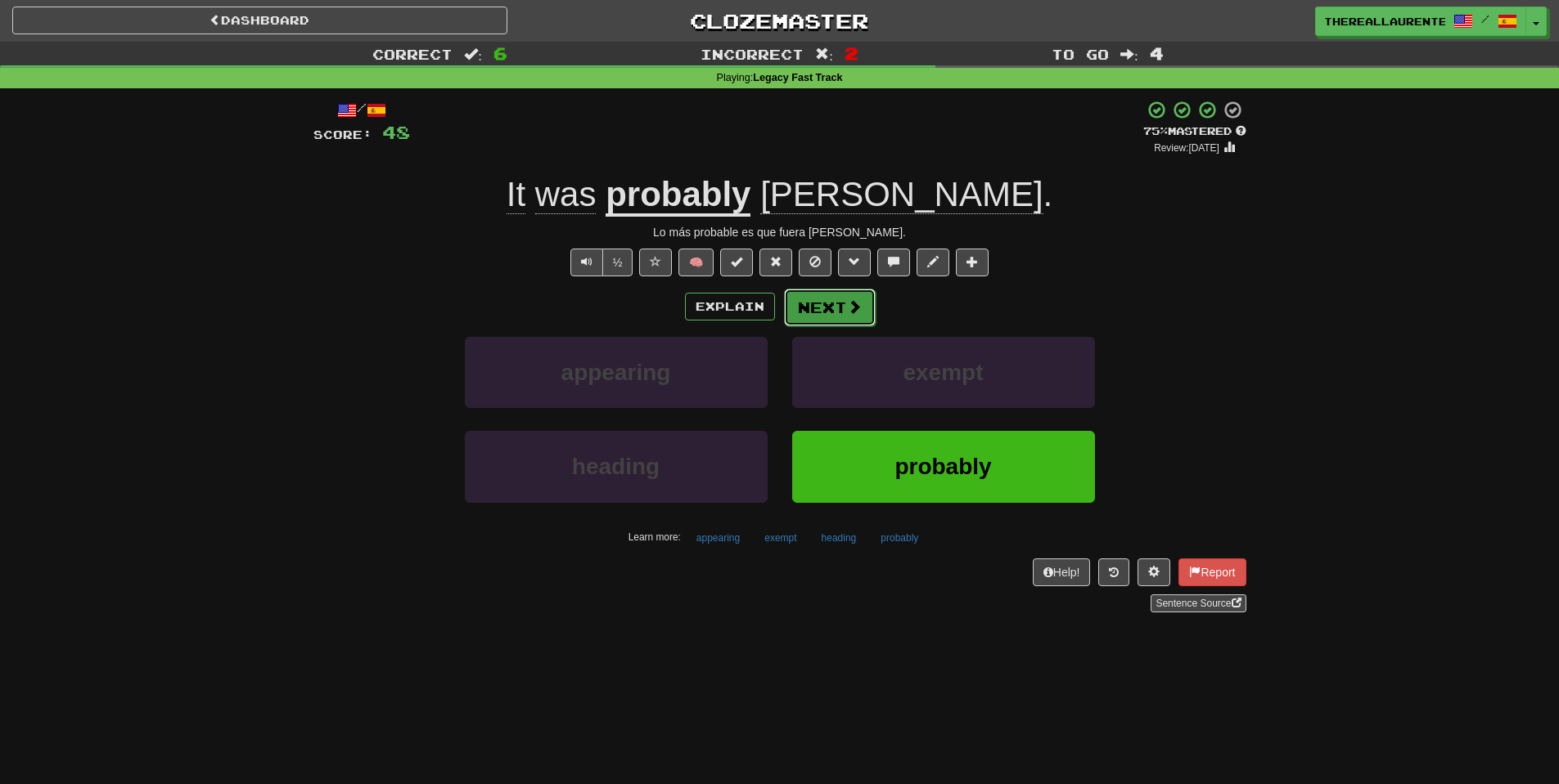
click at [849, 314] on span at bounding box center [854, 306] width 15 height 15
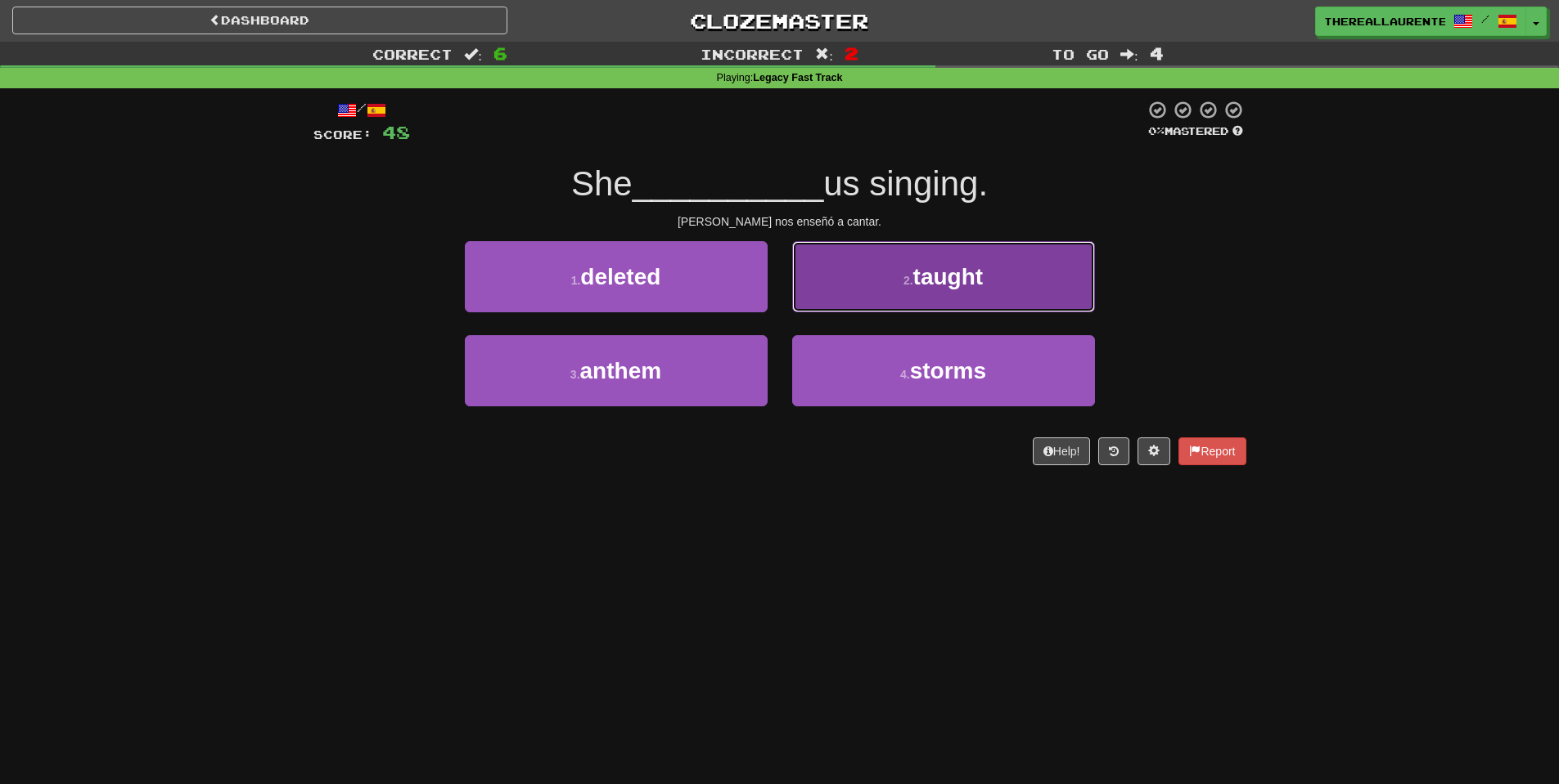
click at [954, 289] on span "taught" at bounding box center [948, 277] width 71 height 25
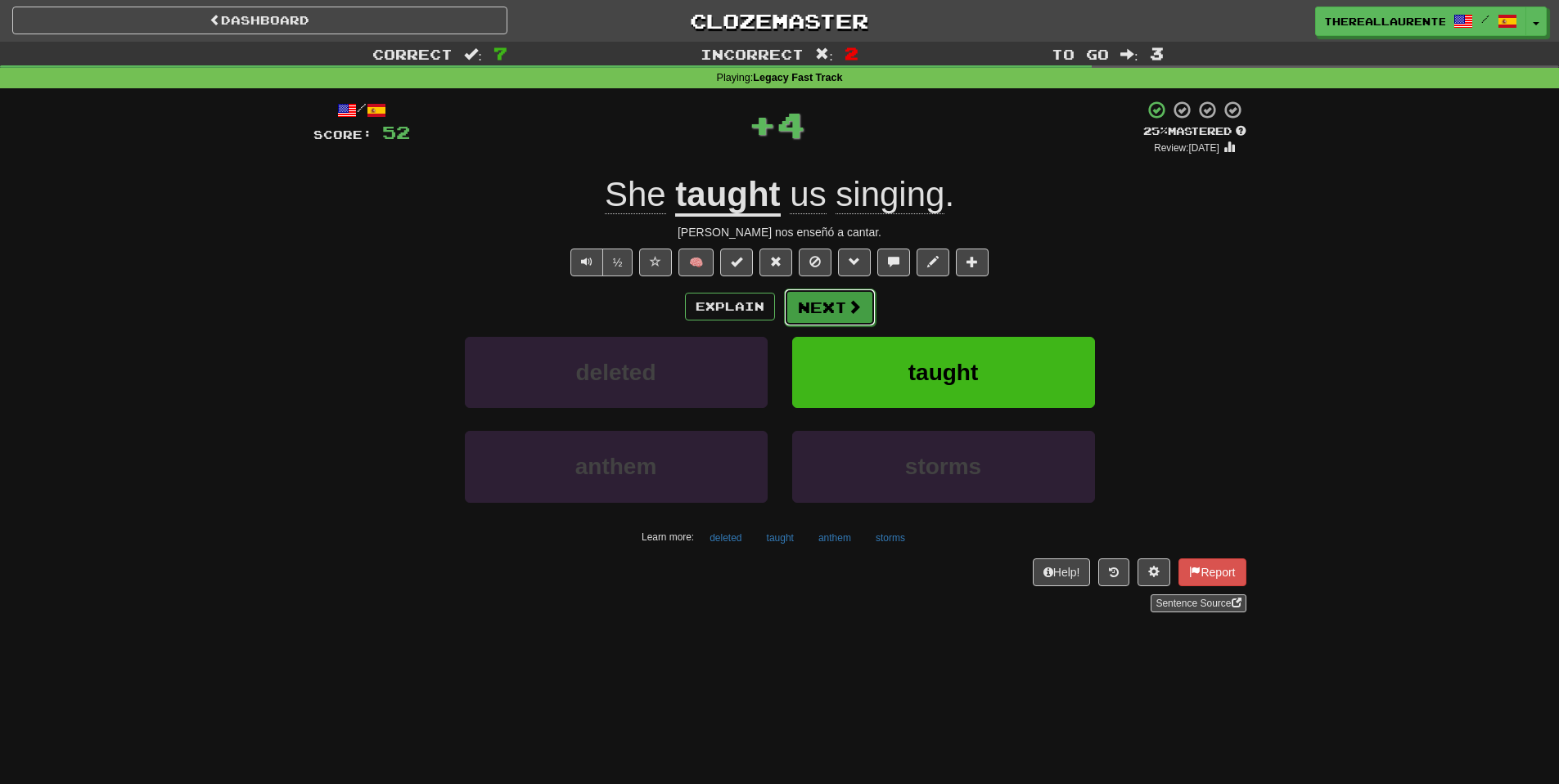
click at [847, 309] on span at bounding box center [854, 306] width 15 height 15
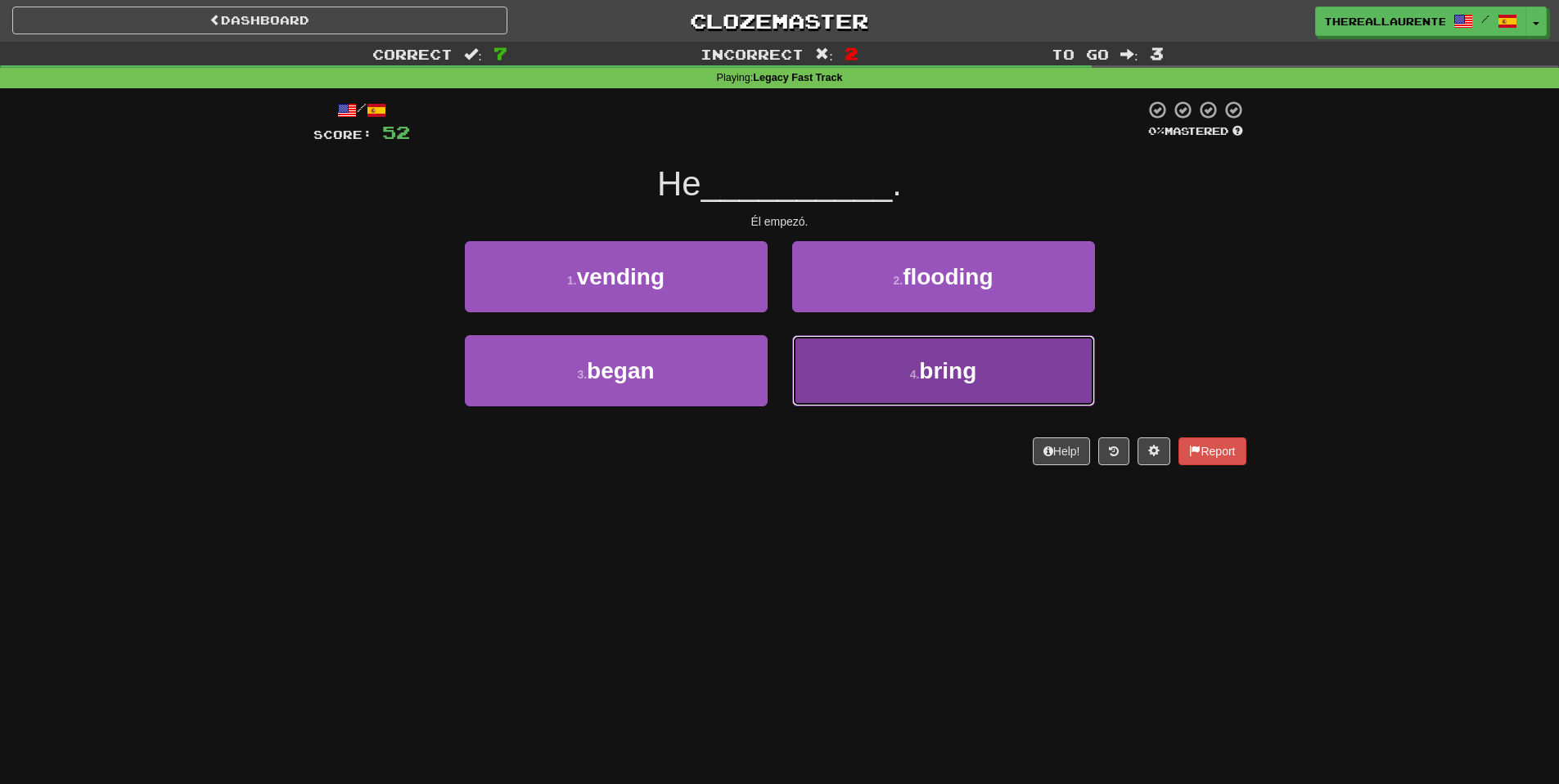
click at [937, 359] on span "bring" at bounding box center [947, 370] width 57 height 25
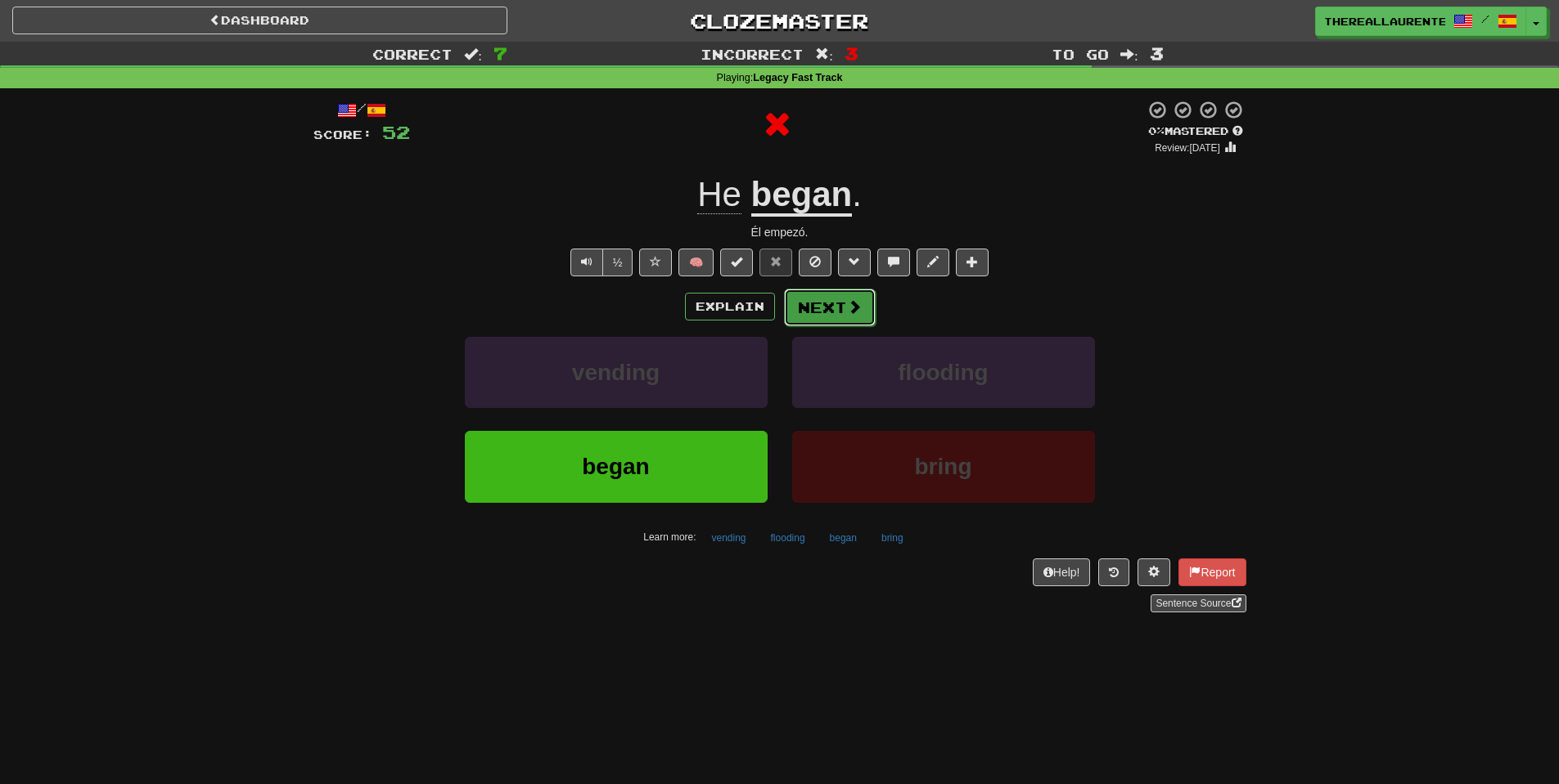
click at [833, 319] on button "Next" at bounding box center [829, 308] width 91 height 37
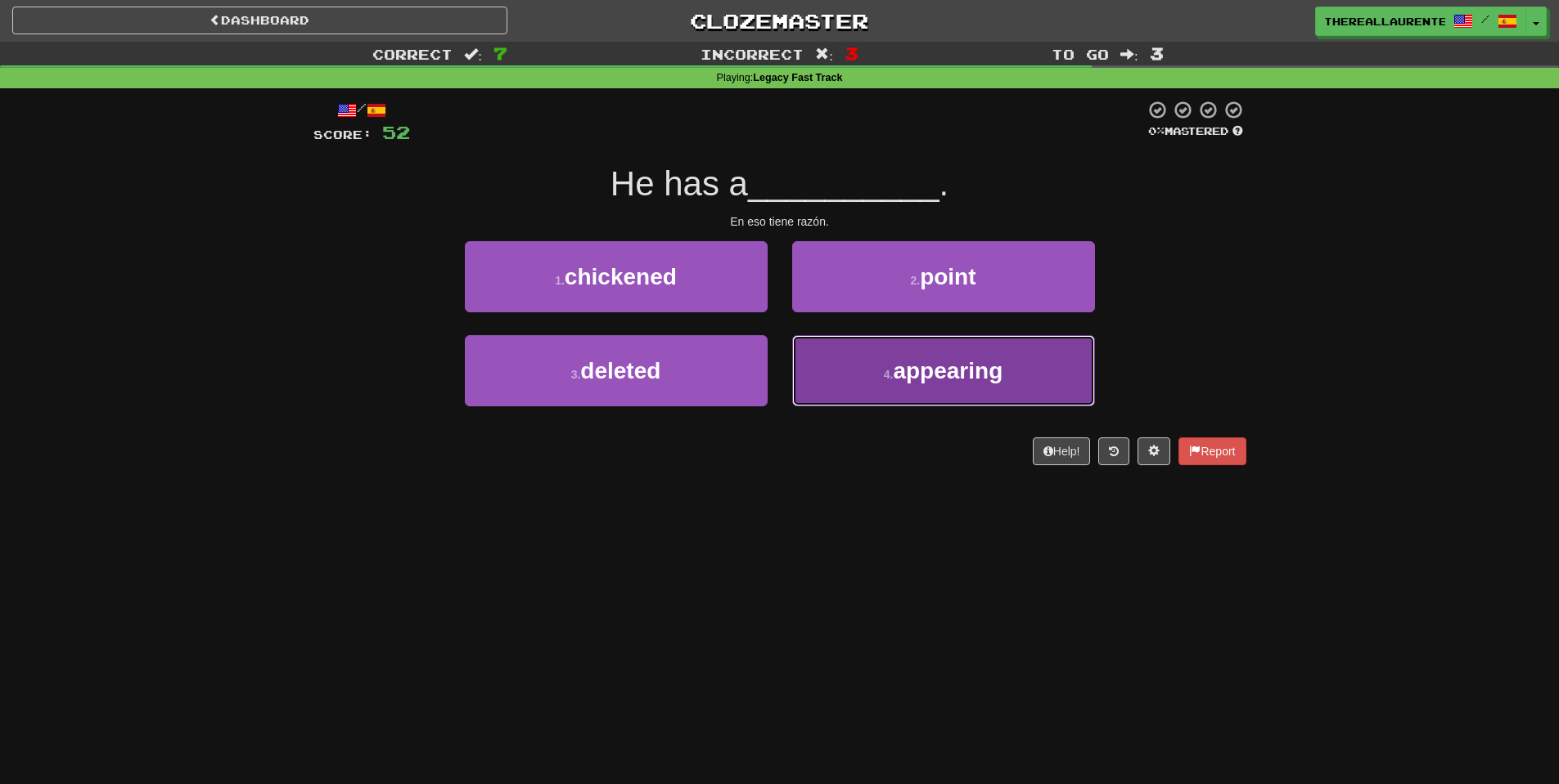
click at [941, 377] on span "appearing" at bounding box center [947, 370] width 110 height 25
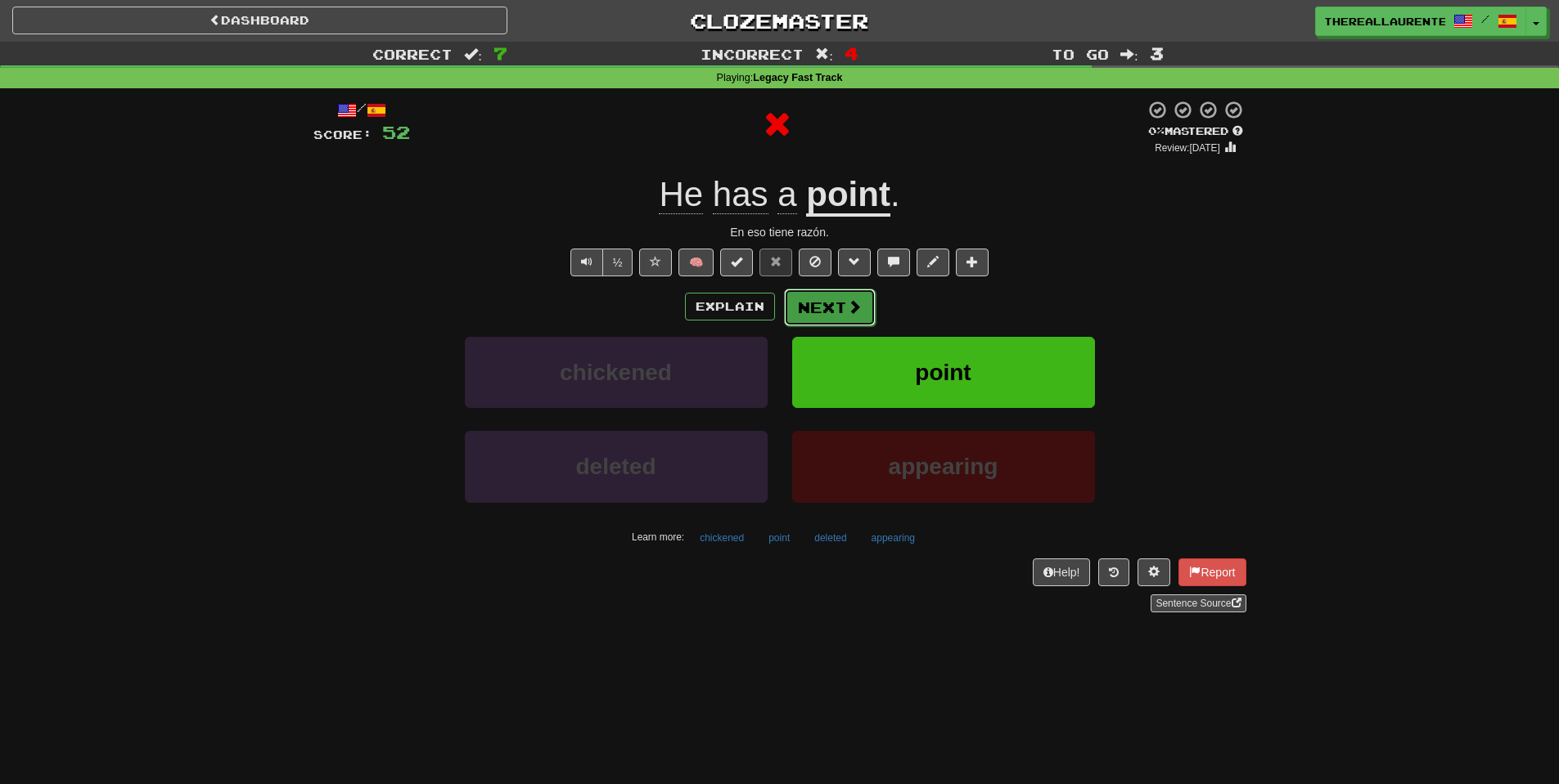
click at [847, 304] on span at bounding box center [854, 306] width 15 height 15
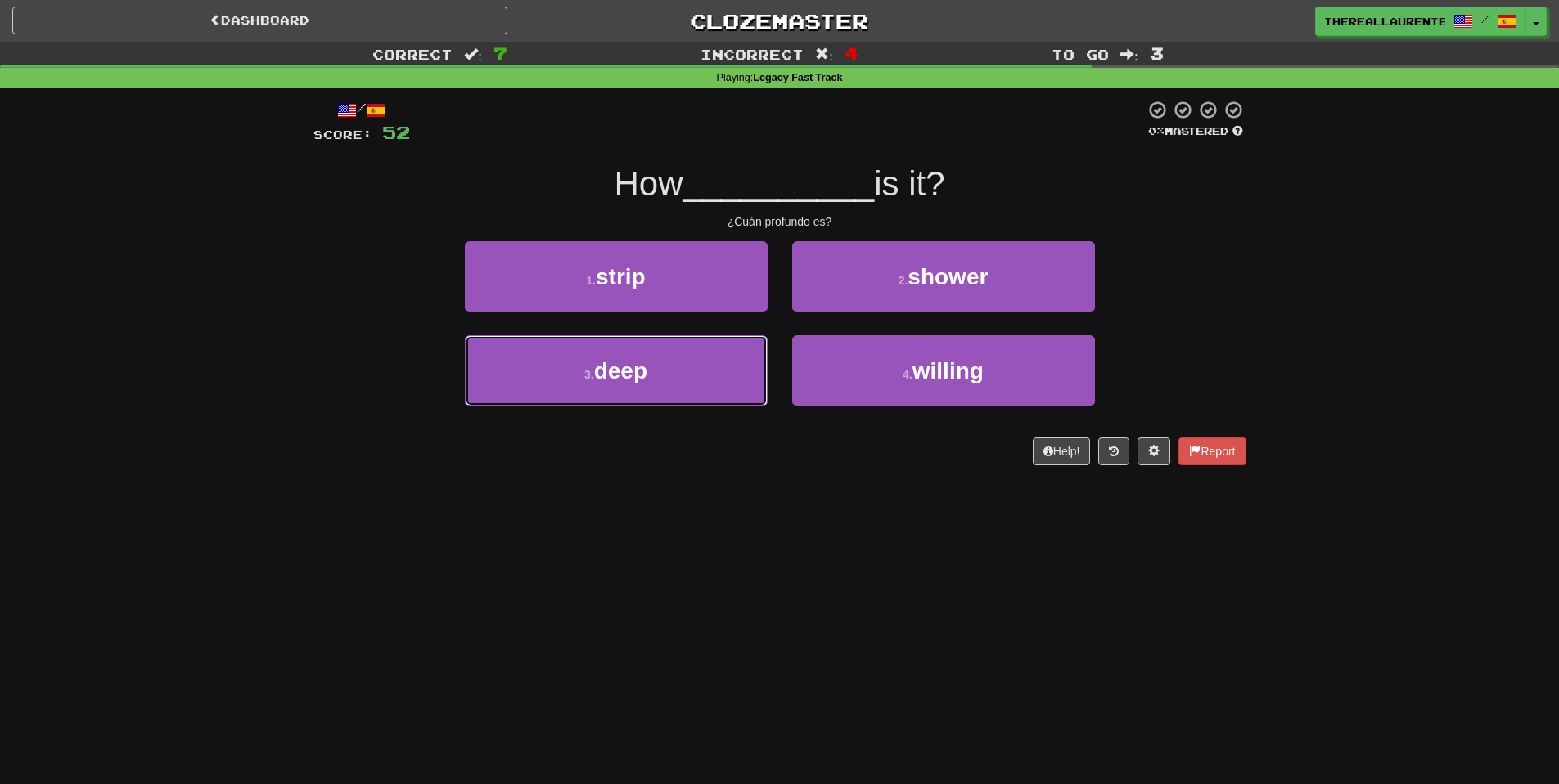
drag, startPoint x: 661, startPoint y: 357, endPoint x: 756, endPoint y: 328, distance: 99.3
click at [660, 356] on button "3 . deep" at bounding box center [616, 370] width 303 height 72
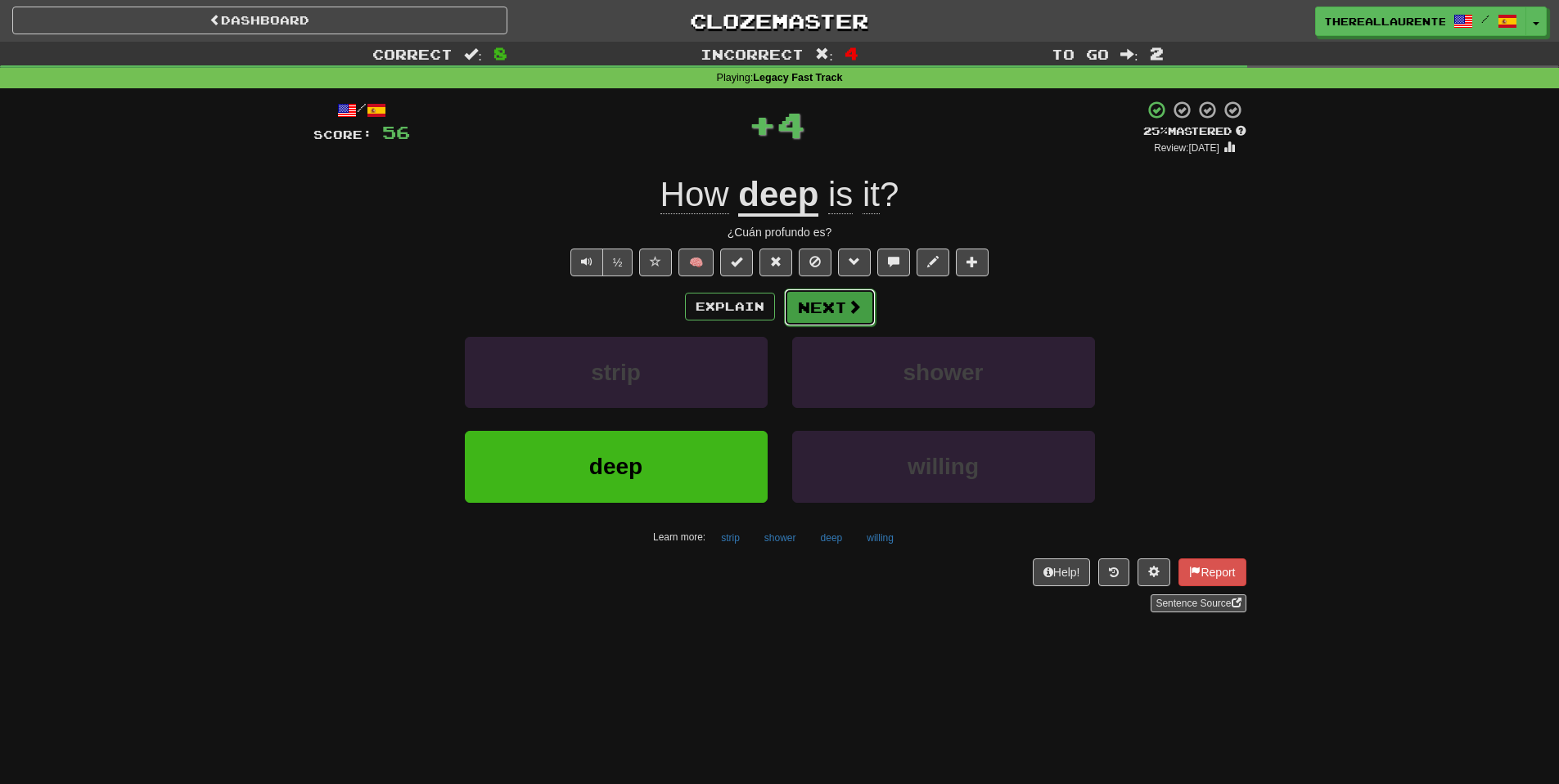
click at [838, 308] on button "Next" at bounding box center [829, 308] width 91 height 37
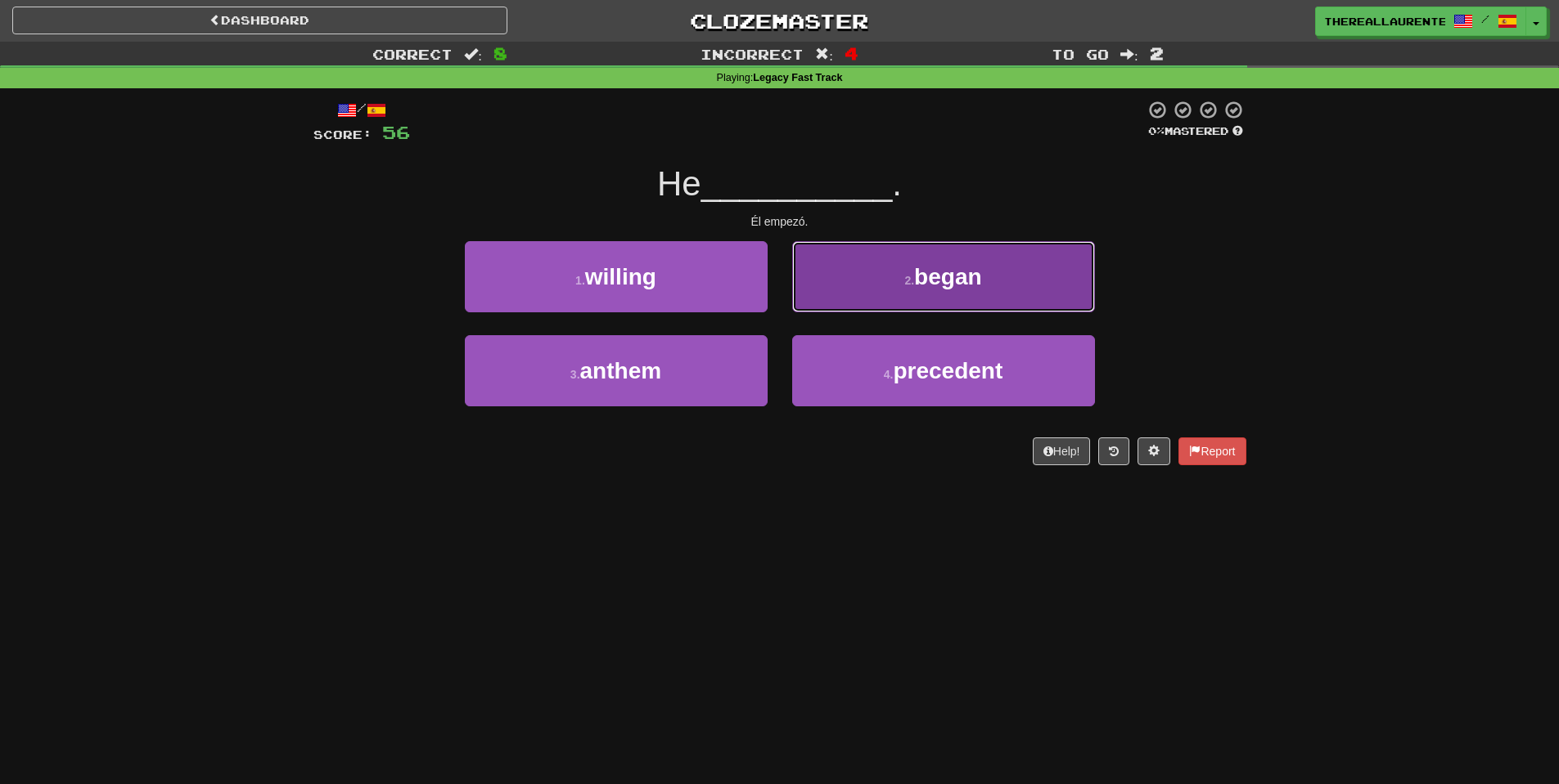
click at [962, 274] on span "began" at bounding box center [947, 277] width 67 height 25
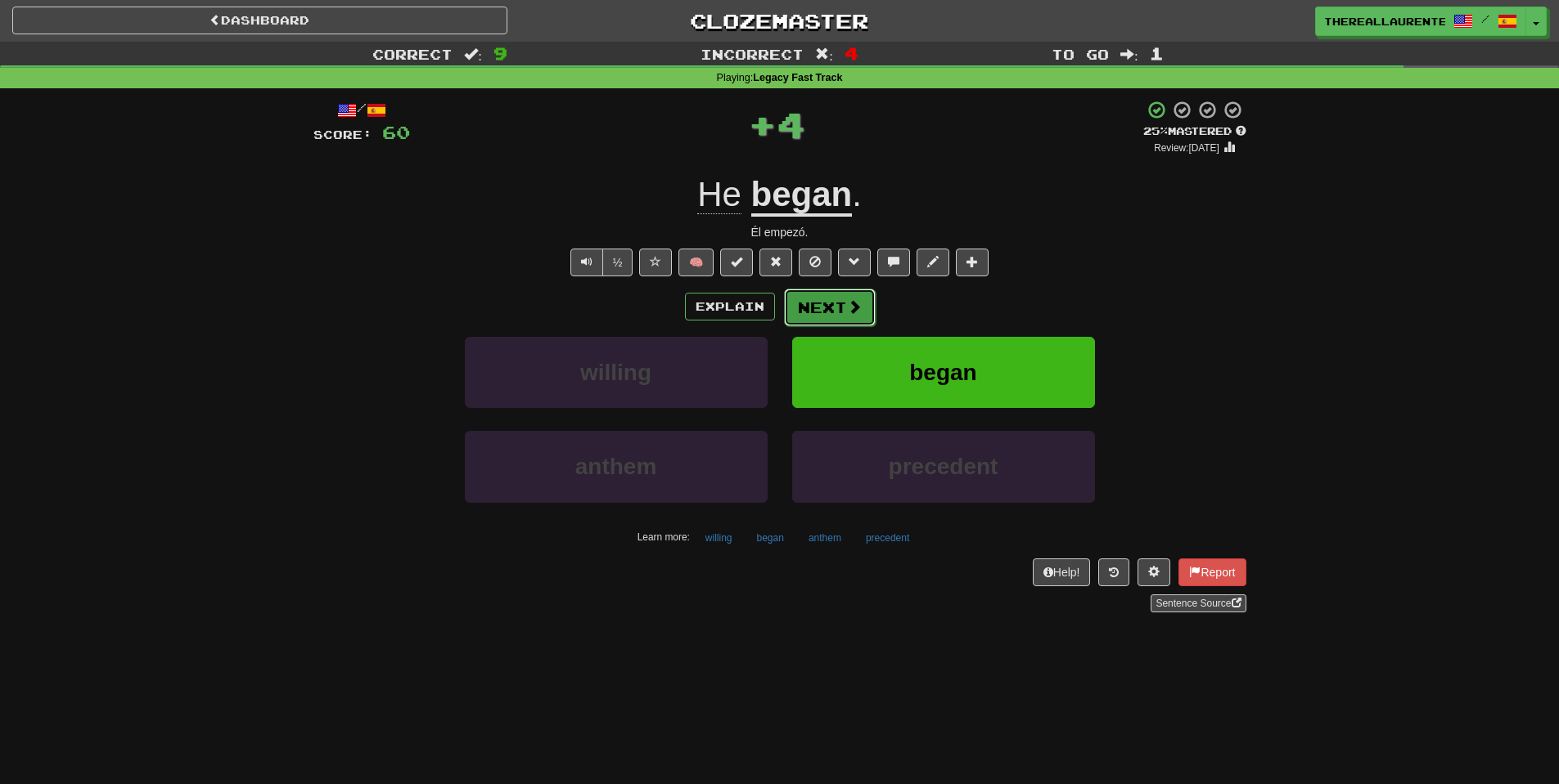
click at [816, 304] on button "Next" at bounding box center [829, 308] width 91 height 37
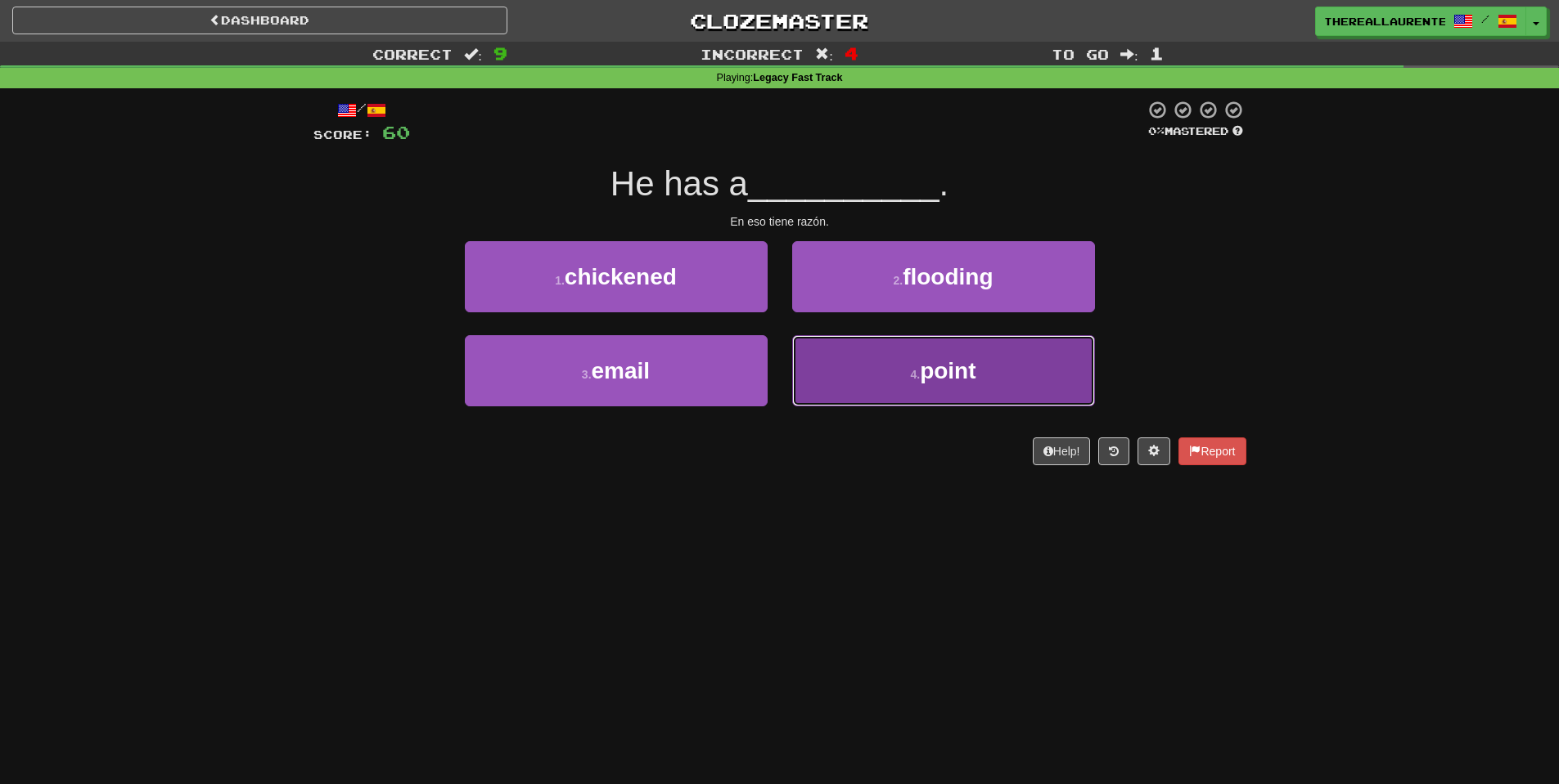
click at [925, 359] on span "point" at bounding box center [947, 370] width 56 height 25
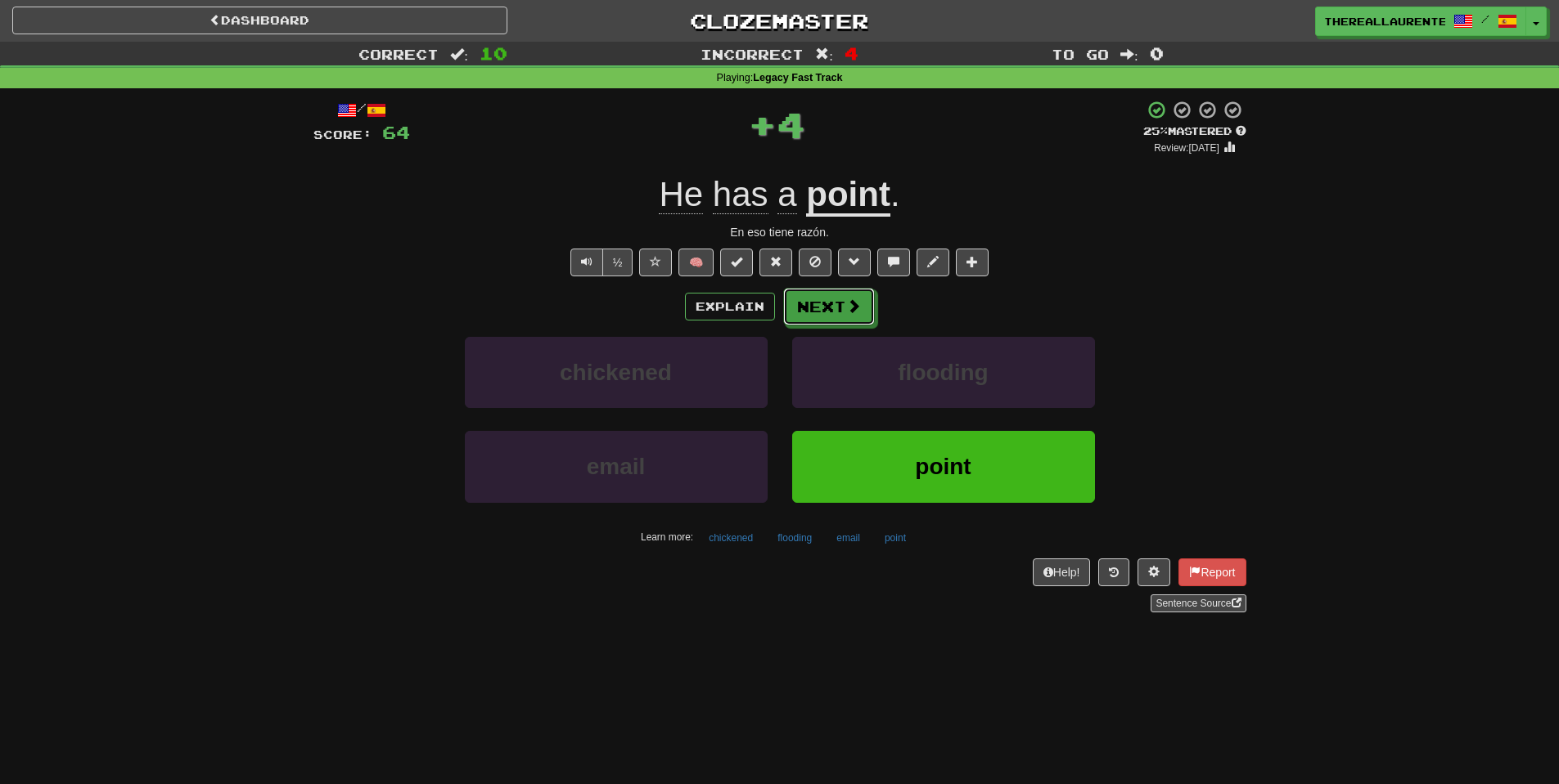
click at [834, 317] on button "Next" at bounding box center [829, 307] width 91 height 37
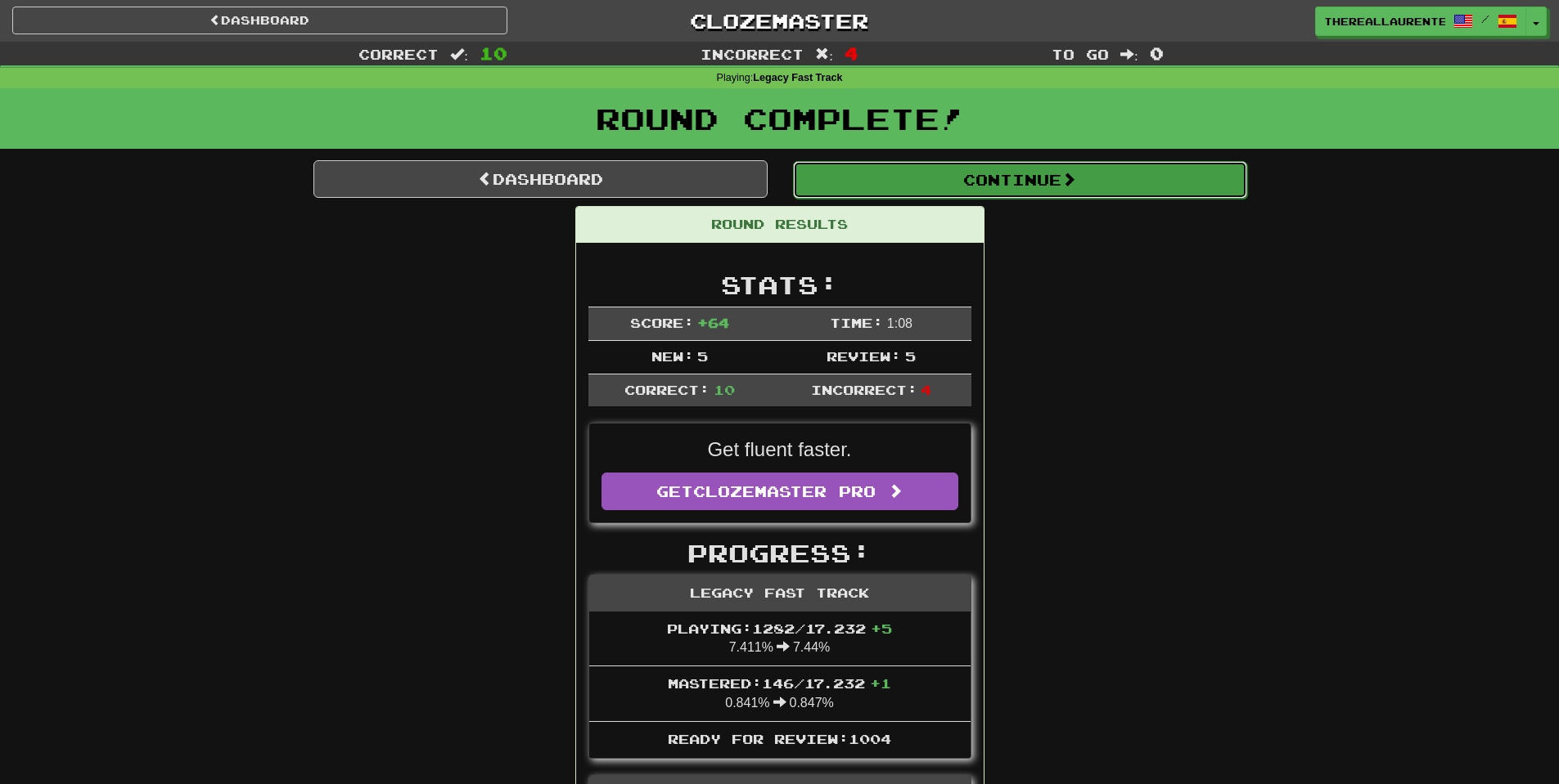
click at [967, 184] on button "Continue" at bounding box center [1020, 179] width 454 height 37
